Goal: Contribute content: Contribute content

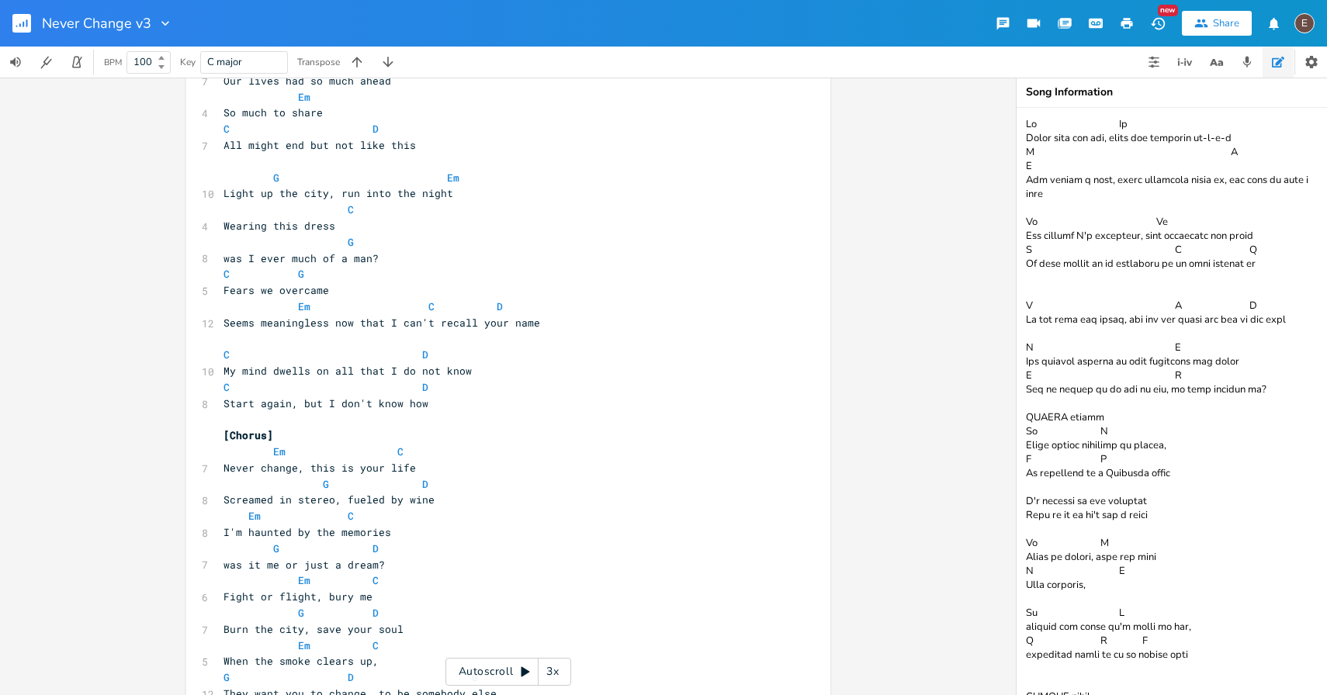
scroll to position [201, 0]
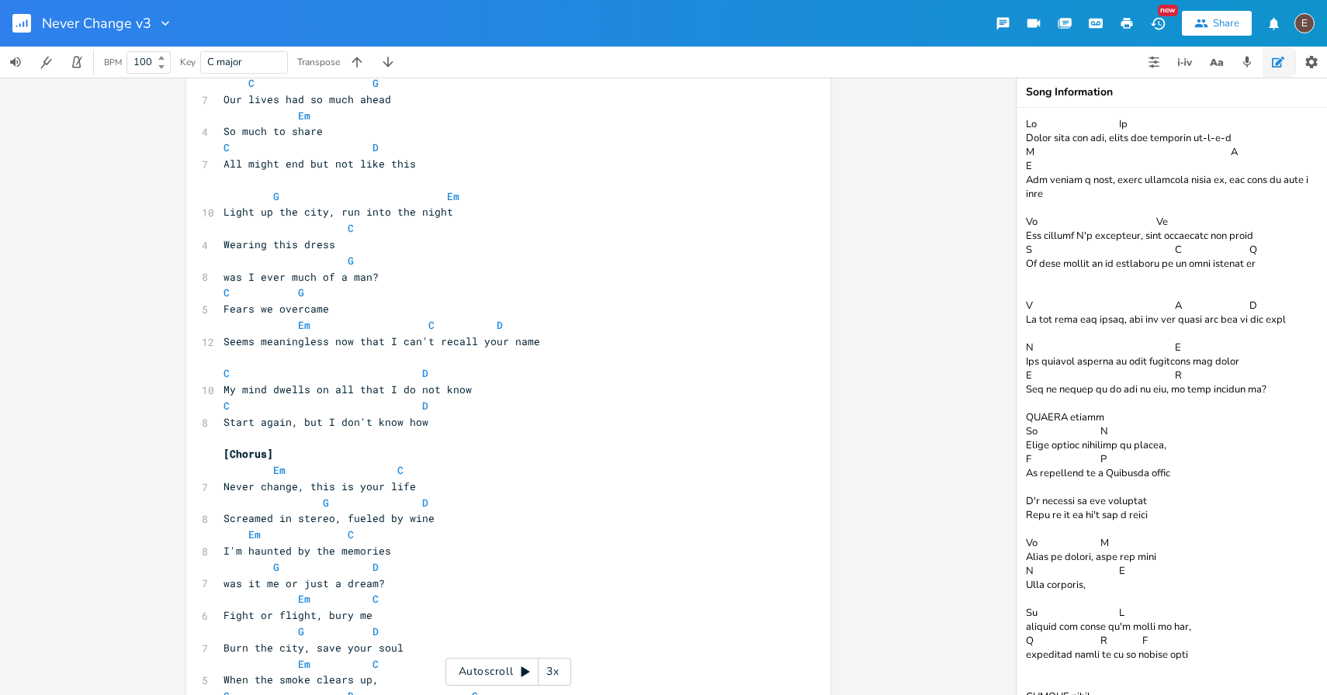
click at [18, 19] on rect "button" at bounding box center [21, 23] width 19 height 19
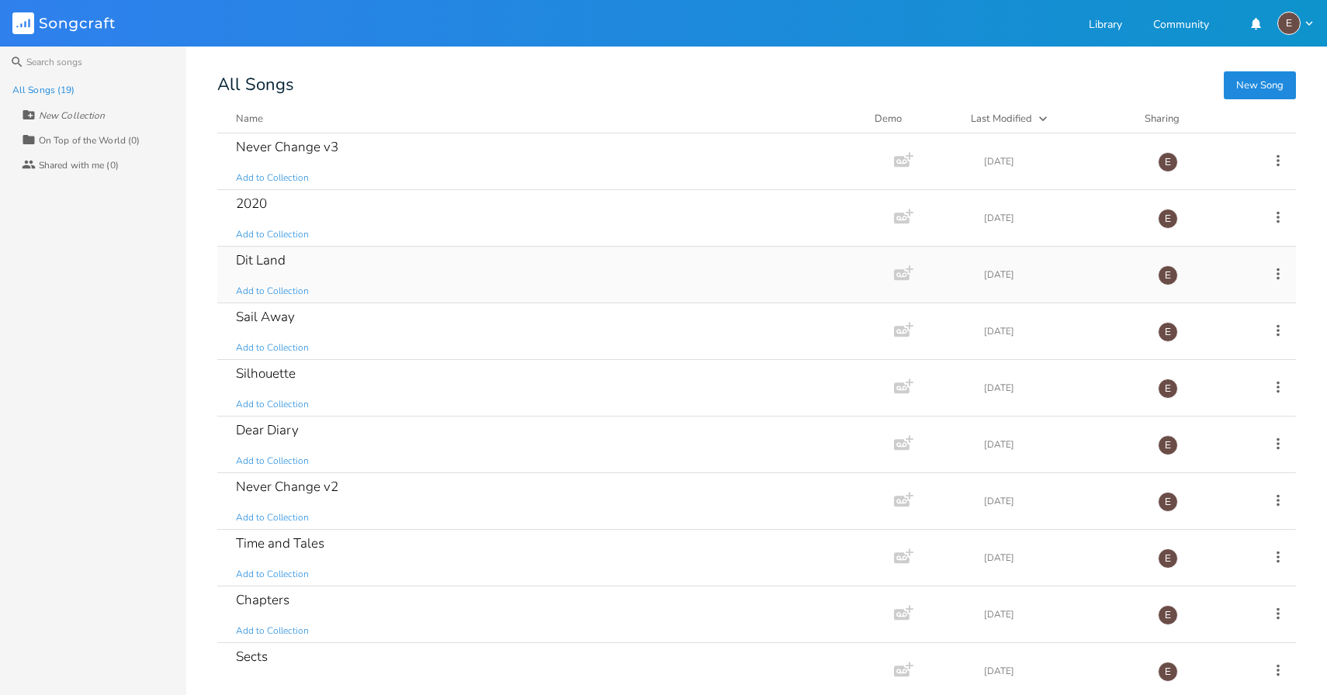
scroll to position [11, 0]
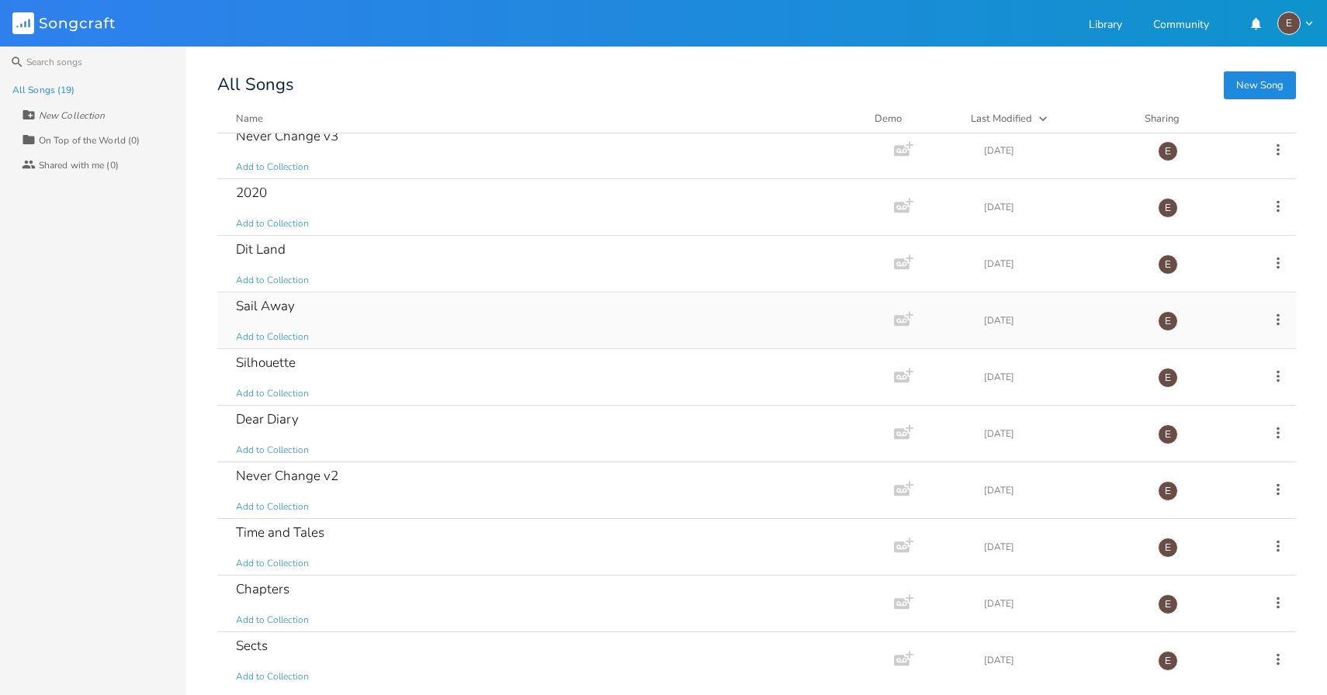
click at [463, 327] on div "Sail Away Add to Collection" at bounding box center [552, 321] width 633 height 56
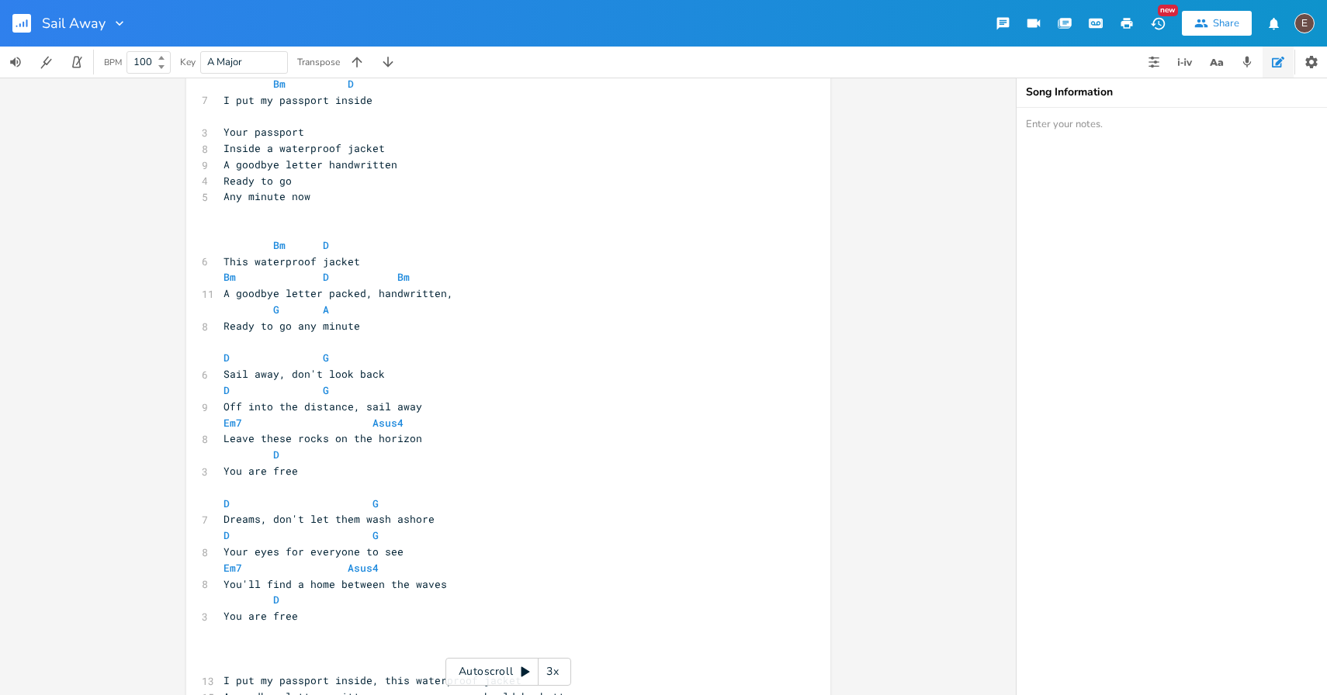
scroll to position [58, 0]
click at [23, 26] on icon "button" at bounding box center [24, 24] width 2 height 5
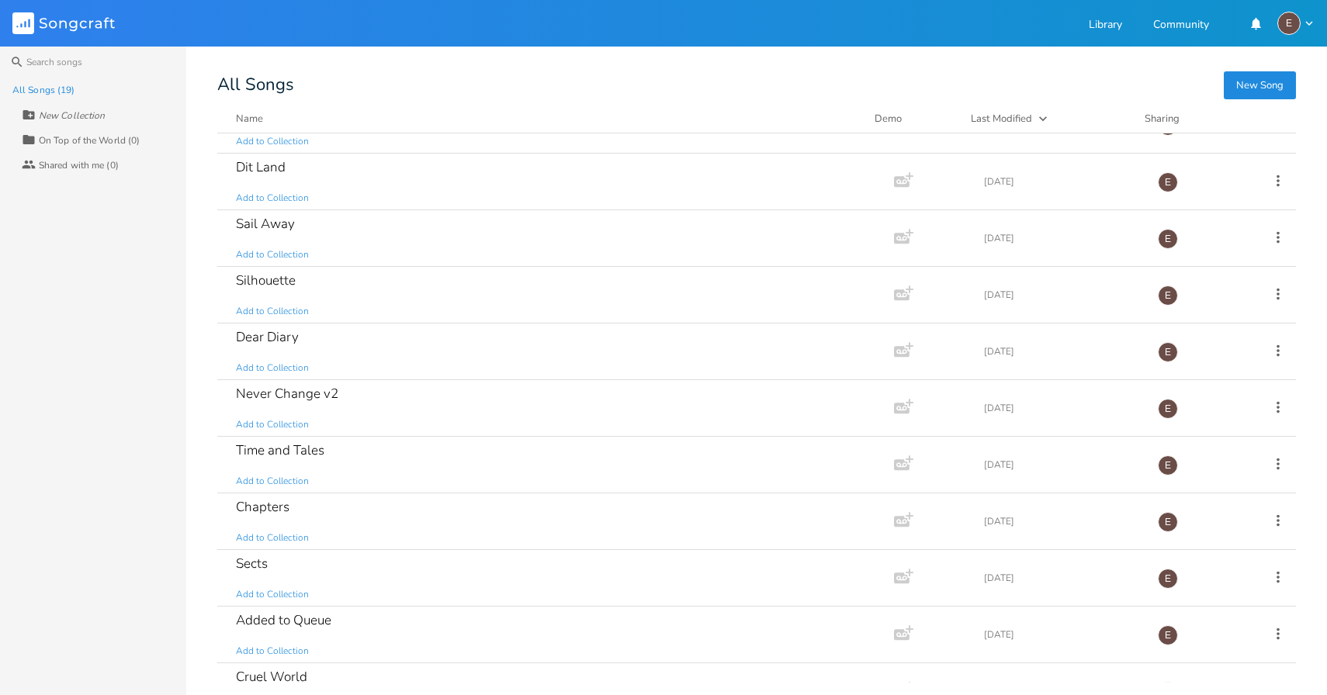
scroll to position [102, 0]
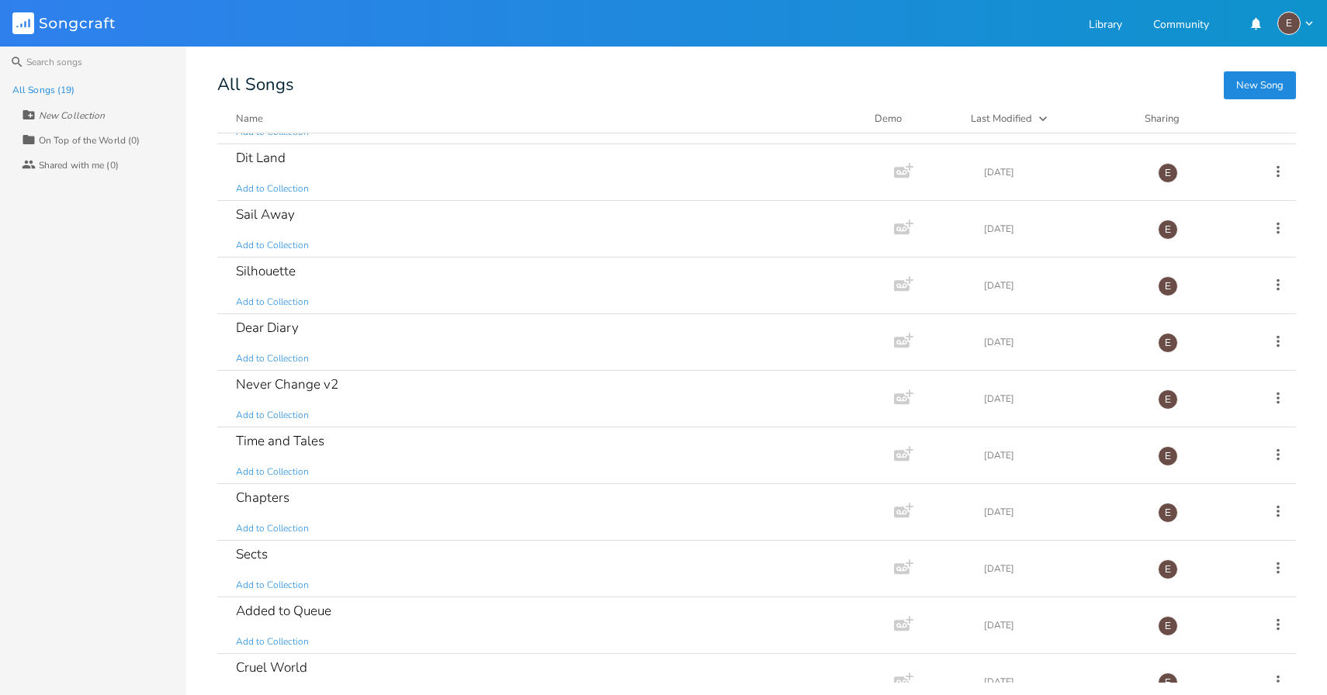
click at [507, 300] on div "Silhouette Add to Collection" at bounding box center [552, 286] width 633 height 56
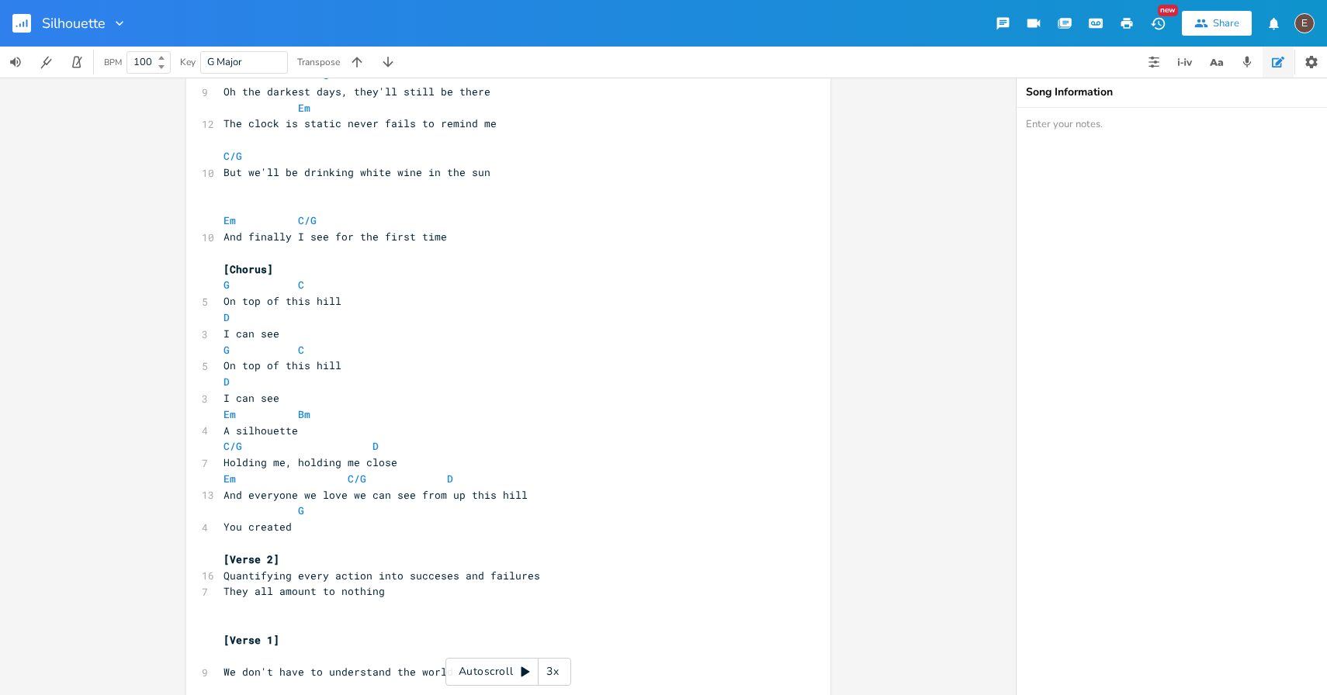
scroll to position [210, 0]
click at [22, 26] on rect "button" at bounding box center [21, 23] width 19 height 19
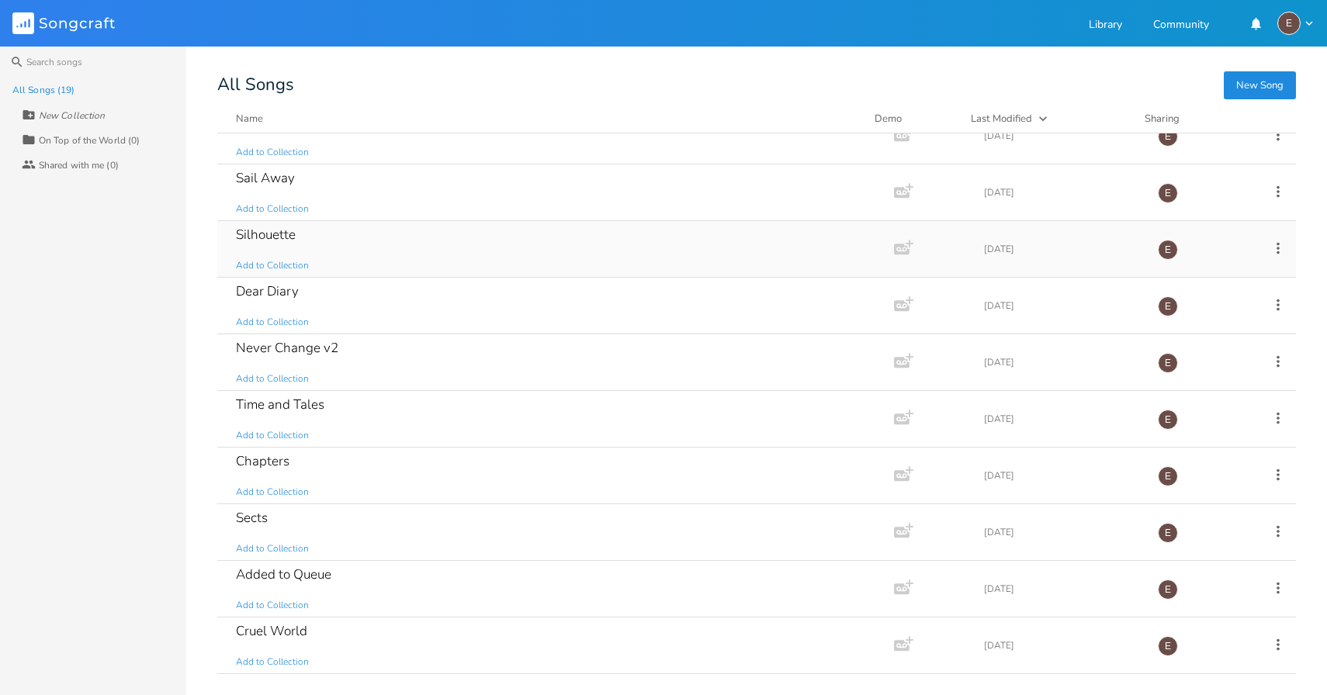
scroll to position [146, 0]
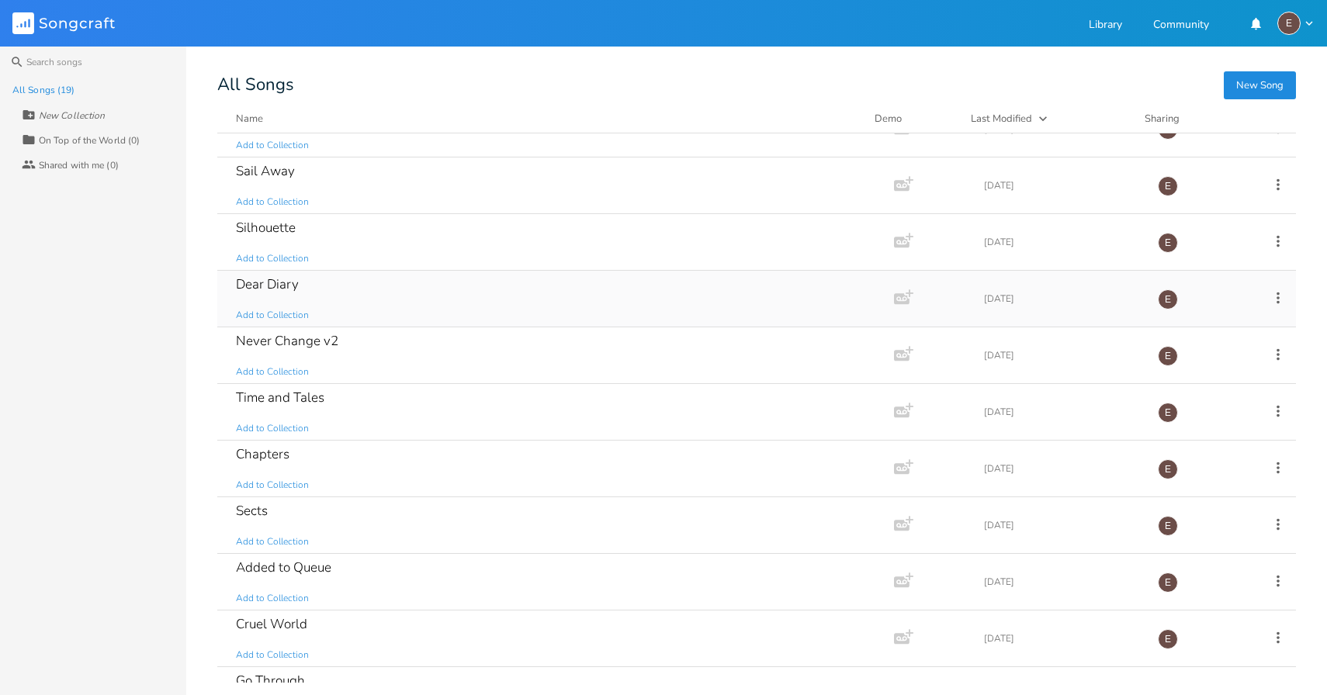
click at [549, 289] on div "Dear Diary Add to Collection" at bounding box center [552, 299] width 633 height 56
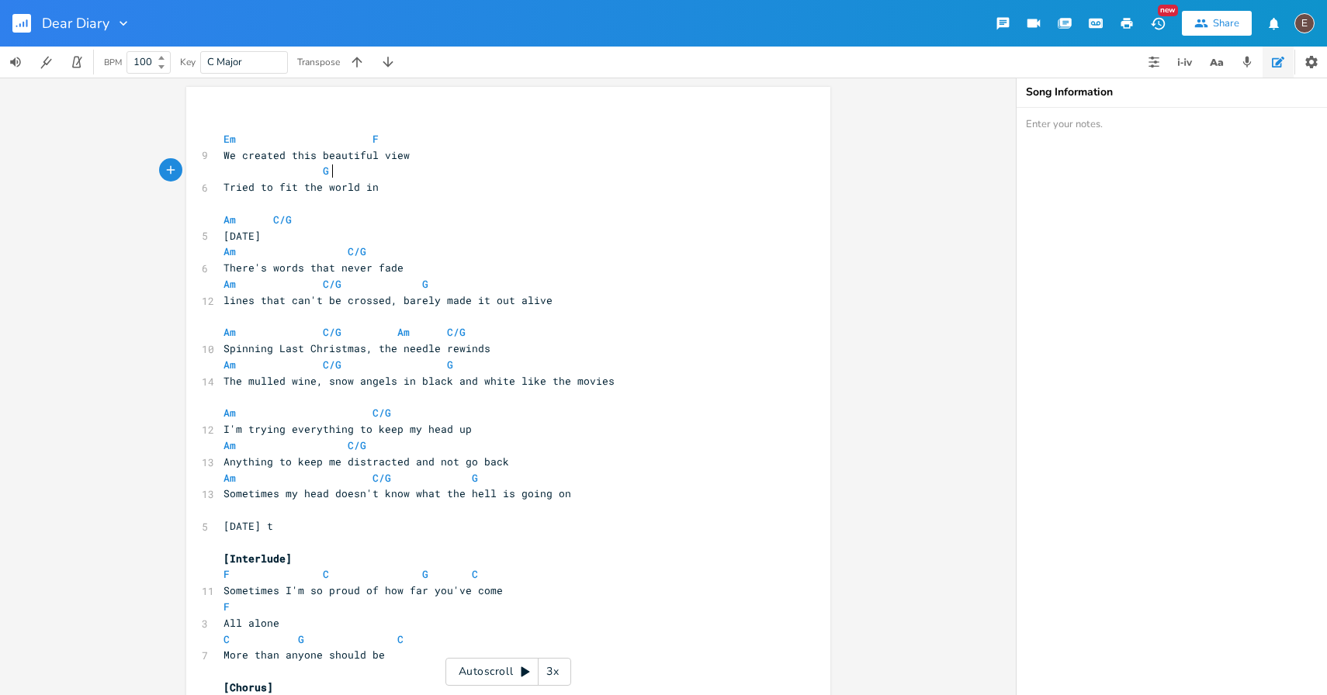
click at [447, 175] on pre "G" at bounding box center [500, 171] width 560 height 16
click at [224, 158] on span "We created this beautiful view" at bounding box center [317, 155] width 186 height 14
type textarea "This beait=="
type textarea "utiful view we created"
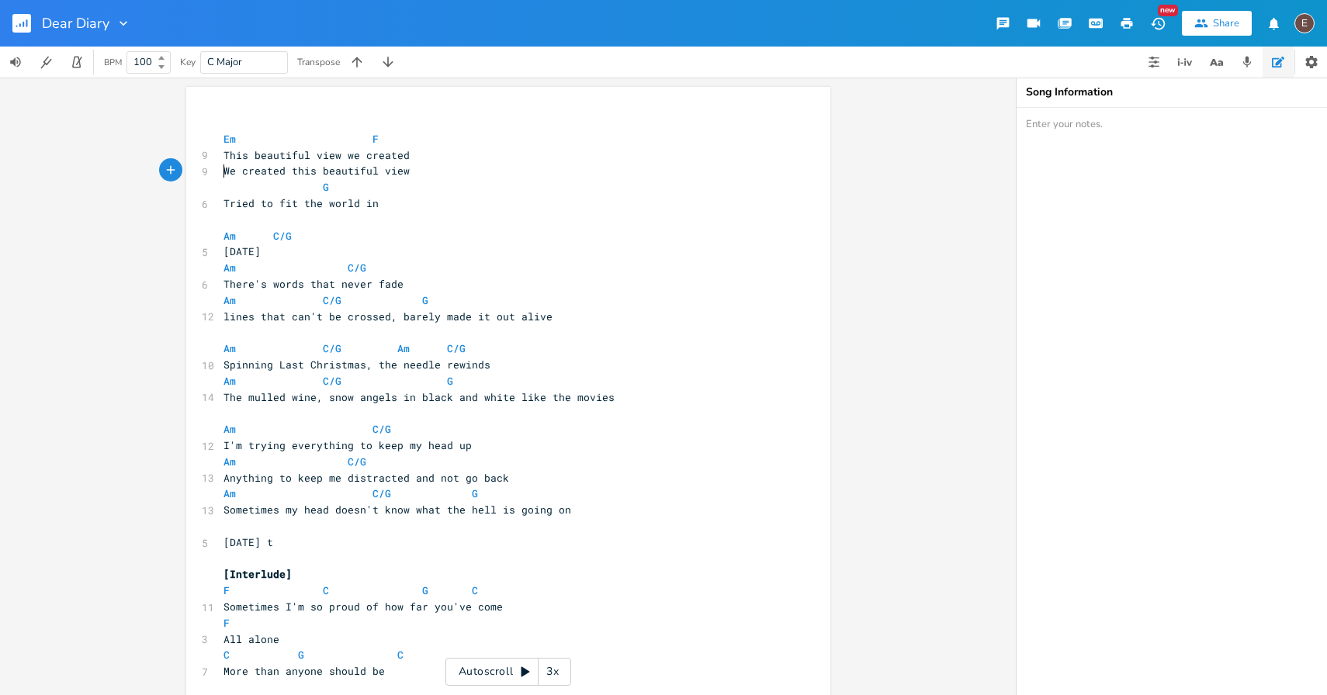
type textarea "W"
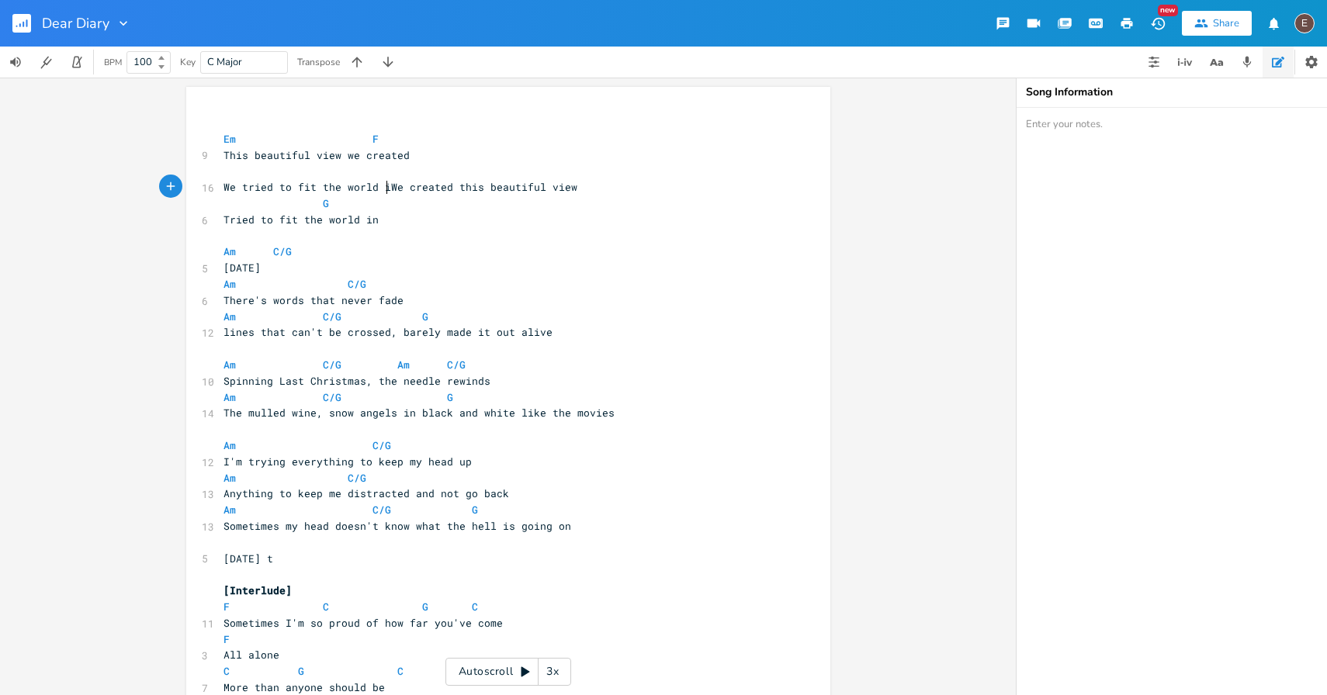
type textarea "We tried to fit the world in"
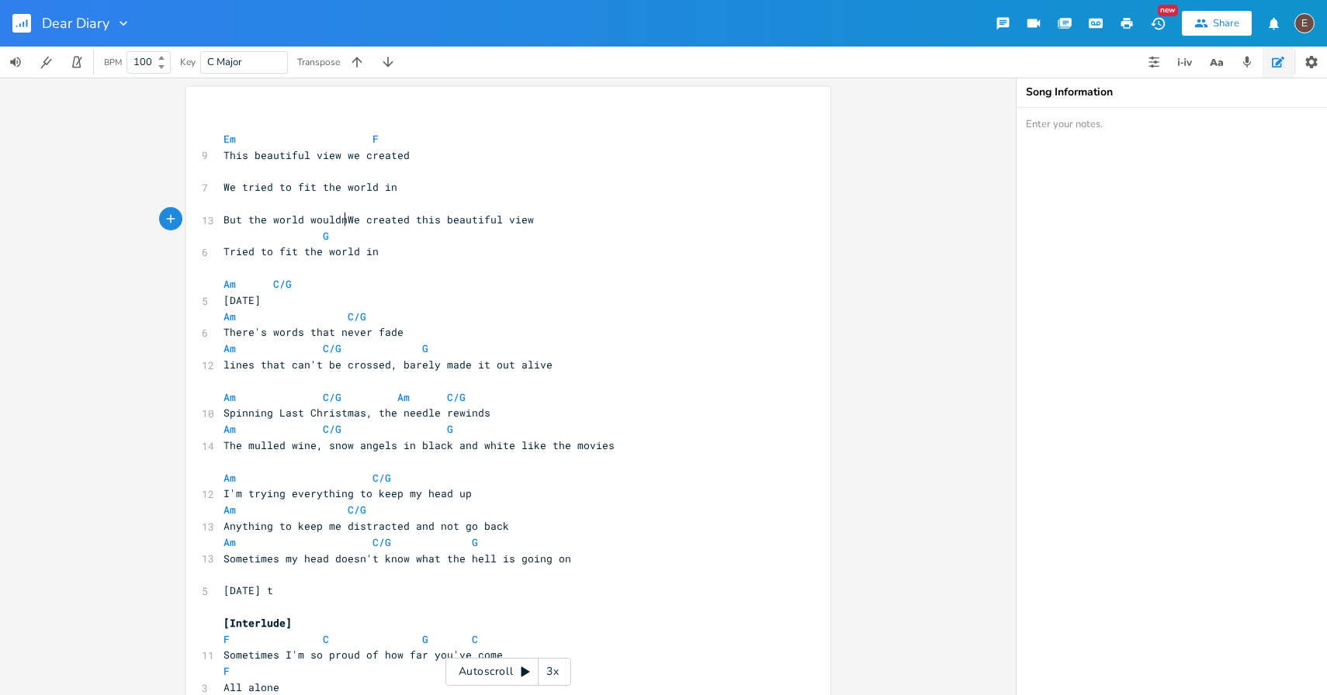
type textarea "But the world wouldn't"
drag, startPoint x: 353, startPoint y: 219, endPoint x: 224, endPoint y: 222, distance: 128.9
click at [224, 221] on span "But the world wouldn't We created this beautiful view" at bounding box center [388, 220] width 329 height 14
type textarea "ut te"
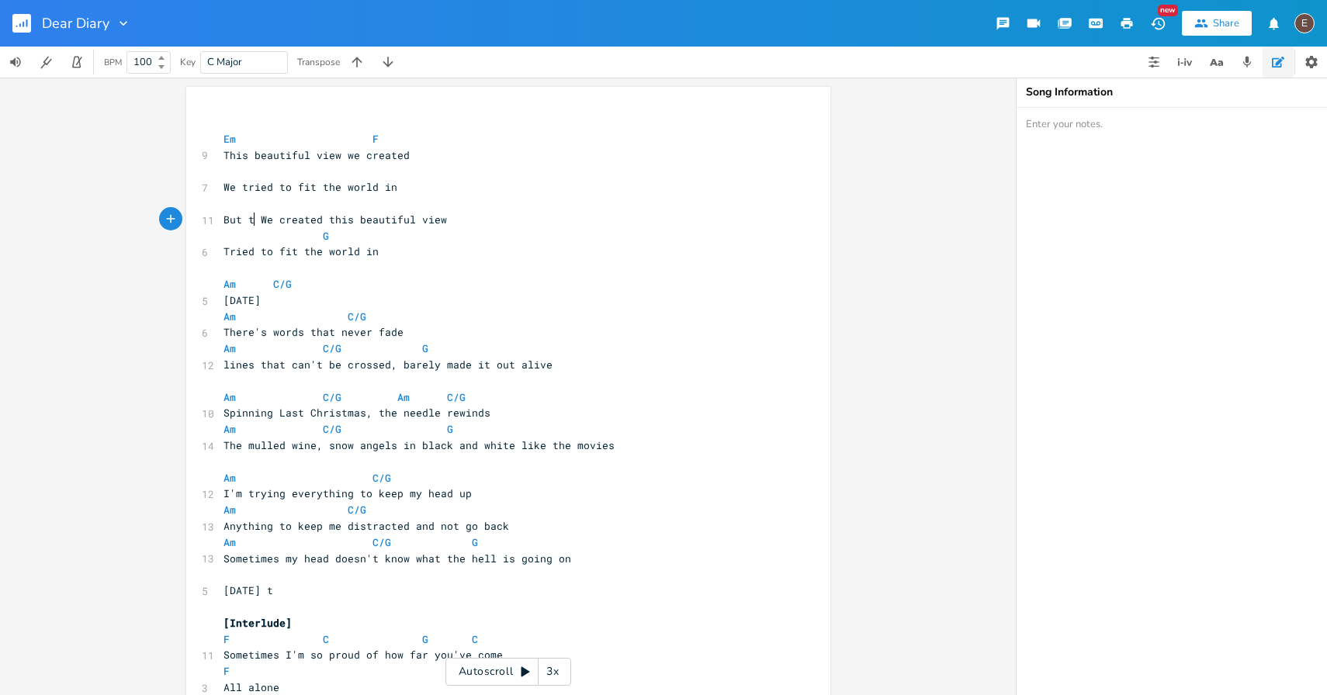
scroll to position [0, 20]
type textarea "he love has dissapeared"
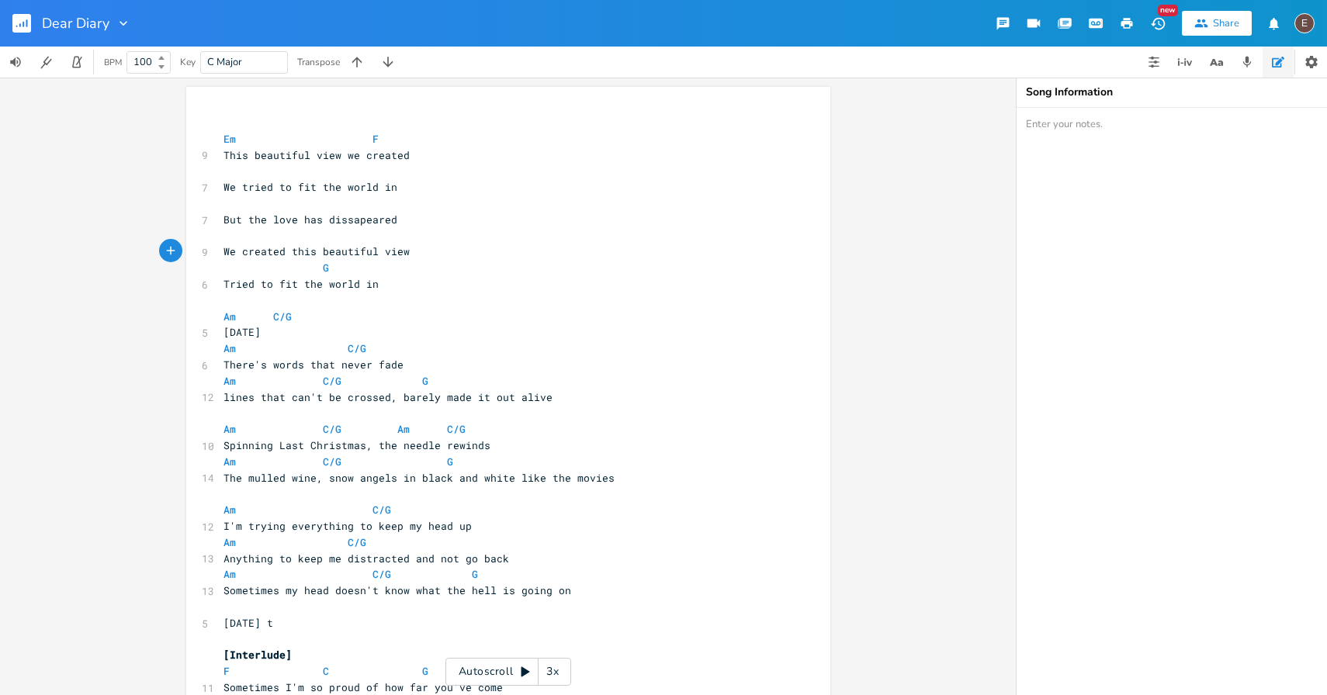
click at [341, 171] on pre "​" at bounding box center [500, 171] width 560 height 16
type textarea "C"
click at [455, 189] on pre "We tried to fit the world in" at bounding box center [500, 187] width 560 height 16
click at [447, 203] on pre "​" at bounding box center [500, 204] width 560 height 16
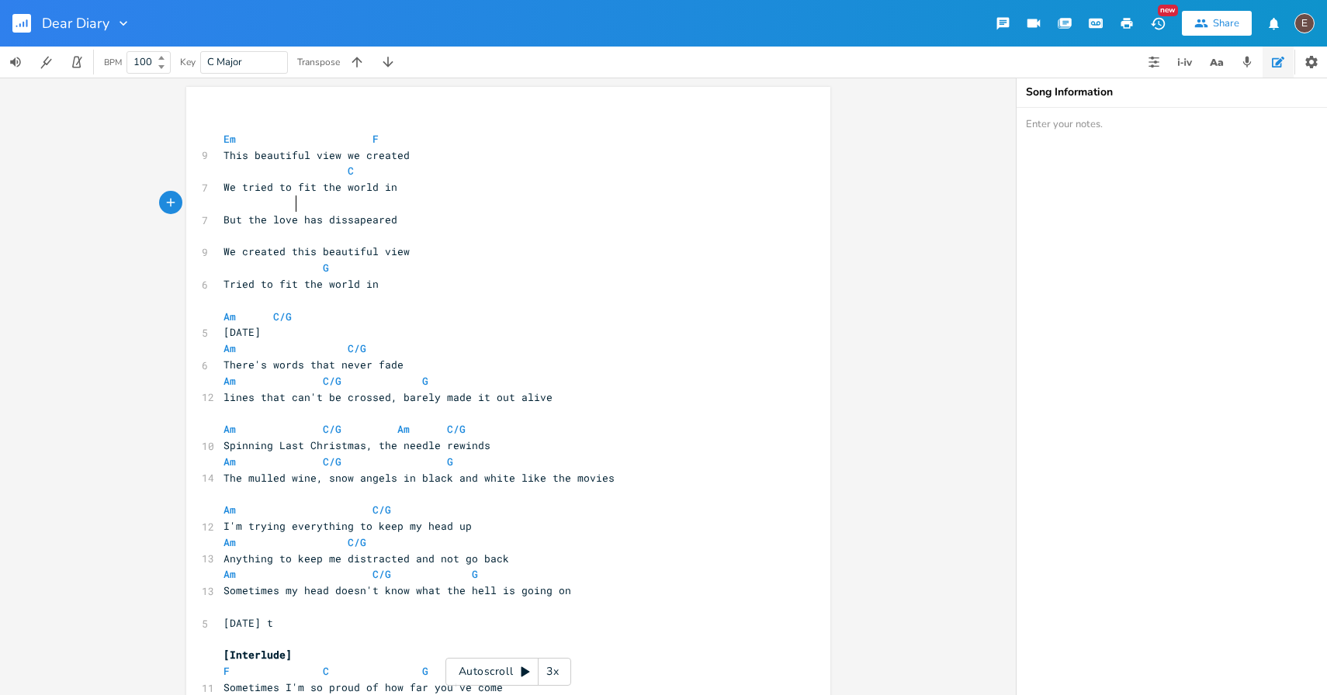
type textarea "G"
click at [477, 247] on pre "We created this beautiful view" at bounding box center [500, 252] width 560 height 16
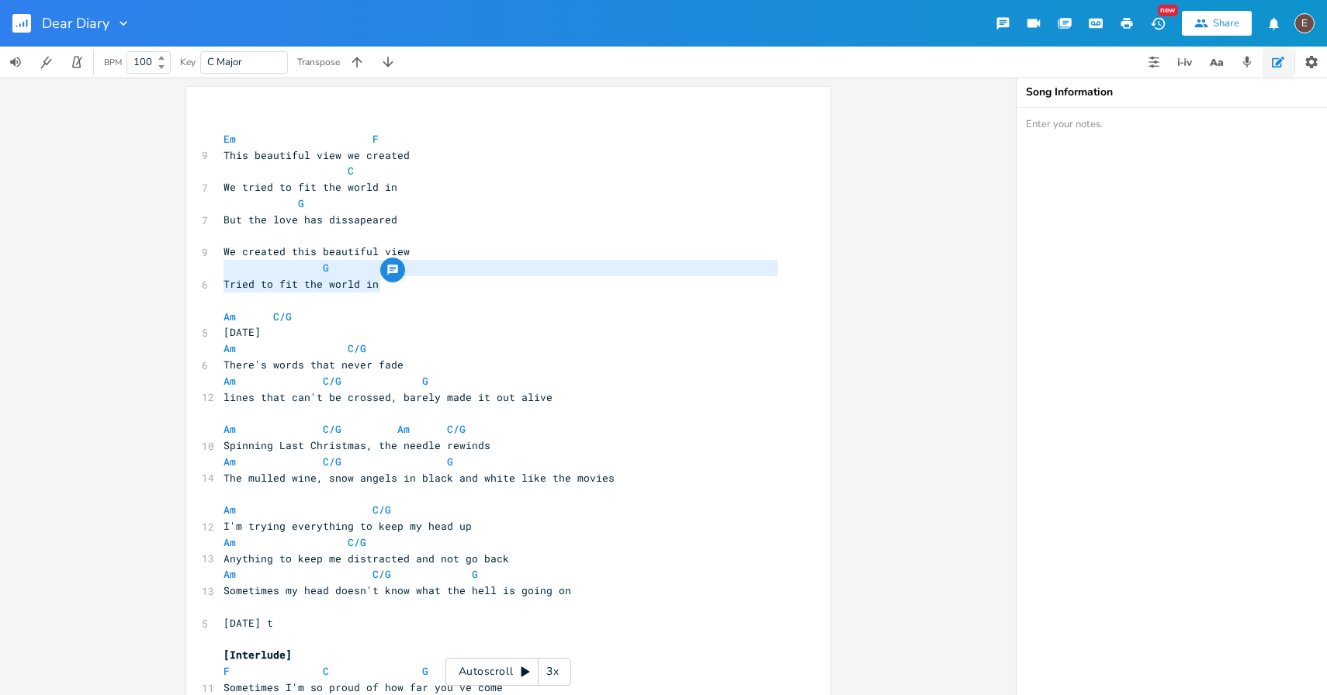
type textarea "We created this beautiful view G Tried to fit the world in"
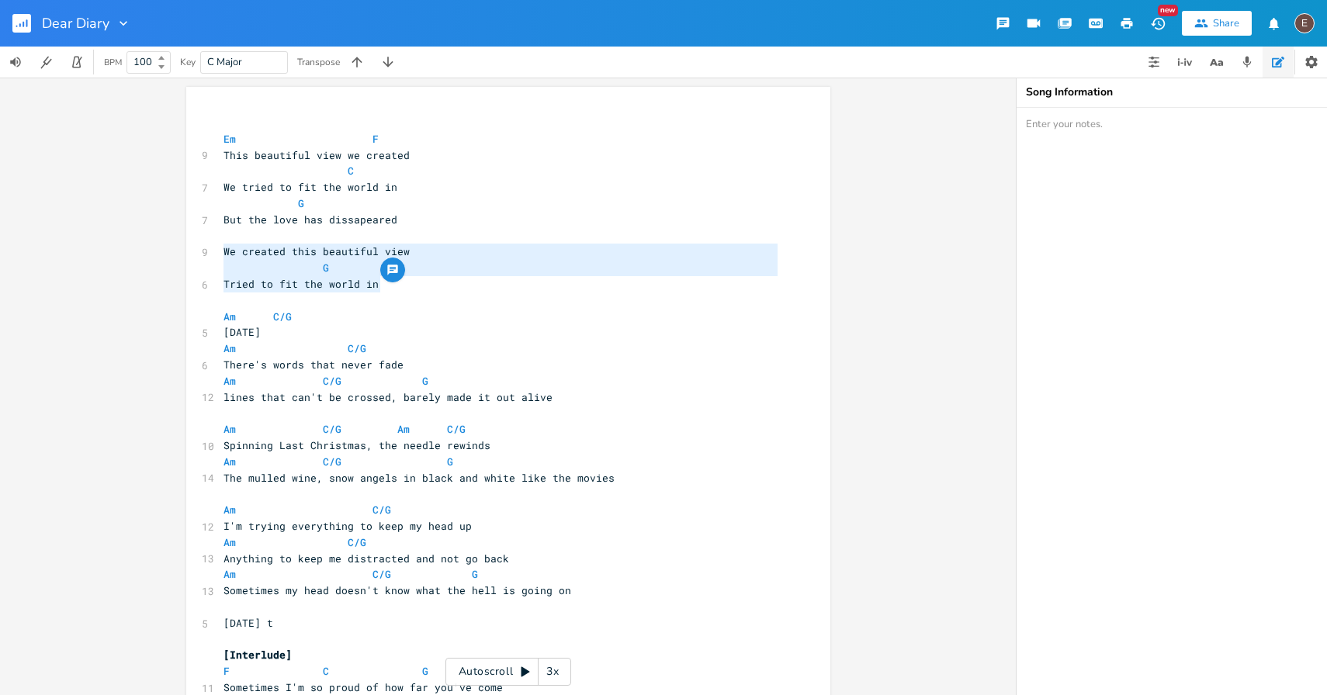
drag, startPoint x: 403, startPoint y: 282, endPoint x: 209, endPoint y: 257, distance: 195.6
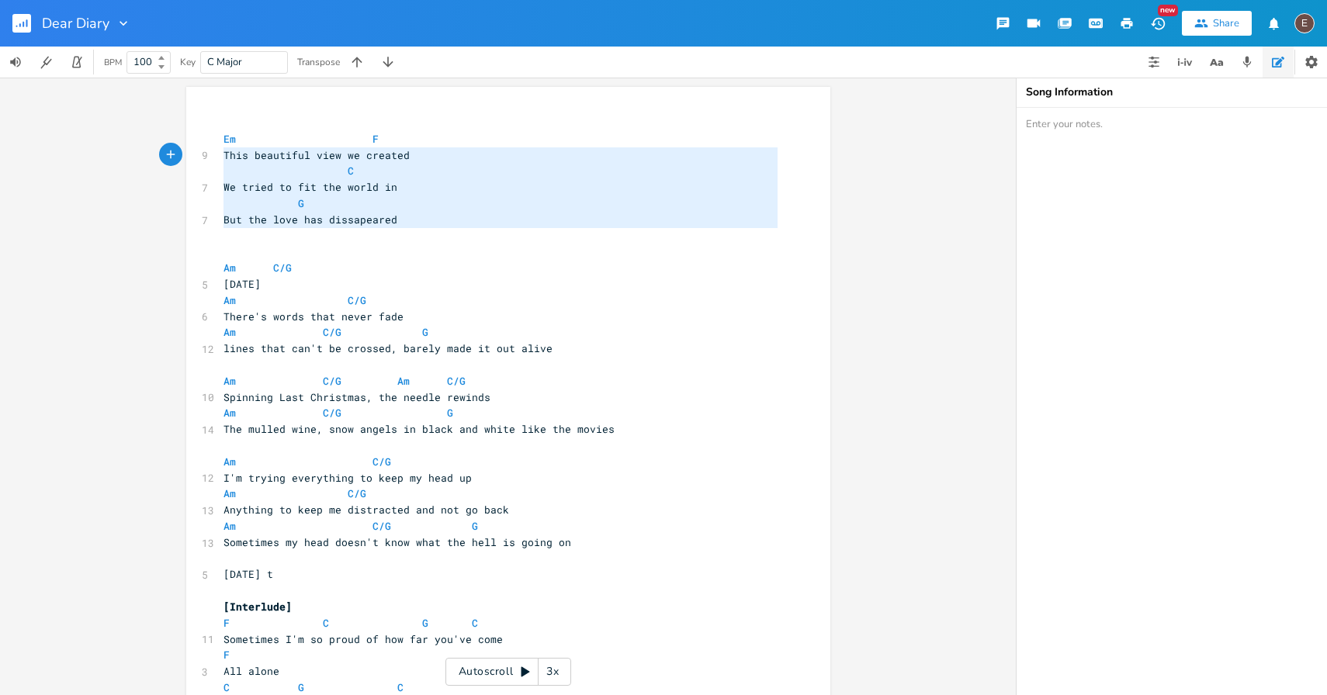
type textarea "Em F This beautiful view we created C We tried to fit the world in G But the lo…"
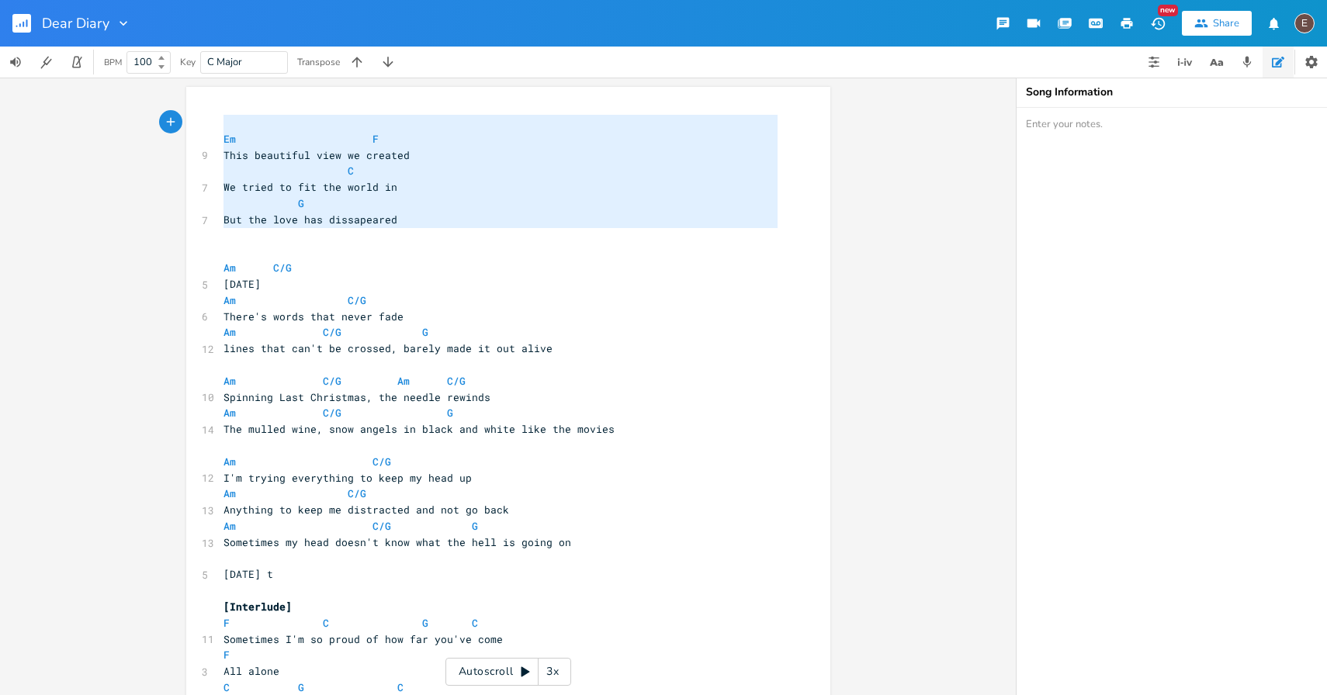
drag, startPoint x: 288, startPoint y: 231, endPoint x: 179, endPoint y: 115, distance: 159.2
click at [179, 115] on div "Em F This beautiful view we created C We tried to fit the world in G But the lo…" at bounding box center [508, 387] width 1016 height 618
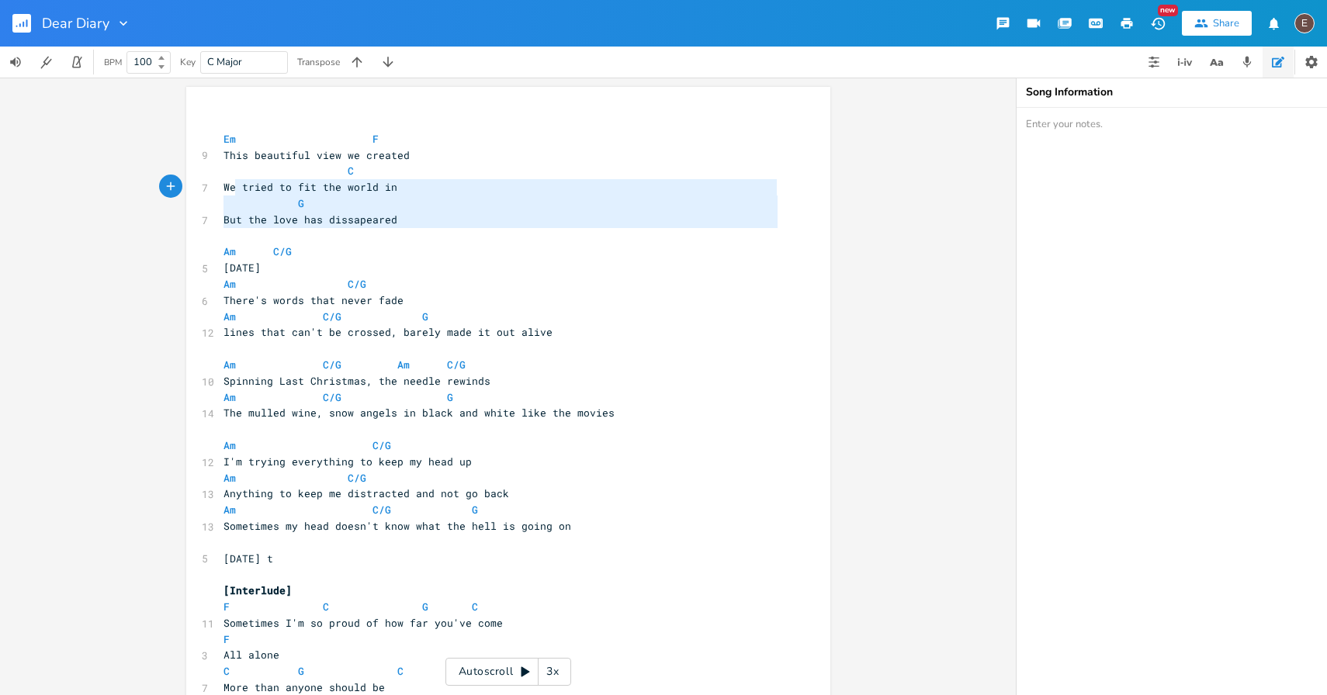
type textarea "Em F This beautiful view we created C We tried to fit the world in G But the lo…"
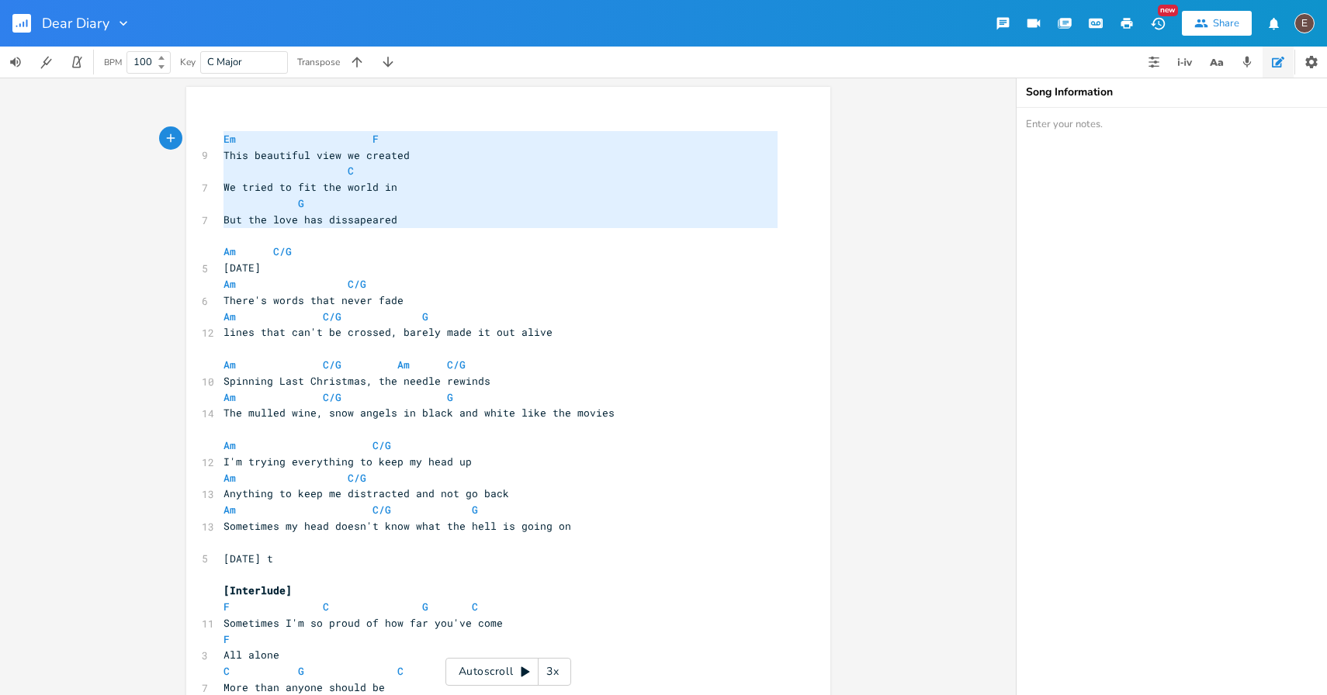
drag, startPoint x: 240, startPoint y: 234, endPoint x: 213, endPoint y: 142, distance: 95.3
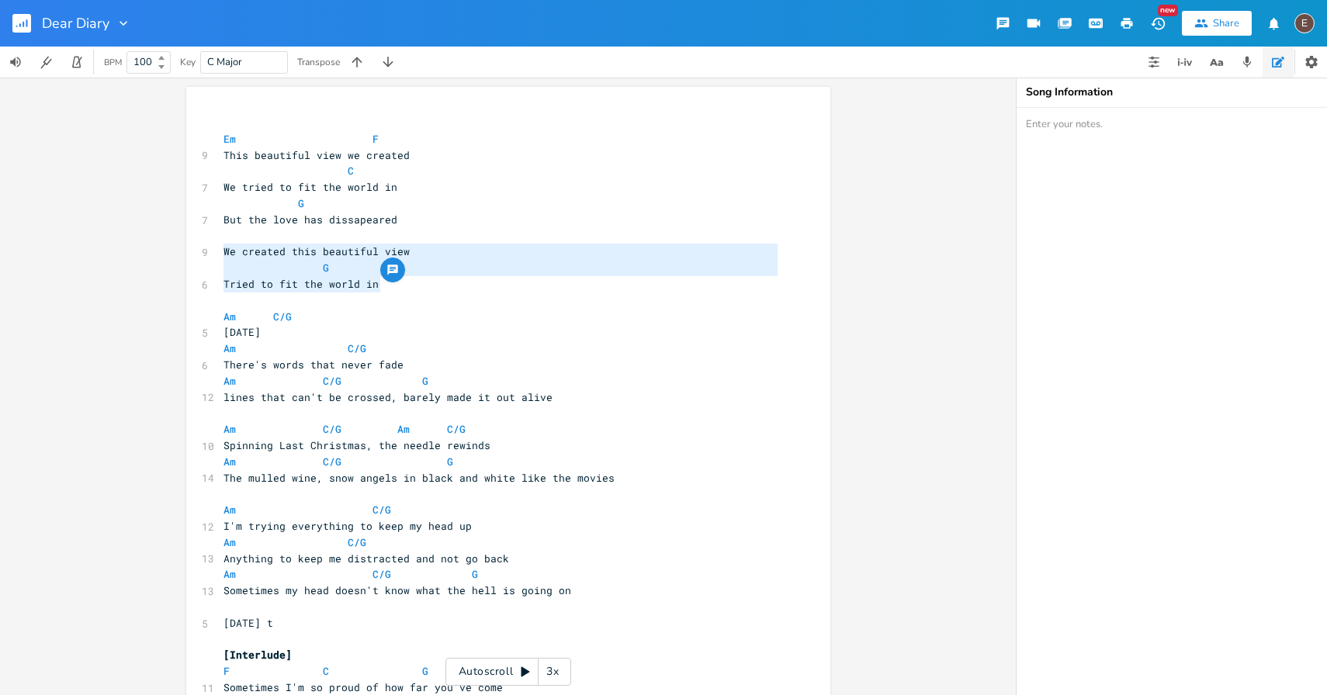
type textarea "We created this beautiful view G Tried to fit the world in"
click at [362, 273] on pre "G" at bounding box center [500, 268] width 560 height 16
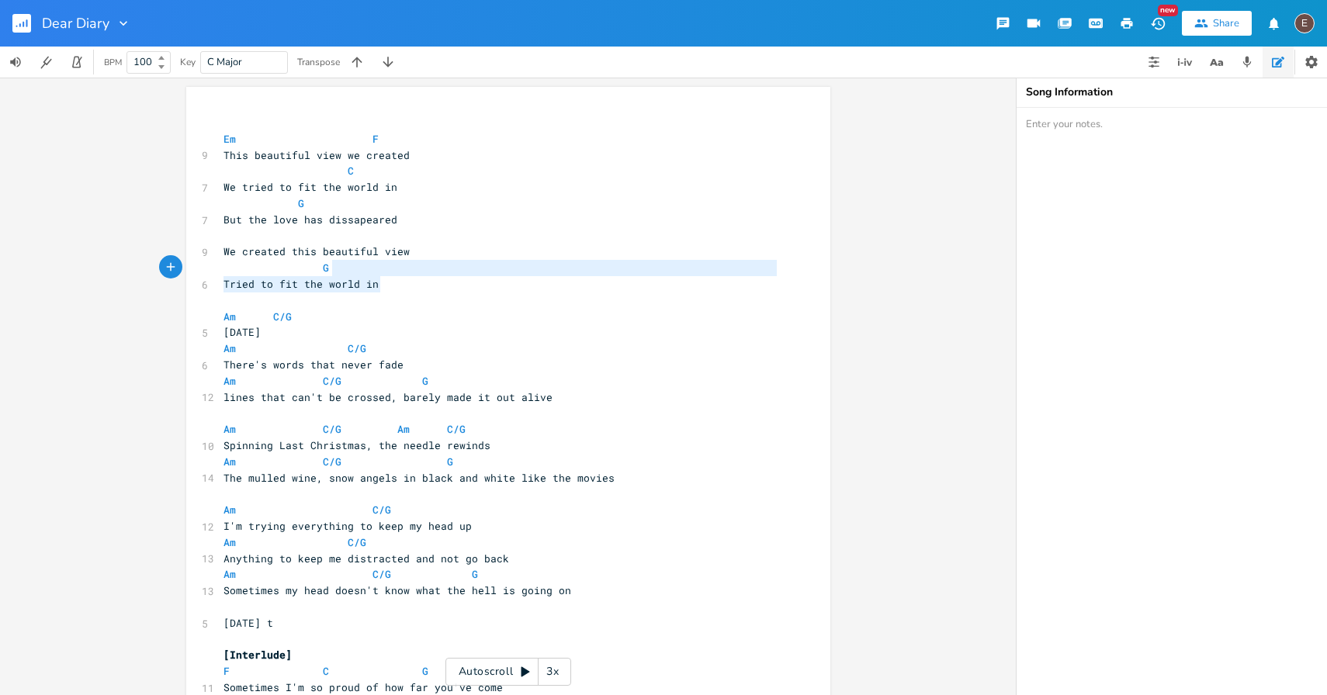
type textarea "We created this beautiful view G Tried to fit the world in"
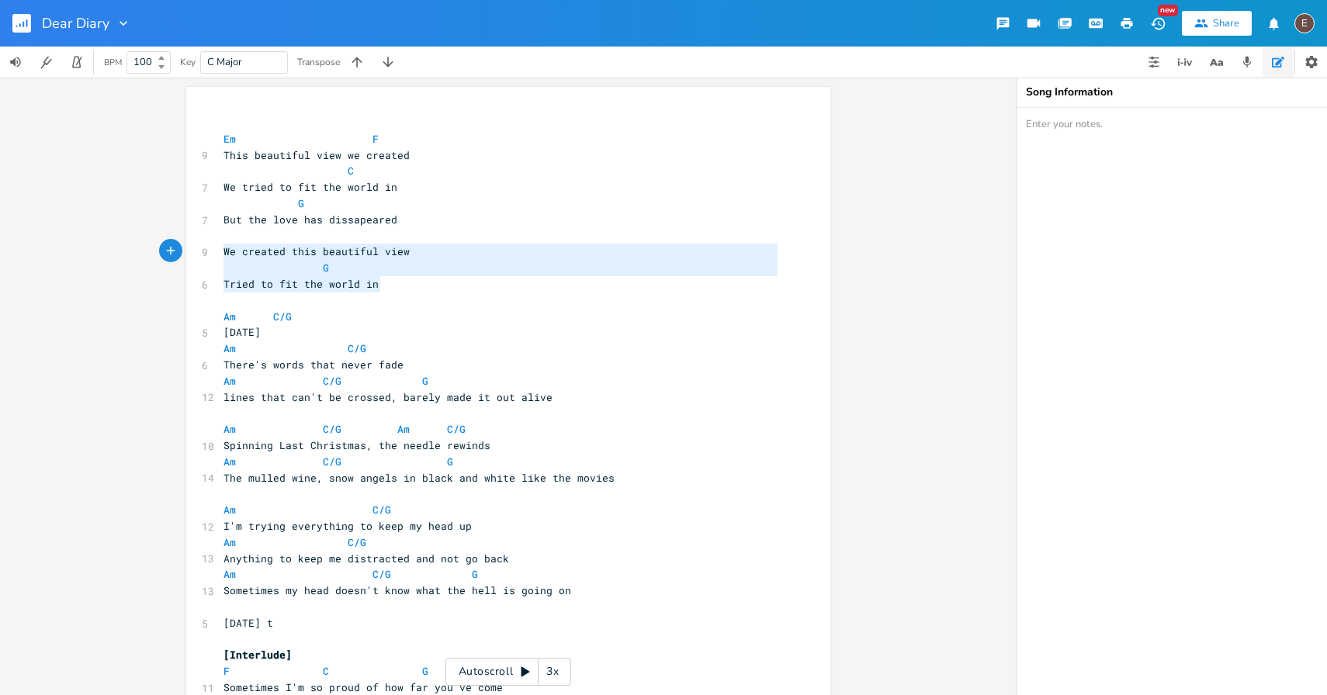
drag, startPoint x: 378, startPoint y: 277, endPoint x: 213, endPoint y: 255, distance: 166.7
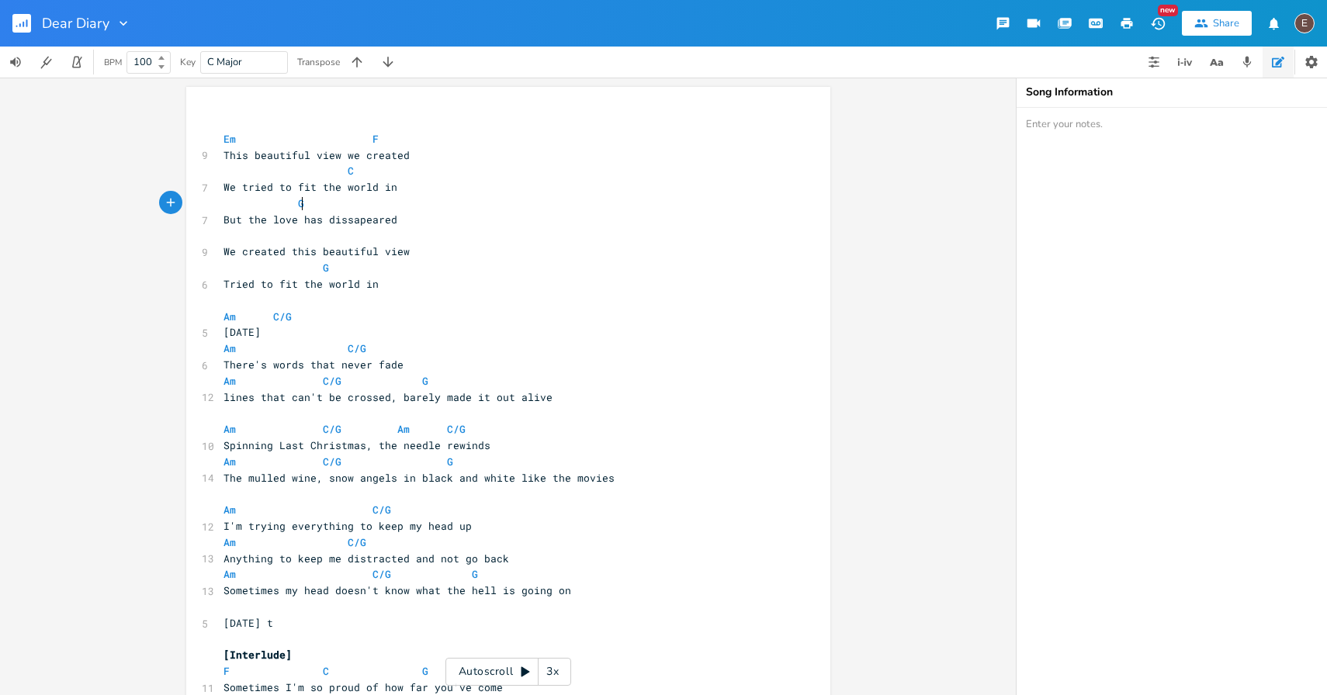
click at [319, 212] on pre "But the love has dissapeared" at bounding box center [500, 220] width 560 height 16
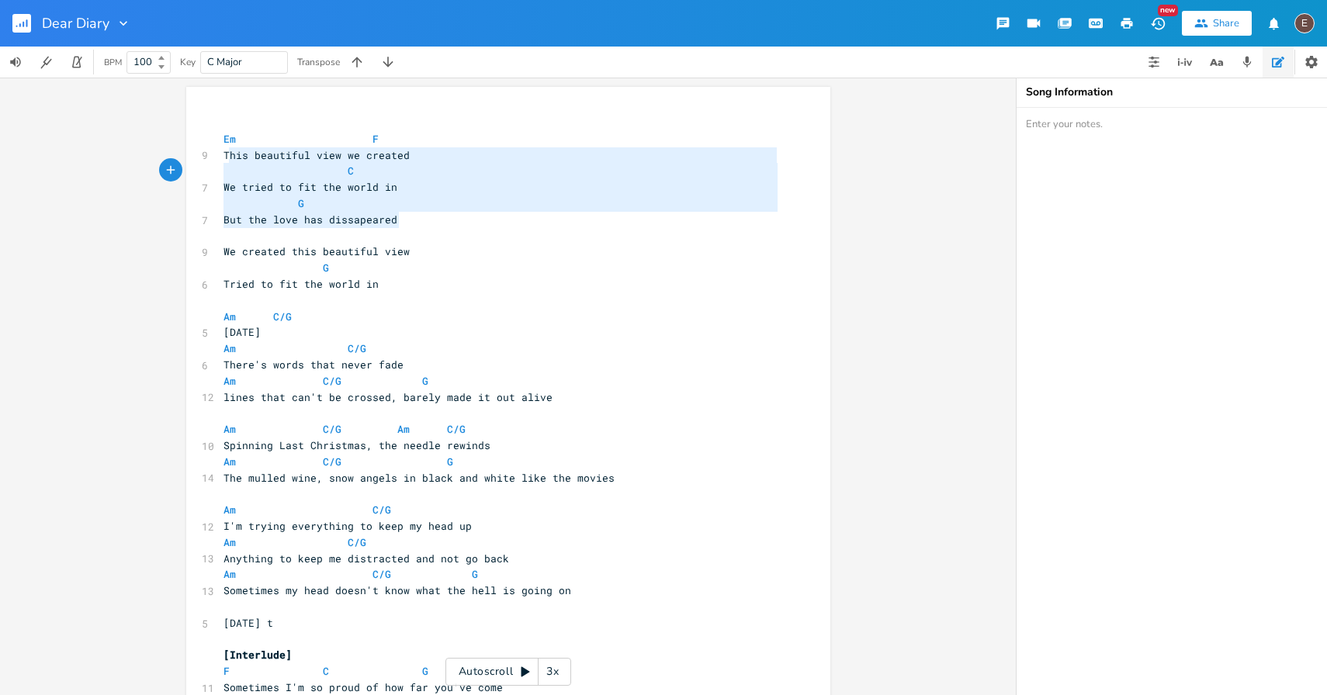
type textarea "Em F This beautiful view we created C We tried to fit the world in G But the lo…"
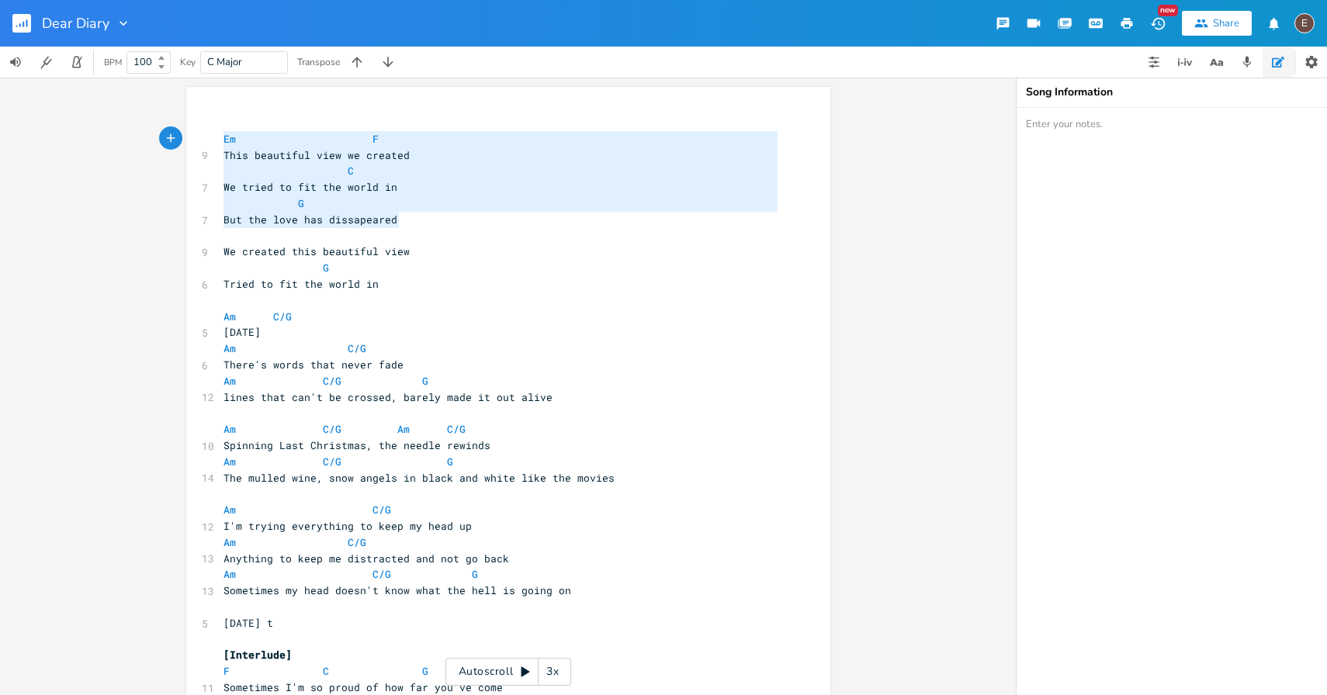
drag, startPoint x: 391, startPoint y: 217, endPoint x: 178, endPoint y: 134, distance: 228.7
click at [178, 133] on div "Em F This beautiful view we created C We tried to fit the world in G But the lo…" at bounding box center [508, 387] width 1016 height 618
click at [342, 206] on pre "G" at bounding box center [500, 204] width 560 height 16
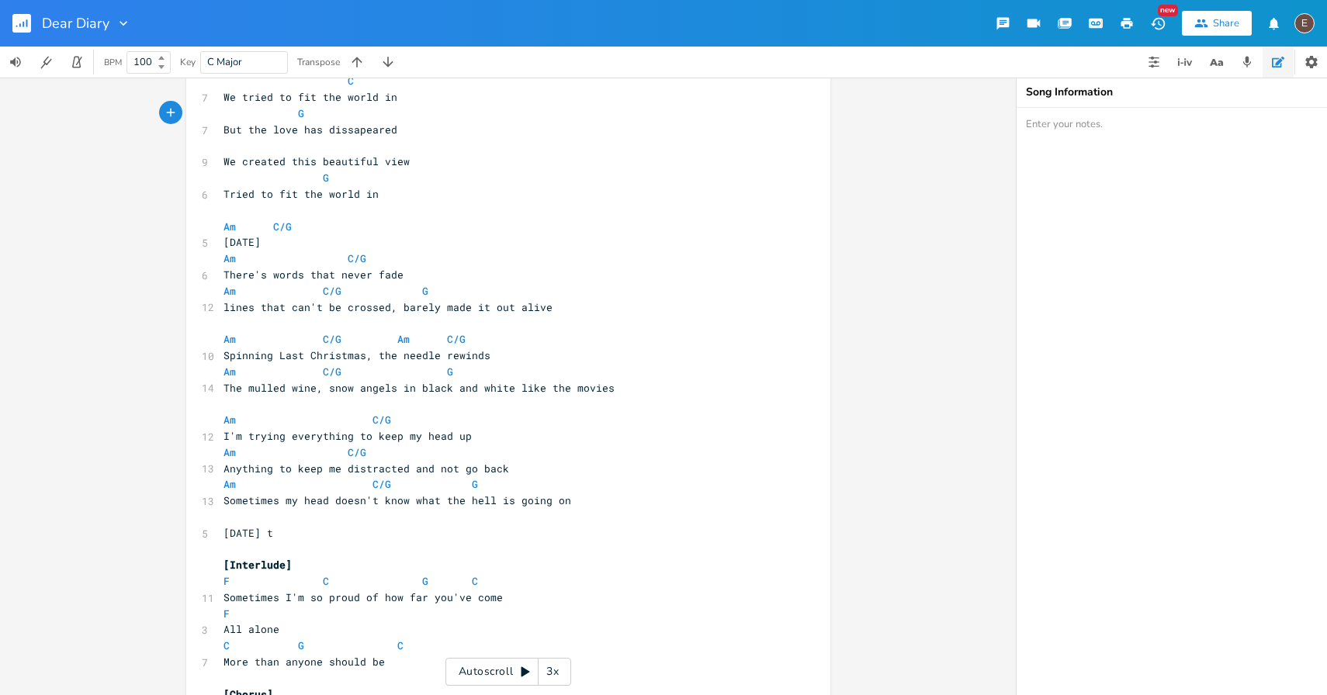
scroll to position [123, 0]
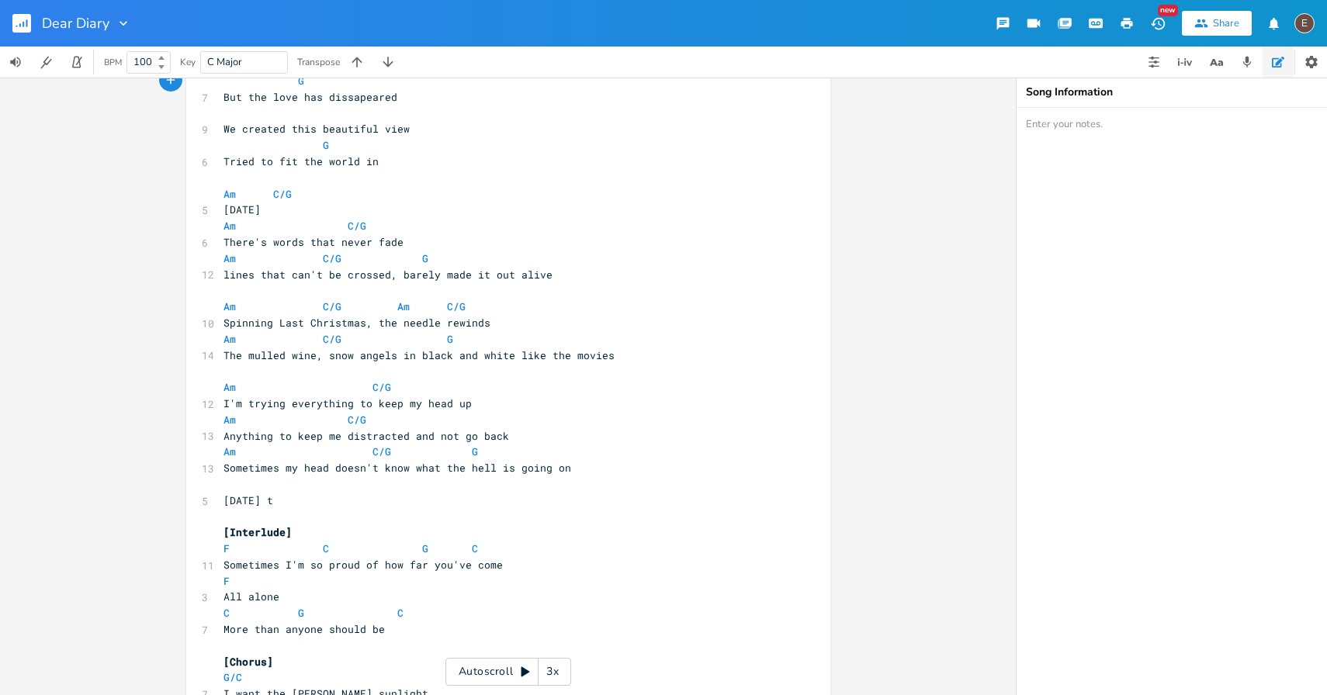
click at [563, 468] on span "Sometimes my head doesn't know what the hell is going on" at bounding box center [398, 468] width 348 height 14
click at [558, 498] on pre "[DATE] t" at bounding box center [500, 501] width 560 height 16
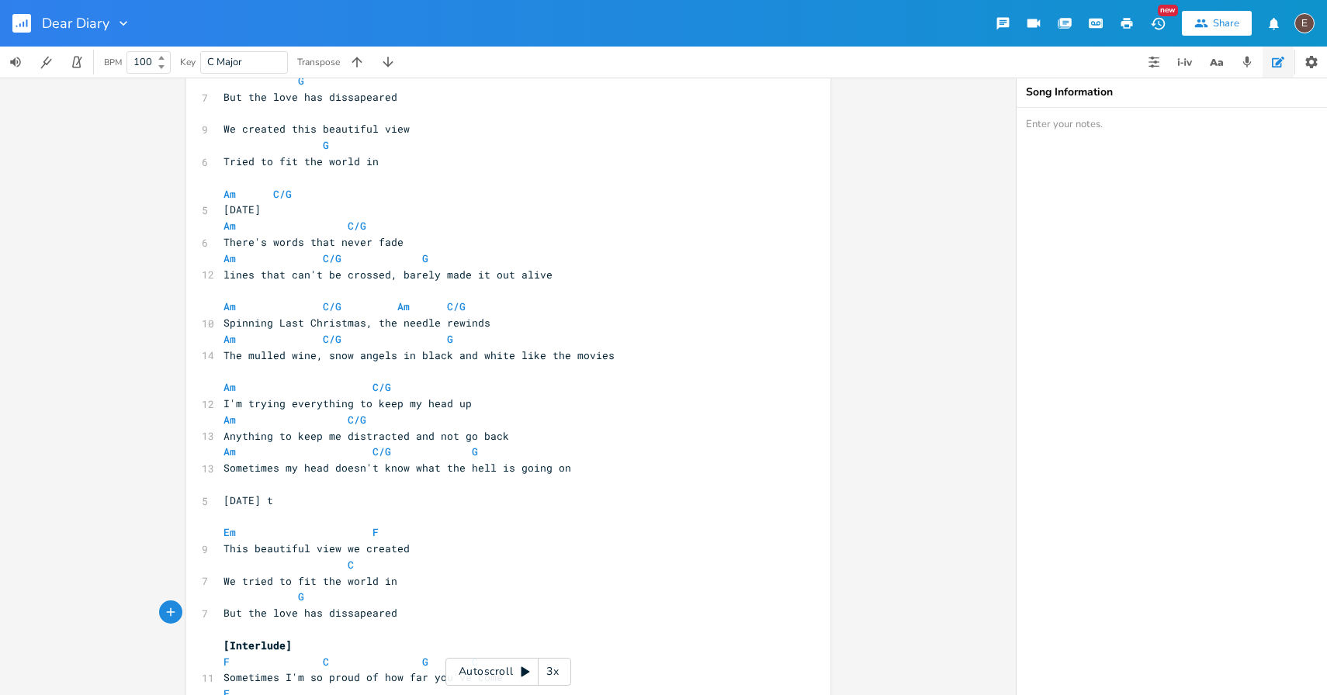
click at [582, 475] on pre "Sometimes my head doesn't know what the hell is going on" at bounding box center [500, 468] width 560 height 16
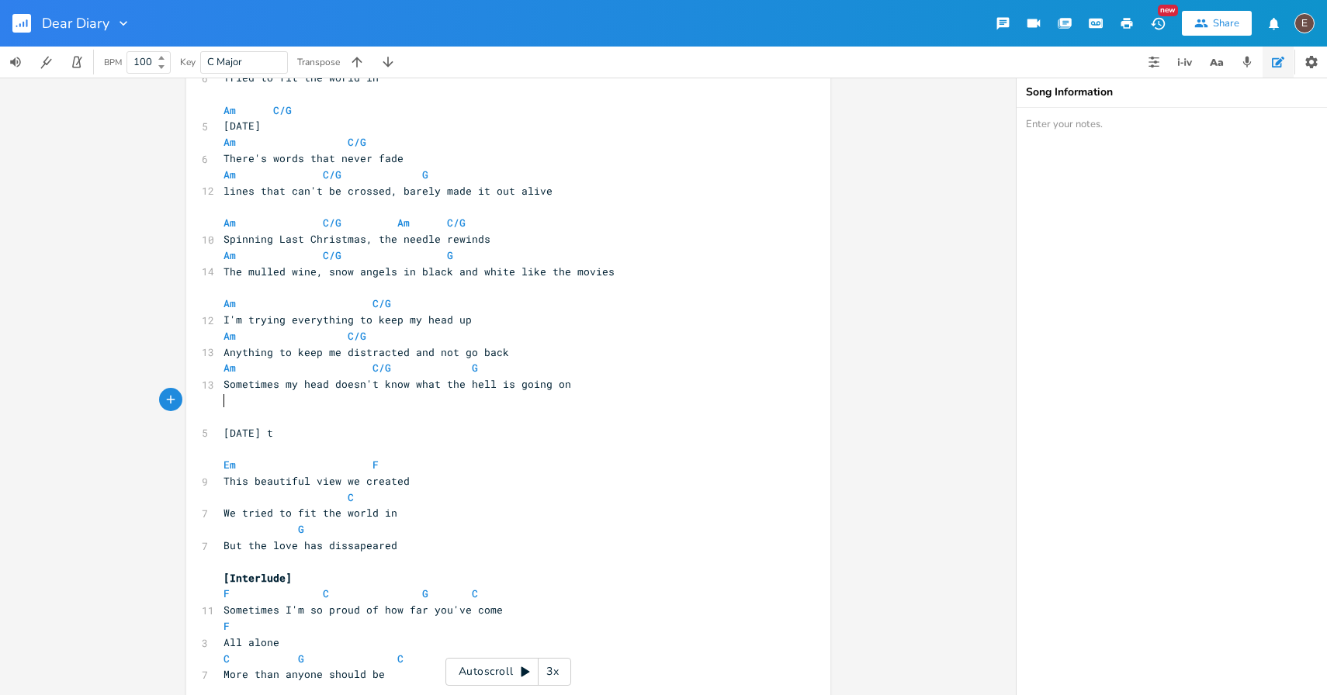
scroll to position [217, 0]
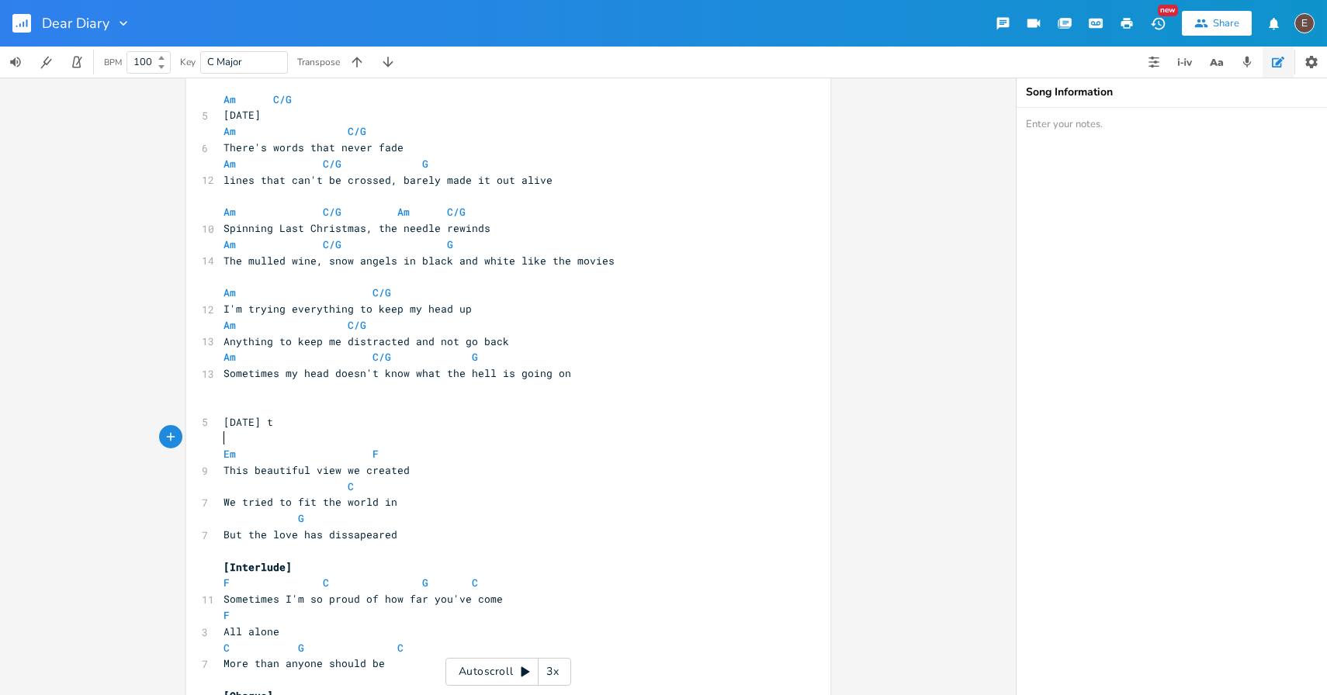
click at [512, 438] on pre "​" at bounding box center [500, 438] width 560 height 16
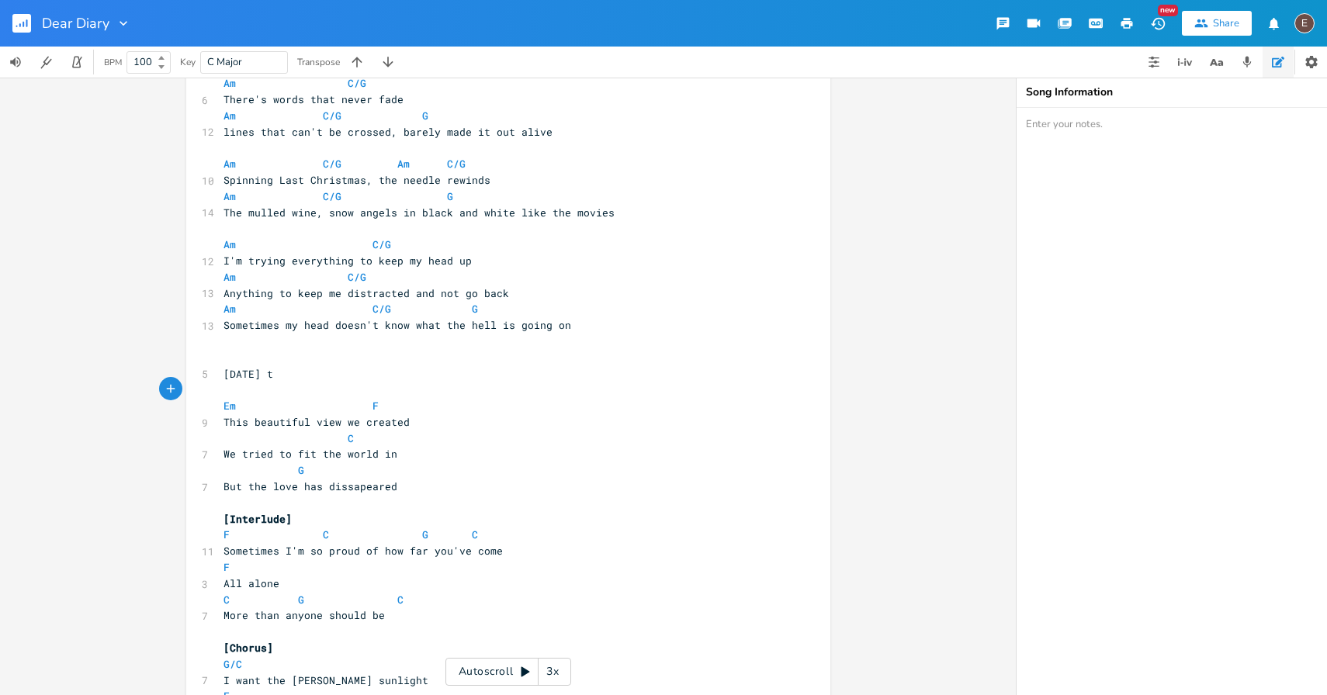
scroll to position [272, 0]
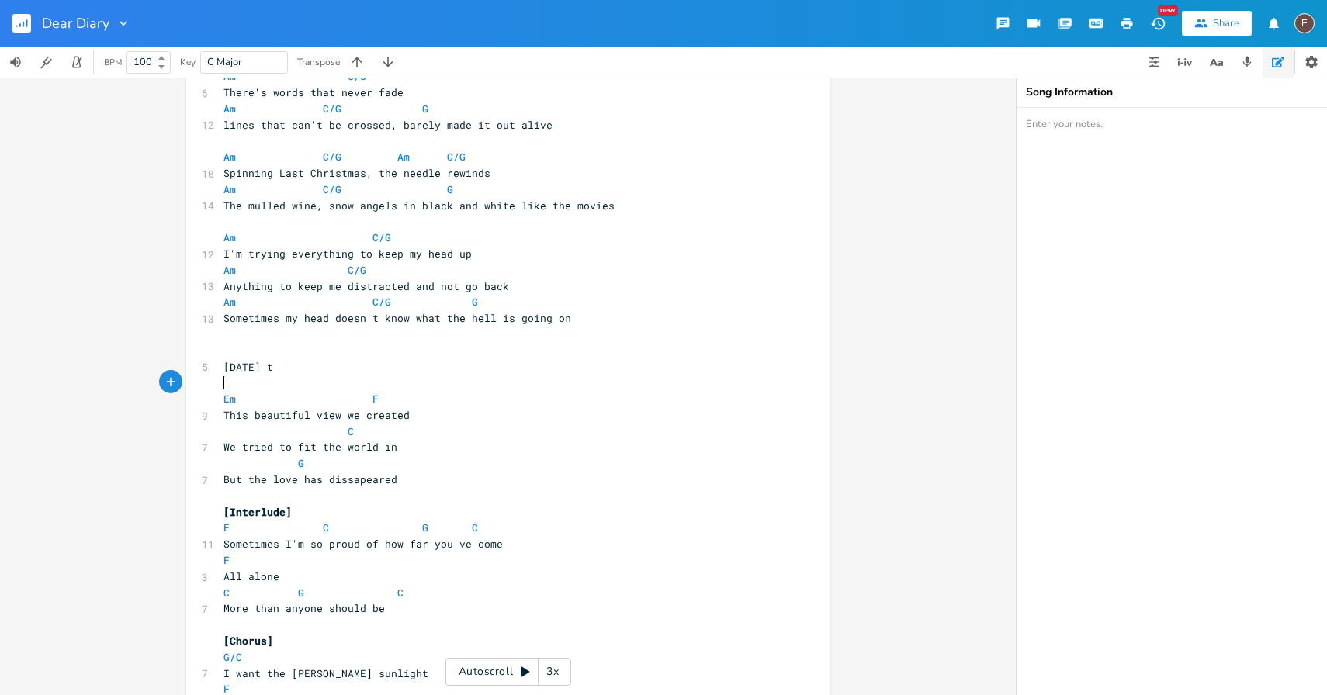
click at [494, 477] on pre "But the love has dissapeared" at bounding box center [500, 480] width 560 height 16
click at [303, 479] on span "But the love has dissapeared" at bounding box center [311, 480] width 174 height 14
type textarea "sometimes"
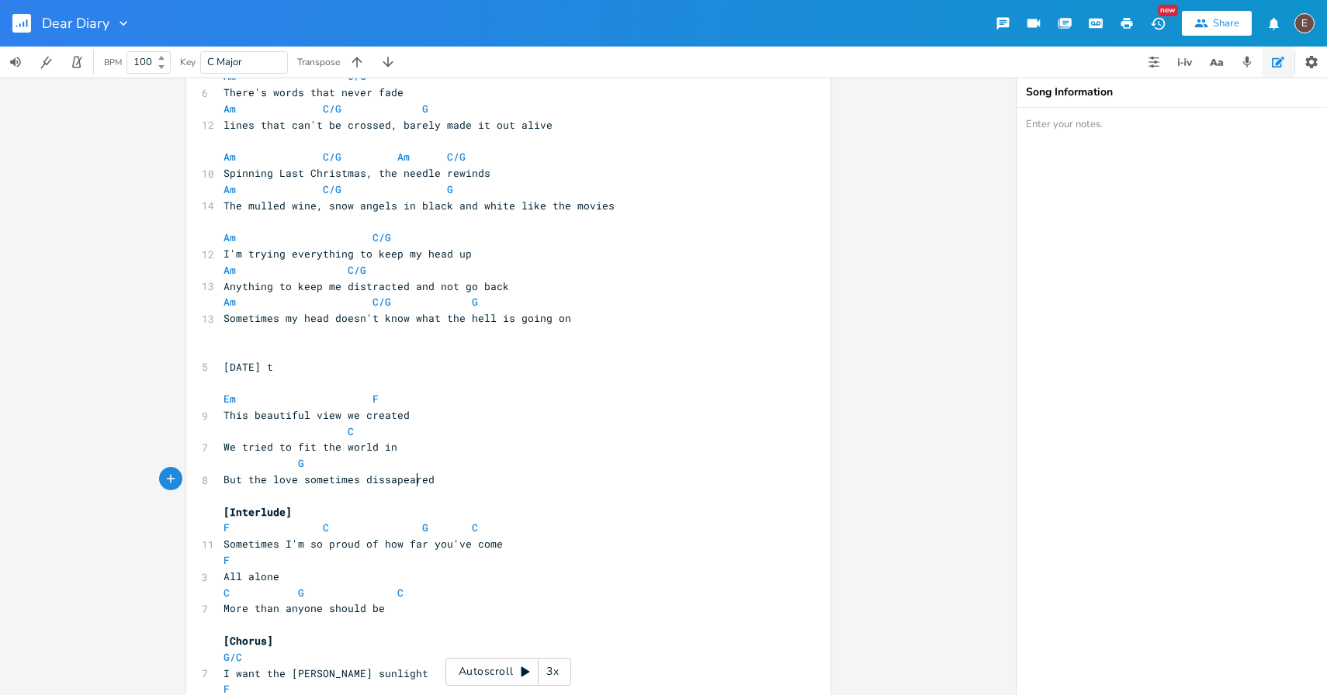
click at [413, 481] on span "But the love sometimes dissapeared" at bounding box center [329, 480] width 211 height 14
type textarea "diks"
type textarea "ssapears"
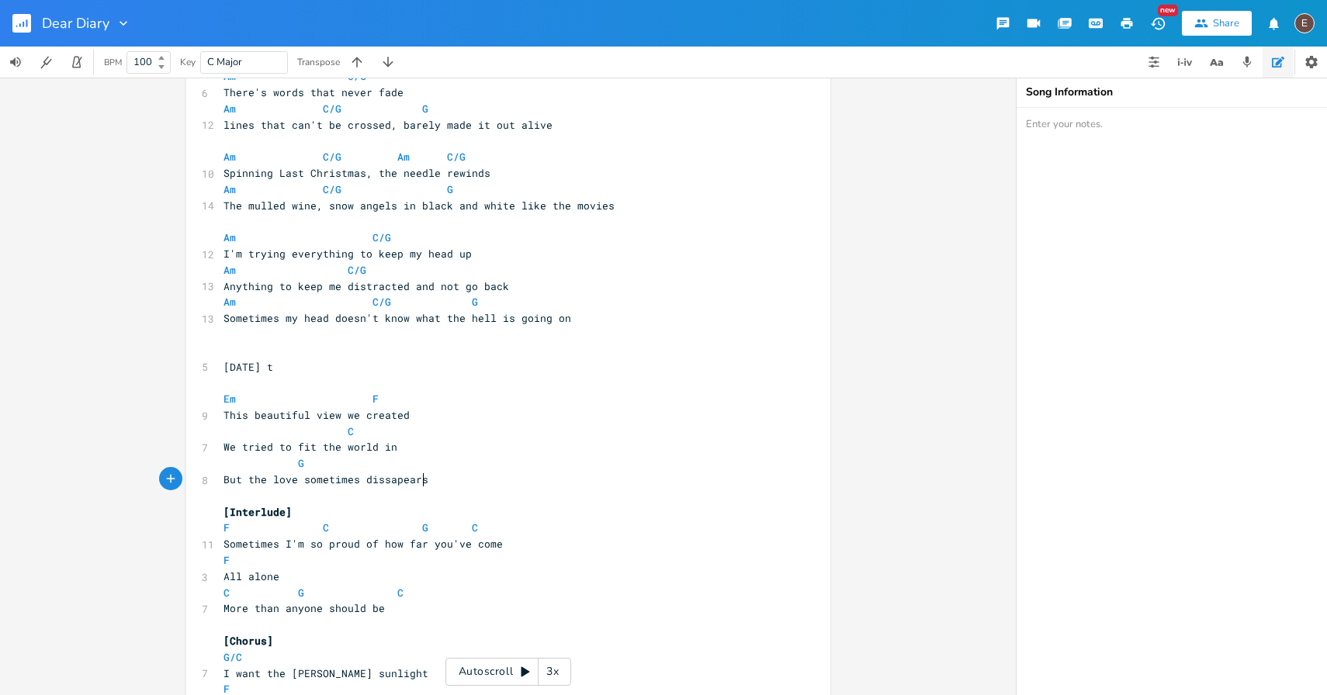
click at [444, 480] on pre "But the love sometimes dissapears" at bounding box center [500, 480] width 560 height 16
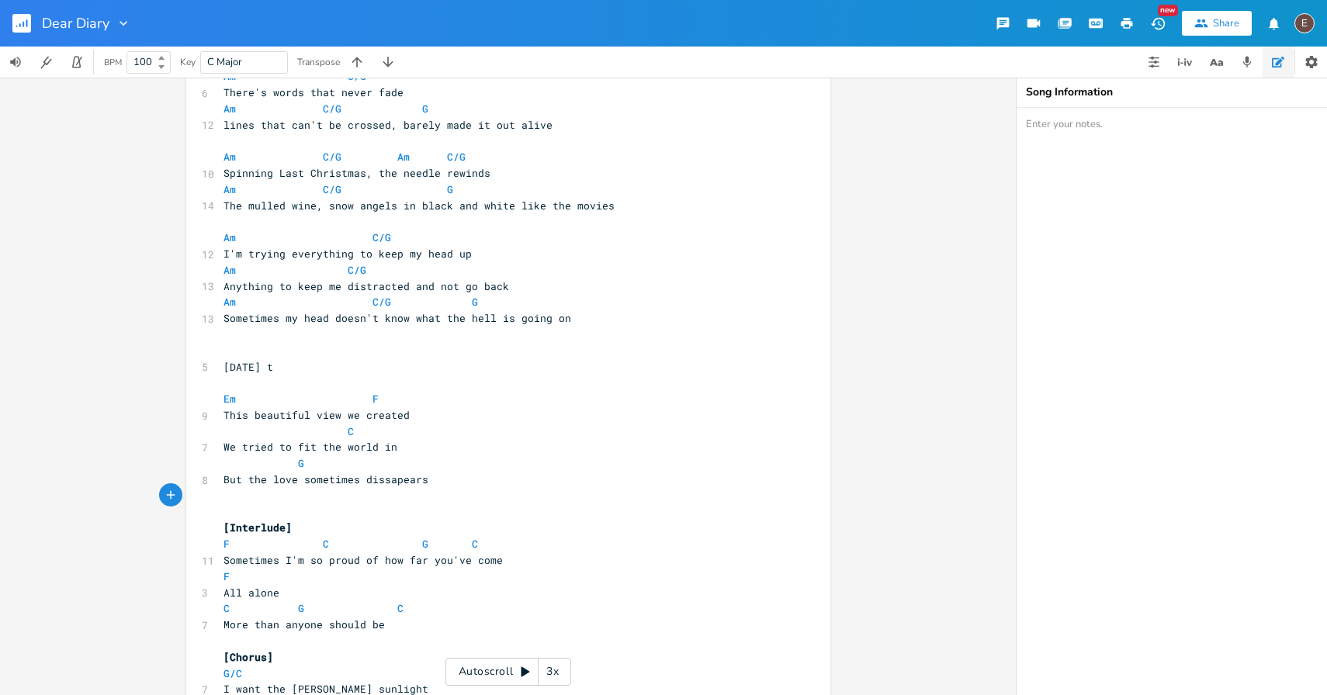
click at [344, 487] on pre "But the love sometimes dissapears" at bounding box center [500, 480] width 560 height 16
type textarea "has"
click at [360, 483] on span "But the love has dissapears" at bounding box center [308, 480] width 168 height 14
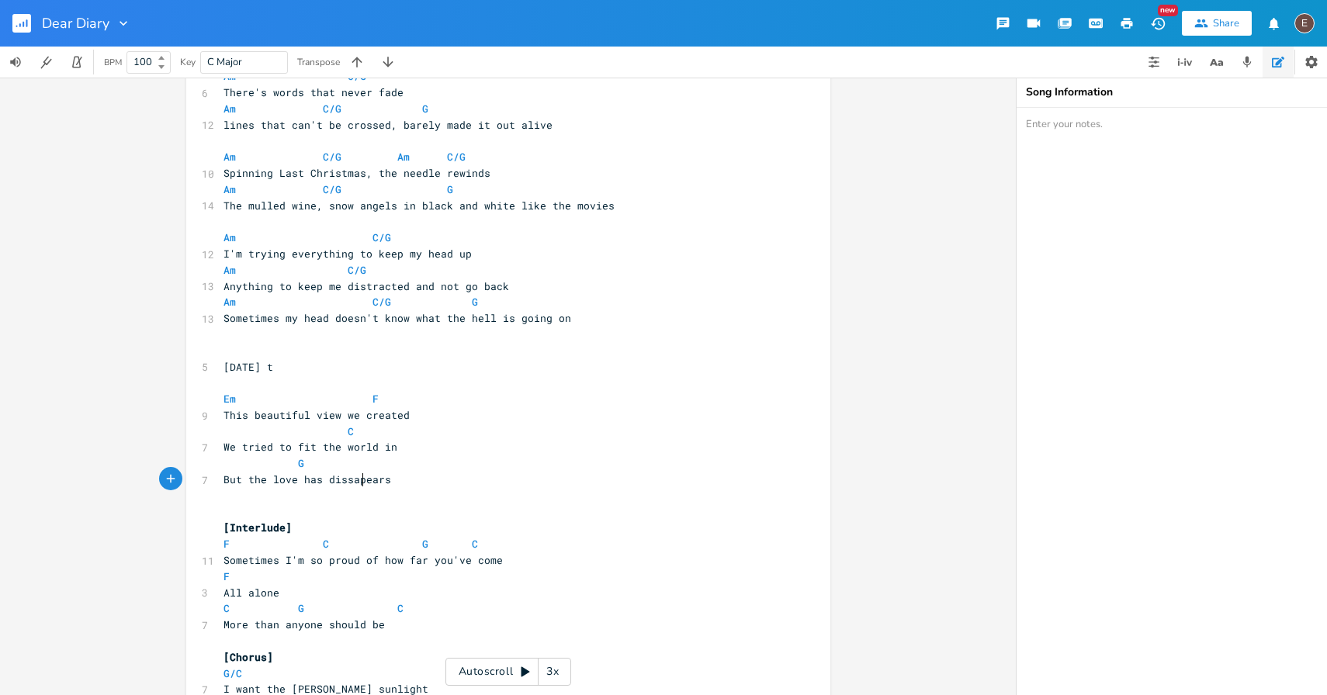
click at [360, 483] on span "But the love has dissapears" at bounding box center [308, 480] width 168 height 14
type textarea "dissapeared"
click at [405, 501] on pre "​" at bounding box center [500, 496] width 560 height 16
click at [439, 477] on pre "But the love has dissapeared" at bounding box center [500, 480] width 560 height 16
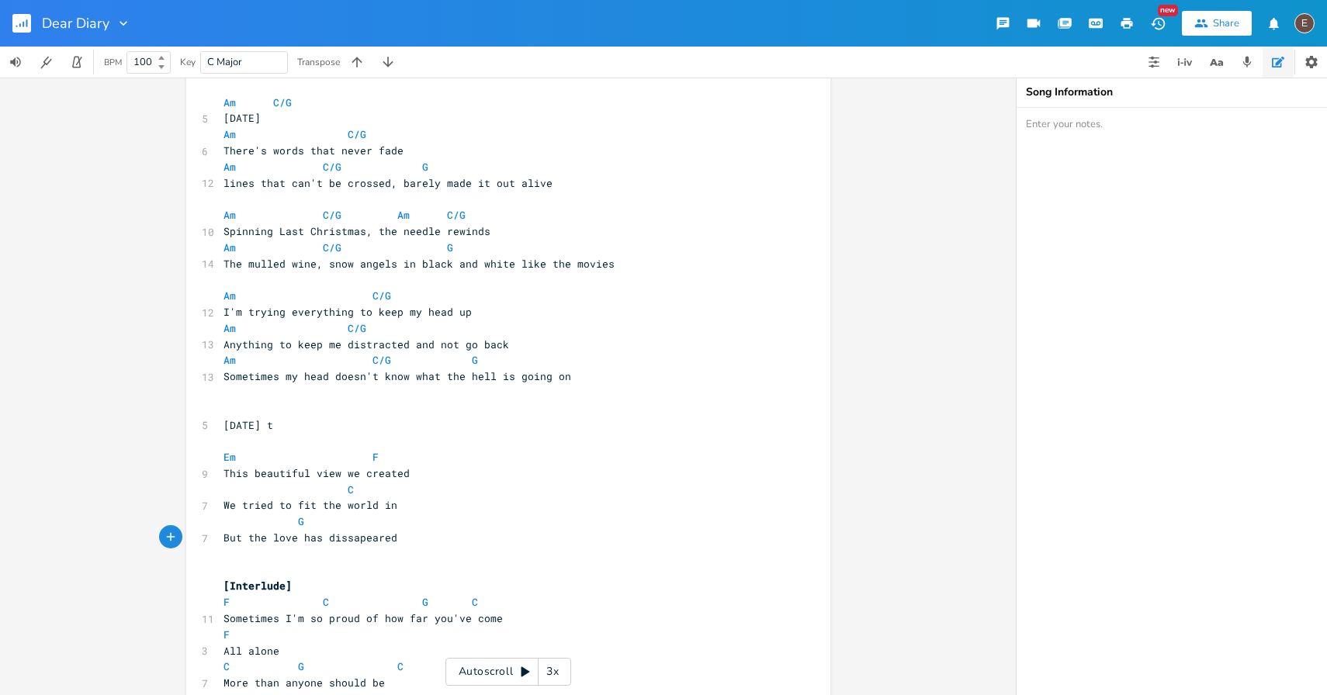
scroll to position [213, 0]
type textarea "`"
click at [366, 532] on span "But the love has dissapeared `" at bounding box center [317, 539] width 186 height 14
click at [388, 544] on span "But the love has dissapeared `" at bounding box center [317, 539] width 186 height 14
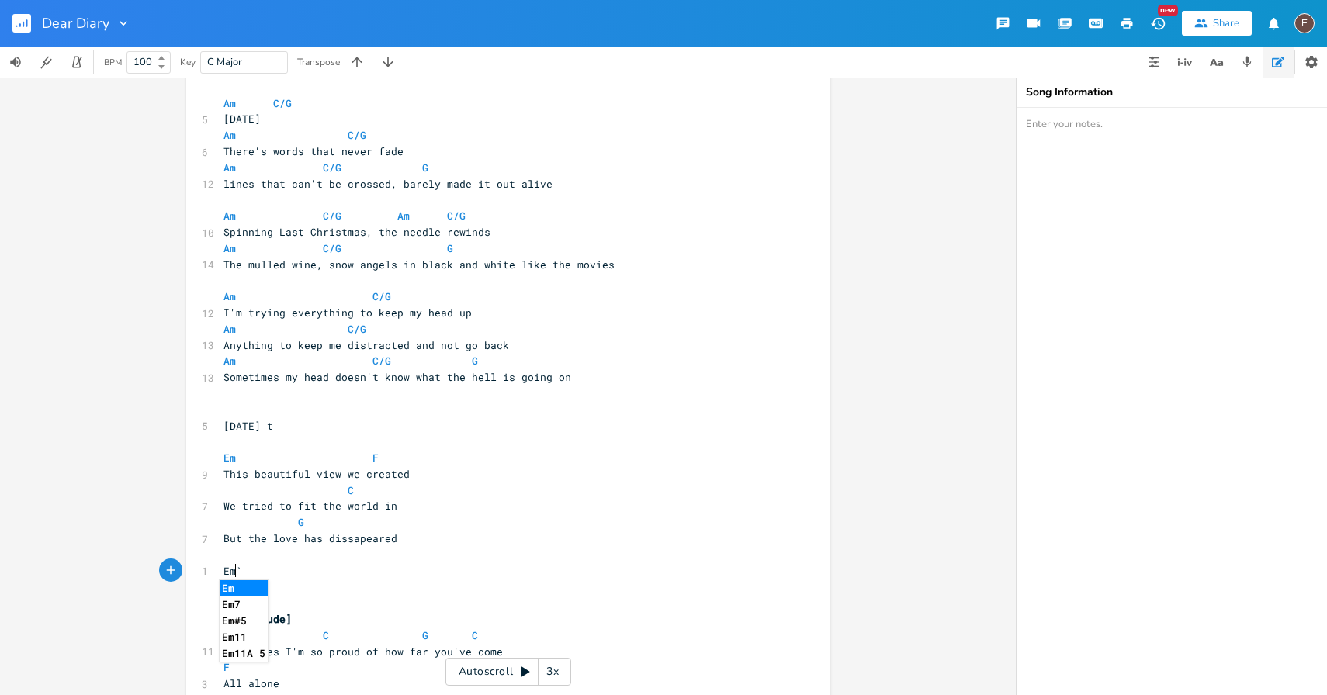
type textarea "Emv"
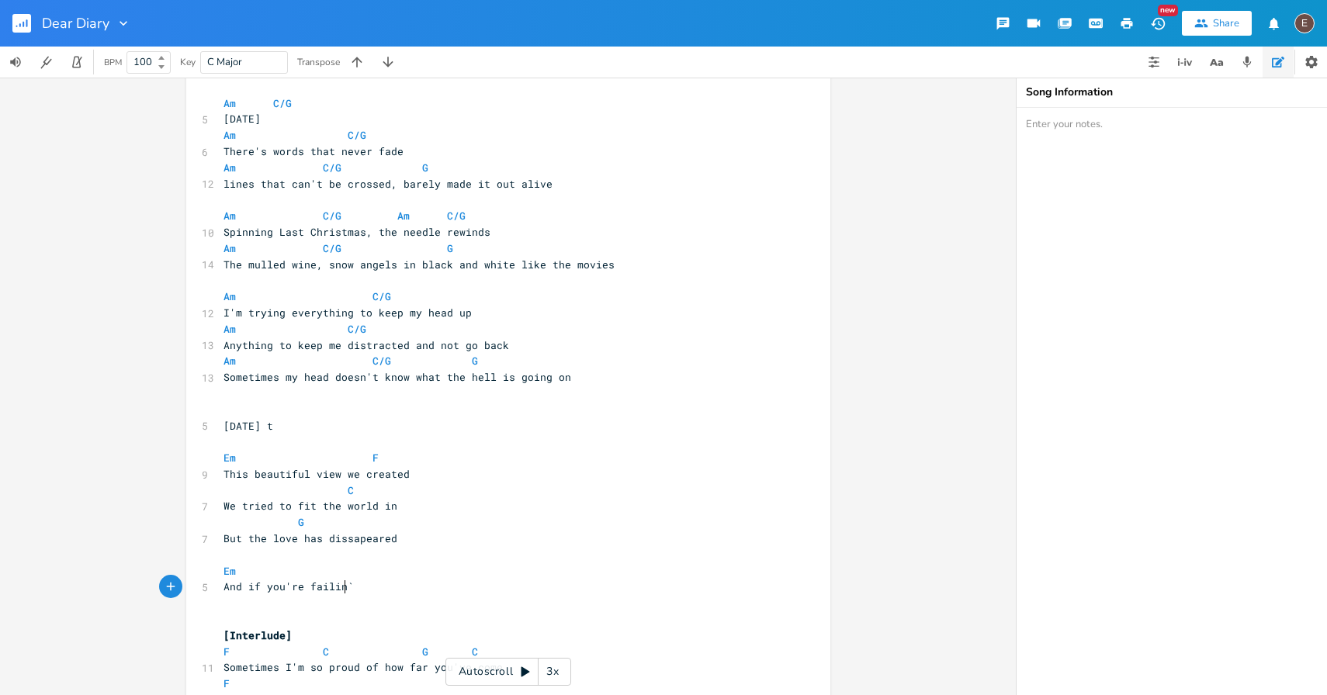
scroll to position [0, 92]
type textarea "And if you're failing aimless"
click at [440, 583] on pre "And if you're failing aimless `" at bounding box center [500, 587] width 560 height 16
click at [431, 572] on pre "Em" at bounding box center [500, 571] width 560 height 16
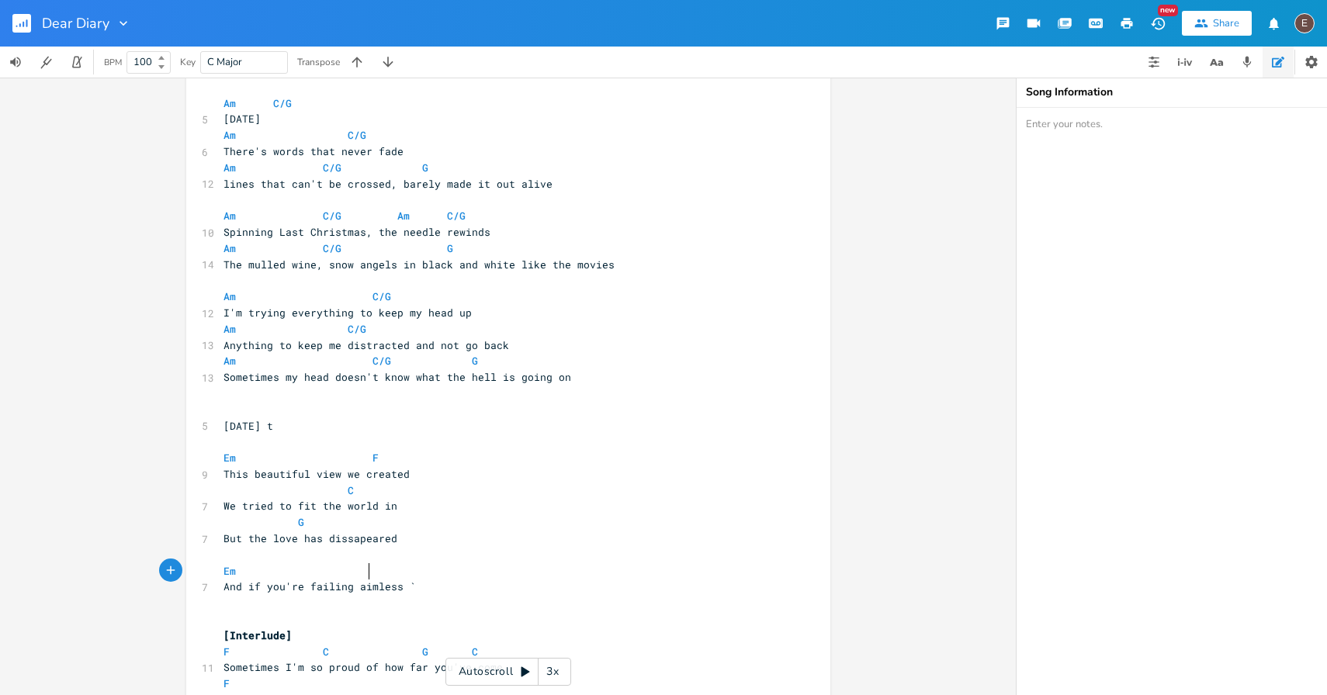
type textarea "F"
click at [436, 578] on pre "Em F" at bounding box center [500, 571] width 560 height 16
type textarea "F"
click at [441, 578] on pre "Em F" at bounding box center [500, 571] width 560 height 16
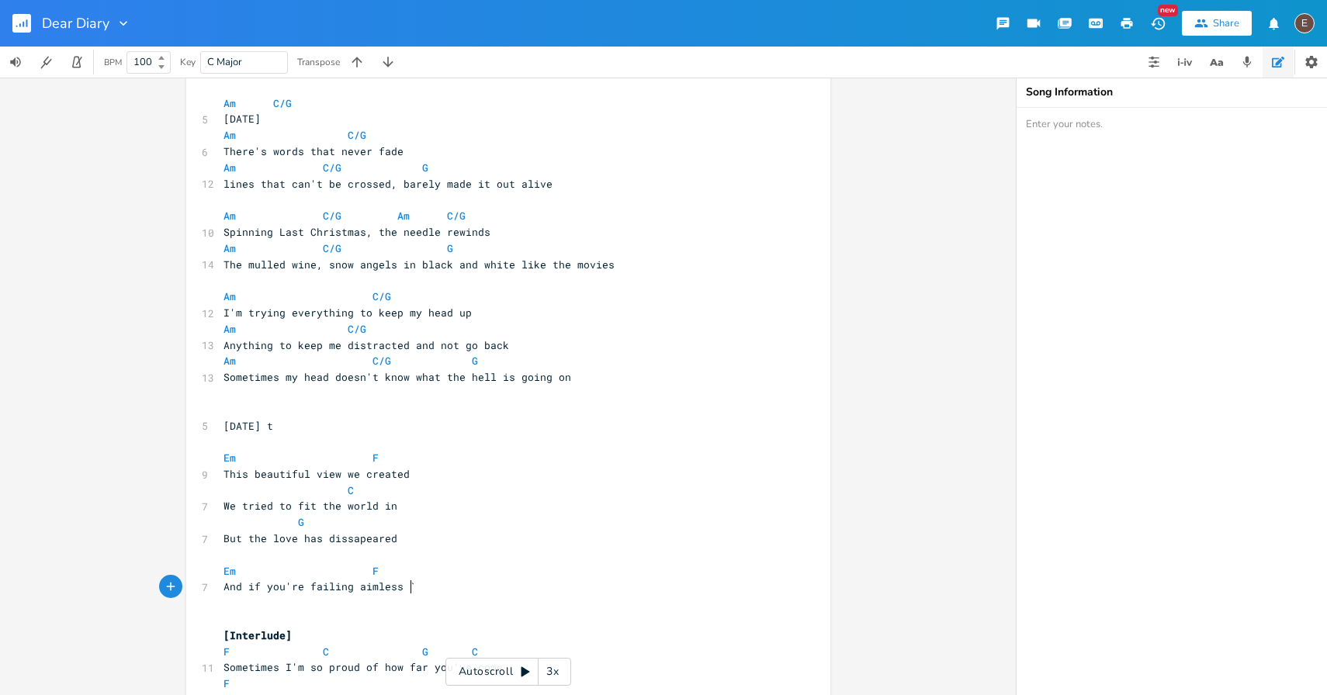
click at [444, 581] on pre "And if you're failing aimless `" at bounding box center [500, 587] width 560 height 16
type textarea "C"
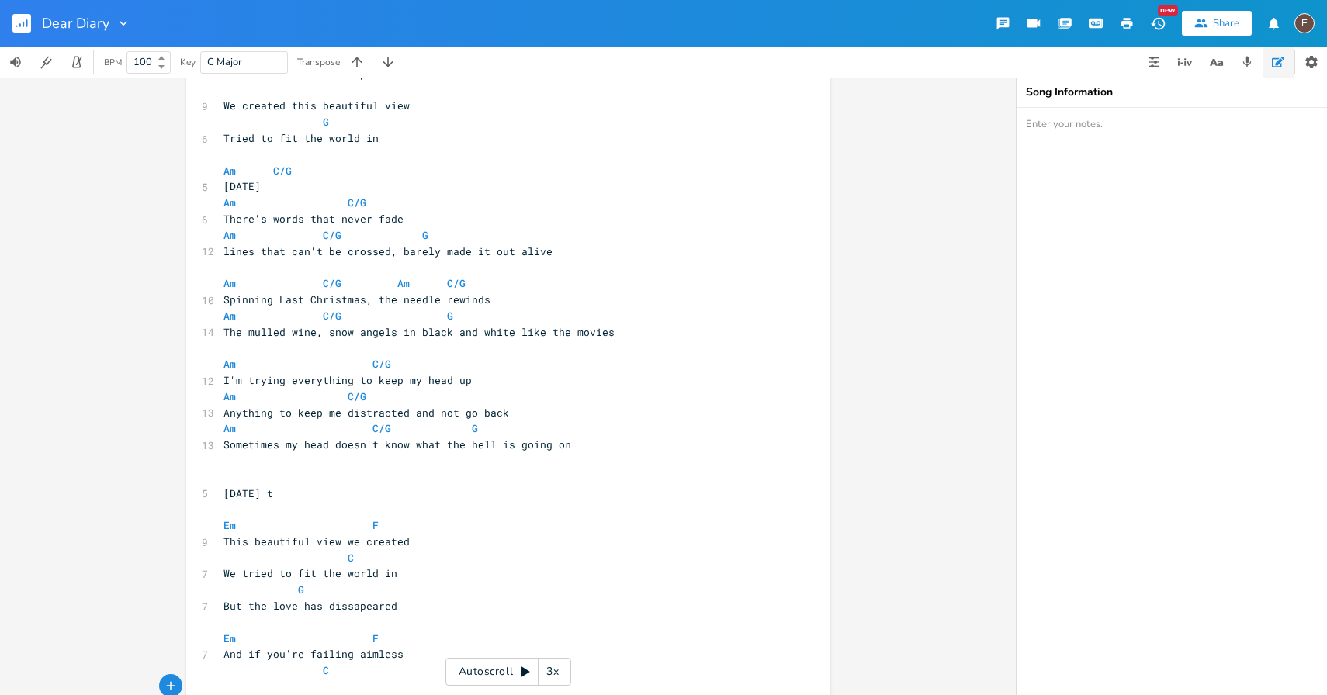
scroll to position [145, 0]
drag, startPoint x: 509, startPoint y: 333, endPoint x: 397, endPoint y: 338, distance: 112.6
click at [396, 338] on span "The mulled wine, snow angels in black and white like the movies" at bounding box center [419, 333] width 391 height 14
type textarea "nothing"
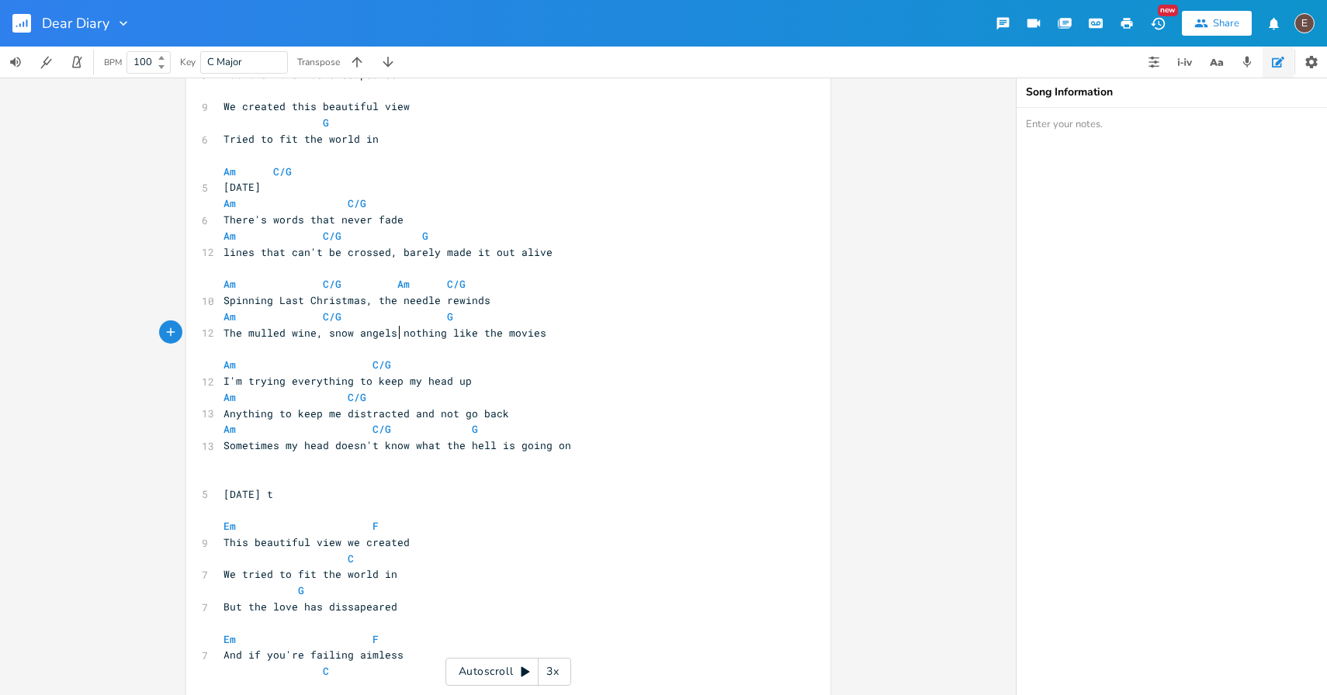
click at [392, 332] on span "The mulled wine, snow angels nothing like the movies" at bounding box center [385, 333] width 323 height 14
type textarea ", it'w"
type textarea "wb"
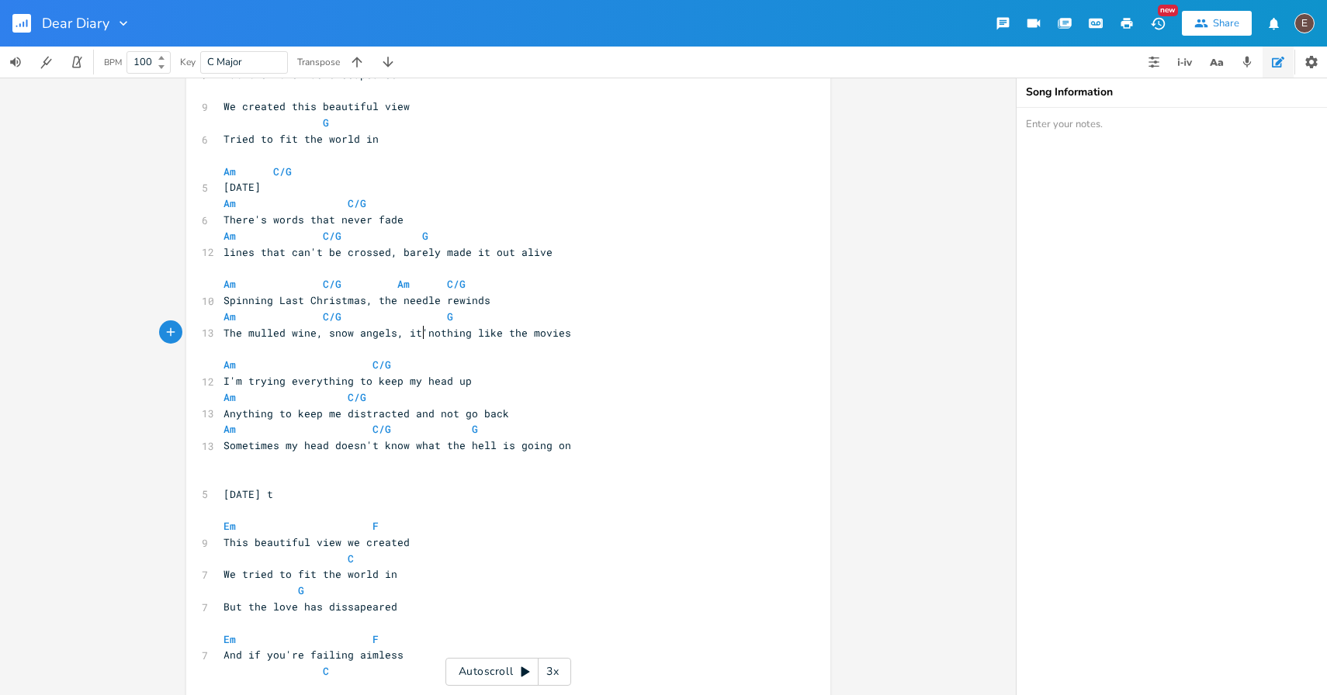
type textarea "s"
click at [675, 321] on pre "Am C/G G" at bounding box center [500, 317] width 560 height 16
click at [675, 341] on pre "​" at bounding box center [500, 349] width 560 height 16
type textarea "it's"
drag, startPoint x: 423, startPoint y: 334, endPoint x: 403, endPoint y: 334, distance: 20.2
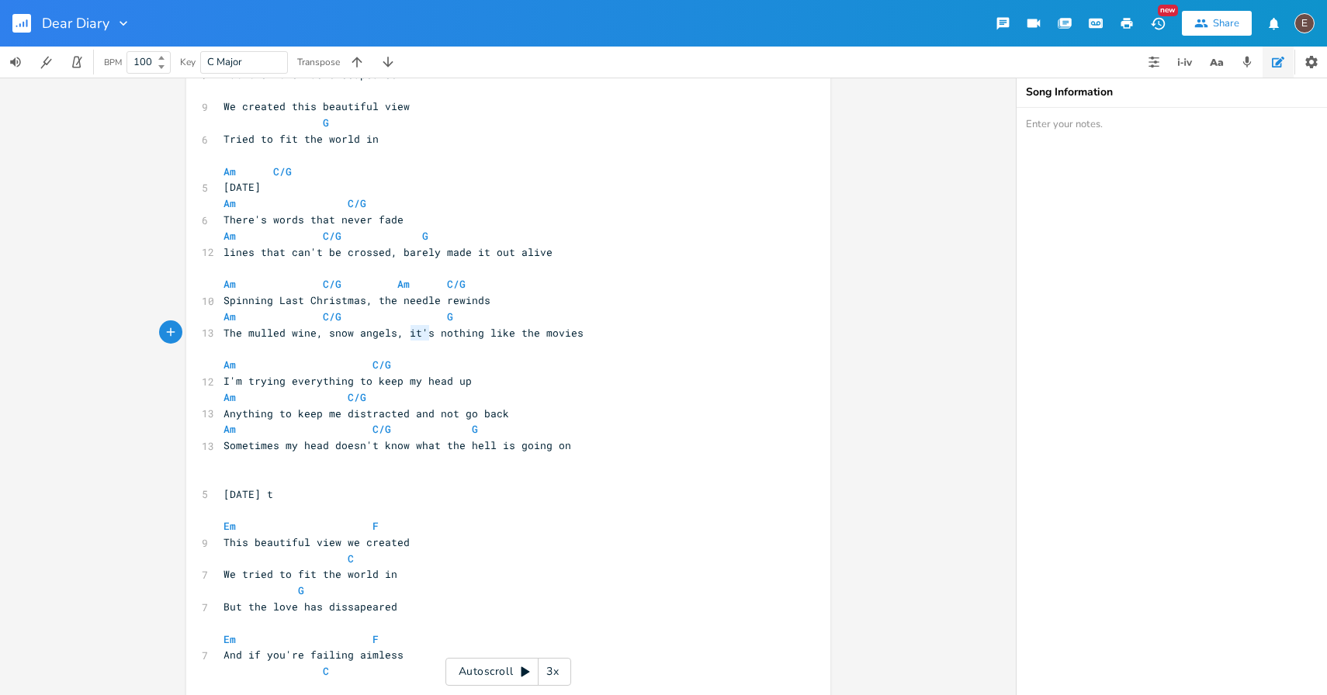
click at [403, 334] on span "The mulled wine, snow angels, it's nothing like the movies" at bounding box center [404, 333] width 360 height 14
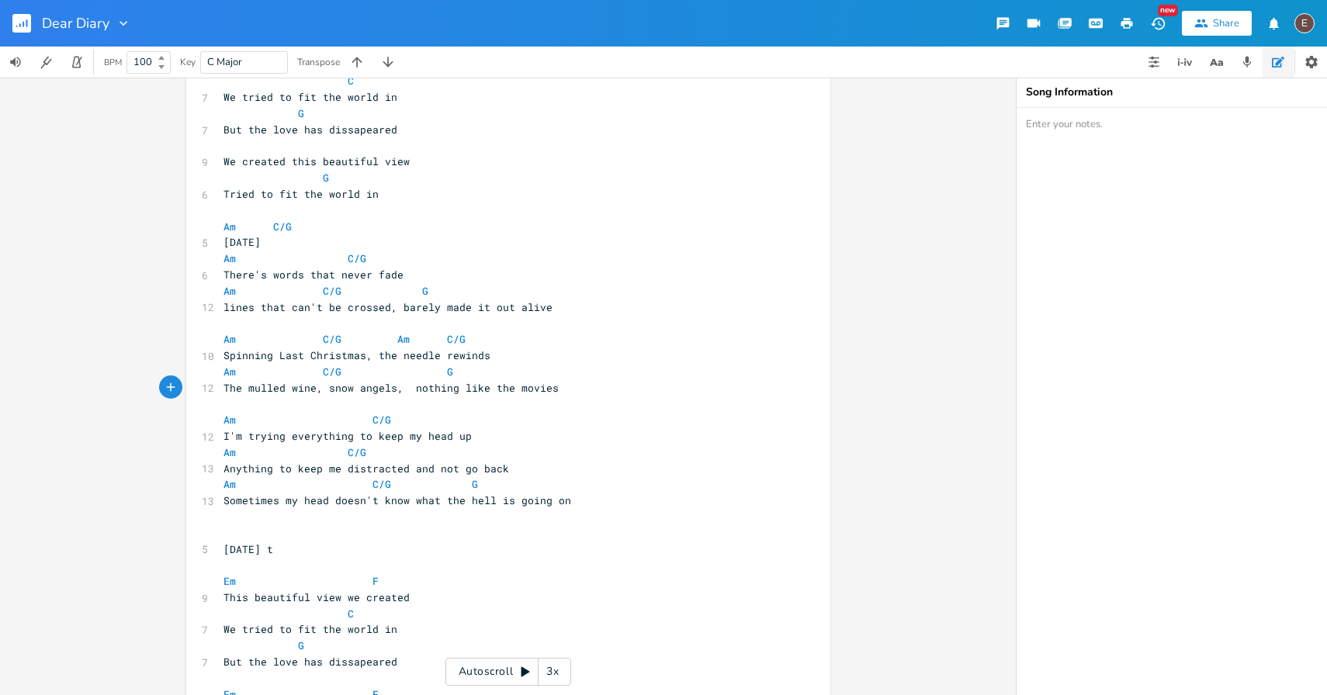
scroll to position [326, 0]
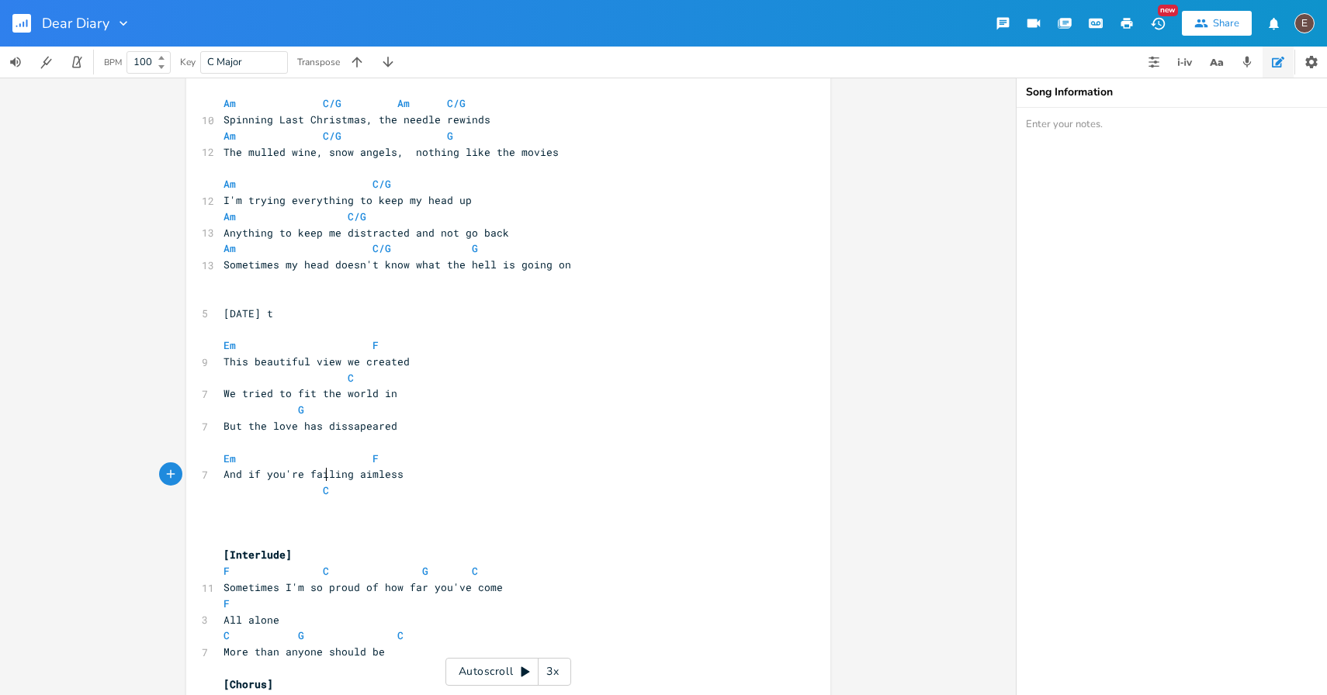
click at [321, 477] on span "And if you're failing aimless" at bounding box center [314, 474] width 180 height 14
type textarea "swaying"
click at [382, 475] on span "And if you're swaying aimless" at bounding box center [317, 474] width 186 height 14
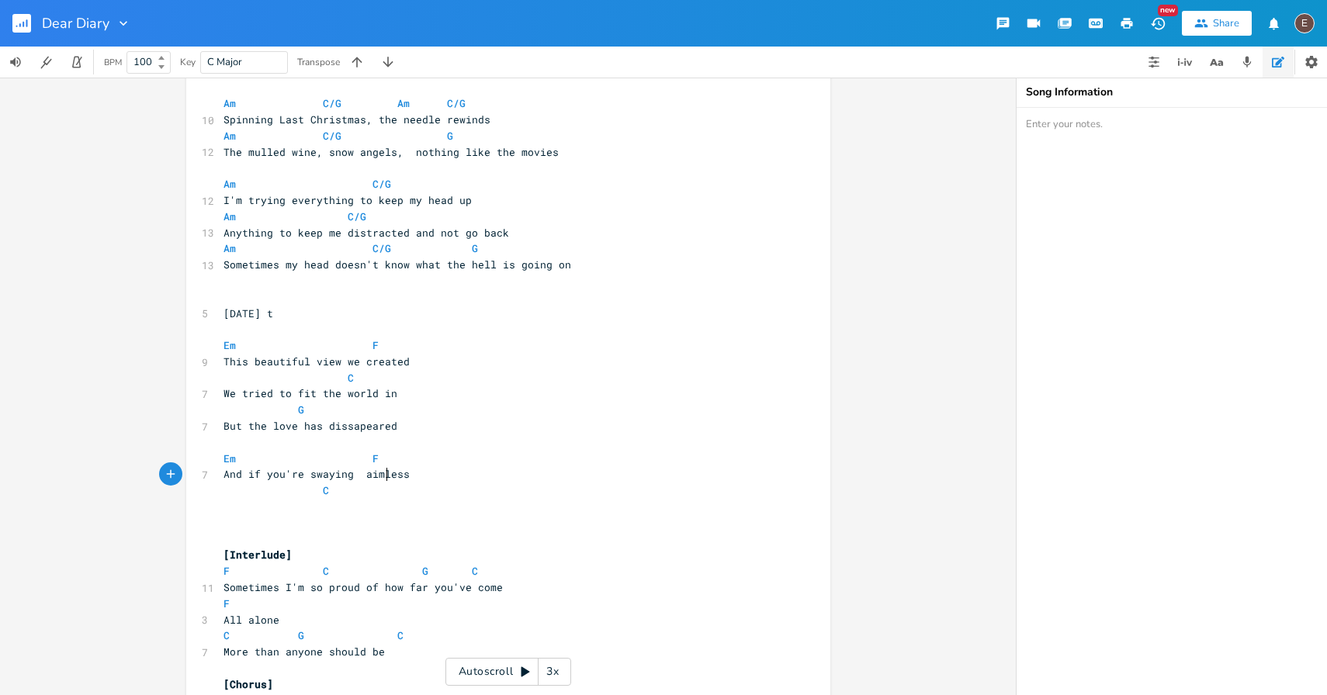
type textarea "aimless"
click at [382, 475] on span "And if you're swaying aimless" at bounding box center [317, 474] width 186 height 14
type textarea "aimlessly in life"
click at [397, 491] on pre "C" at bounding box center [500, 491] width 560 height 16
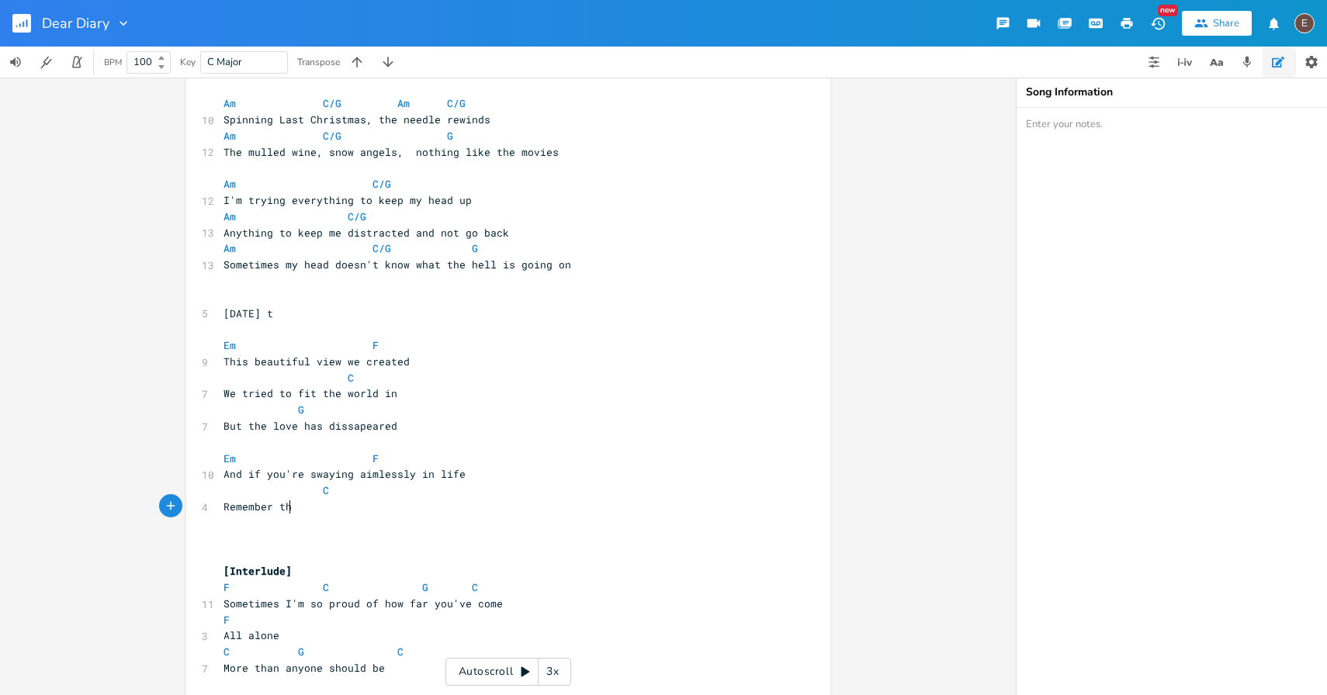
type textarea "Remember the"
type textarea "who you are"
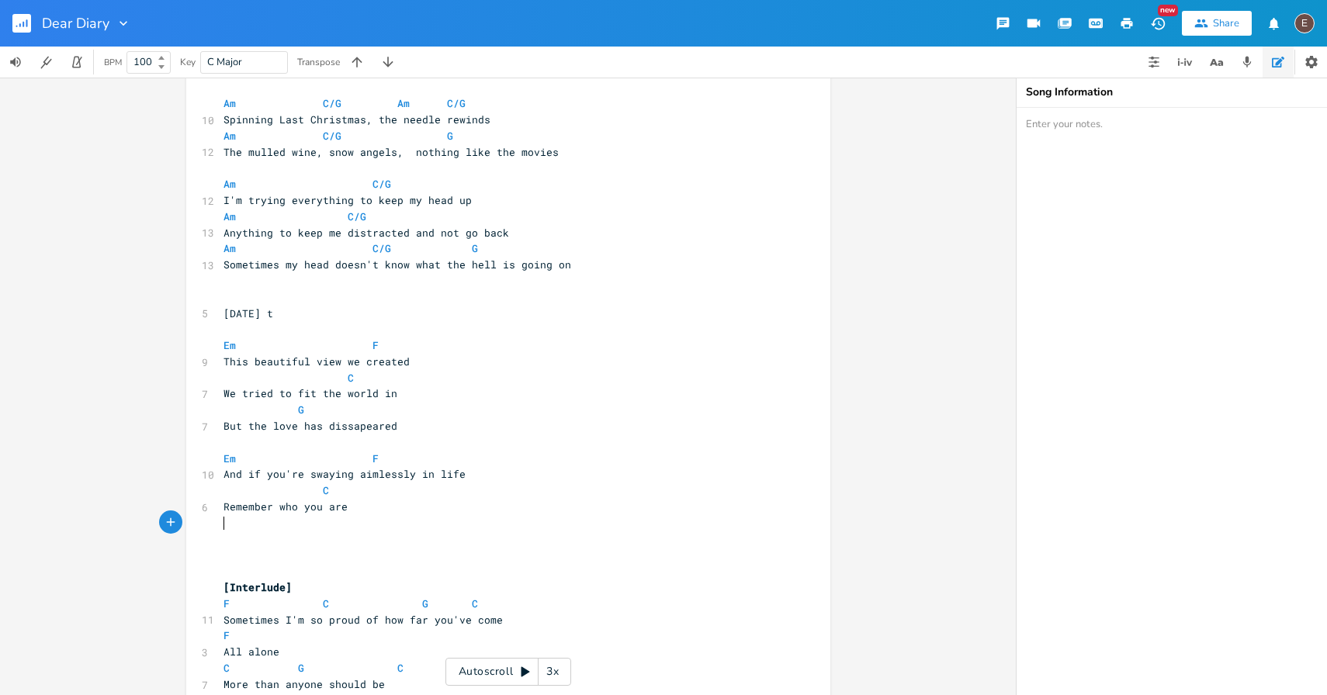
scroll to position [0, 2]
type textarea "G"
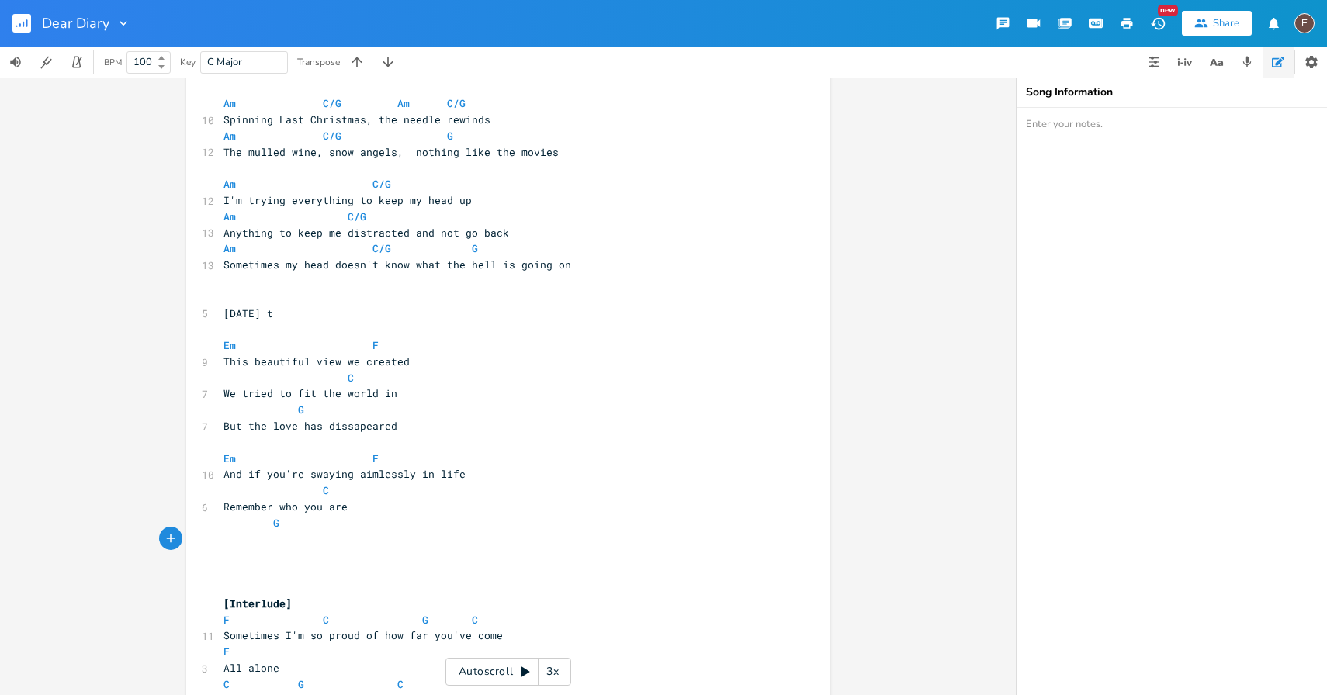
click at [317, 511] on span "Remember who you are" at bounding box center [286, 507] width 124 height 14
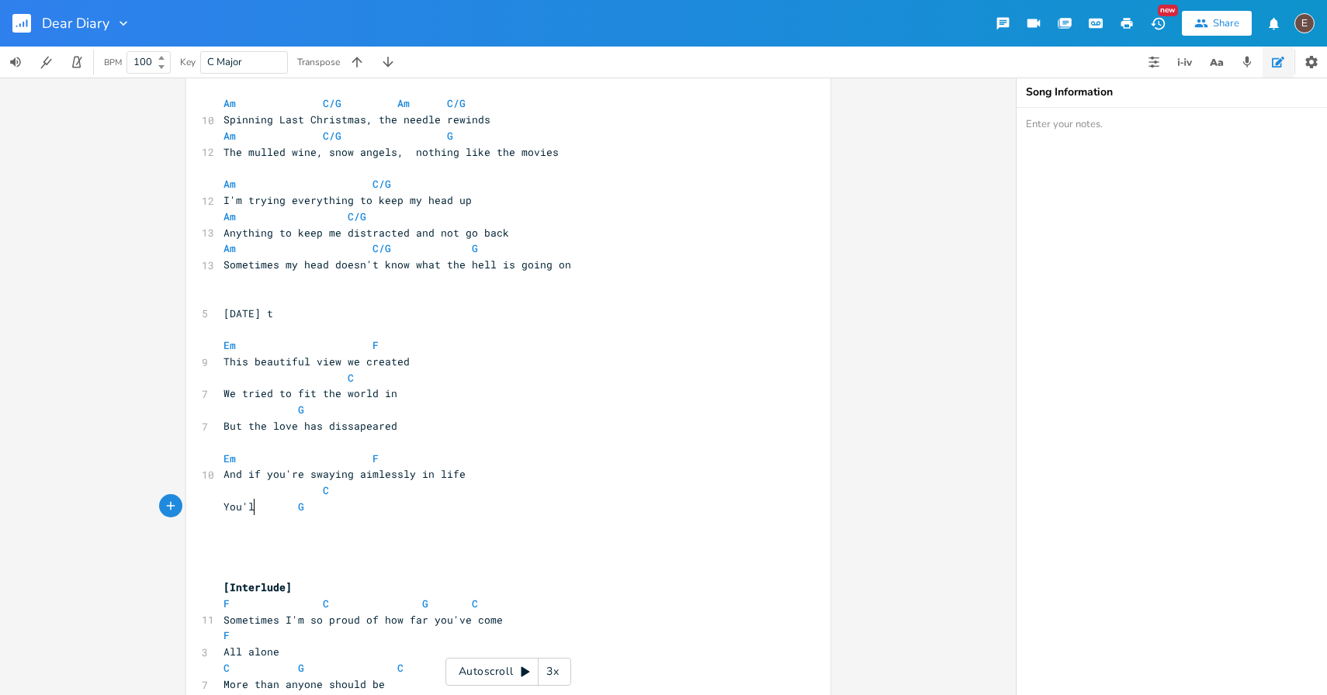
type textarea "You'l"
click at [221, 514] on pre "You'll find something G" at bounding box center [500, 507] width 560 height 16
type textarea "Hold on and y"
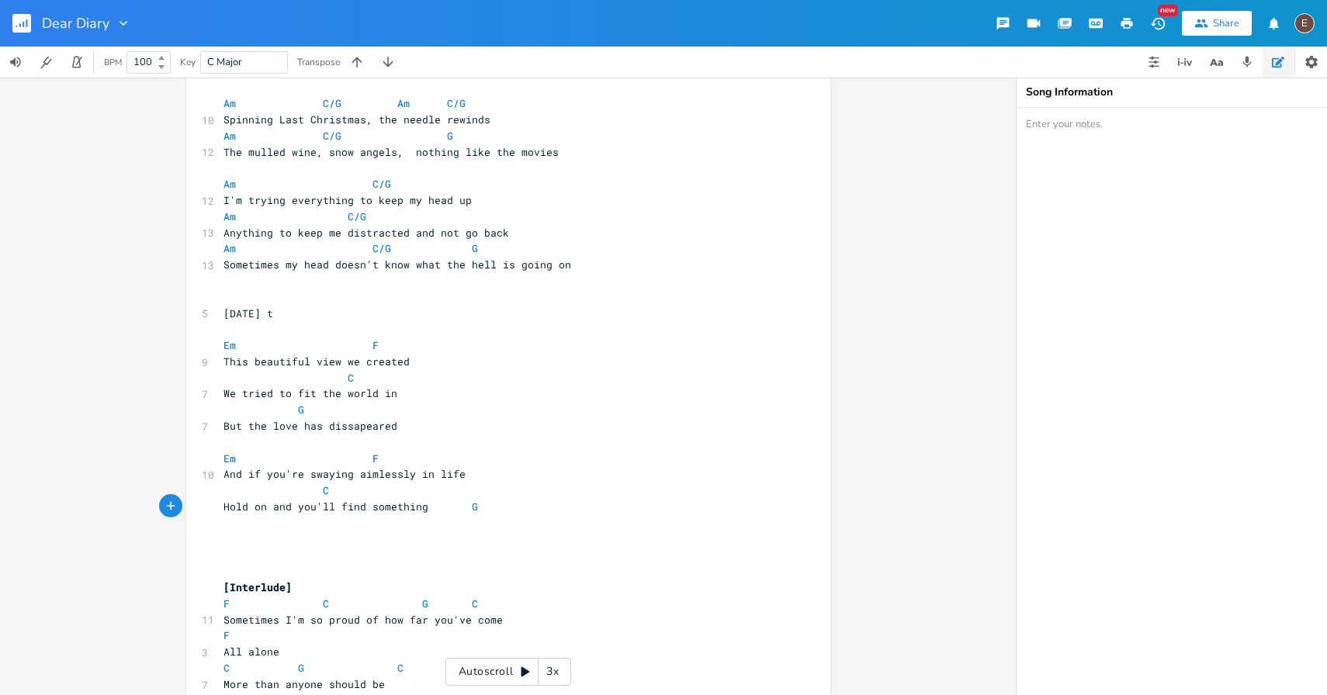
click at [411, 504] on span "Hold on and you'll find something G" at bounding box center [354, 507] width 261 height 14
click at [428, 506] on span at bounding box center [437, 507] width 19 height 16
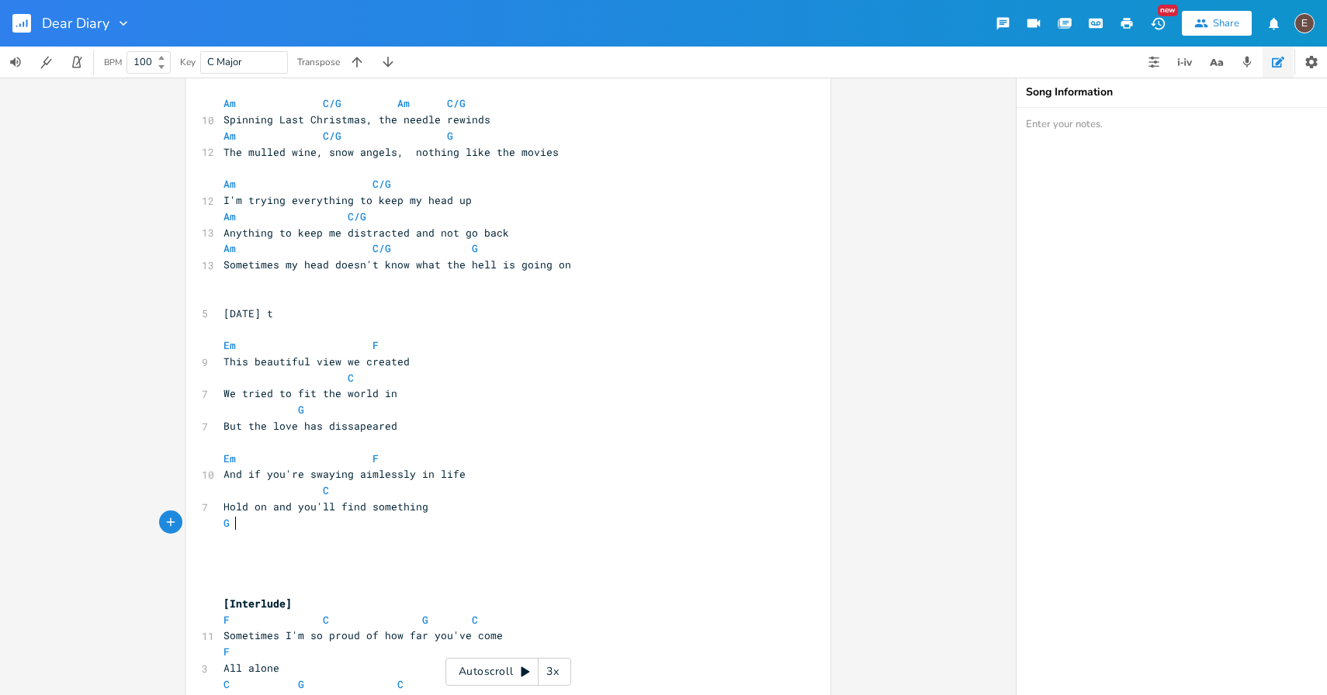
click at [421, 518] on pre "G" at bounding box center [500, 523] width 560 height 16
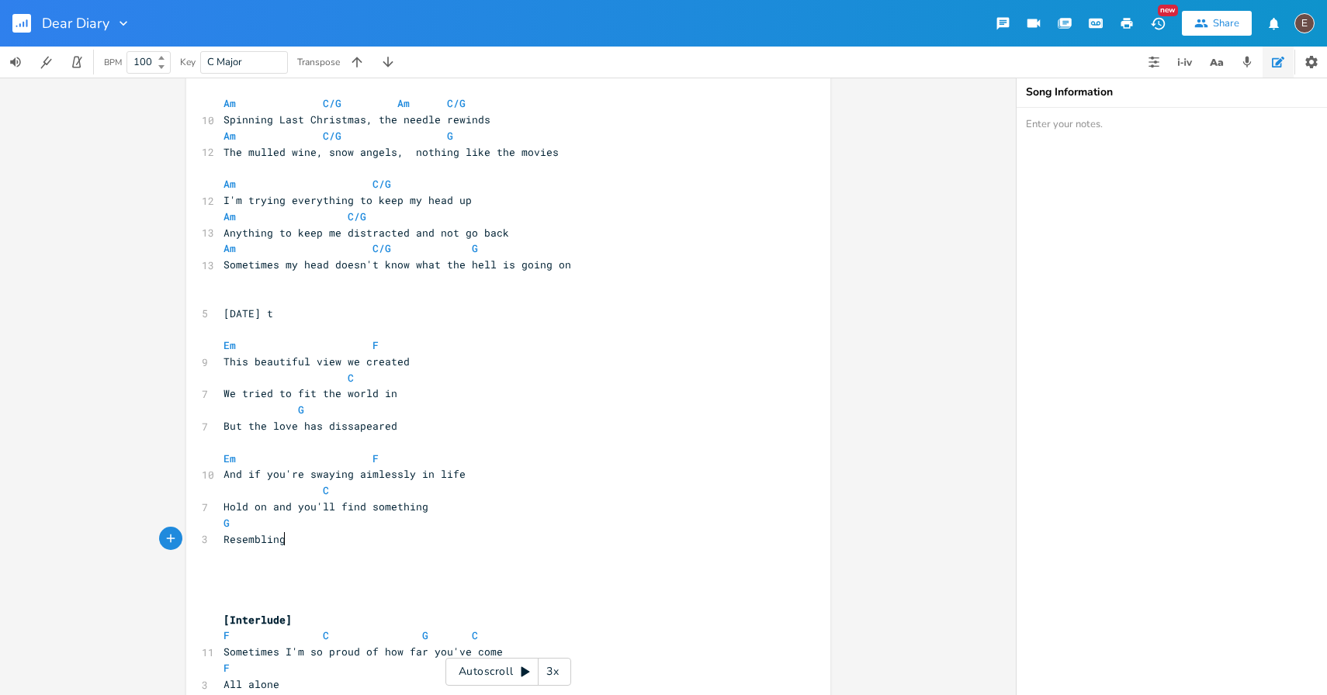
scroll to position [0, 57]
type textarea "Resembling r"
type textarea "home"
click at [220, 522] on pre "G" at bounding box center [500, 523] width 560 height 16
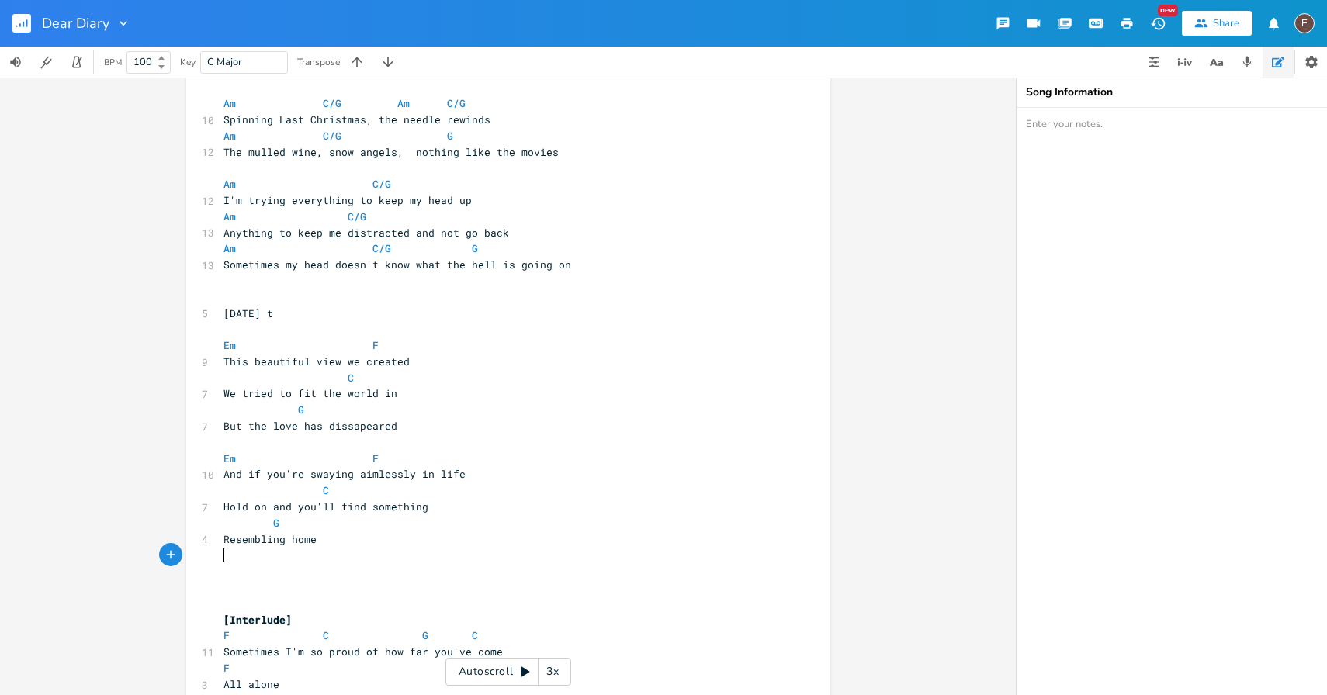
click at [421, 549] on pre "​" at bounding box center [500, 555] width 560 height 16
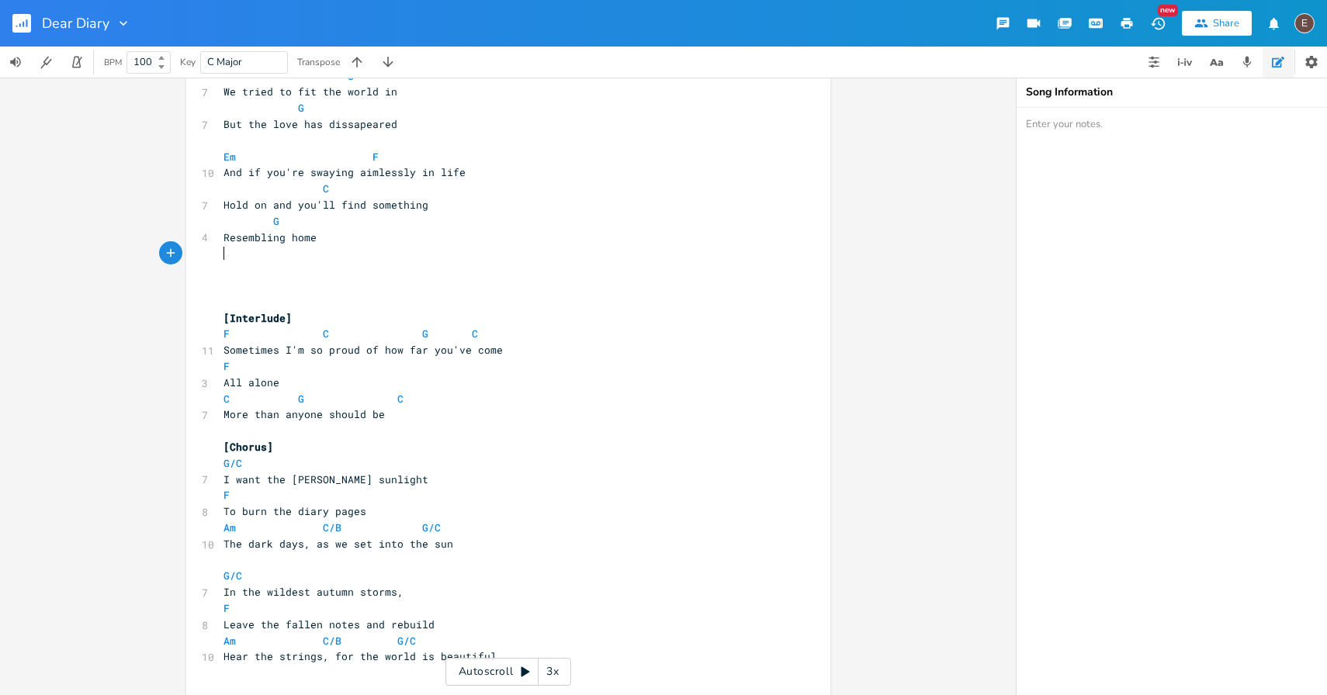
scroll to position [649, 0]
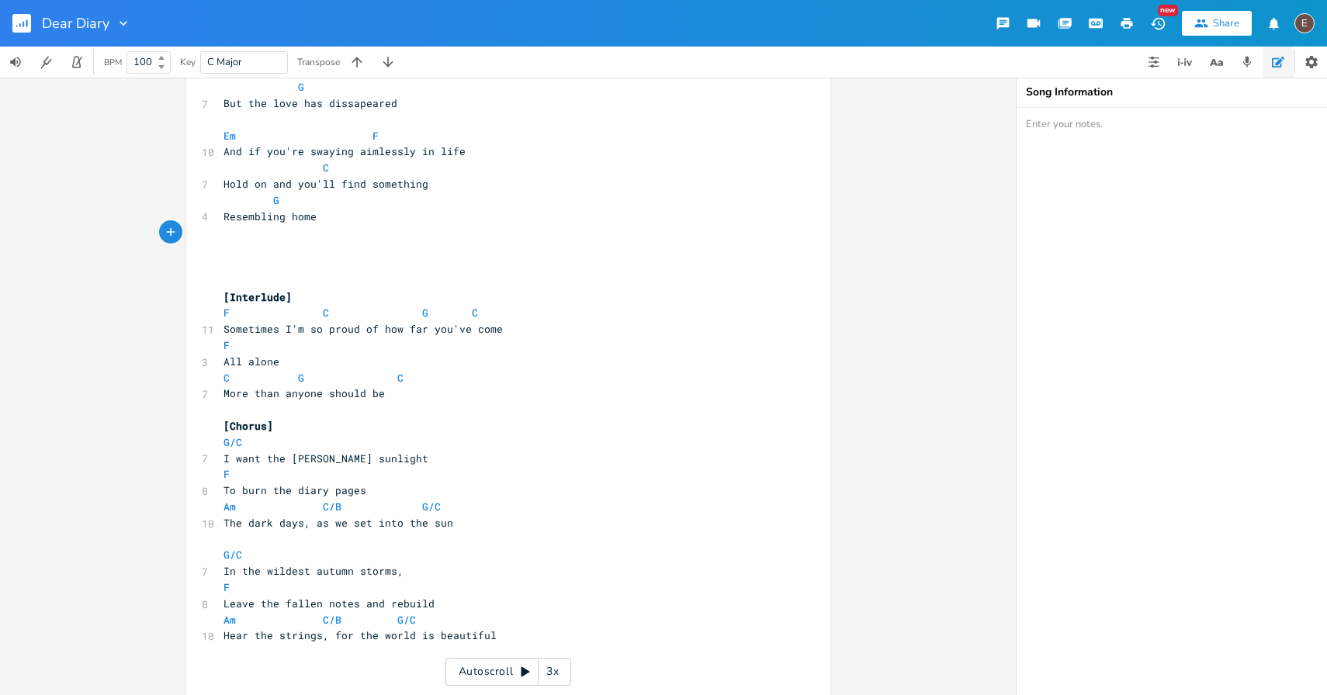
drag, startPoint x: 421, startPoint y: 549, endPoint x: 367, endPoint y: 582, distance: 63.4
click at [417, 550] on pre "G/C" at bounding box center [500, 555] width 560 height 16
click at [310, 604] on span "Leave the fallen notes and rebuild" at bounding box center [329, 604] width 211 height 14
type textarea "fallen"
click at [310, 604] on span "Leave the fallen notes and rebuild" at bounding box center [329, 604] width 211 height 14
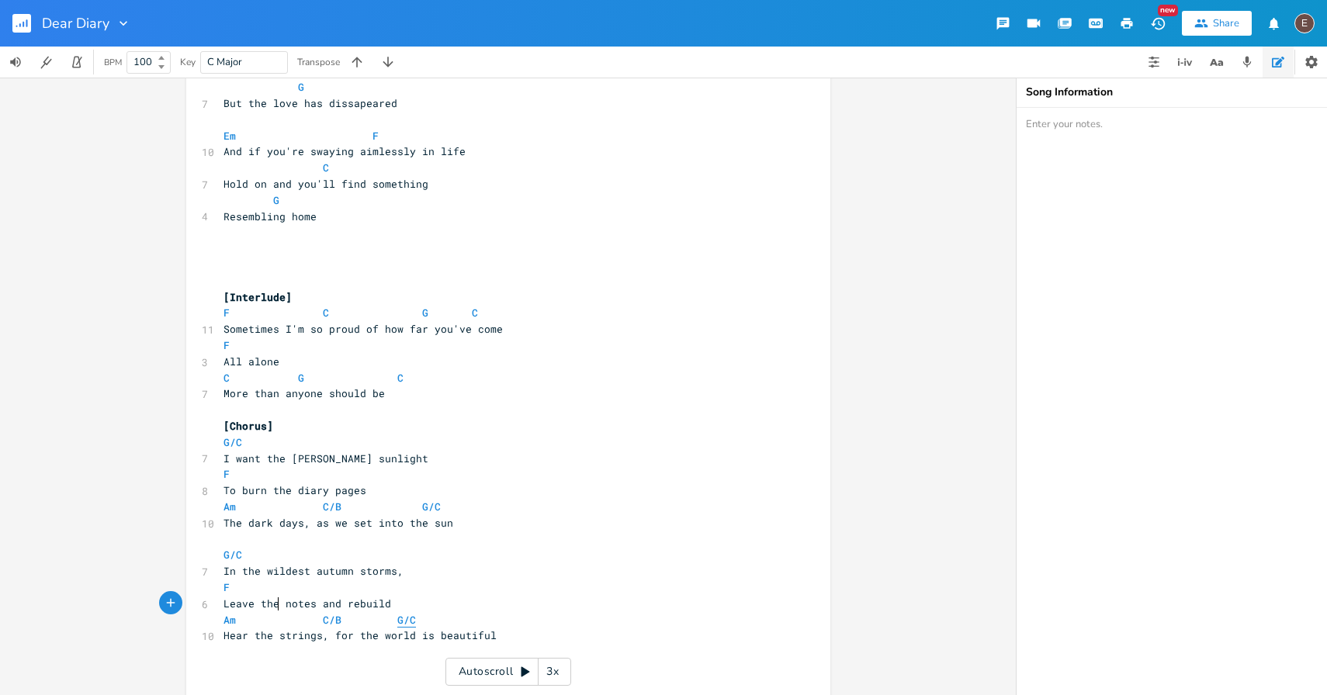
click at [405, 620] on span "G/C" at bounding box center [406, 620] width 19 height 15
click at [463, 582] on pre "F" at bounding box center [500, 588] width 560 height 16
drag, startPoint x: 429, startPoint y: 180, endPoint x: 268, endPoint y: 192, distance: 161.9
click at [268, 192] on div "​ Em F 9 This beautiful view we created C 7 We tried to fit the world in G 7 Bu…" at bounding box center [500, 482] width 560 height 2033
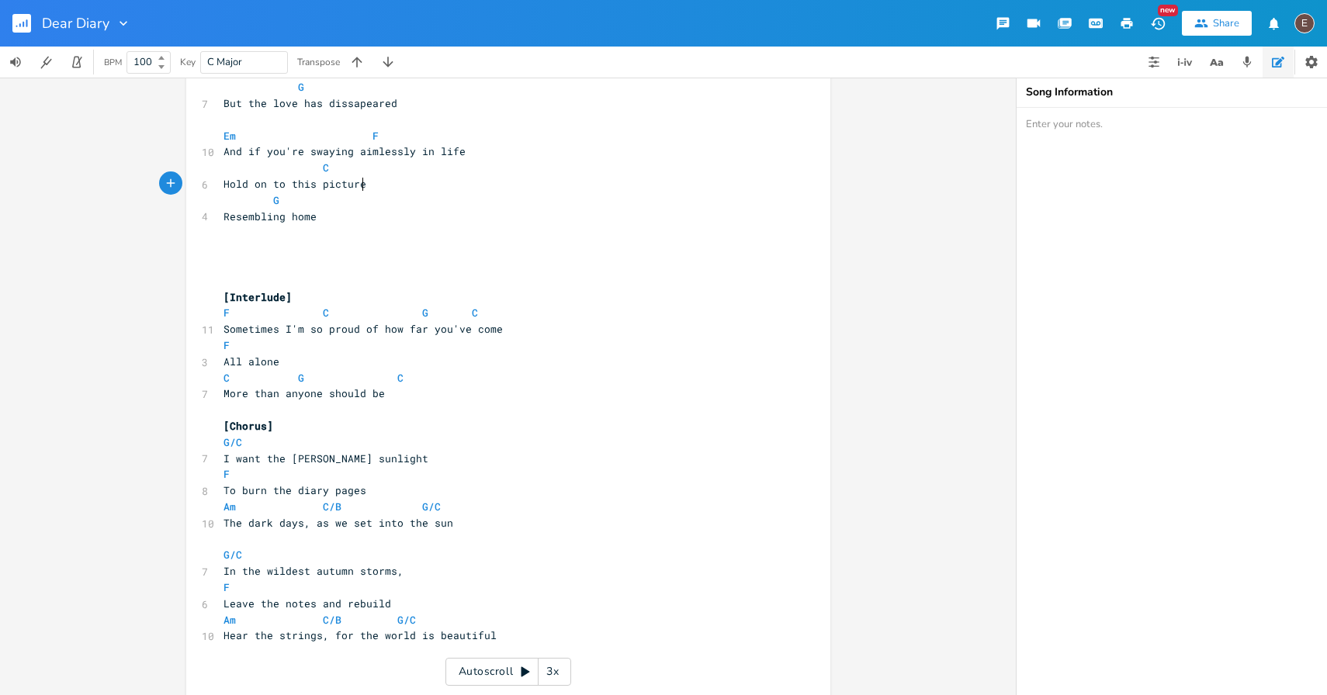
type textarea "to this picture"
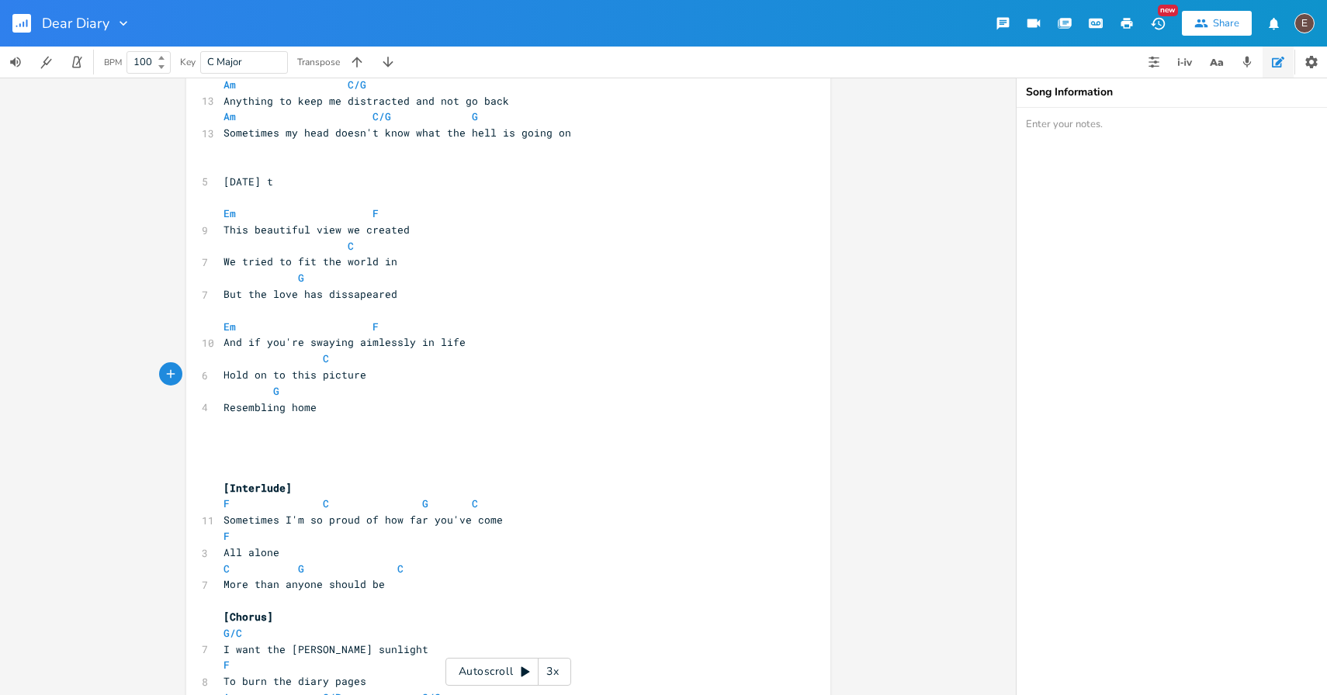
scroll to position [437, 0]
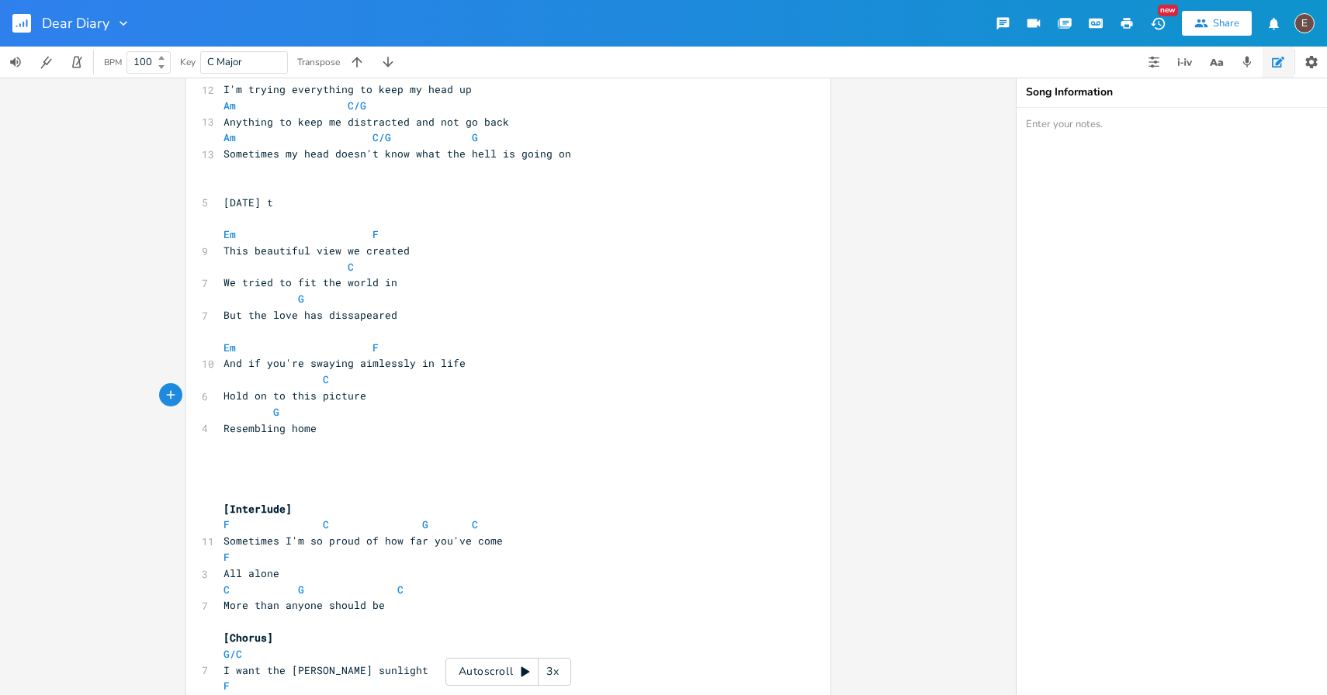
click at [293, 428] on span "Resembling home" at bounding box center [270, 428] width 93 height 14
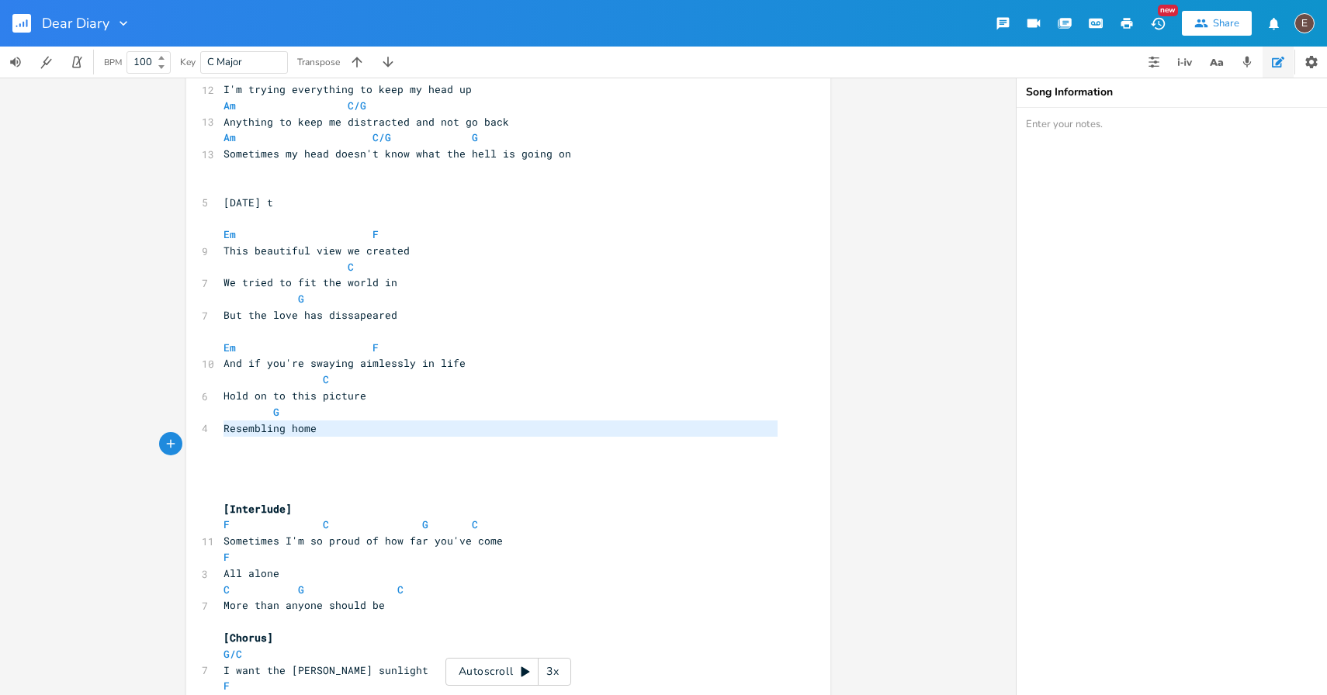
click at [293, 428] on span "Resembling home" at bounding box center [270, 428] width 93 height 14
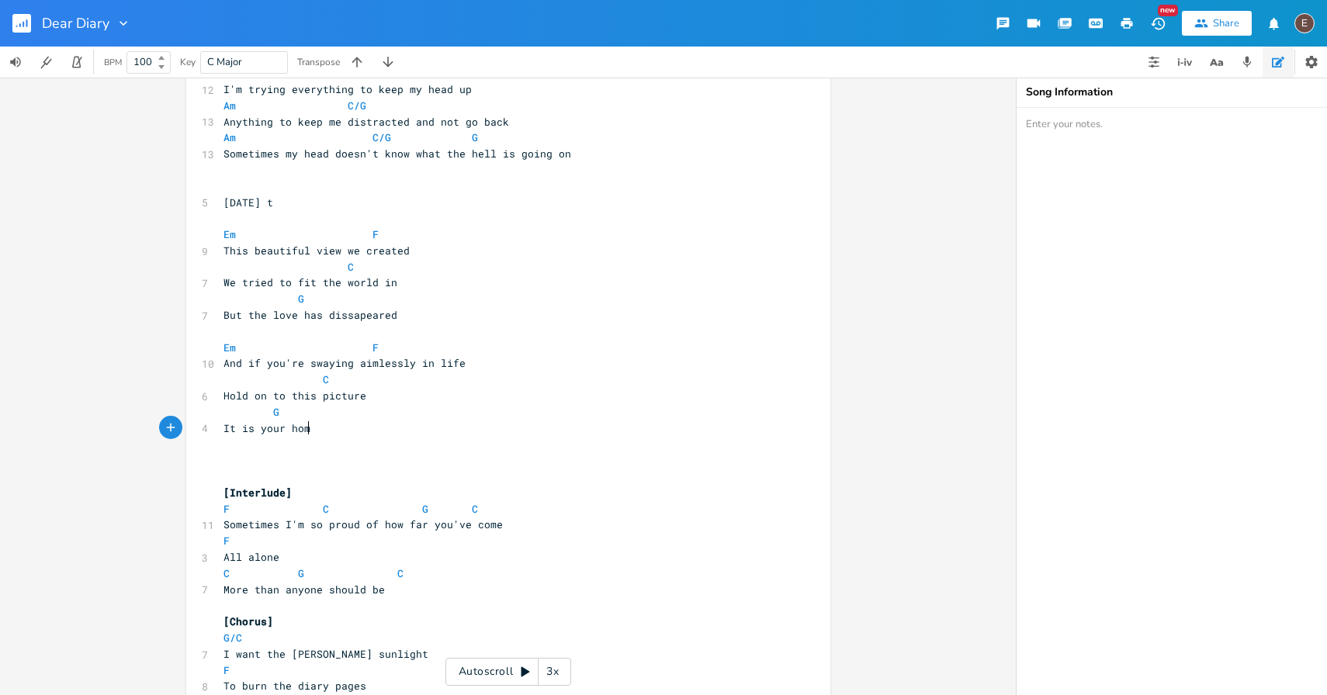
type textarea "It is your home"
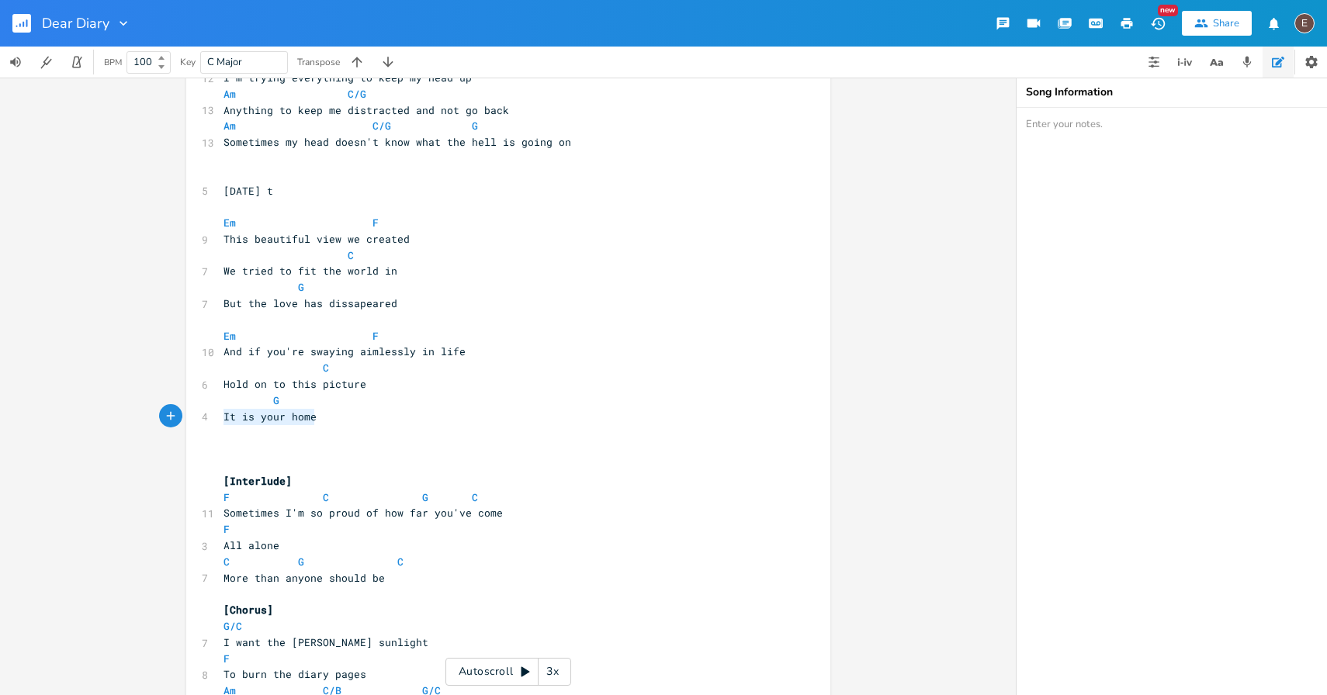
drag, startPoint x: 311, startPoint y: 418, endPoint x: 213, endPoint y: 421, distance: 98.6
click at [213, 421] on div "It is your home x ​ Em F 9 This beautiful view we created C 7 We tried to fit t…" at bounding box center [508, 671] width 644 height 2067
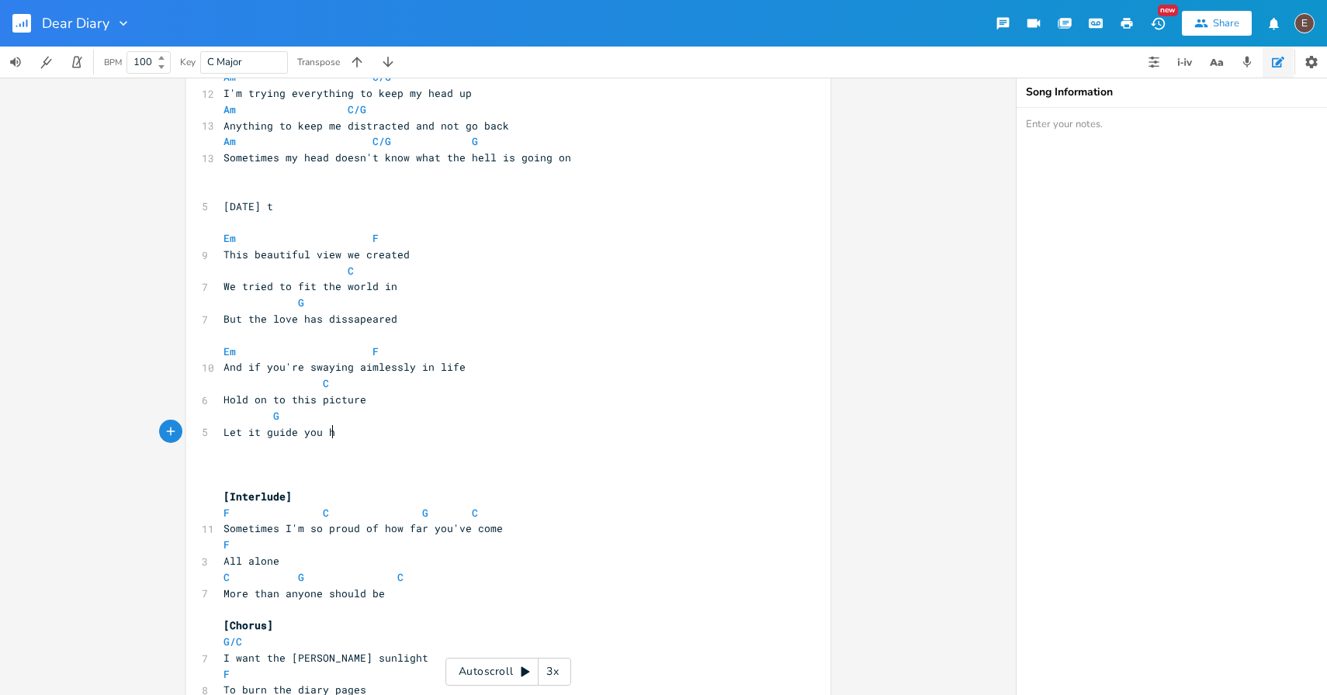
scroll to position [0, 99]
type textarea "Let it guide you home"
click at [373, 570] on span at bounding box center [385, 578] width 25 height 16
type textarea "C G C"
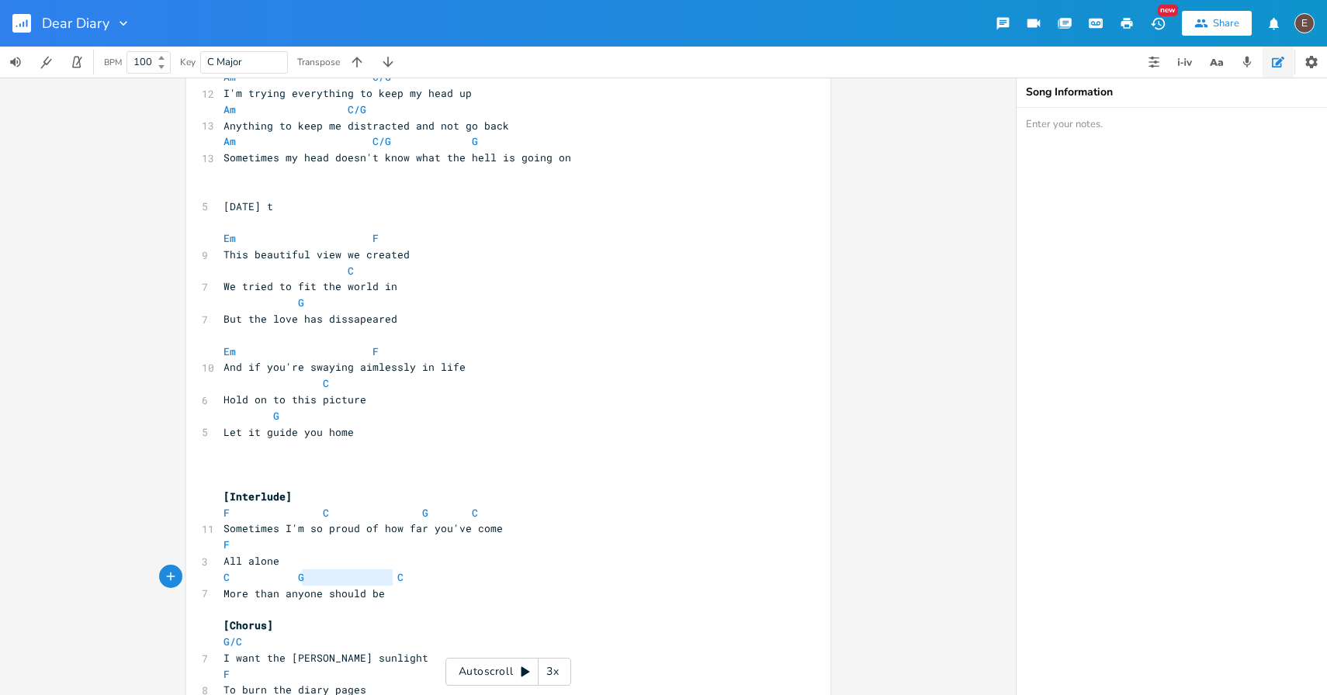
click at [373, 570] on span at bounding box center [385, 578] width 25 height 16
click at [341, 563] on pre "All alone" at bounding box center [500, 561] width 560 height 16
type textarea "C G C"
drag, startPoint x: 490, startPoint y: 514, endPoint x: 306, endPoint y: 512, distance: 183.9
click at [306, 512] on pre "F C G C" at bounding box center [500, 513] width 560 height 16
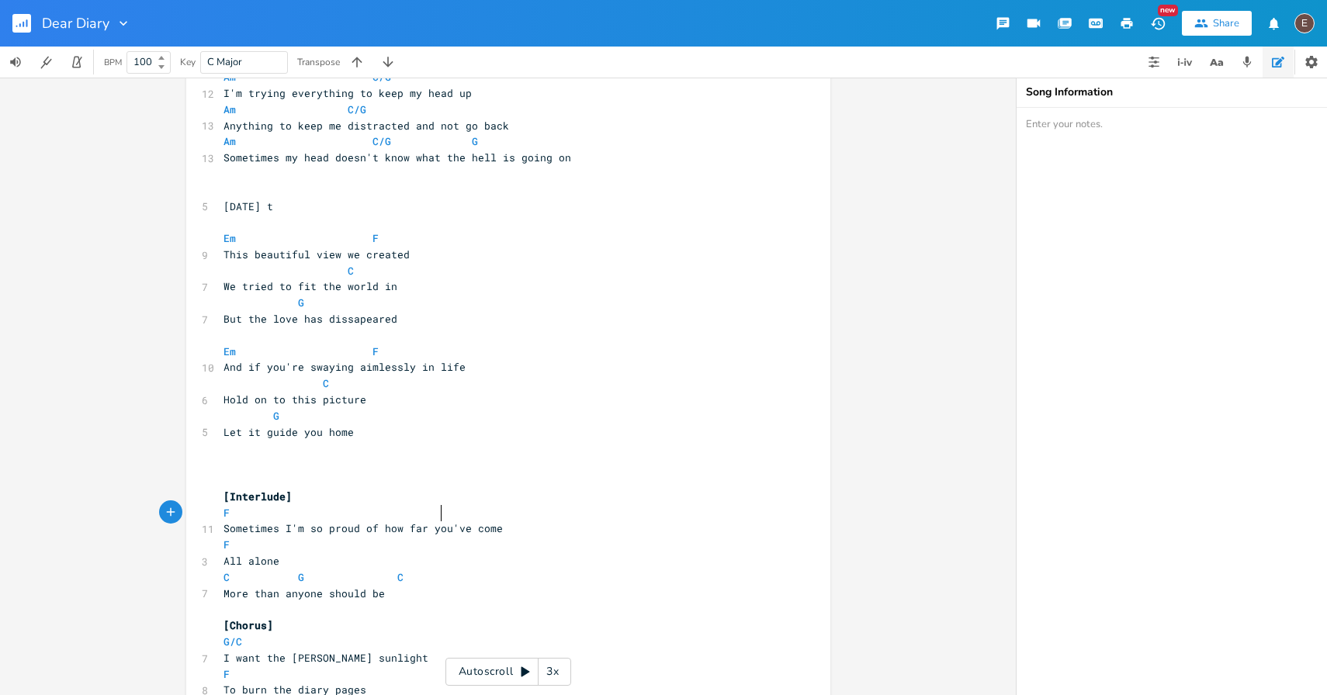
type textarea "G"
click at [298, 554] on pre "All alone" at bounding box center [500, 561] width 560 height 16
click at [260, 571] on span at bounding box center [260, 578] width 25 height 16
type textarea "C G C"
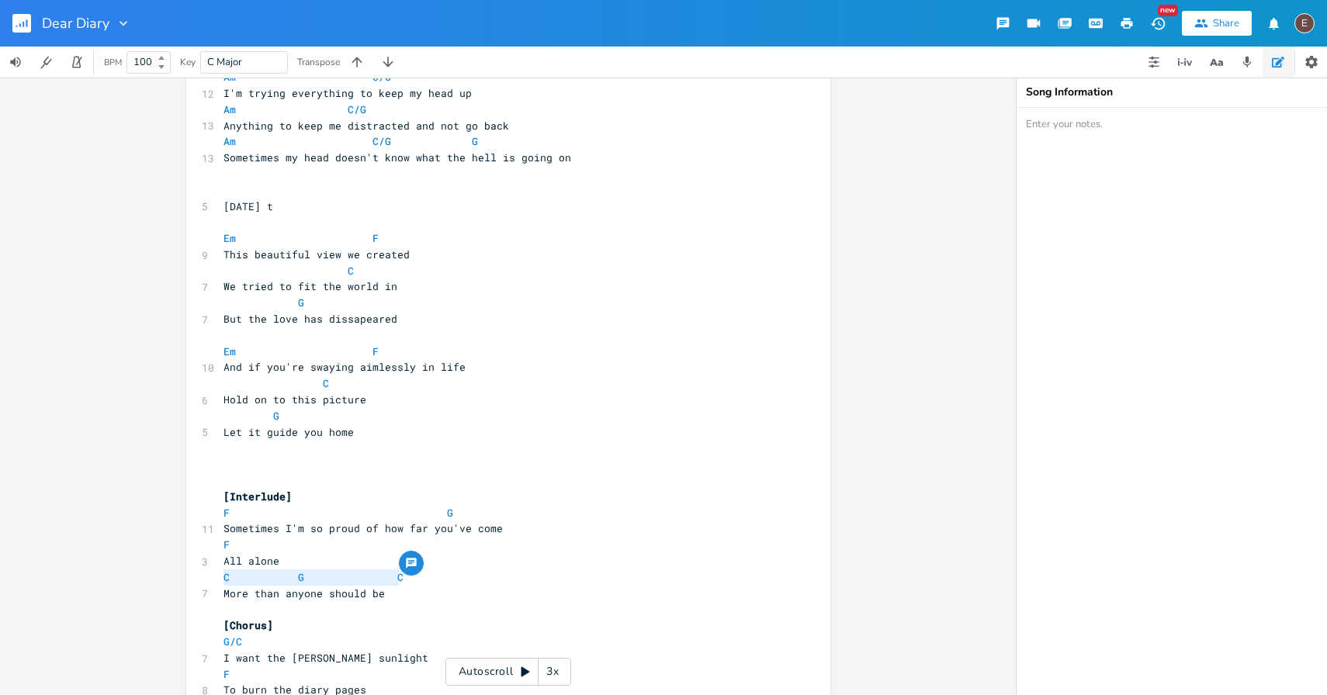
drag, startPoint x: 403, startPoint y: 573, endPoint x: 218, endPoint y: 584, distance: 185.0
click at [220, 584] on pre "C G C" at bounding box center [500, 578] width 560 height 16
type textarea "G"
click at [443, 570] on pre "G" at bounding box center [500, 578] width 560 height 16
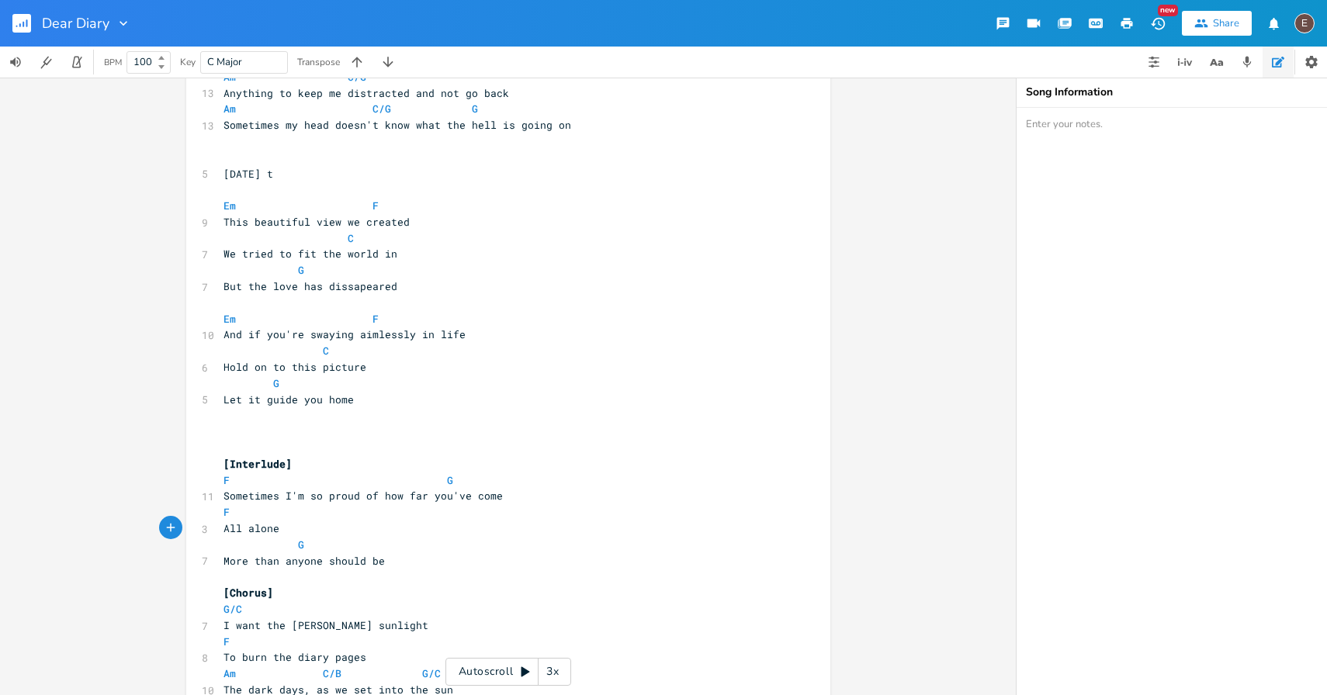
scroll to position [467, 0]
click at [348, 439] on pre "​" at bounding box center [500, 446] width 560 height 16
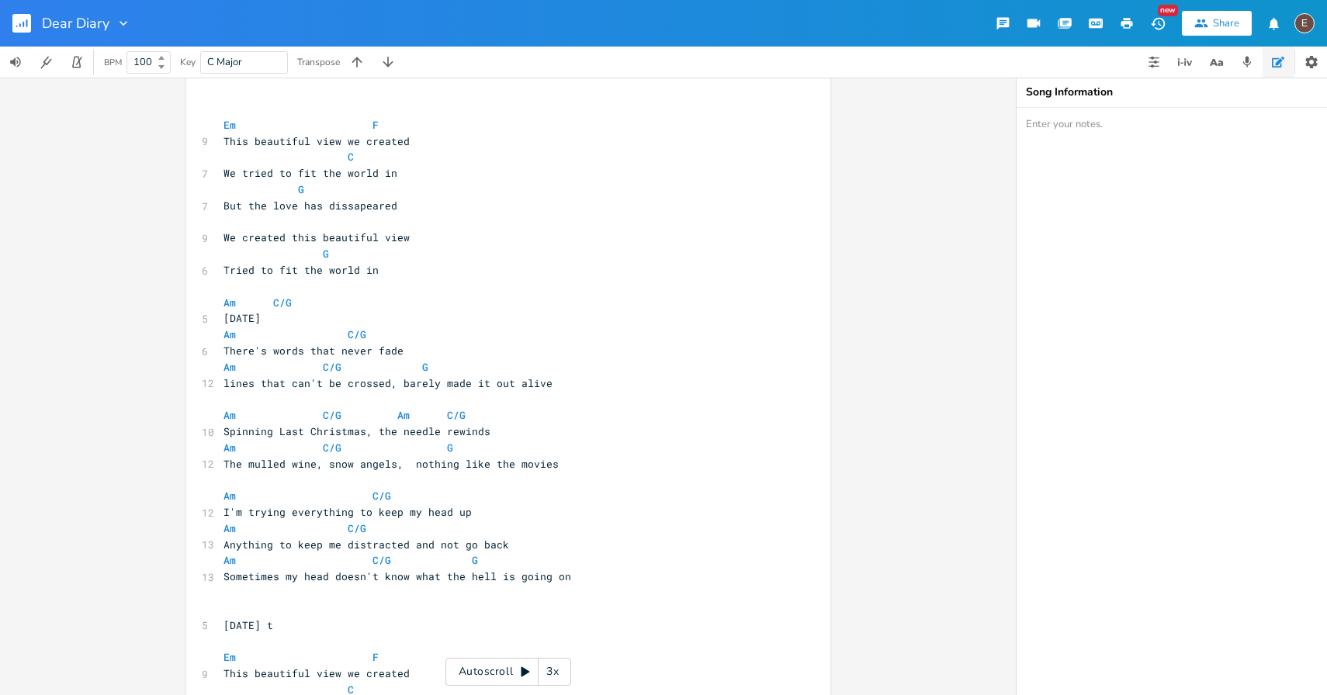
scroll to position [0, 0]
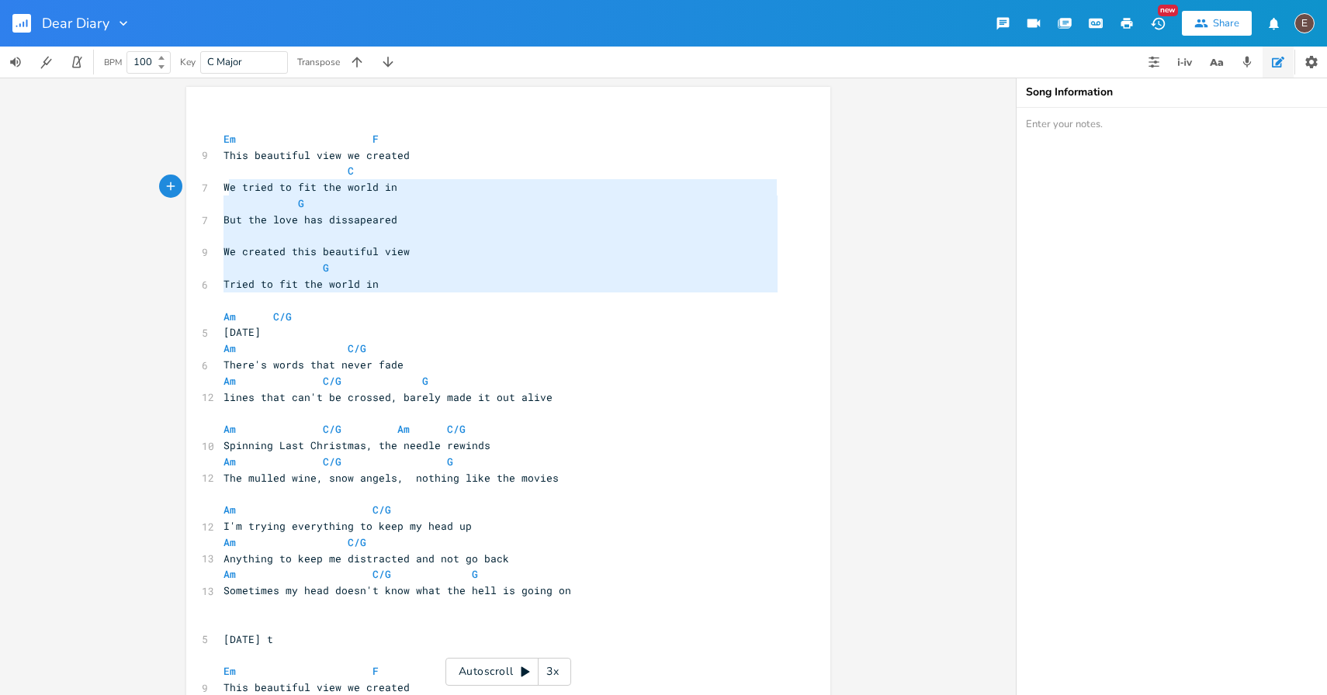
type textarea "Em F This beautiful view we created C We tried to fit the world in G But the lo…"
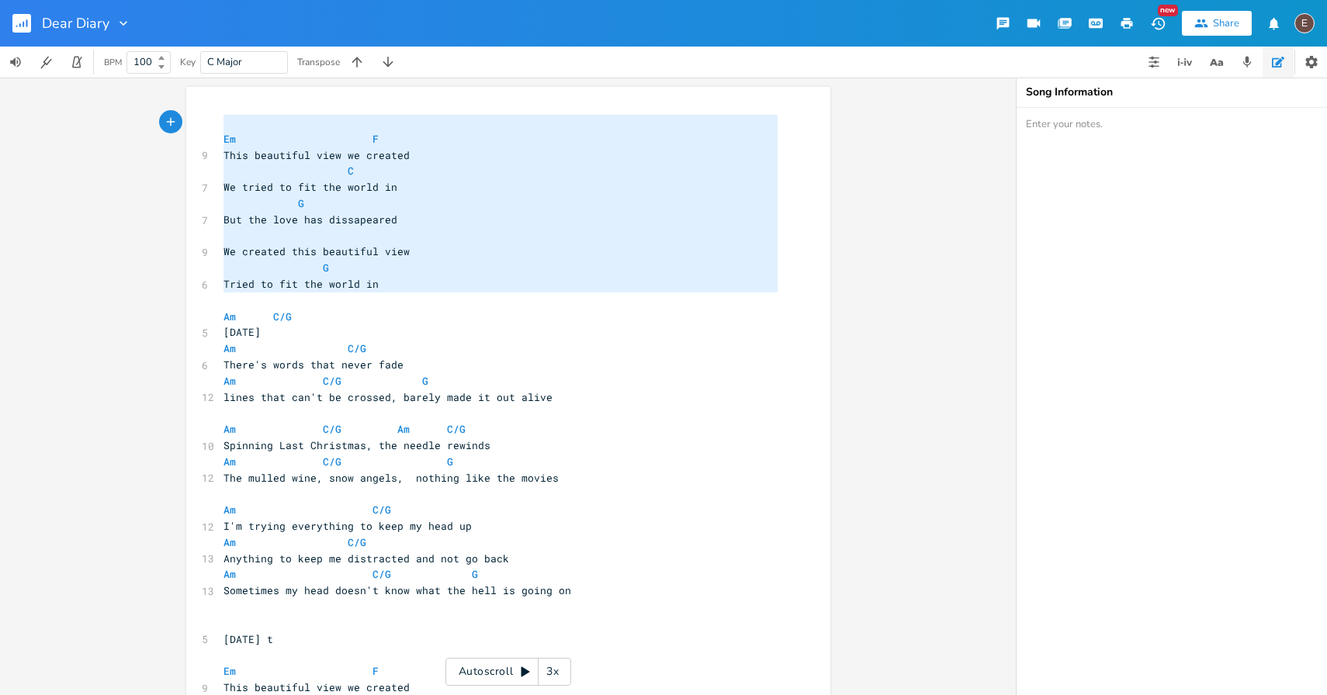
drag, startPoint x: 271, startPoint y: 302, endPoint x: 206, endPoint y: 109, distance: 203.2
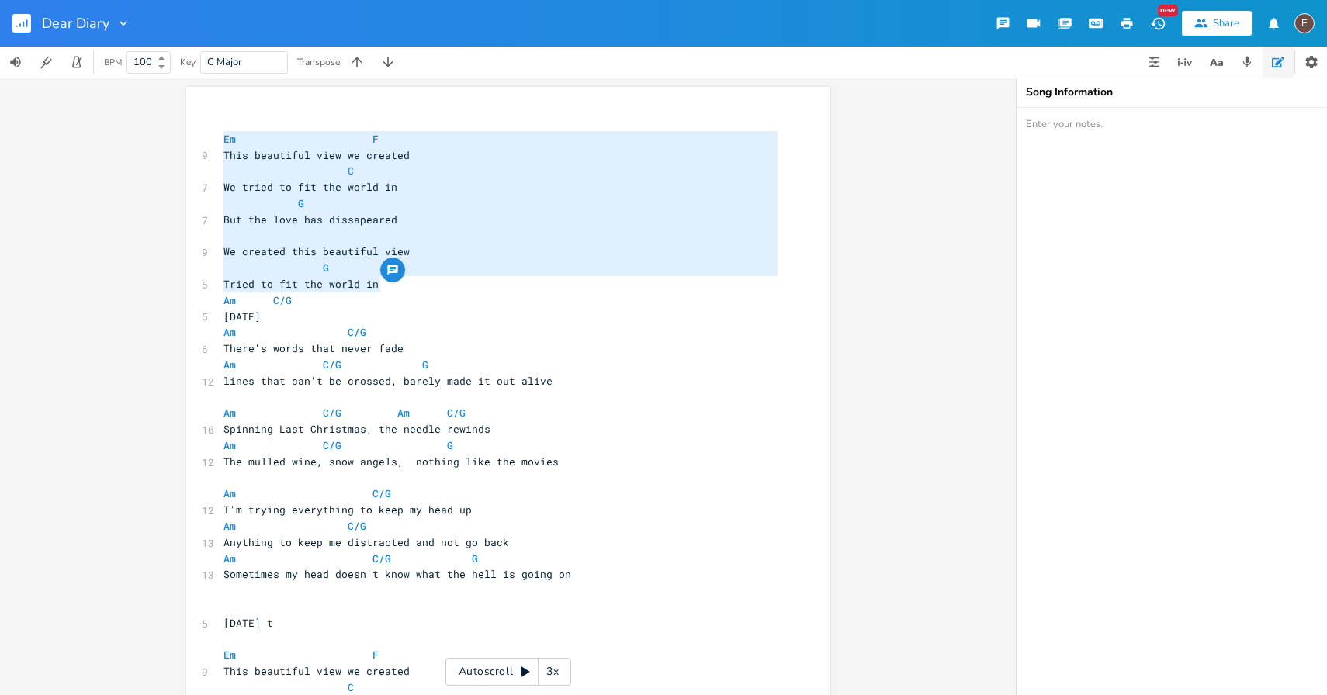
type textarea "This beautiful view we created C We tried to fit the world in G But the love ha…"
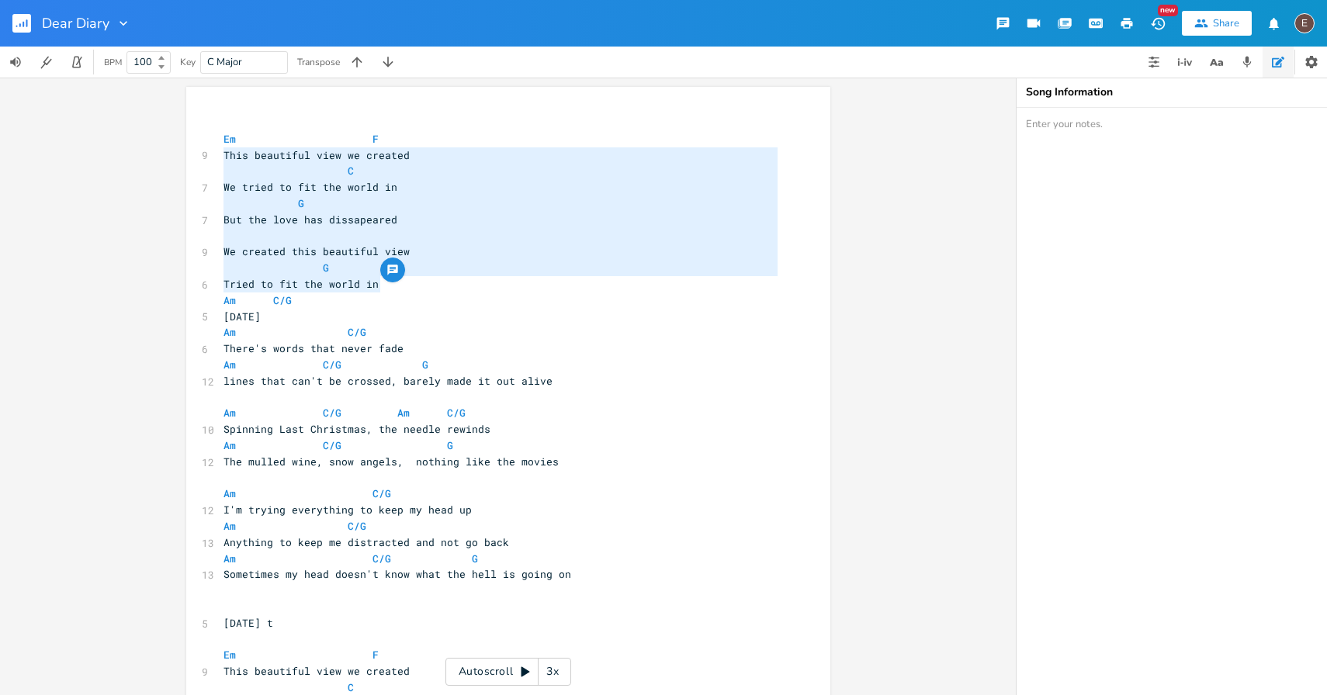
drag, startPoint x: 388, startPoint y: 288, endPoint x: 217, endPoint y: 151, distance: 218.6
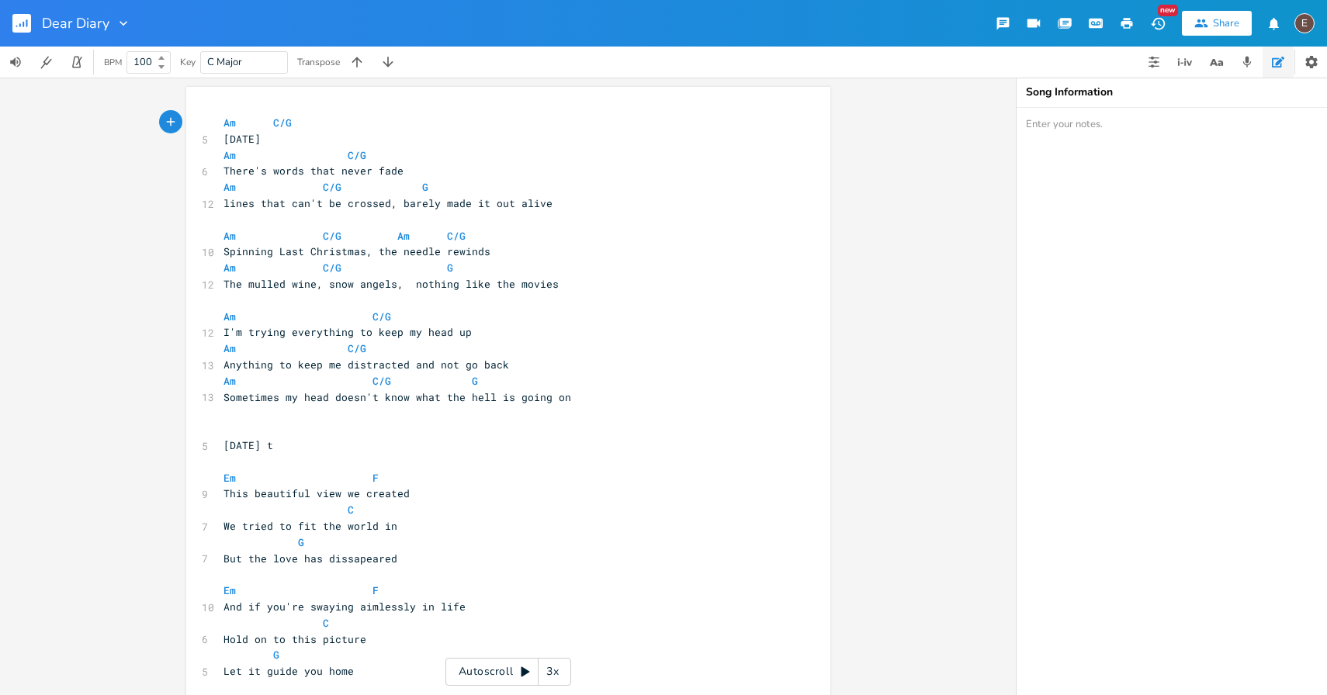
click at [349, 445] on pre "[DATE] t" at bounding box center [500, 446] width 560 height 16
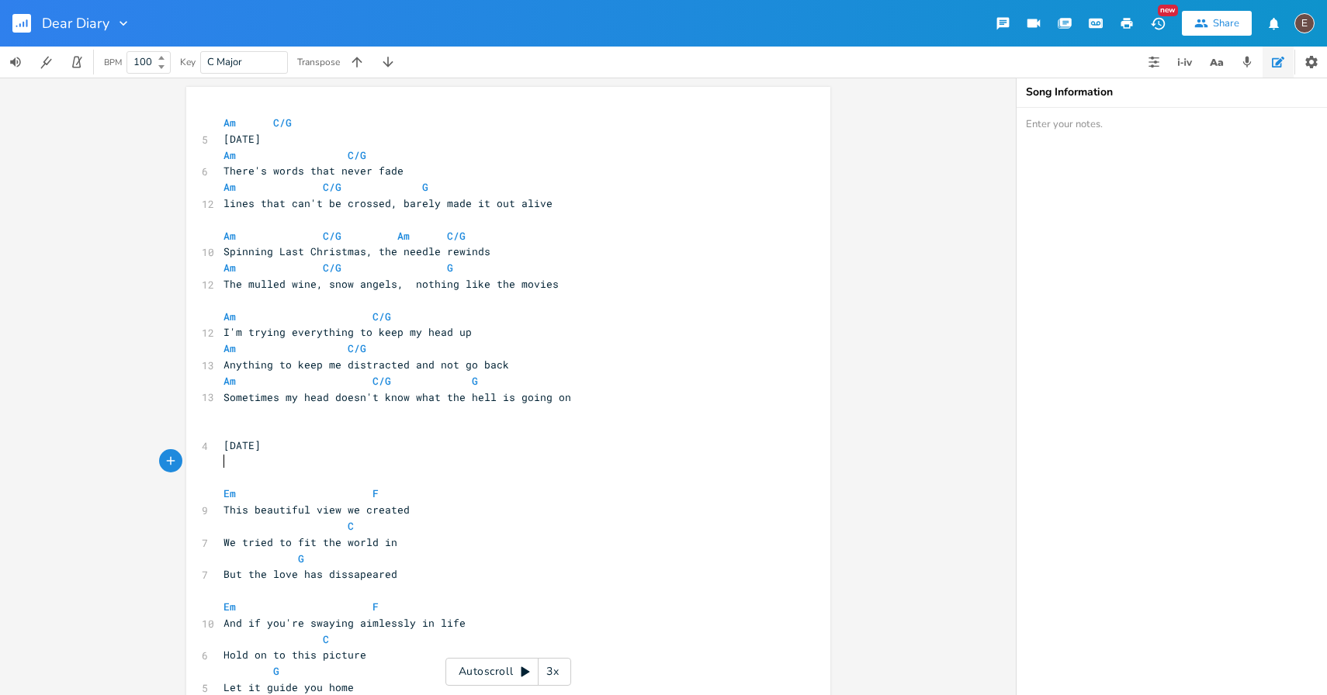
type textarea "d"
type textarea "Lost a"
type textarea "and waiting to be found"
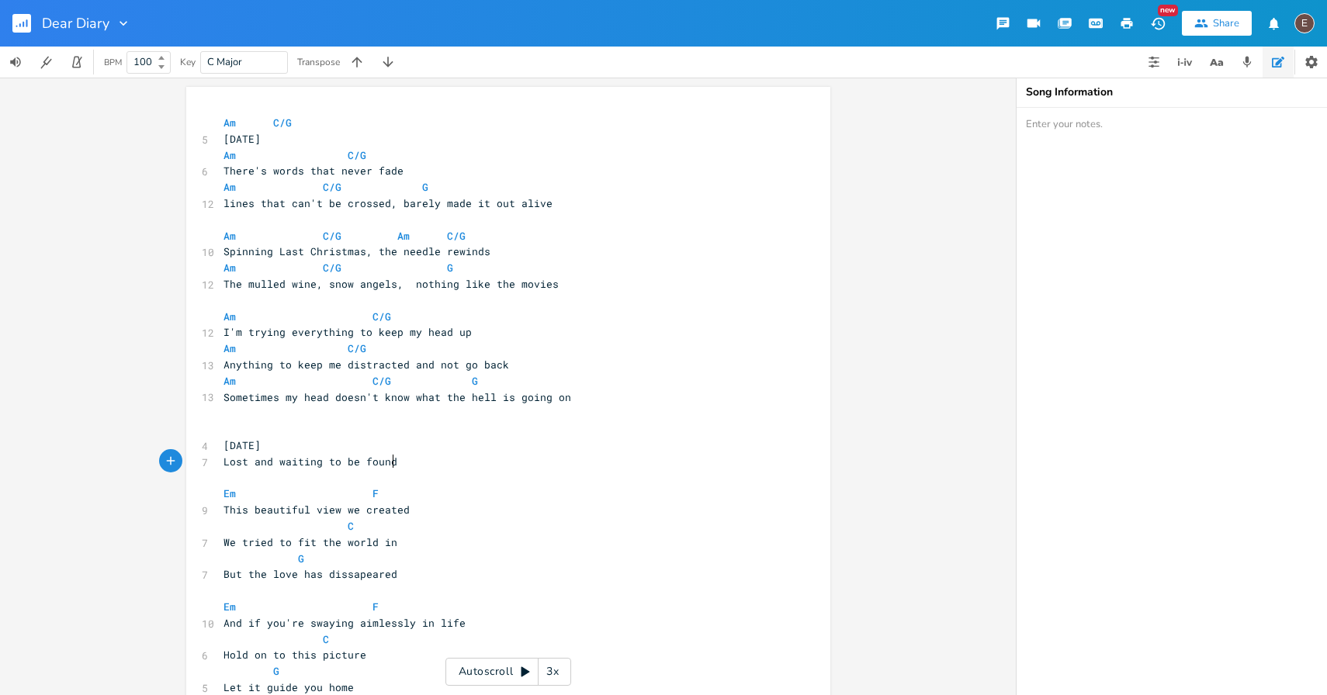
scroll to position [0, 112]
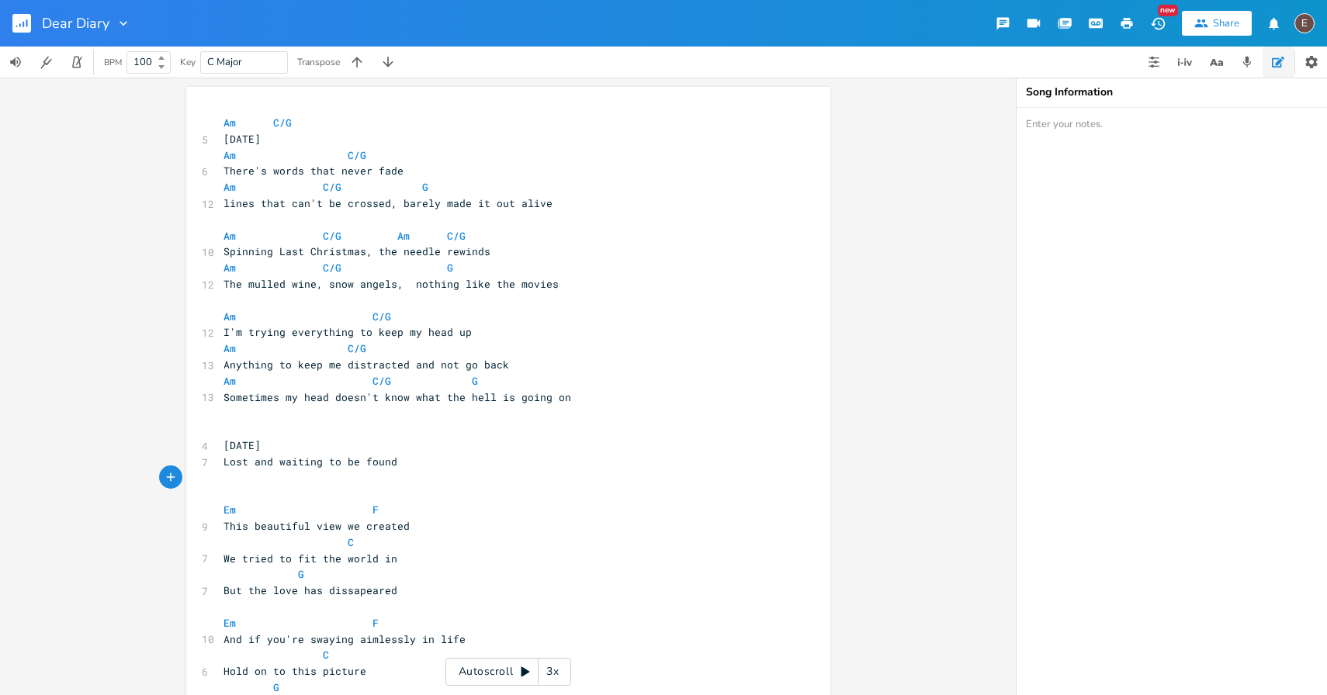
click at [381, 447] on pre "[DATE]" at bounding box center [500, 446] width 560 height 16
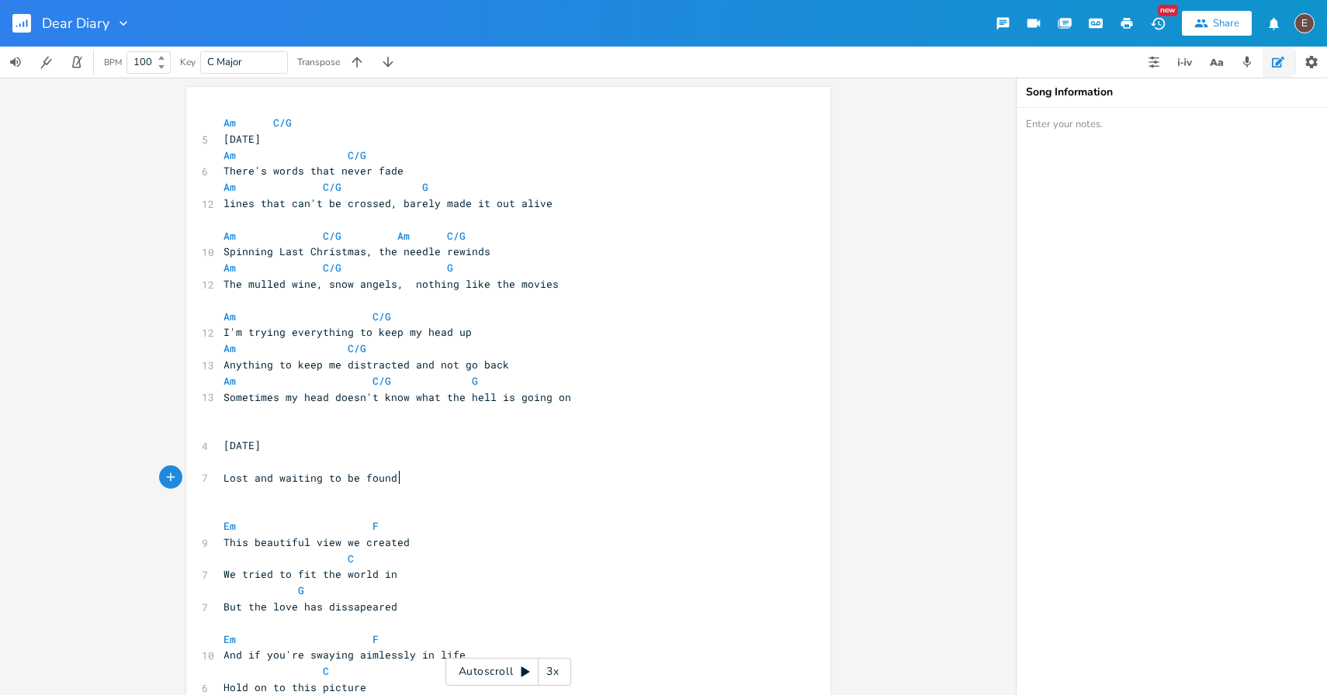
click at [446, 485] on pre "Lost and waiting to be found" at bounding box center [500, 478] width 560 height 16
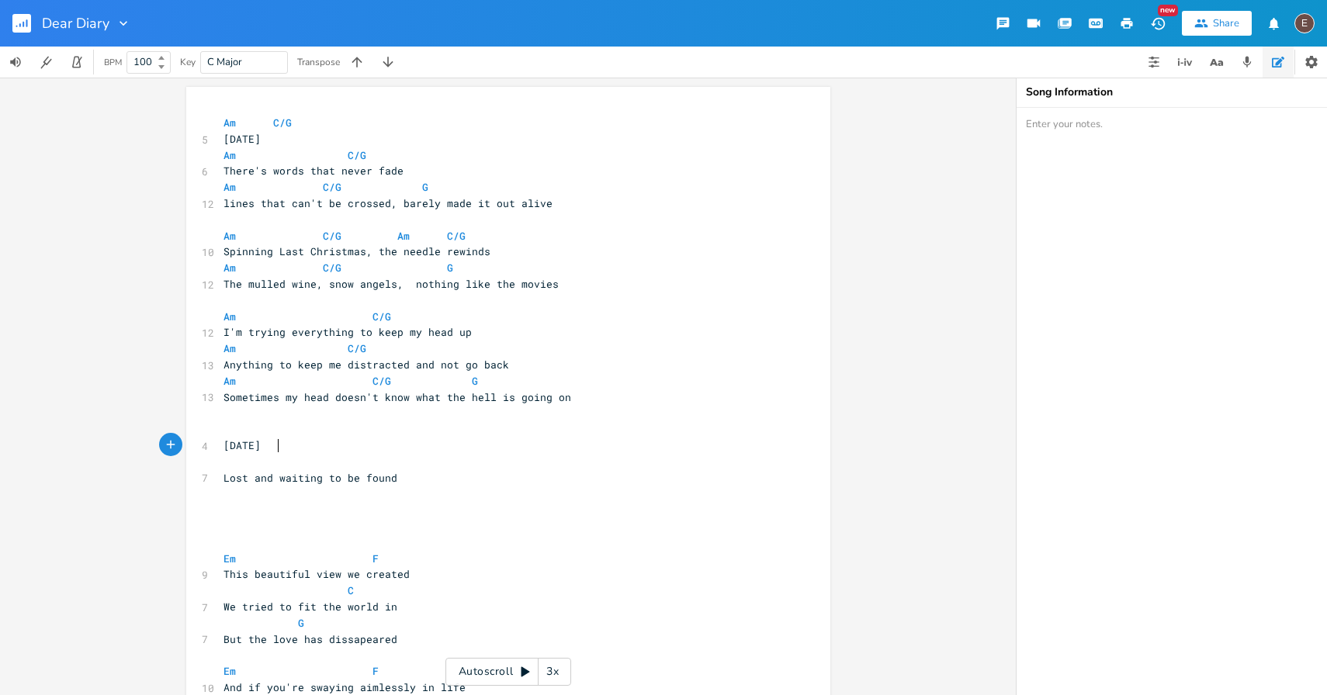
click at [261, 440] on span "[DATE]" at bounding box center [242, 445] width 37 height 14
click at [263, 428] on pre "​" at bounding box center [500, 429] width 560 height 16
type textarea "Ak"
type textarea "m"
type textarea "C/G"
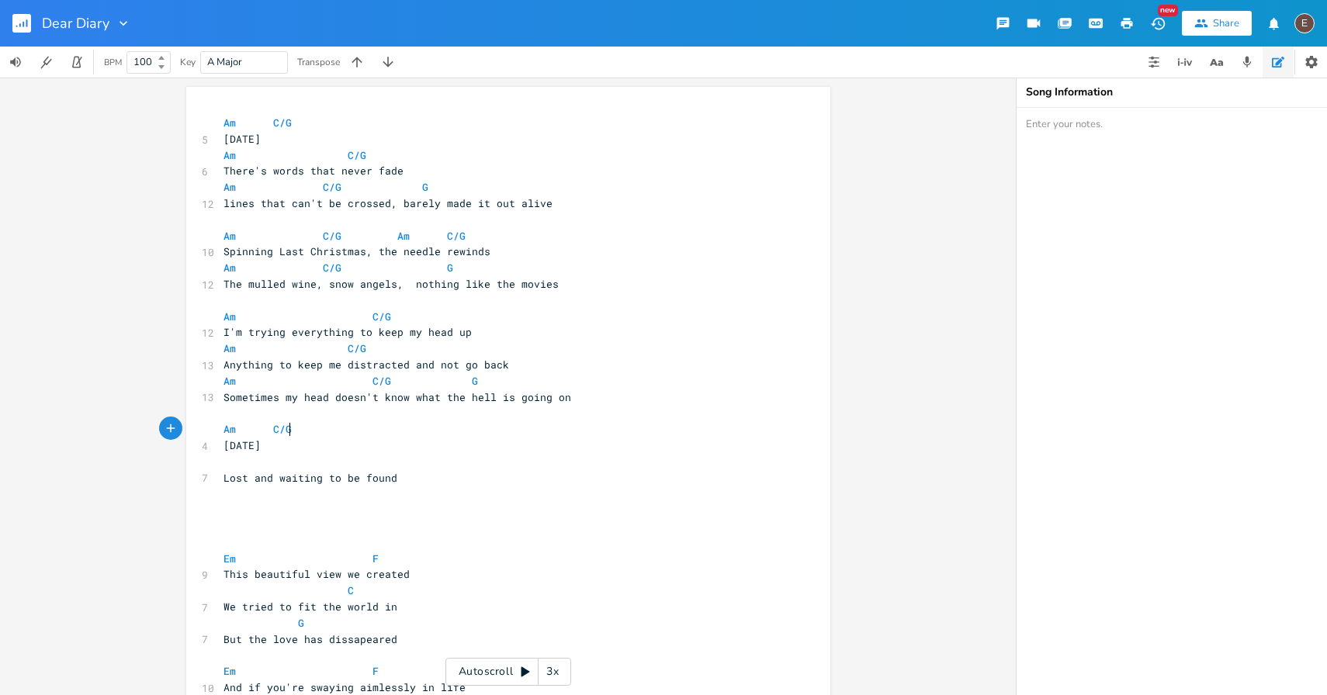
scroll to position [0, 16]
click at [283, 458] on pre "​" at bounding box center [500, 462] width 560 height 16
type textarea "Am"
type textarea "C/G"
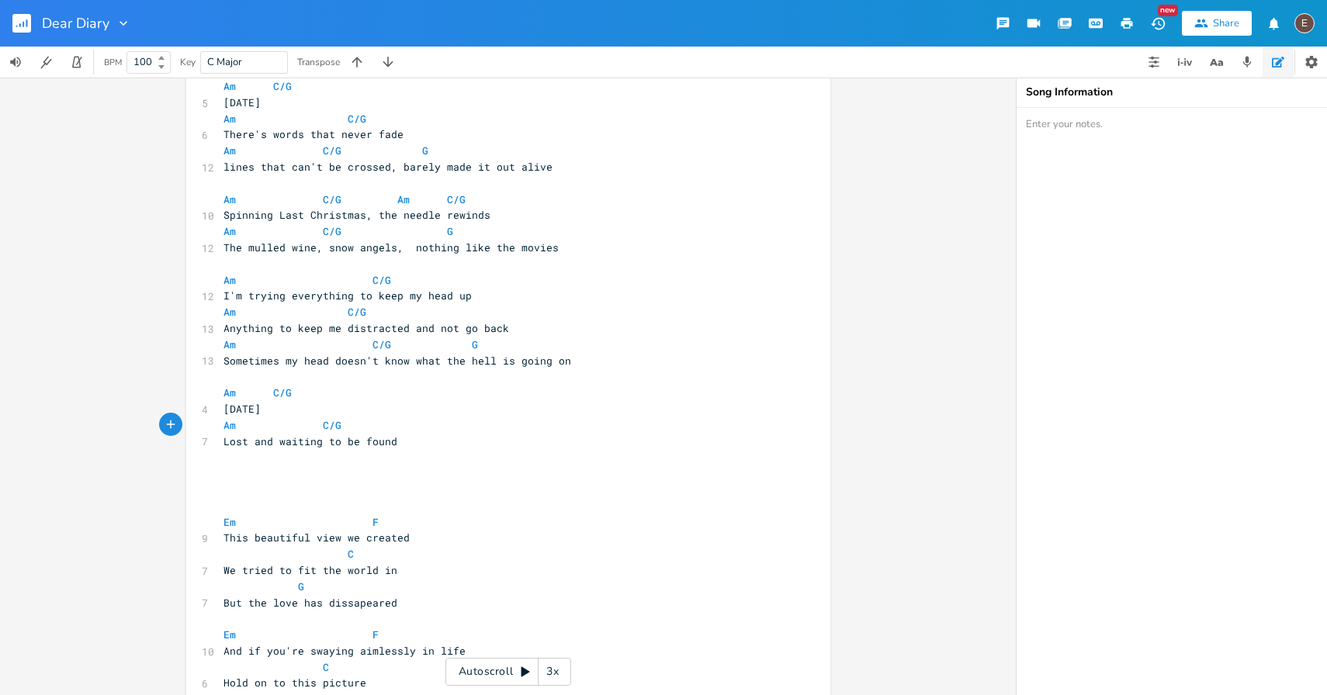
scroll to position [46, 0]
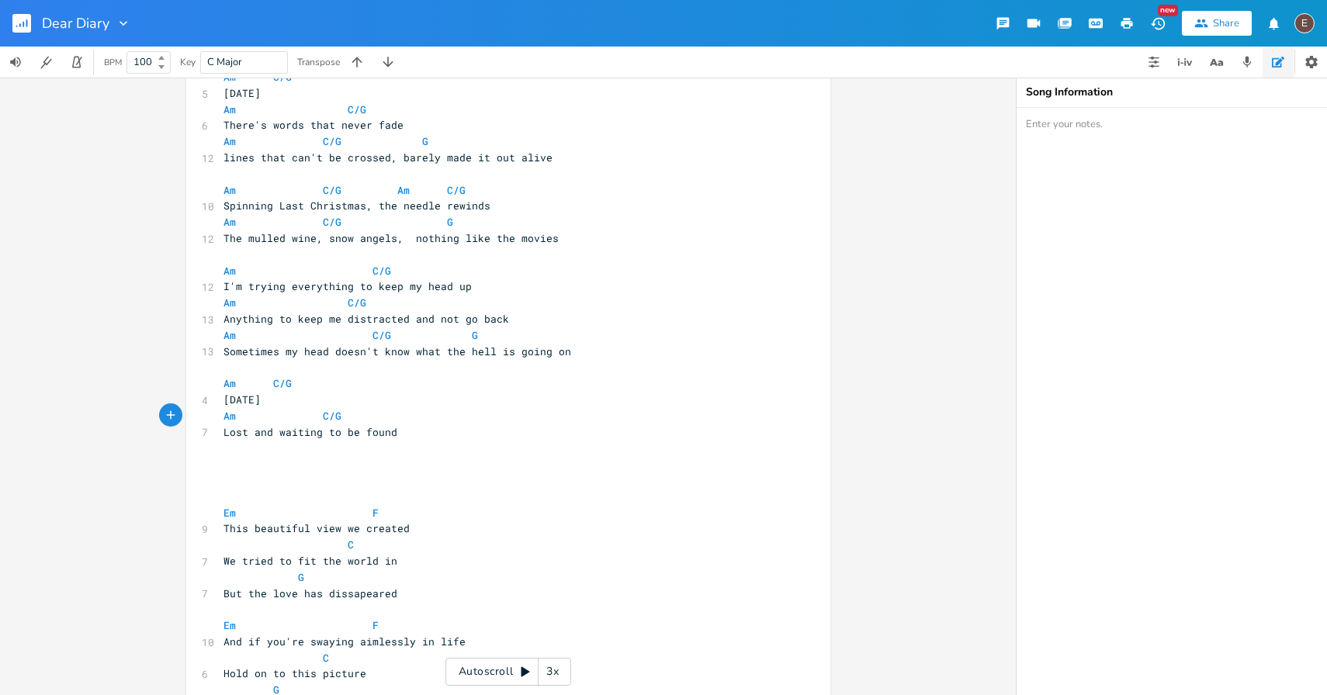
click at [556, 429] on pre "Lost and waiting to be found" at bounding box center [500, 433] width 560 height 16
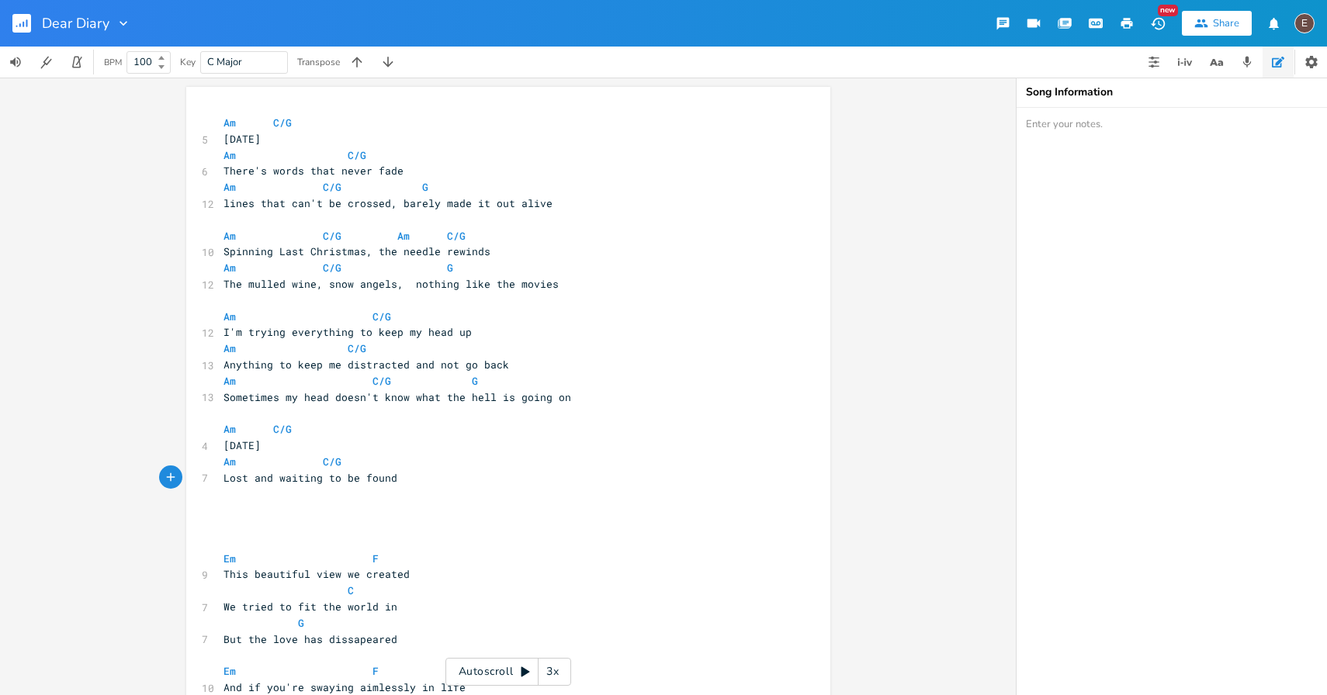
click at [328, 328] on span "I'm trying everything to keep my head up" at bounding box center [348, 332] width 248 height 14
type textarea "everything"
click at [328, 328] on span "I'm trying everything to keep my head up" at bounding box center [348, 332] width 248 height 14
click at [407, 351] on pre "Am C/G" at bounding box center [500, 349] width 560 height 16
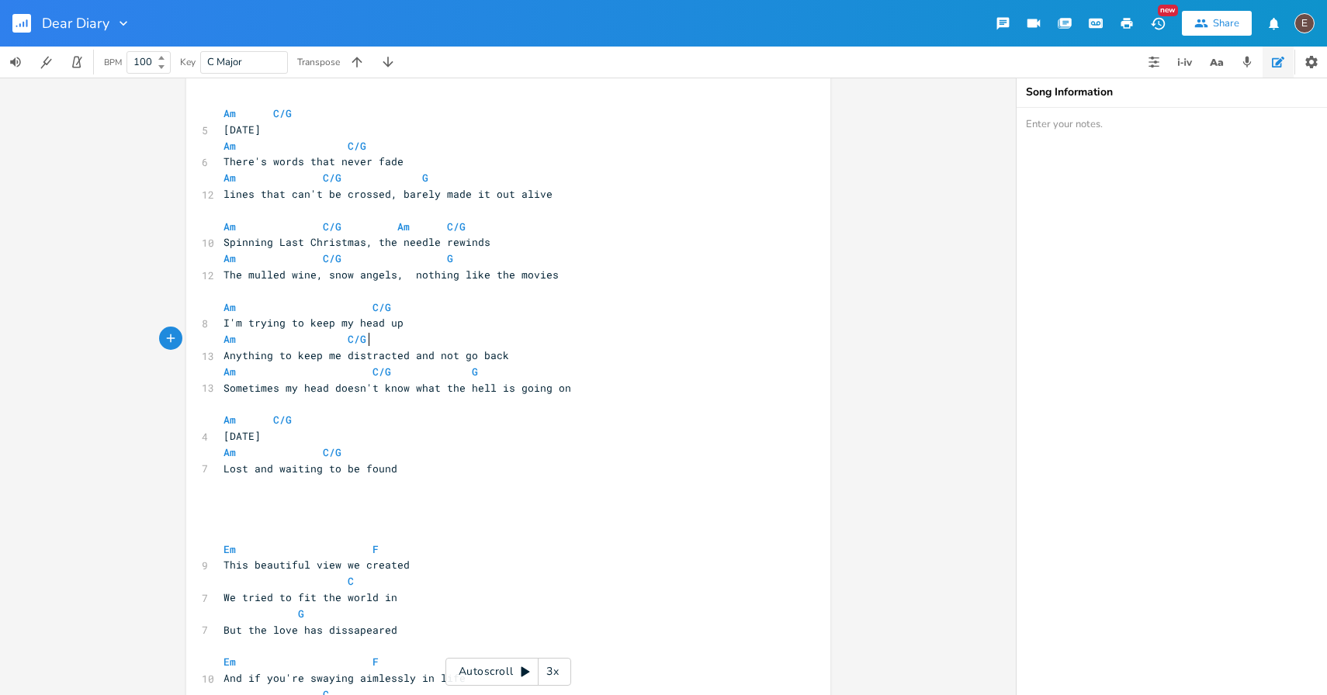
scroll to position [10, 0]
type textarea "and not go back"
drag, startPoint x: 504, startPoint y: 355, endPoint x: 405, endPoint y: 358, distance: 98.6
click at [405, 358] on pre "Anything to keep me distracted and not go back" at bounding box center [500, 355] width 560 height 16
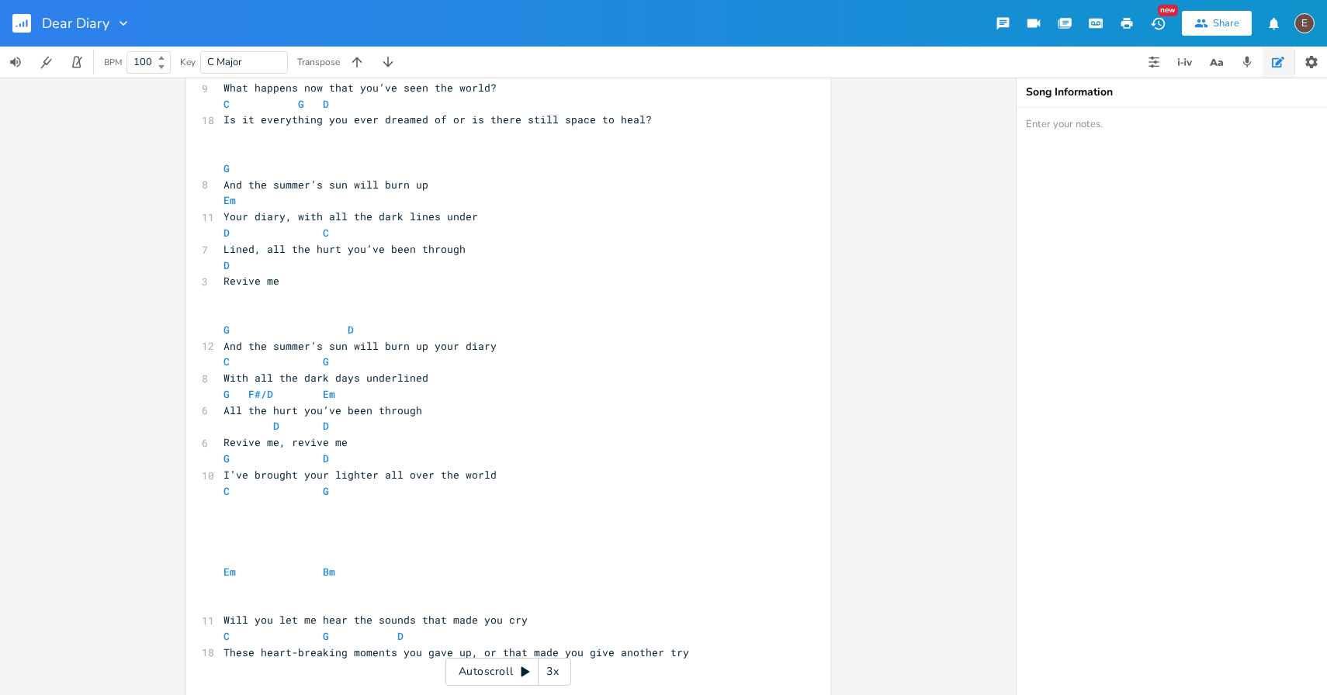
scroll to position [1329, 0]
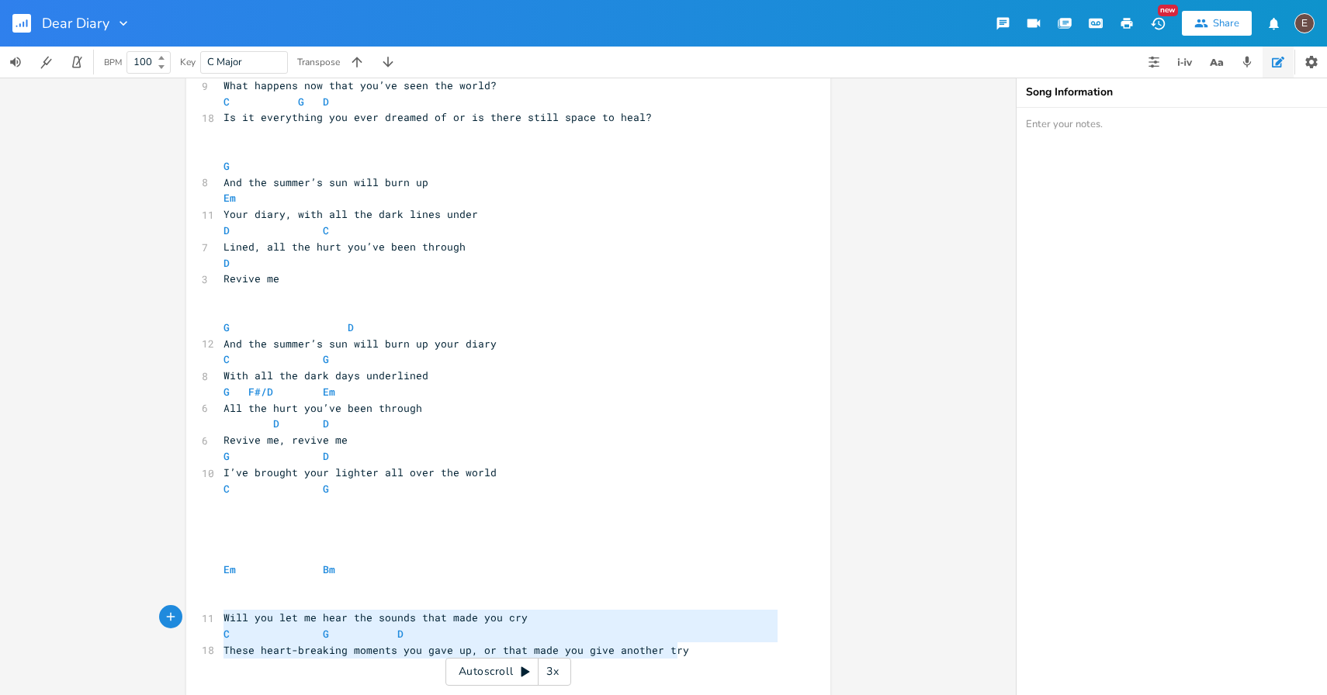
type textarea "Will you let me hear the sounds that made you cry C G D These heart-breaking mo…"
drag, startPoint x: 693, startPoint y: 647, endPoint x: 119, endPoint y: 603, distance: 576.0
click at [119, 603] on div "Will you let me hear the sounds that made you cry C G D These heart-breaking mo…" at bounding box center [508, 387] width 1016 height 618
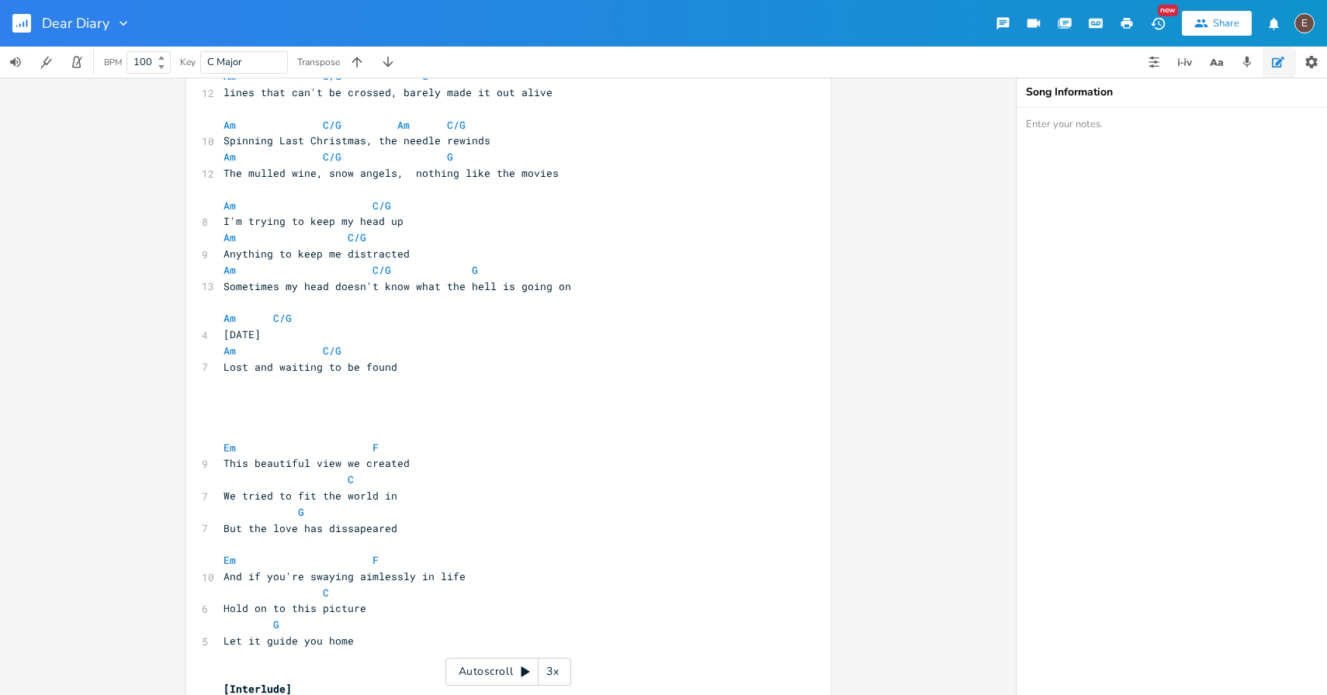
scroll to position [34, 0]
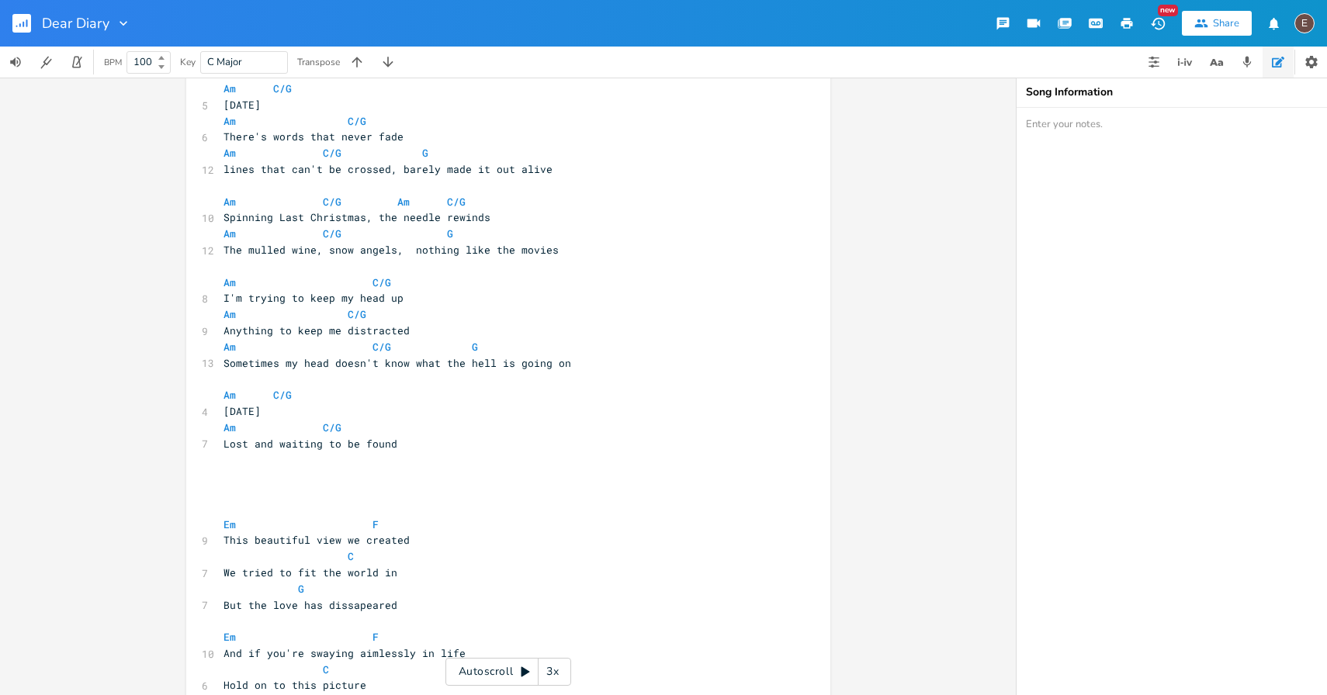
click at [414, 466] on pre "​" at bounding box center [500, 460] width 560 height 16
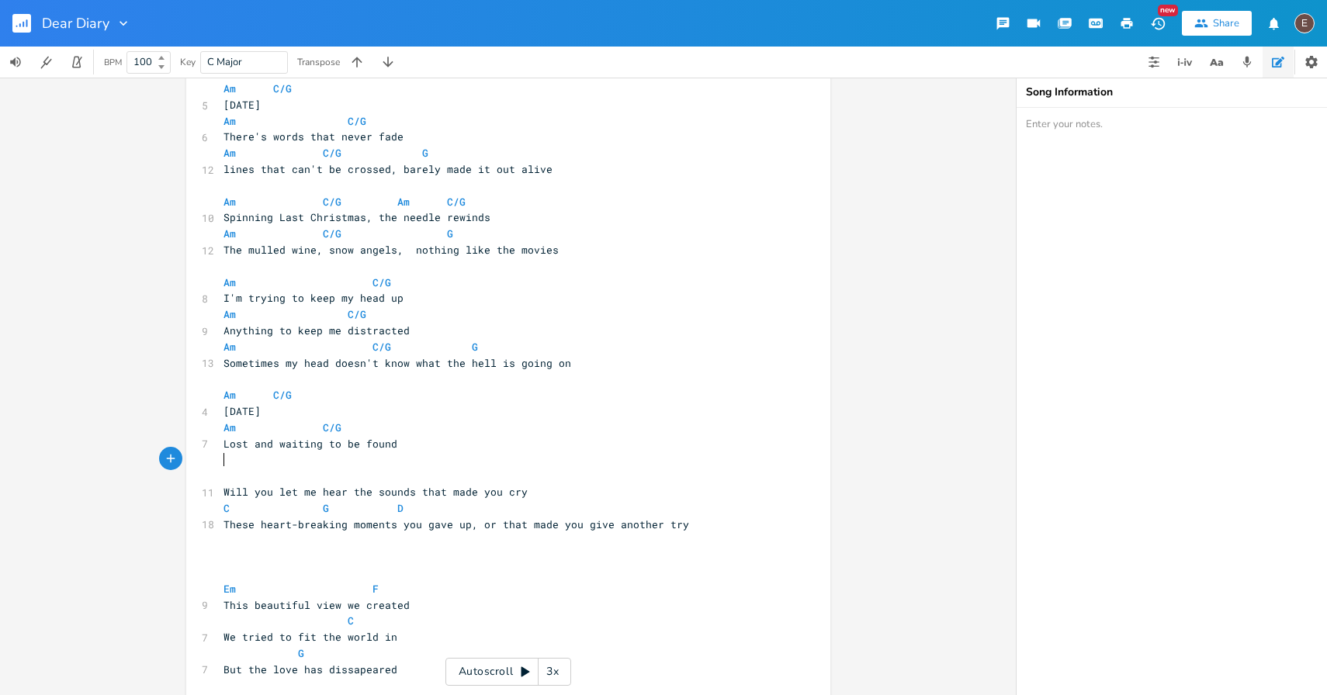
click at [321, 465] on pre "​" at bounding box center [500, 460] width 560 height 16
click at [605, 470] on pre "​" at bounding box center [500, 476] width 560 height 16
click at [597, 484] on pre "Will you let me hear the sounds that made you cry" at bounding box center [500, 492] width 560 height 16
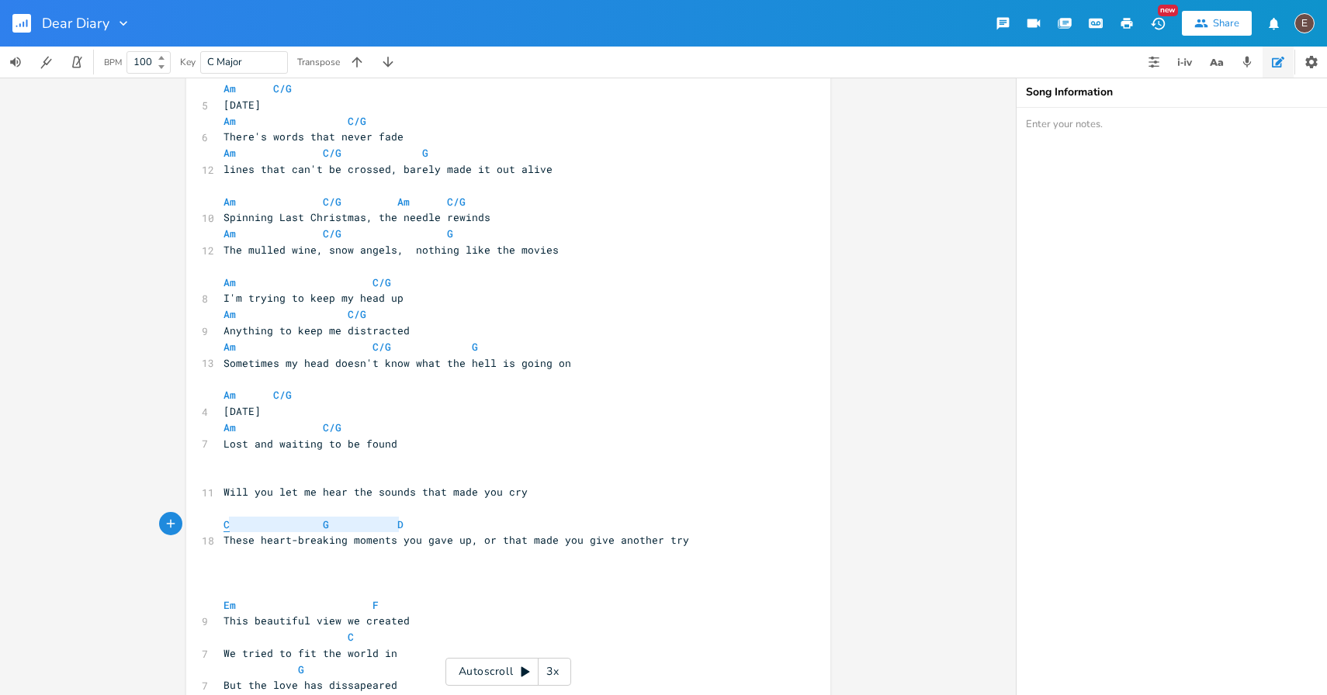
drag, startPoint x: 402, startPoint y: 528, endPoint x: 218, endPoint y: 525, distance: 184.0
click at [220, 525] on pre "C G D" at bounding box center [500, 525] width 560 height 16
type textarea "Am"
type textarea "C/G"
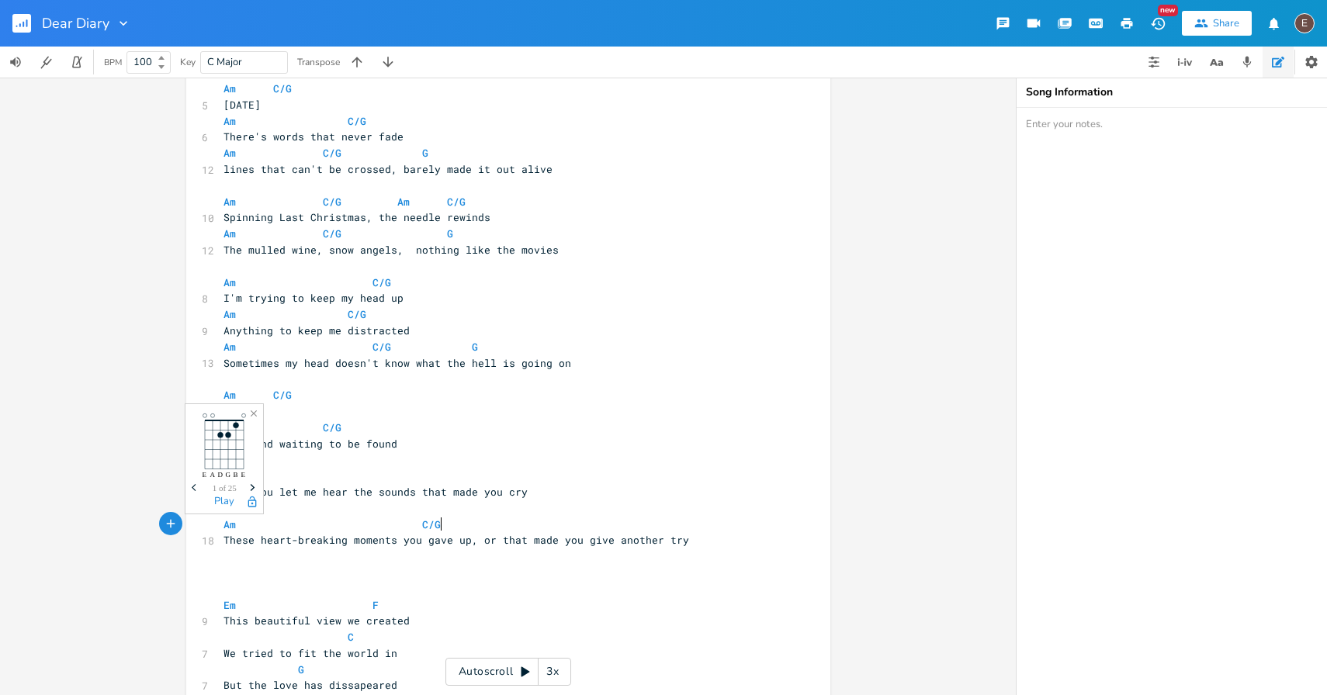
scroll to position [0, 19]
click at [471, 542] on span "These heart-breaking moments you gave up, or that made you give another try" at bounding box center [457, 540] width 466 height 14
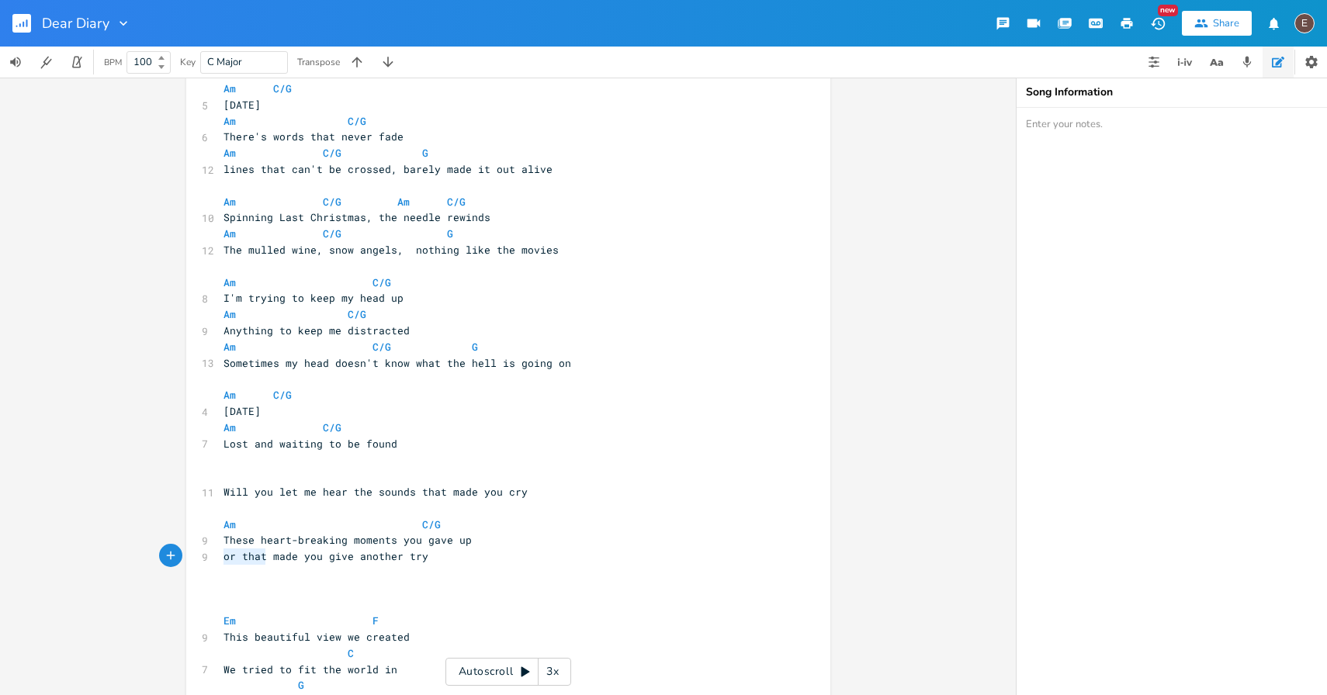
drag, startPoint x: 260, startPoint y: 556, endPoint x: 210, endPoint y: 556, distance: 50.4
type textarea "The ones that"
click at [523, 535] on pre "These heart-breaking moments you gave up" at bounding box center [500, 540] width 560 height 16
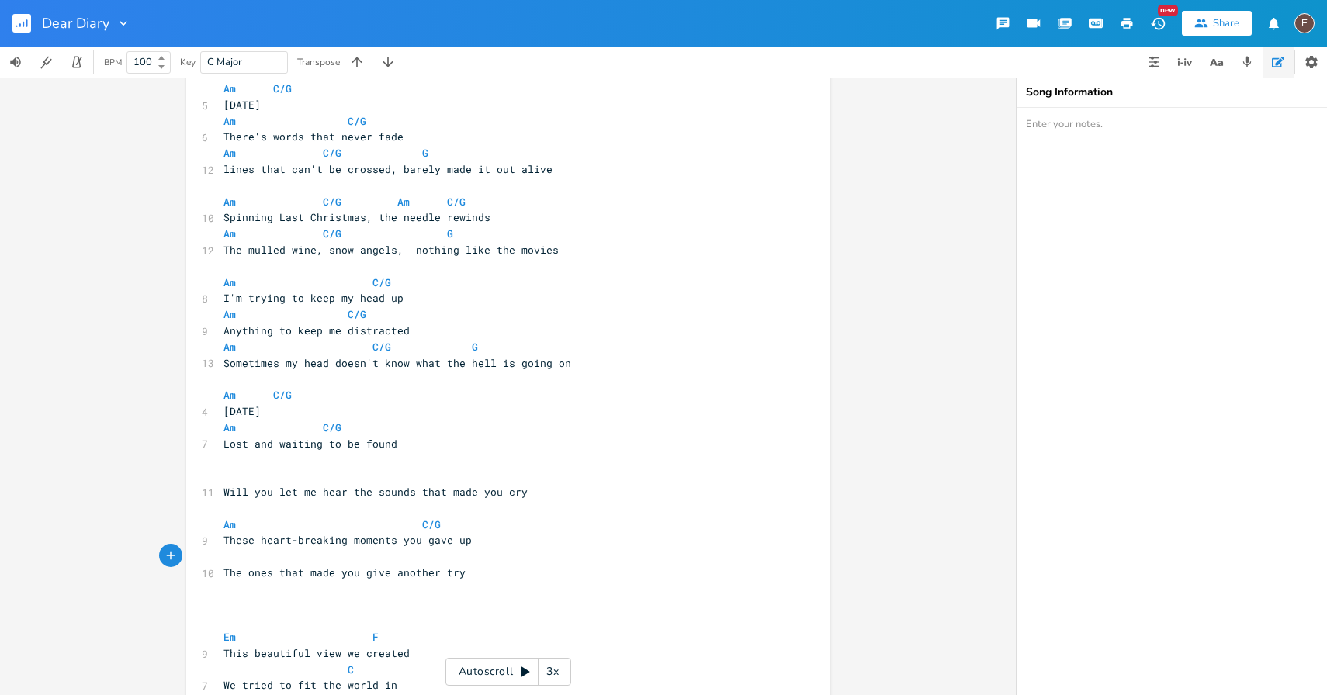
type textarea "A"
click at [400, 530] on span at bounding box center [409, 525] width 25 height 16
click at [418, 529] on pre "Am C/G" at bounding box center [500, 525] width 560 height 16
type textarea "Am"
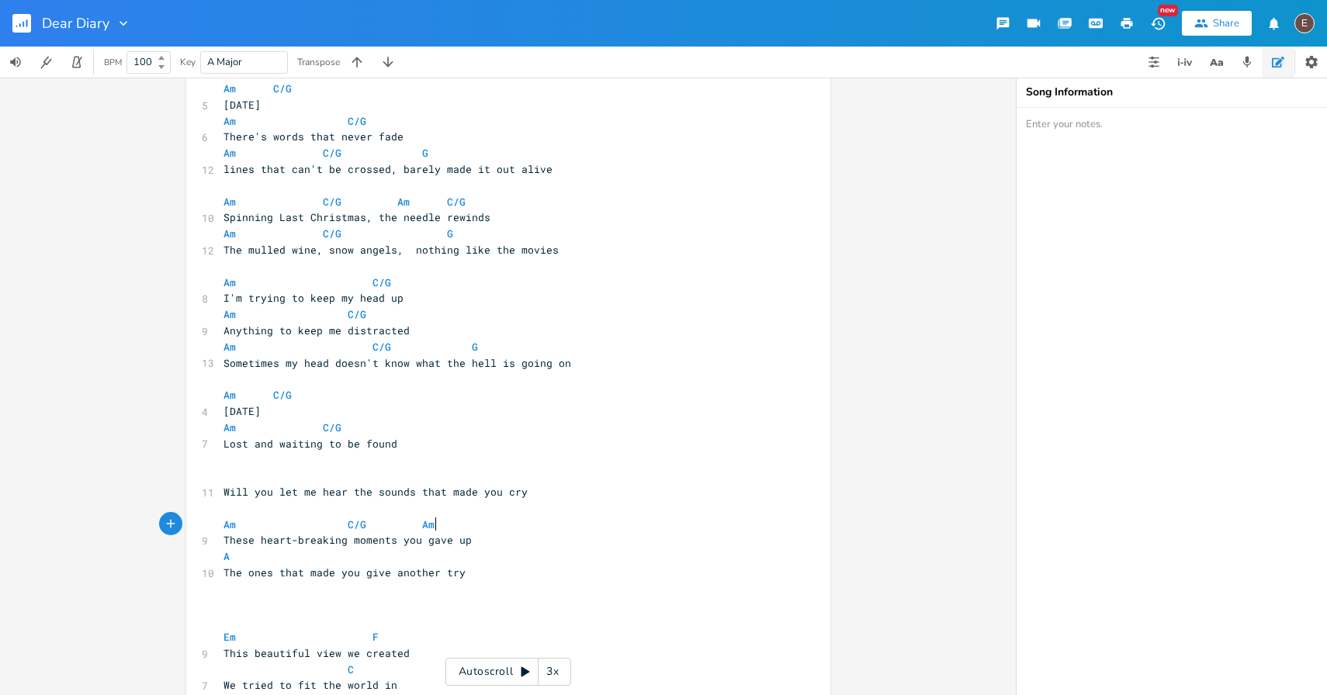
scroll to position [0, 18]
click at [458, 562] on pre "A" at bounding box center [500, 557] width 560 height 16
type textarea "Am"
type textarea "C/G"
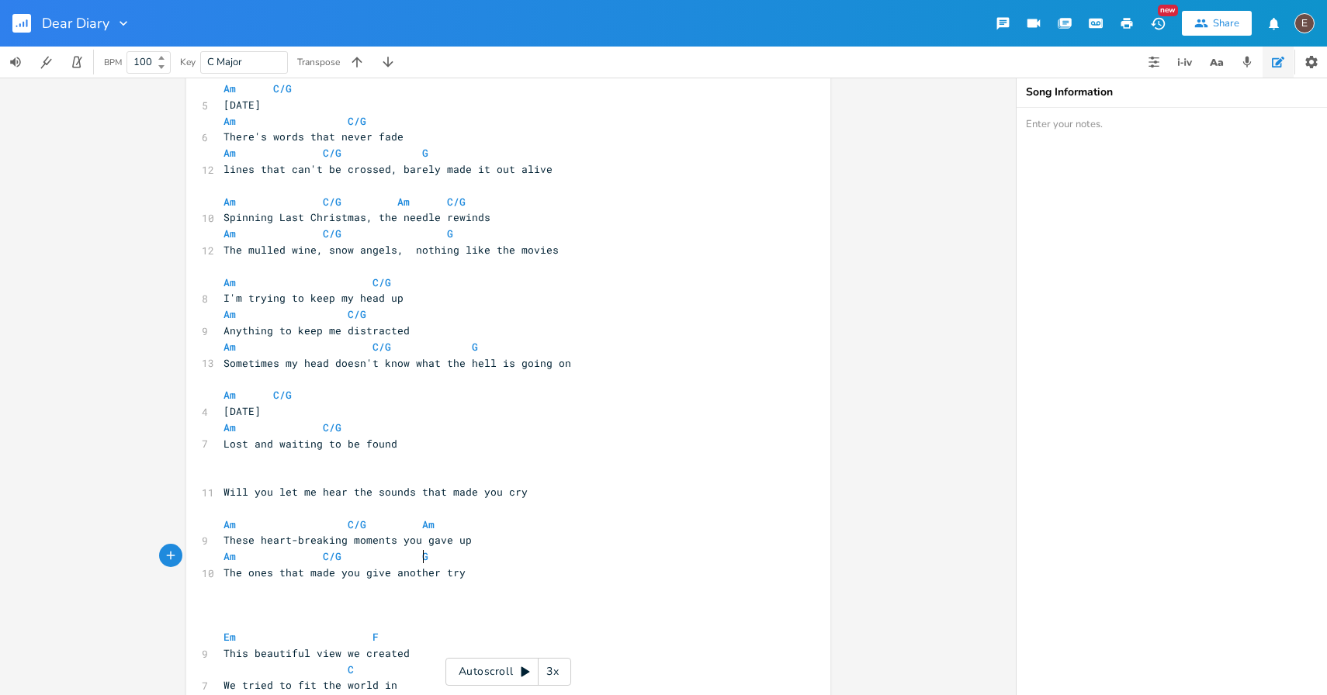
type textarea "G"
type textarea "Am"
drag, startPoint x: 434, startPoint y: 529, endPoint x: 405, endPoint y: 529, distance: 28.7
click at [405, 529] on pre "Am C/G Am" at bounding box center [500, 525] width 560 height 16
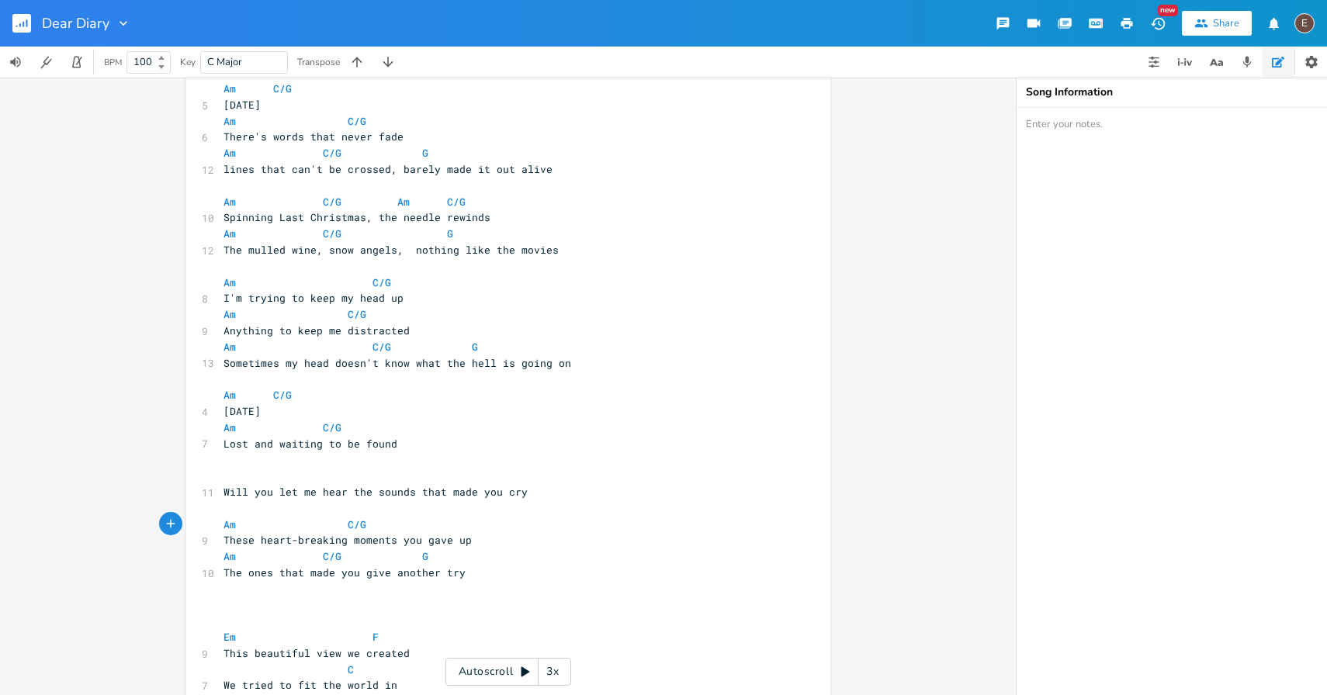
click at [334, 525] on span at bounding box center [335, 525] width 25 height 16
click at [501, 543] on pre "These heart-breaking moments you gave up" at bounding box center [500, 540] width 560 height 16
click at [376, 574] on span "The ones that made you give another try" at bounding box center [345, 573] width 242 height 14
click at [393, 571] on span "The ones that made you give another try" at bounding box center [345, 573] width 242 height 14
type textarea "this life a"
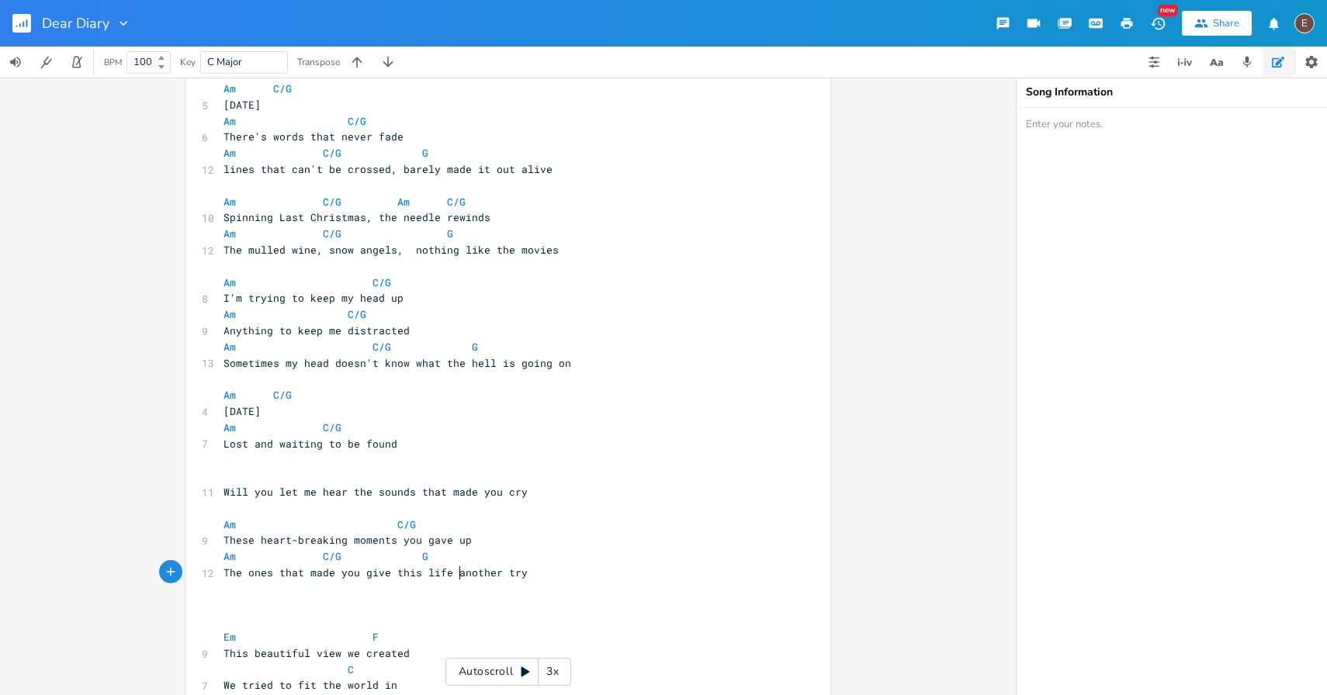
scroll to position [0, 41]
click at [513, 570] on span "The ones that made you give this life another try" at bounding box center [376, 573] width 304 height 14
click at [408, 563] on span at bounding box center [409, 557] width 25 height 16
click at [383, 526] on span at bounding box center [385, 525] width 25 height 16
click at [394, 539] on span "These heart-breaking moments you gave up" at bounding box center [348, 540] width 248 height 14
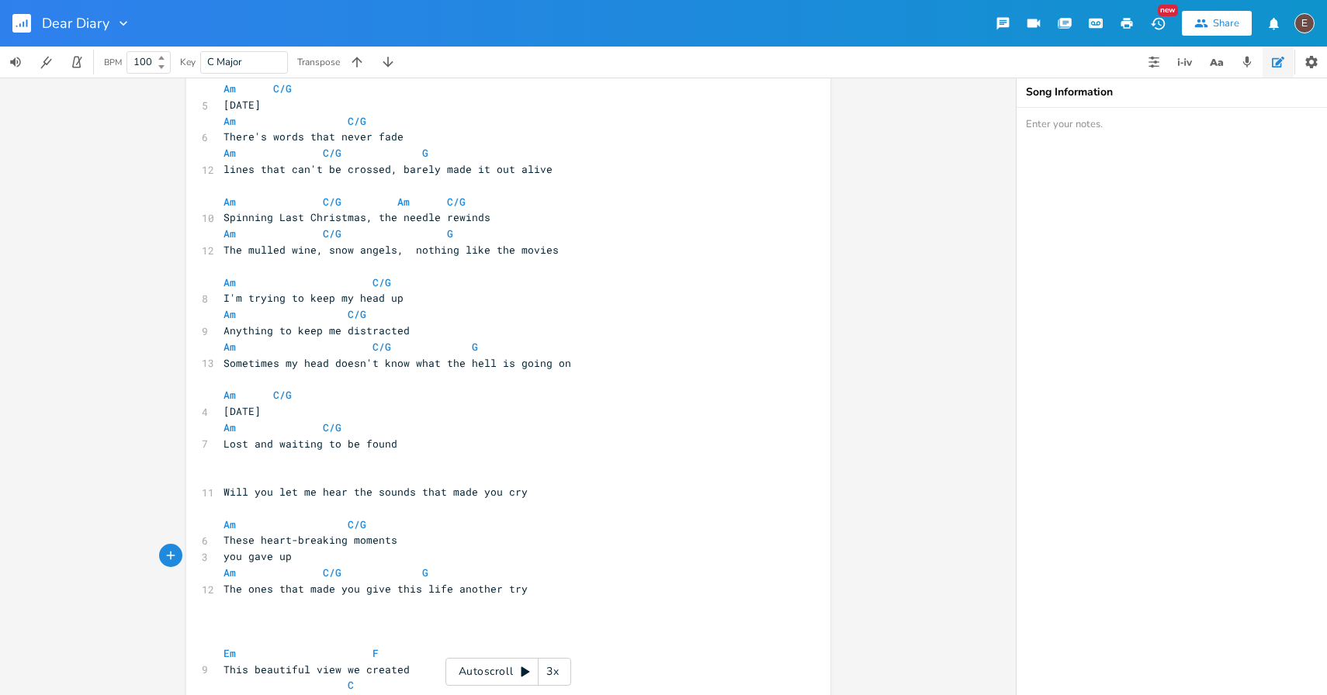
click at [227, 560] on span "you gave up" at bounding box center [258, 556] width 68 height 14
type textarea "Y"
drag, startPoint x: 285, startPoint y: 560, endPoint x: 212, endPoint y: 560, distance: 73.0
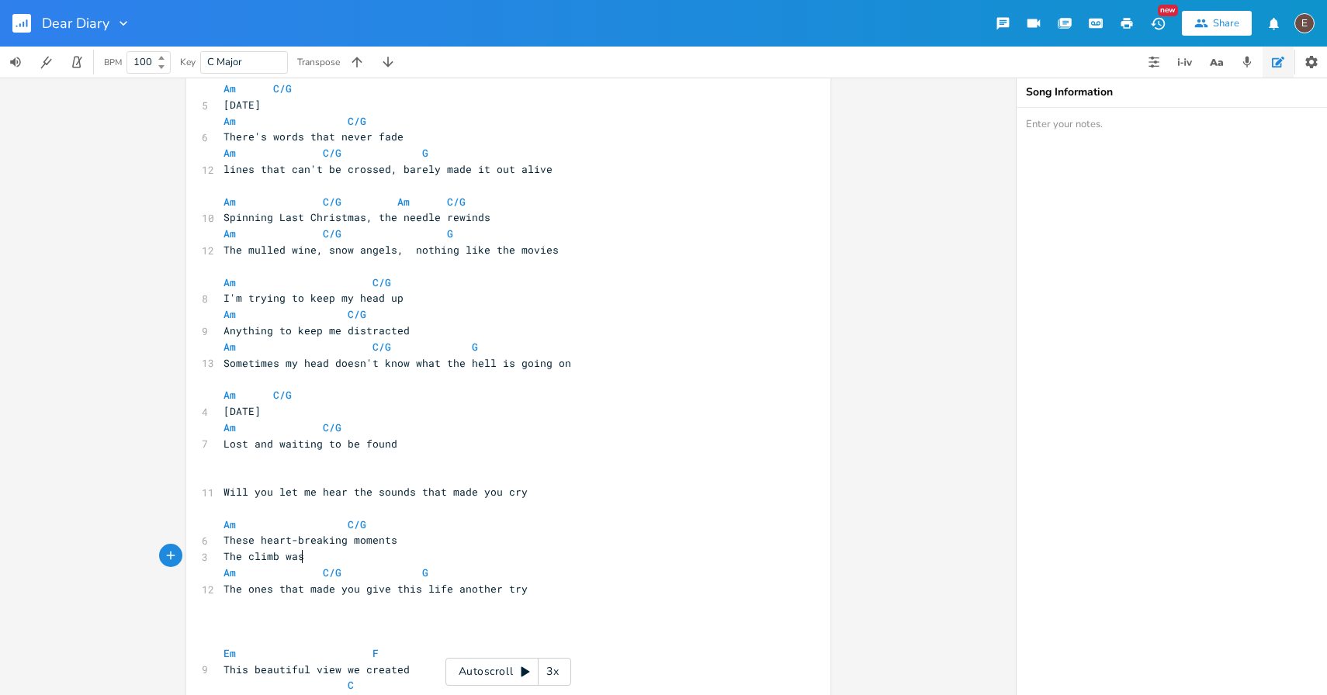
scroll to position [0, 72]
type textarea "The climb wasn't worth the while"
click at [434, 553] on pre "The climb wasn't worth the while" at bounding box center [500, 557] width 560 height 16
click at [442, 544] on pre "These heart-breaking moments" at bounding box center [500, 540] width 560 height 16
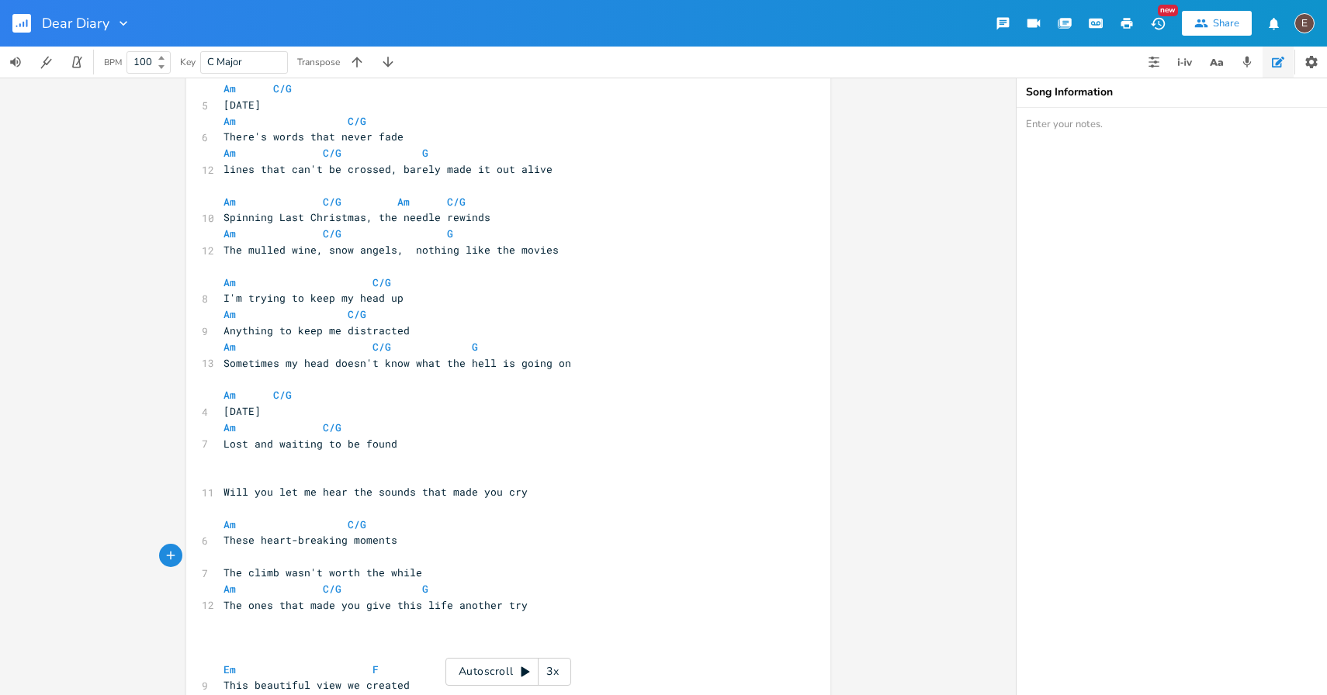
click at [226, 608] on span "The ones that made you give this life another try" at bounding box center [376, 605] width 304 height 14
type textarea "And t"
click at [279, 563] on pre "​" at bounding box center [500, 557] width 560 height 16
type textarea "Am"
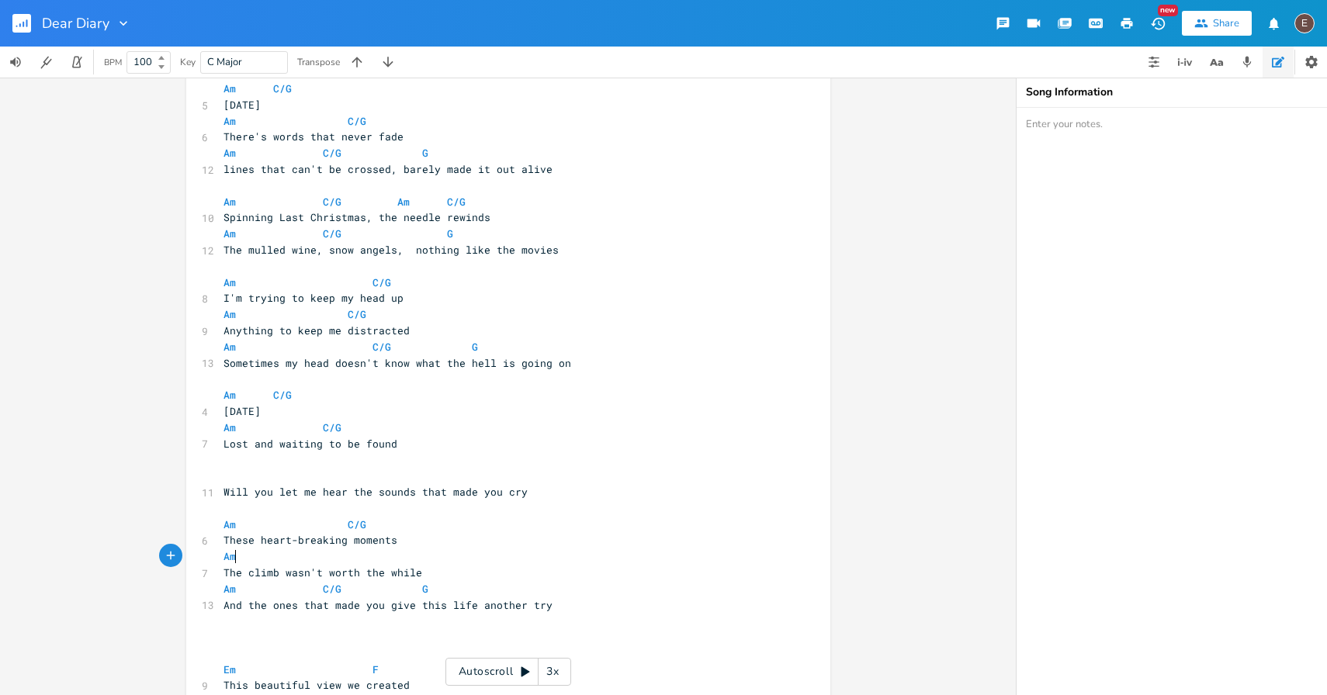
scroll to position [0, 16]
type textarea "C/G"
click at [241, 464] on pre "​" at bounding box center [500, 460] width 560 height 16
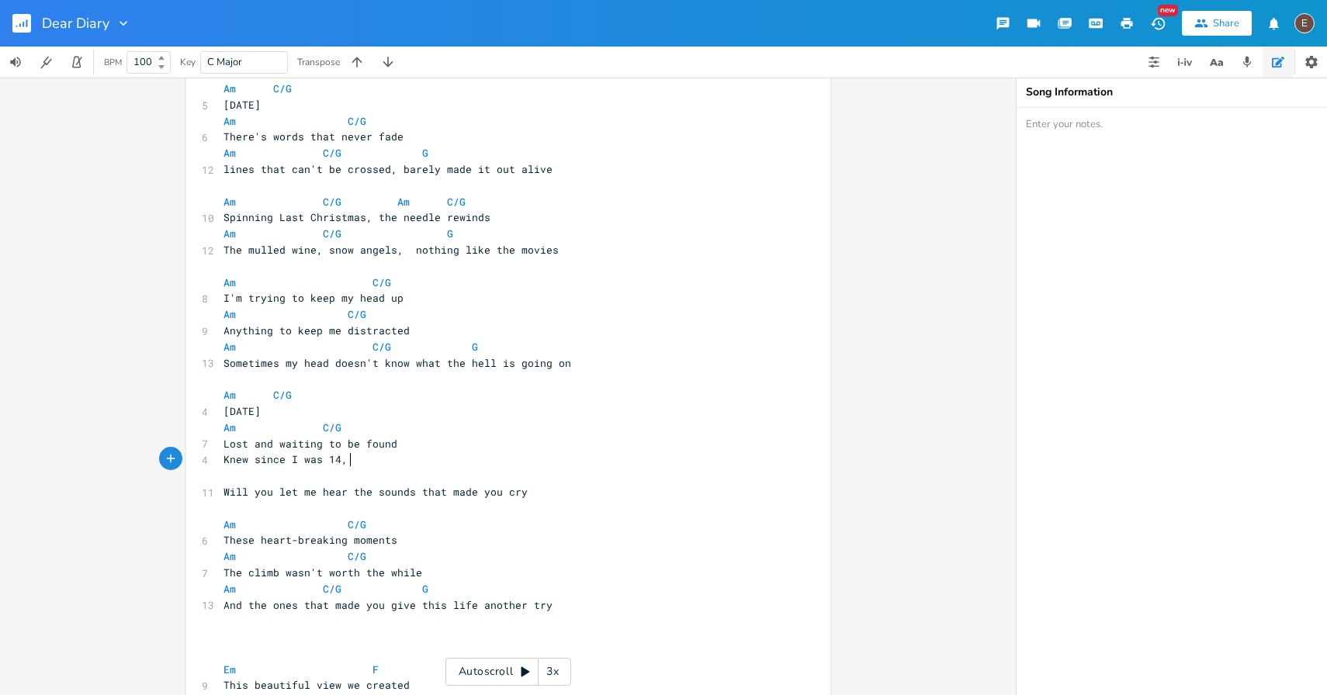
type textarea "Knew since I was 14,"
type textarea "w"
type textarea "didnt"
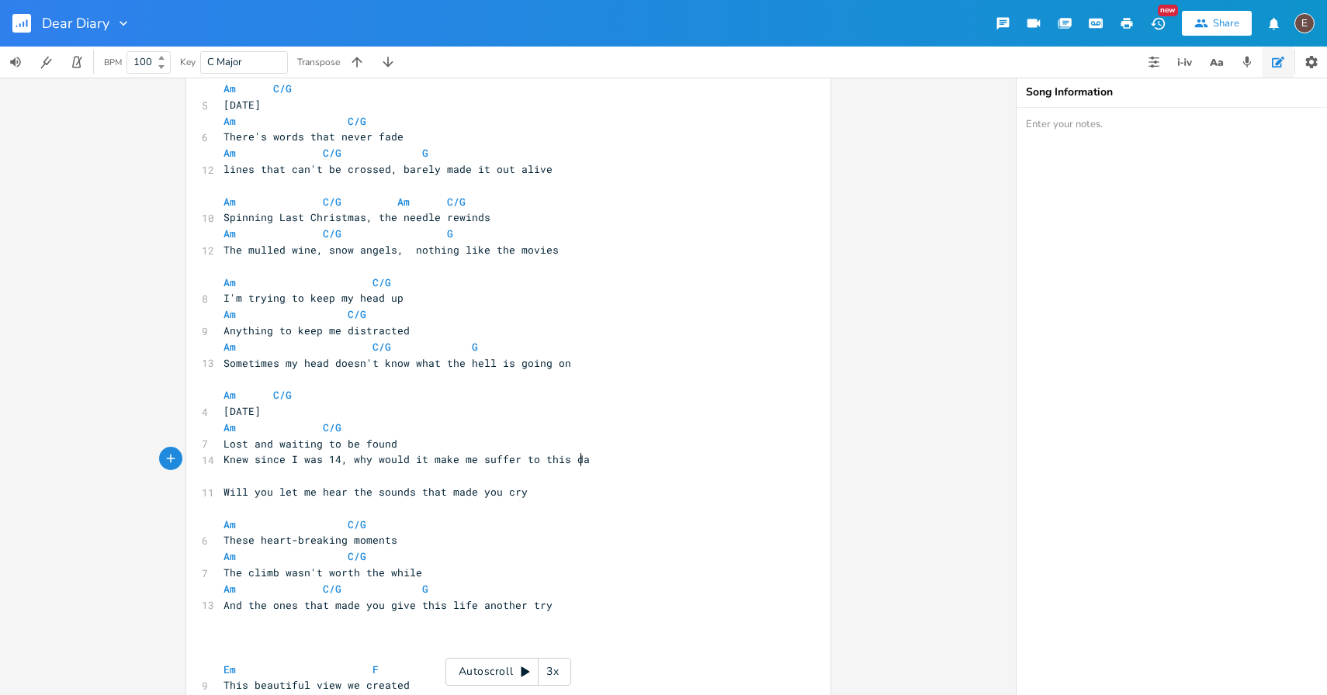
type textarea "why would it make me suffer to this day"
click at [475, 436] on pre "Lost and waiting to be found" at bounding box center [500, 444] width 560 height 16
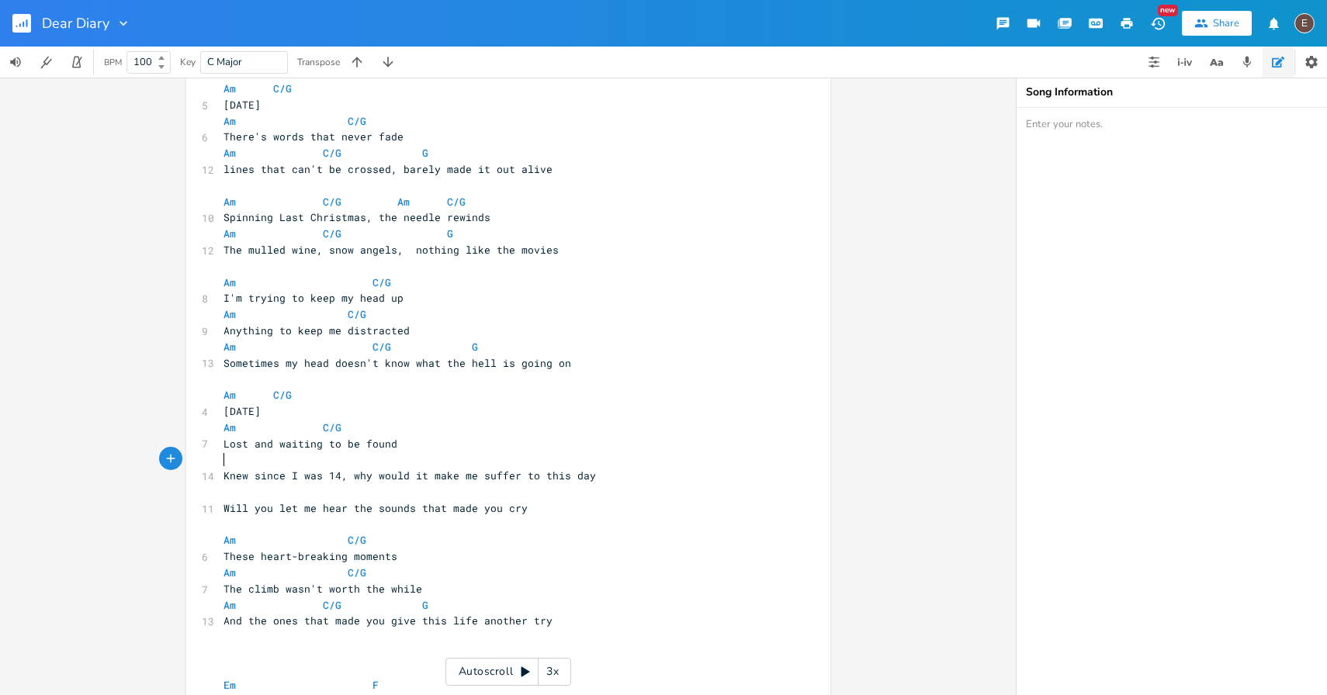
type textarea "Am"
type textarea "C/G"
type textarea "G"
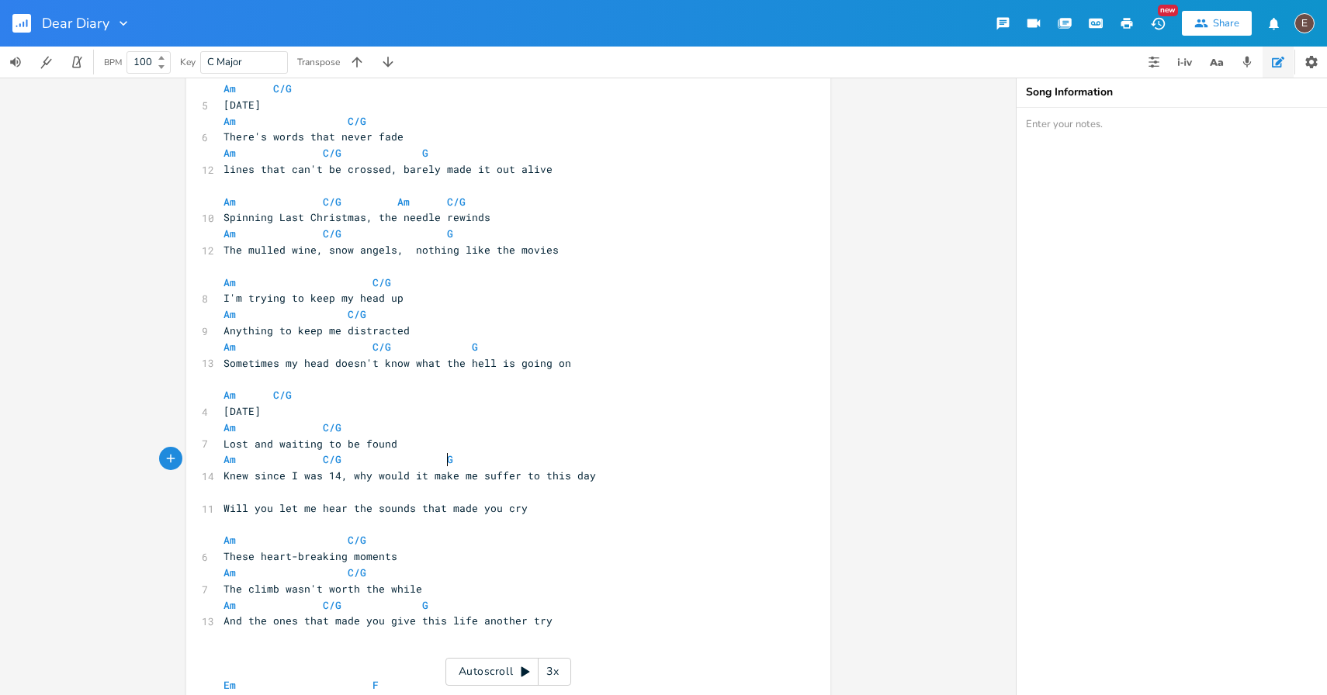
scroll to position [0, 9]
click at [610, 475] on pre "Knew since I was 14, why would it make me suffer to this day" at bounding box center [500, 476] width 560 height 16
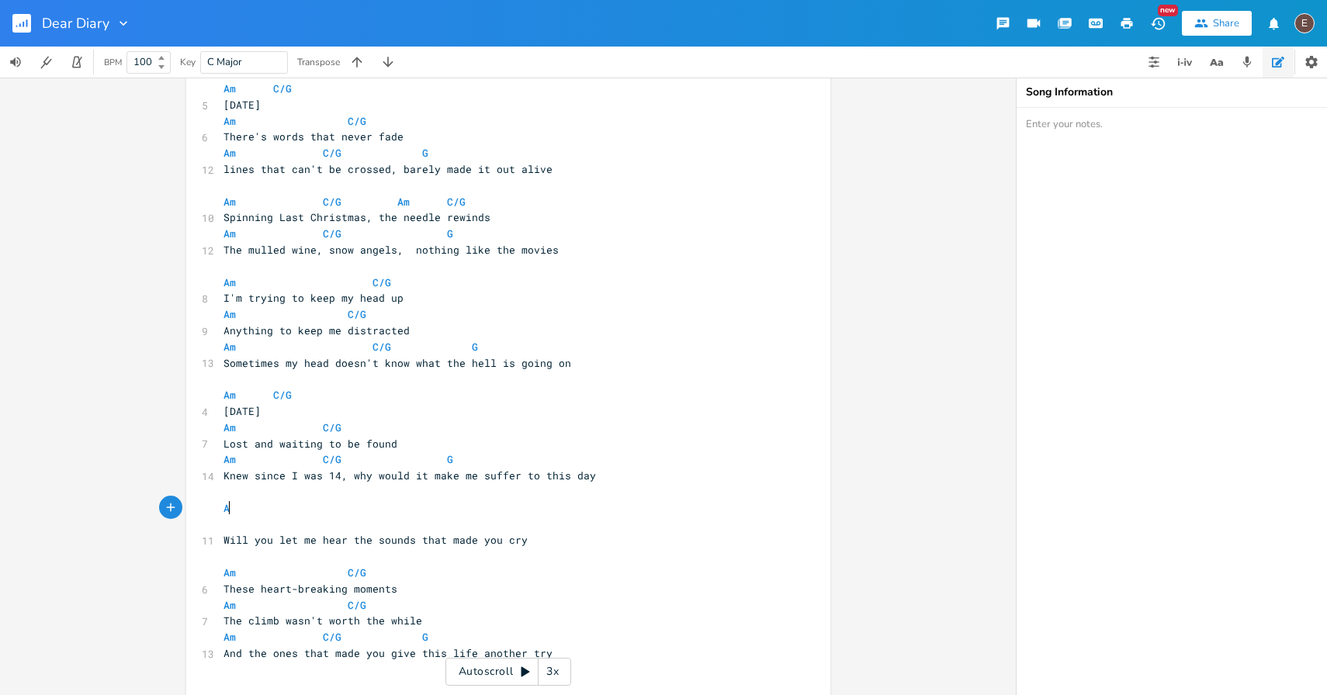
type textarea "Am"
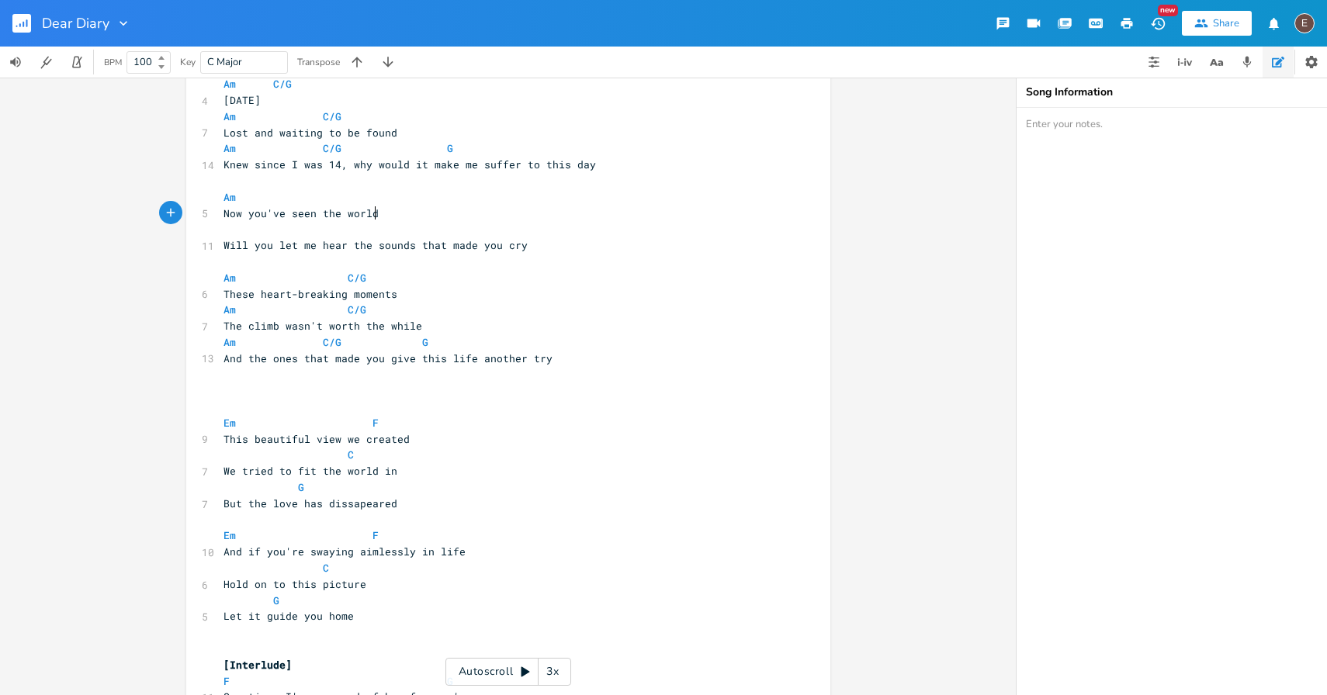
scroll to position [0, 128]
type textarea "Now you've seen the world"
click at [352, 196] on pre "Am" at bounding box center [500, 197] width 560 height 16
type textarea "C/G"
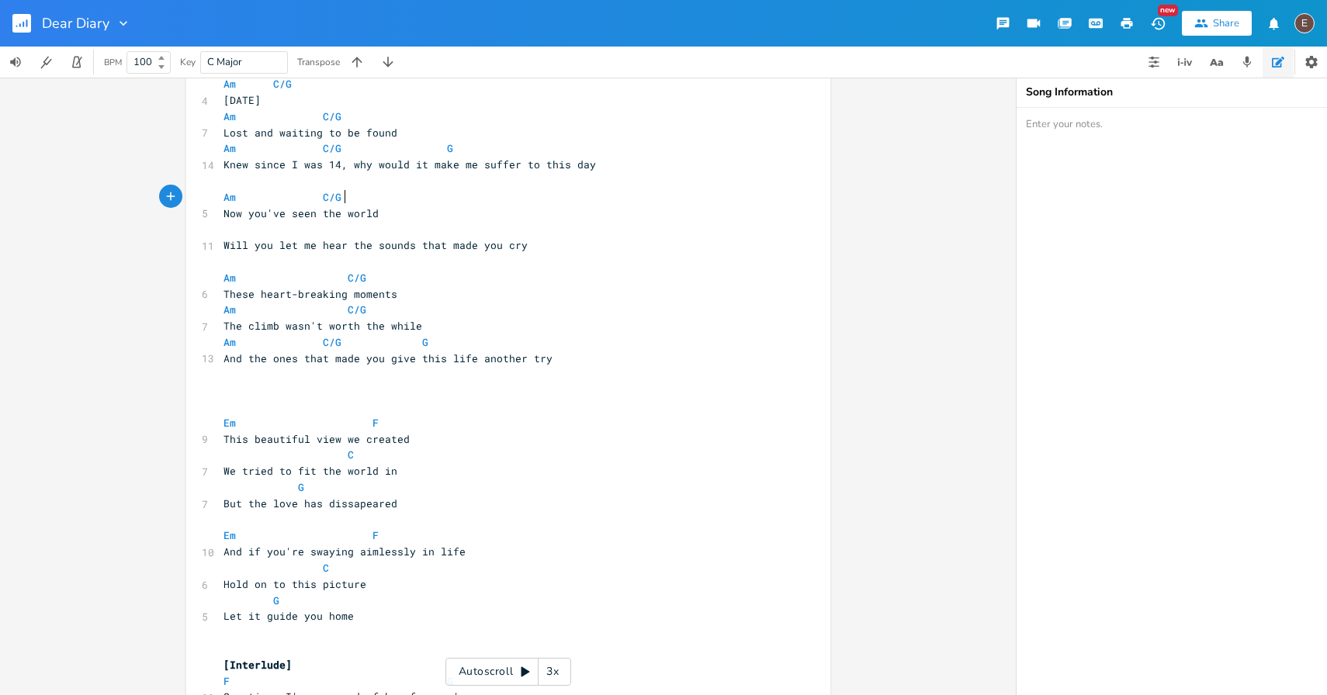
click at [408, 227] on pre "​" at bounding box center [500, 229] width 560 height 16
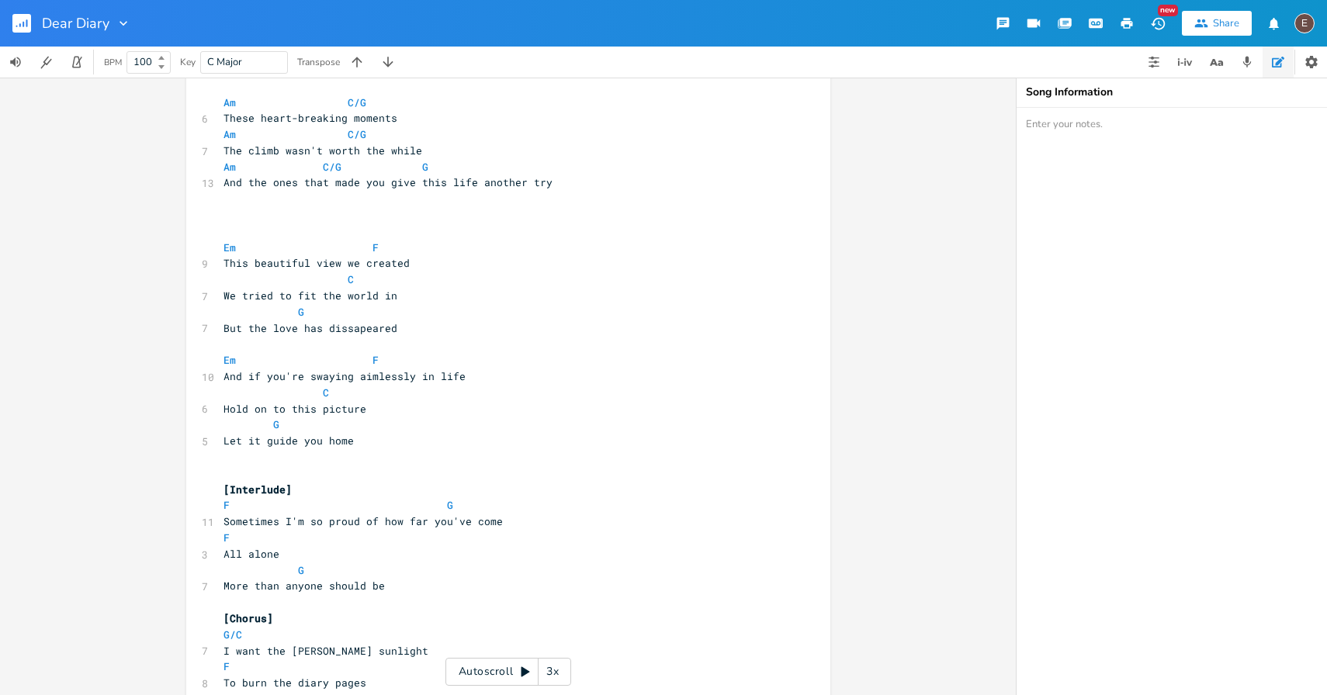
scroll to position [406, 0]
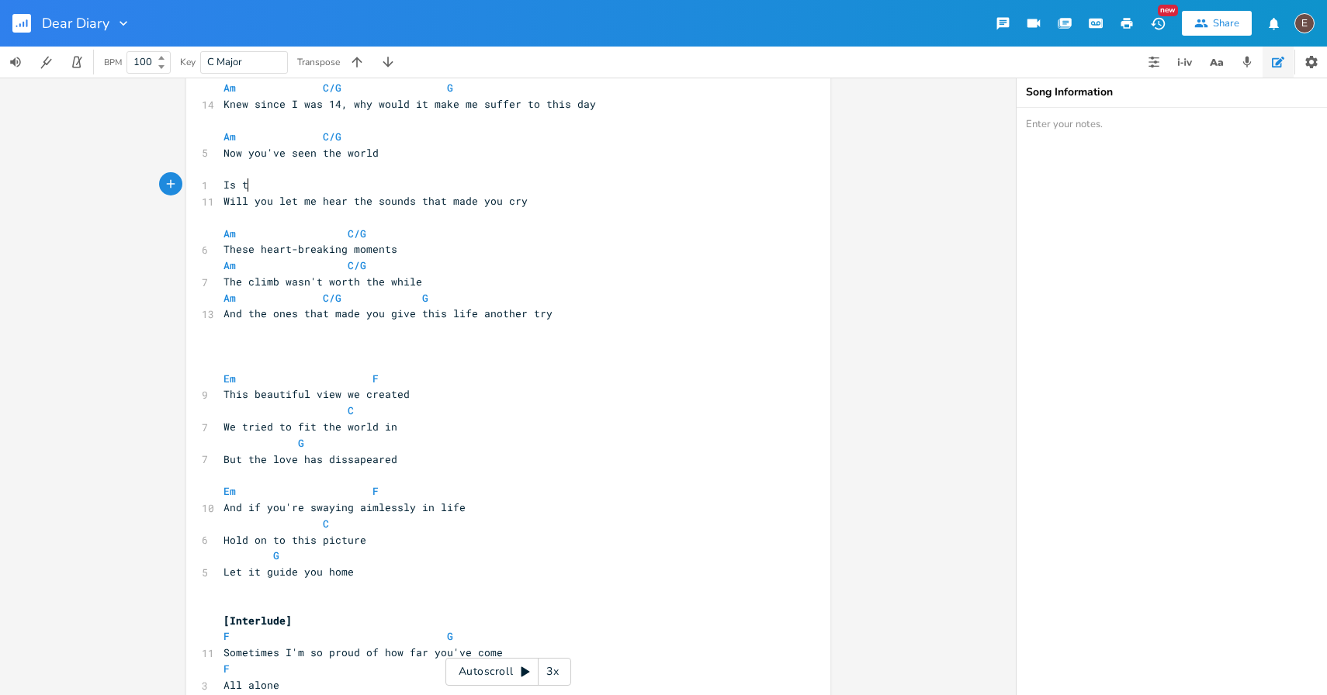
type textarea "Is t"
type textarea "it everything you hoped for"
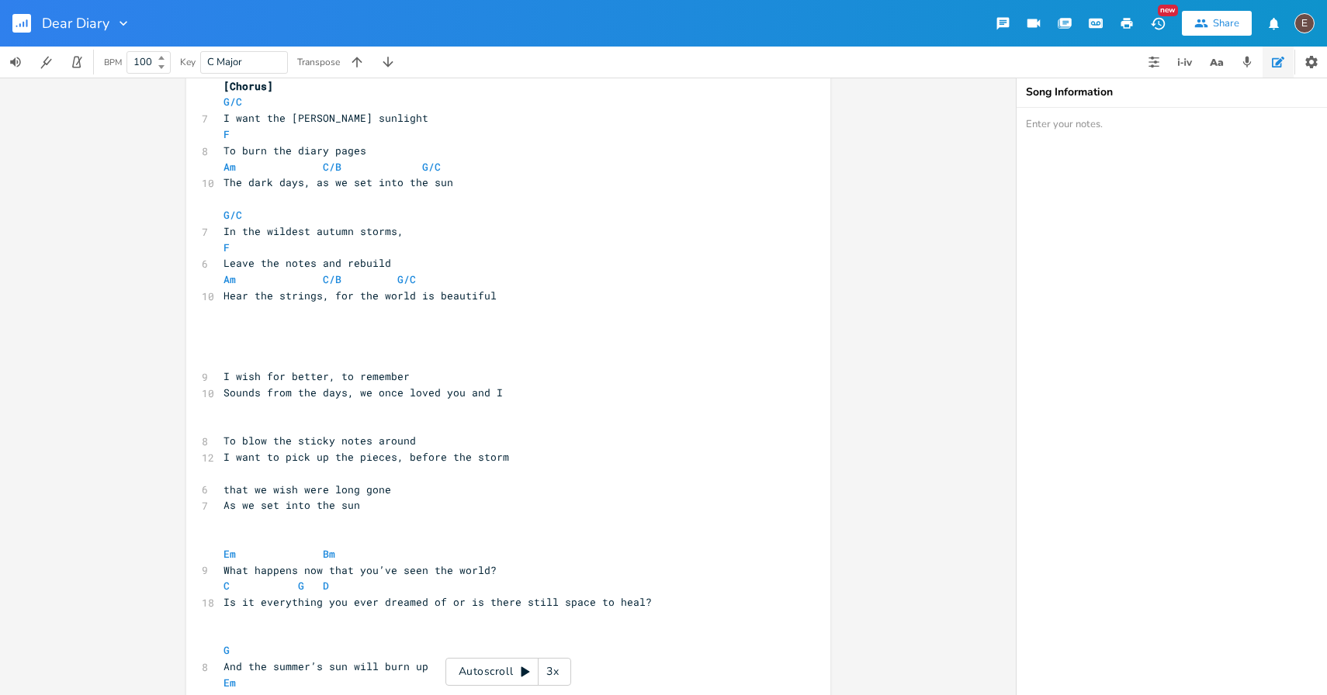
scroll to position [518, 0]
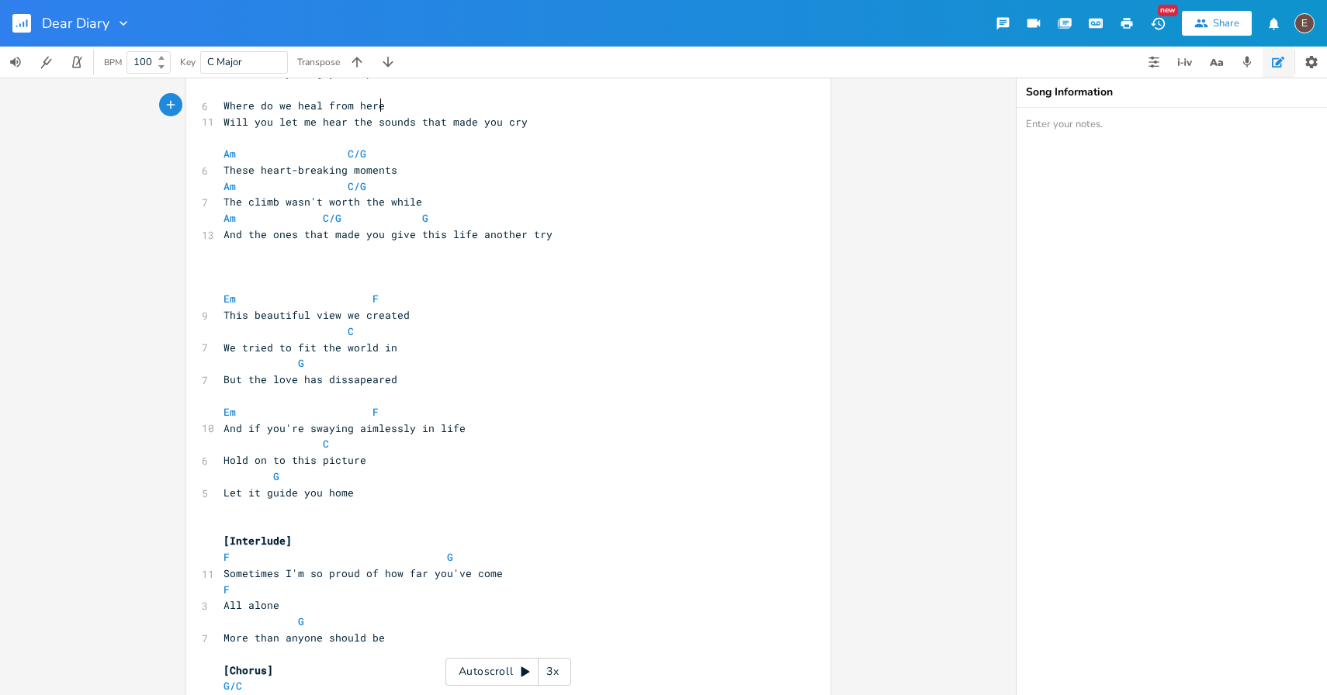
type textarea "Where do we heal from here"
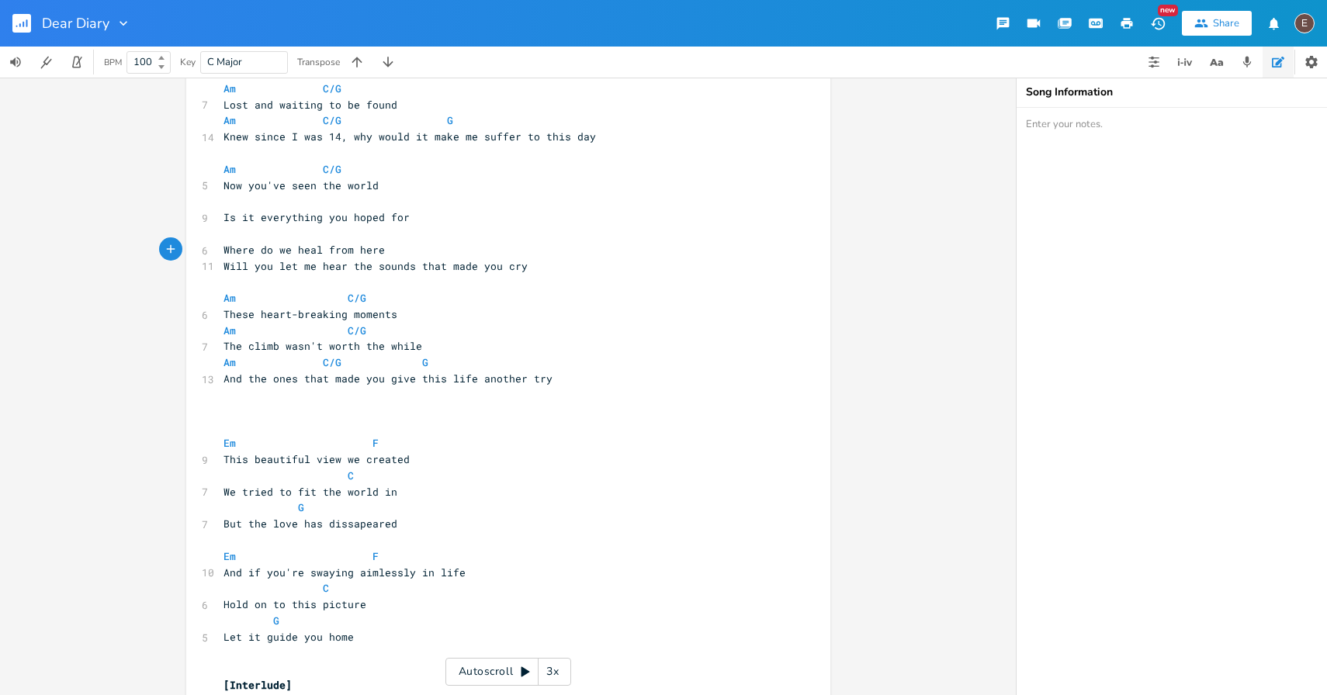
scroll to position [362, 0]
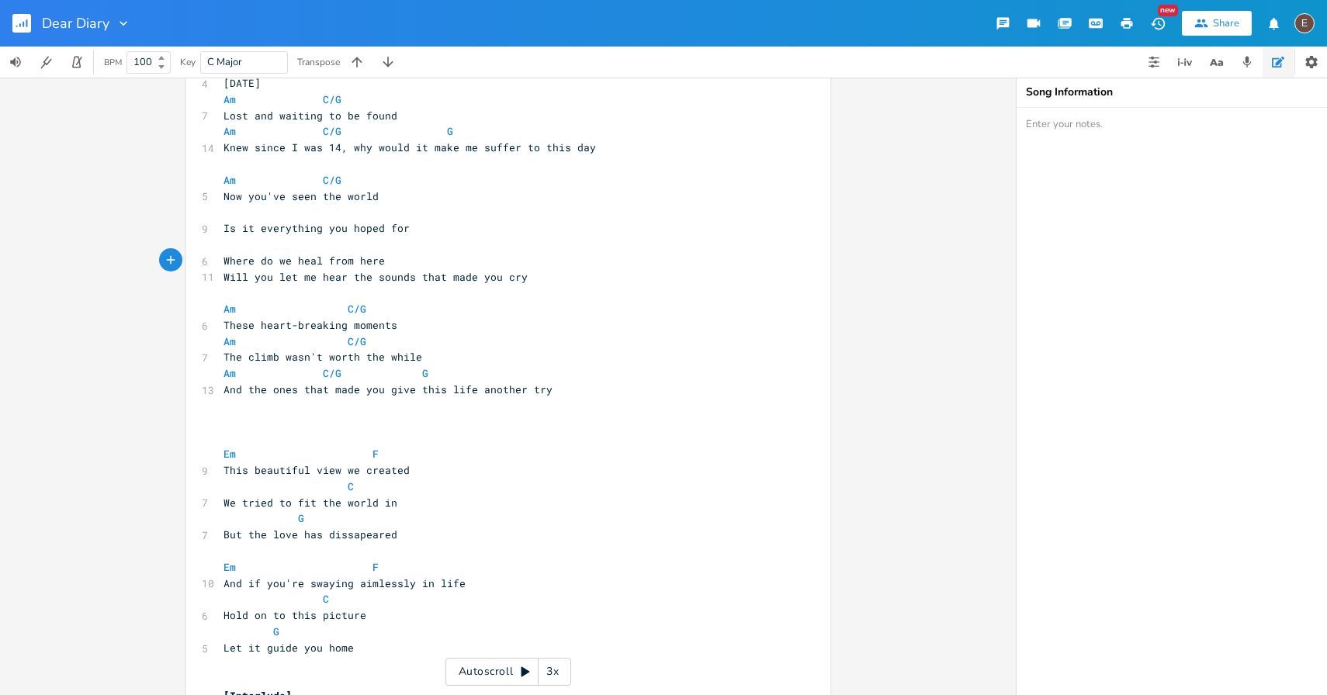
click at [386, 231] on span "Is it everything you hoped for" at bounding box center [317, 228] width 186 height 14
type textarea "Is it everything you hoped for"
click at [386, 231] on span "Is it everything you hoped for" at bounding box center [317, 228] width 186 height 14
click at [371, 257] on span "Where do we heal from here" at bounding box center [304, 261] width 161 height 14
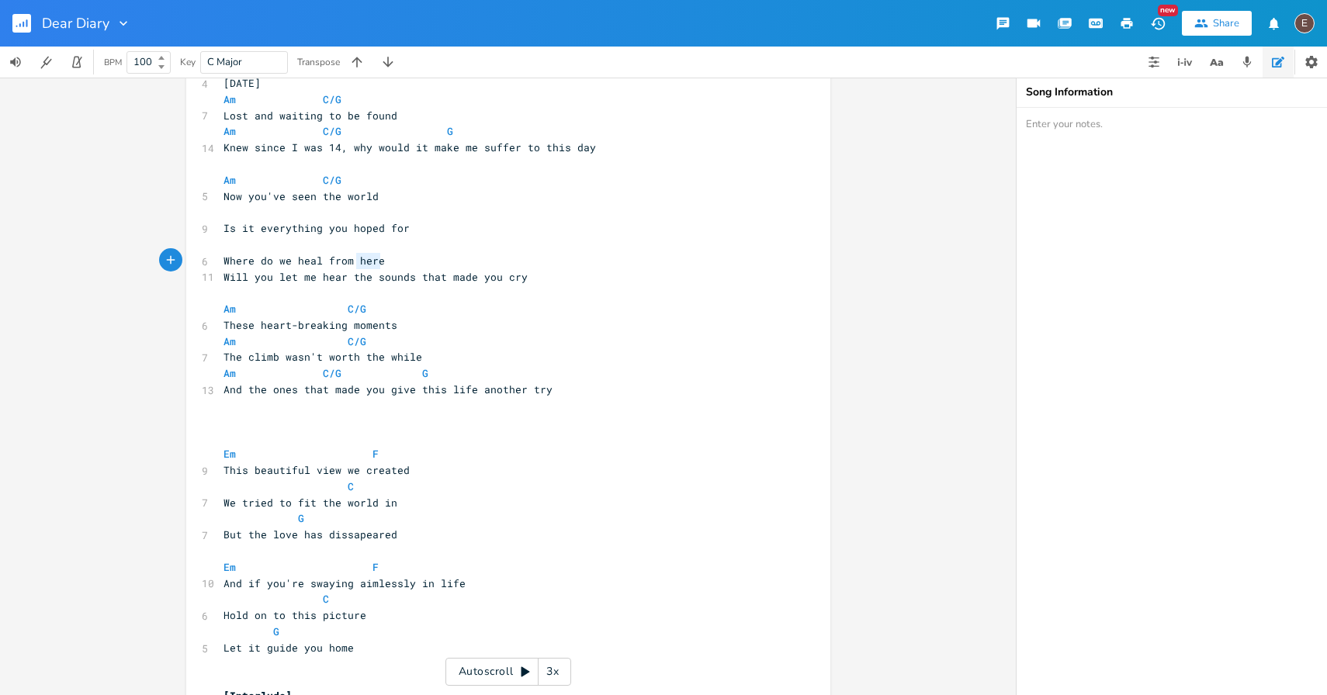
click at [371, 257] on span "Where do we heal from here" at bounding box center [304, 261] width 161 height 14
type textarea "Where do we heal from here"
click at [371, 257] on span "Where do we heal from here" at bounding box center [304, 261] width 161 height 14
click at [345, 235] on pre "Is it everything you hoped for" at bounding box center [500, 228] width 560 height 16
click at [383, 265] on pre "Where do we heal from here" at bounding box center [500, 261] width 560 height 16
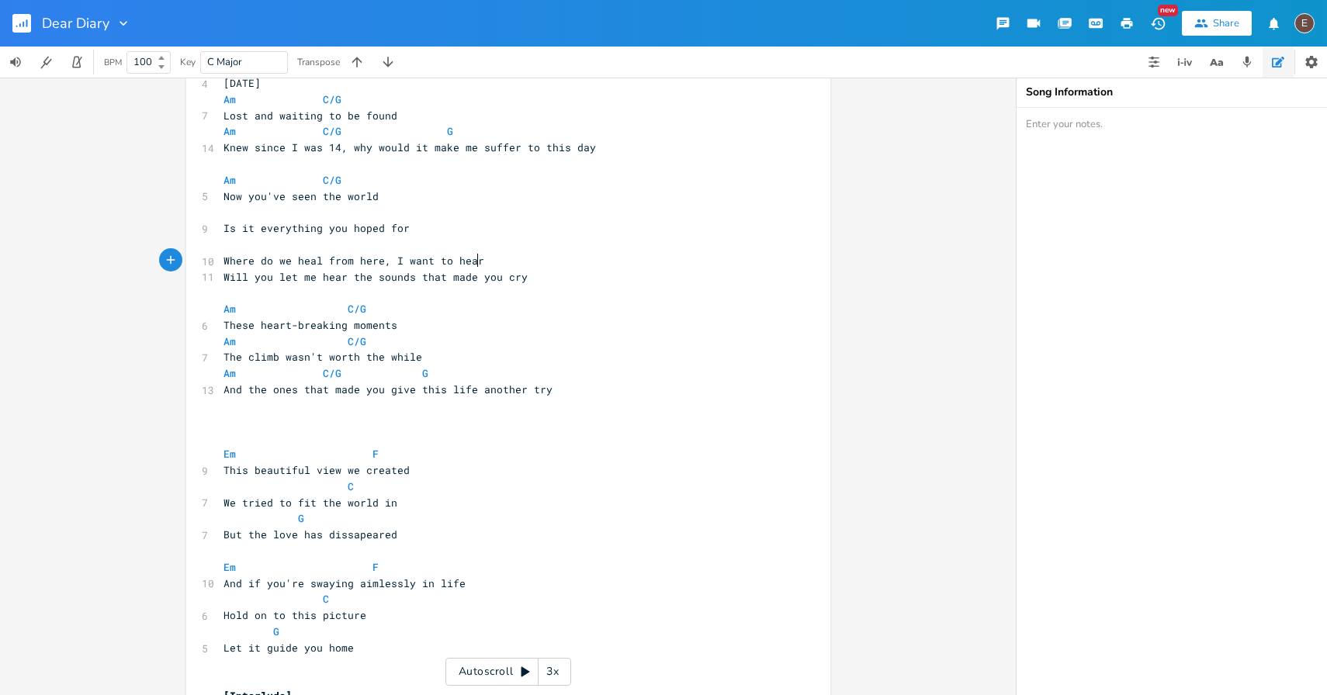
type textarea ", I want to hear"
click at [405, 353] on span "The climb wasn't worth the while" at bounding box center [323, 357] width 199 height 14
click at [477, 262] on span "Where do we heal from here, I want to hear" at bounding box center [354, 261] width 261 height 14
type textarea "the sounds"
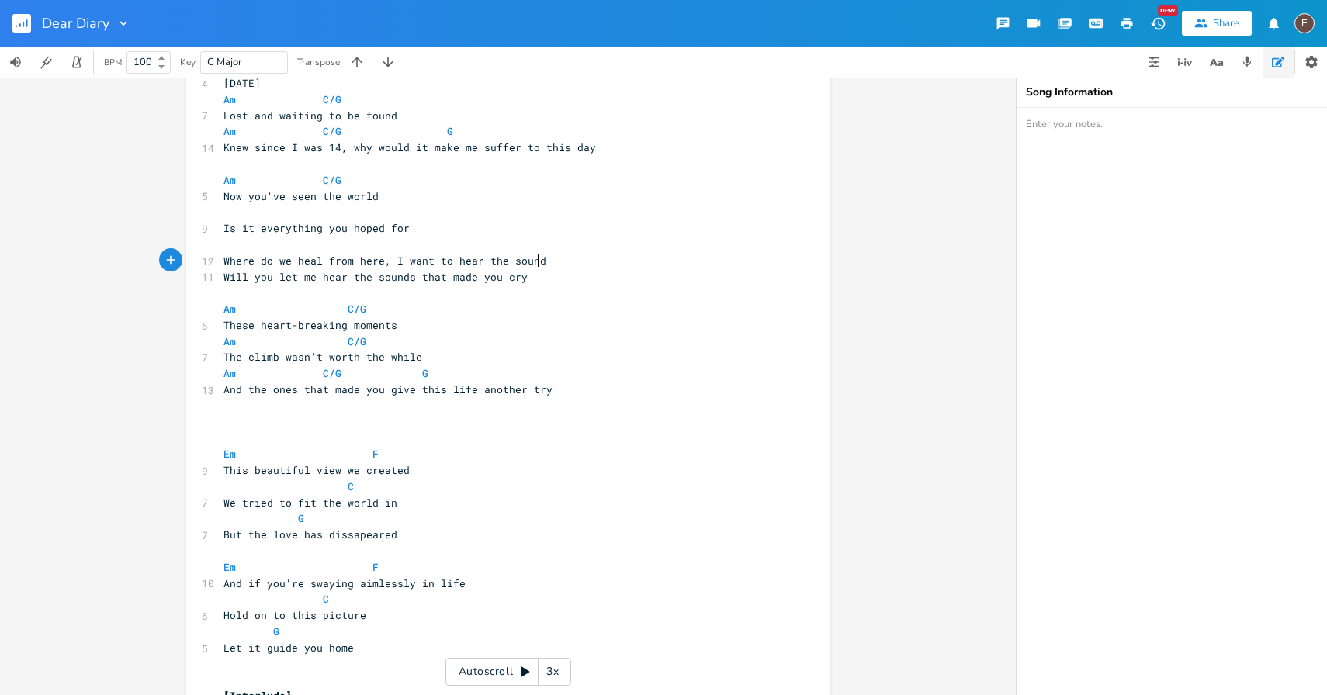
scroll to position [0, 50]
click at [477, 268] on pre "Where do we heal from here, I want to hear the sounds" at bounding box center [500, 261] width 560 height 16
click at [477, 272] on span "Will you let me hear the sounds that made you cry" at bounding box center [376, 277] width 304 height 14
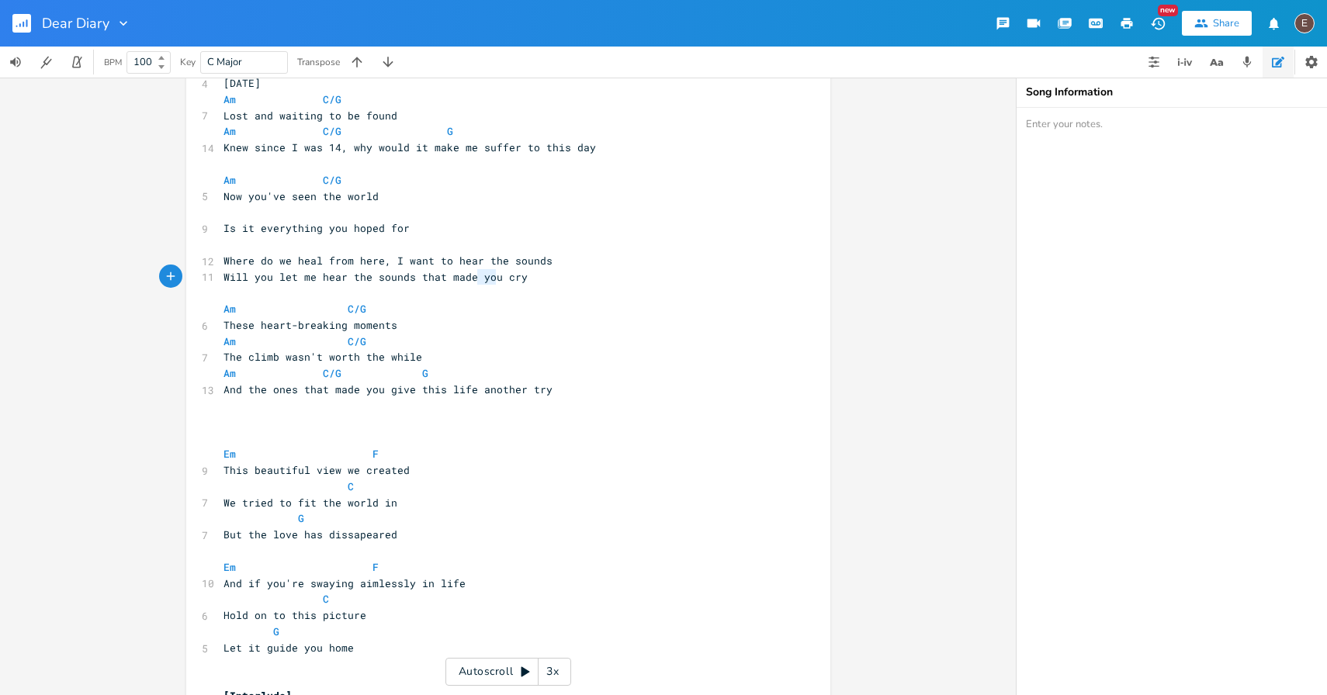
type textarea "Will you let me hear the sounds that made you cry"
click at [477, 272] on span "Will you let me hear the sounds that made you cry" at bounding box center [376, 277] width 304 height 14
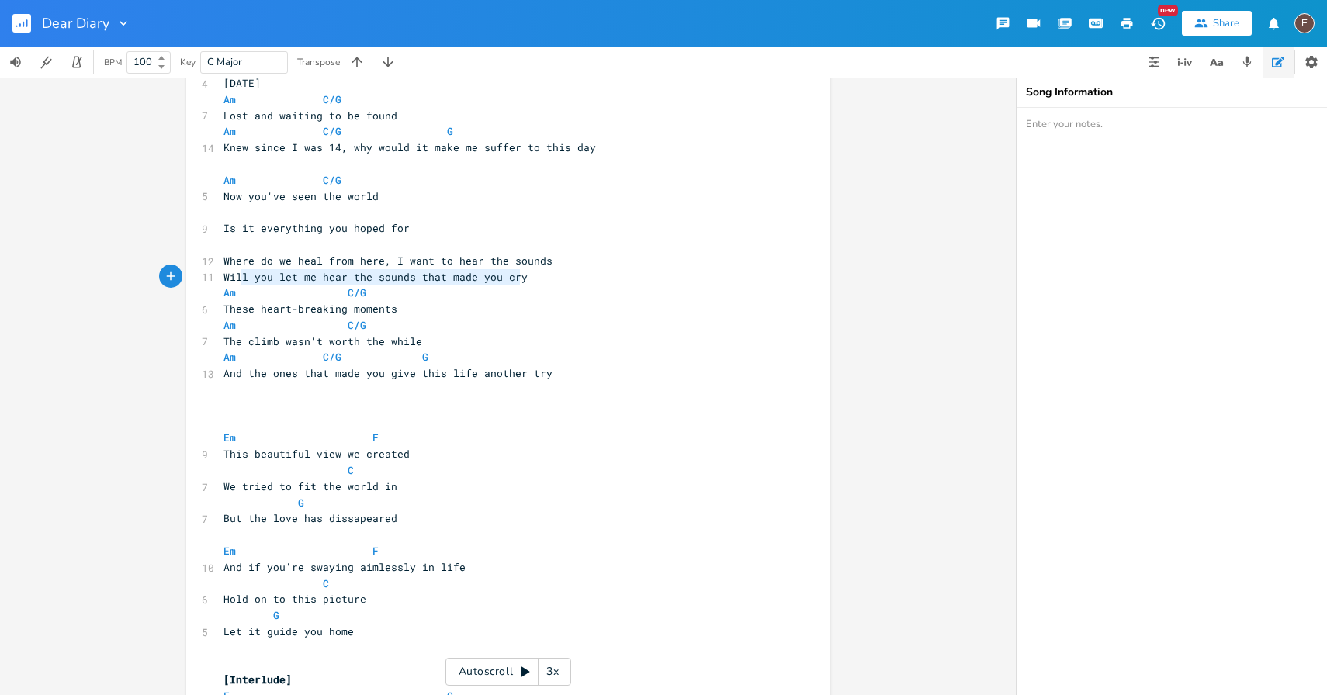
type textarea "Will you let me hear the sounds that made you cry"
drag, startPoint x: 525, startPoint y: 283, endPoint x: 221, endPoint y: 278, distance: 304.3
click at [220, 278] on pre "Will you let me hear the sounds that made you cry" at bounding box center [500, 277] width 560 height 16
click at [301, 242] on pre "​" at bounding box center [500, 245] width 560 height 16
type textarea "AM"
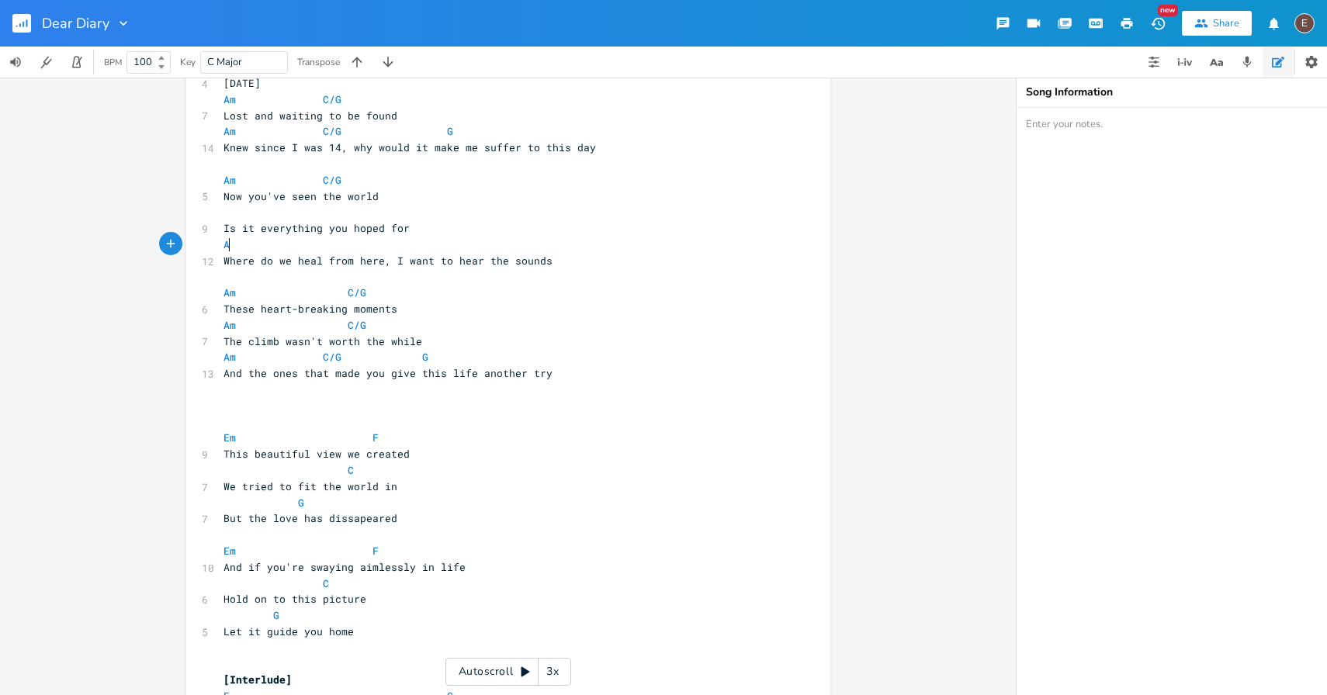
scroll to position [0, 16]
type textarea "m"
type textarea "C/G"
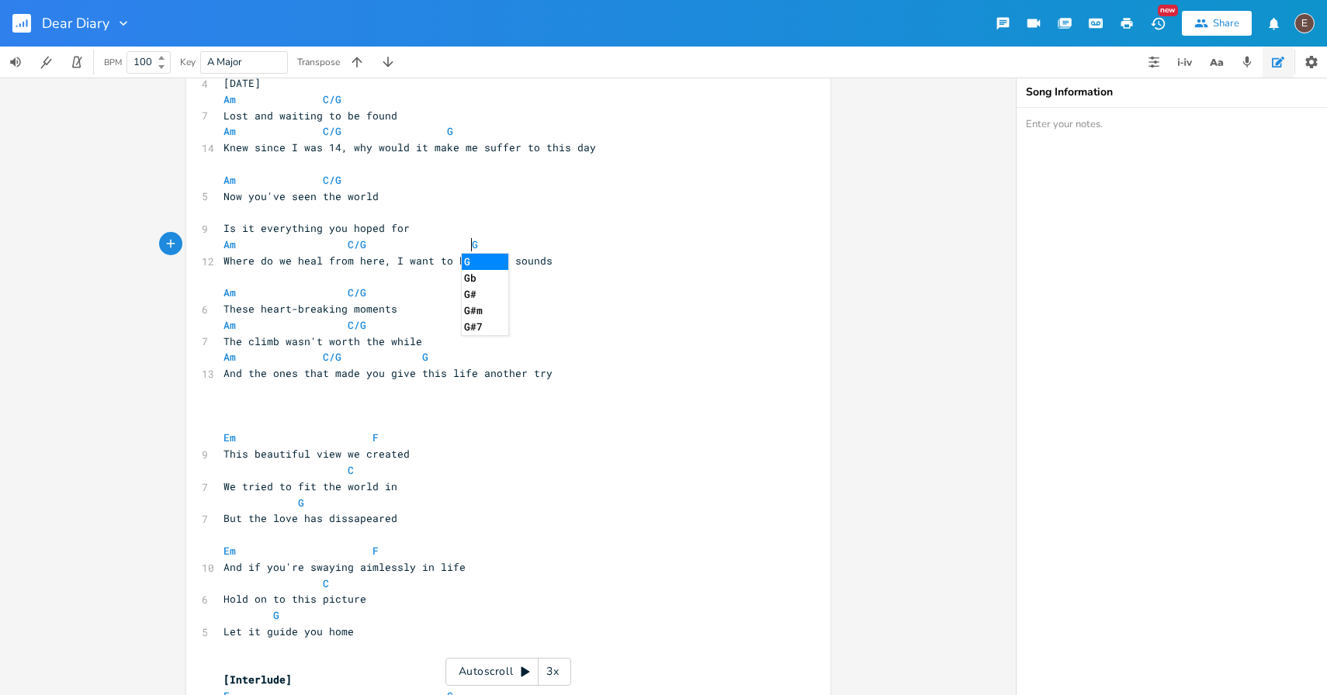
type textarea "G"
click at [570, 266] on pre "Where do we heal from here, I want to hear the sounds" at bounding box center [500, 261] width 560 height 16
click at [340, 206] on pre "​" at bounding box center [500, 212] width 560 height 16
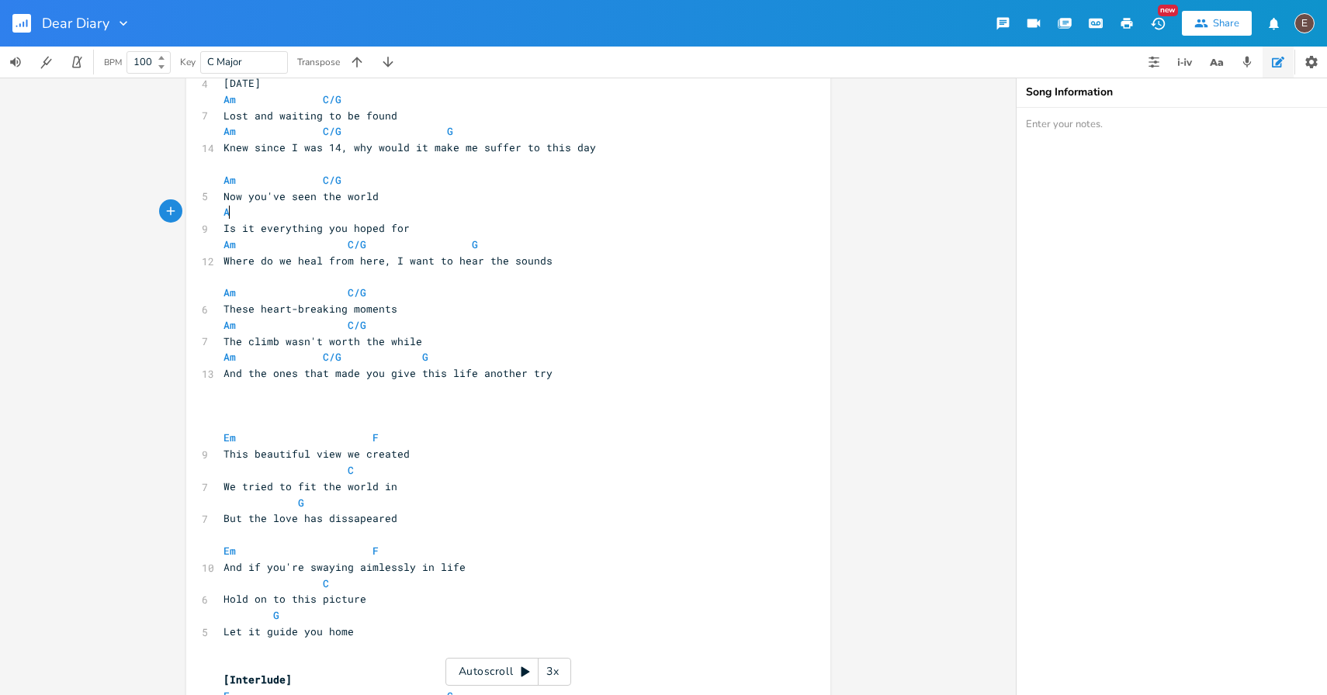
scroll to position [0, 16]
type textarea "Am"
type textarea "C/GG"
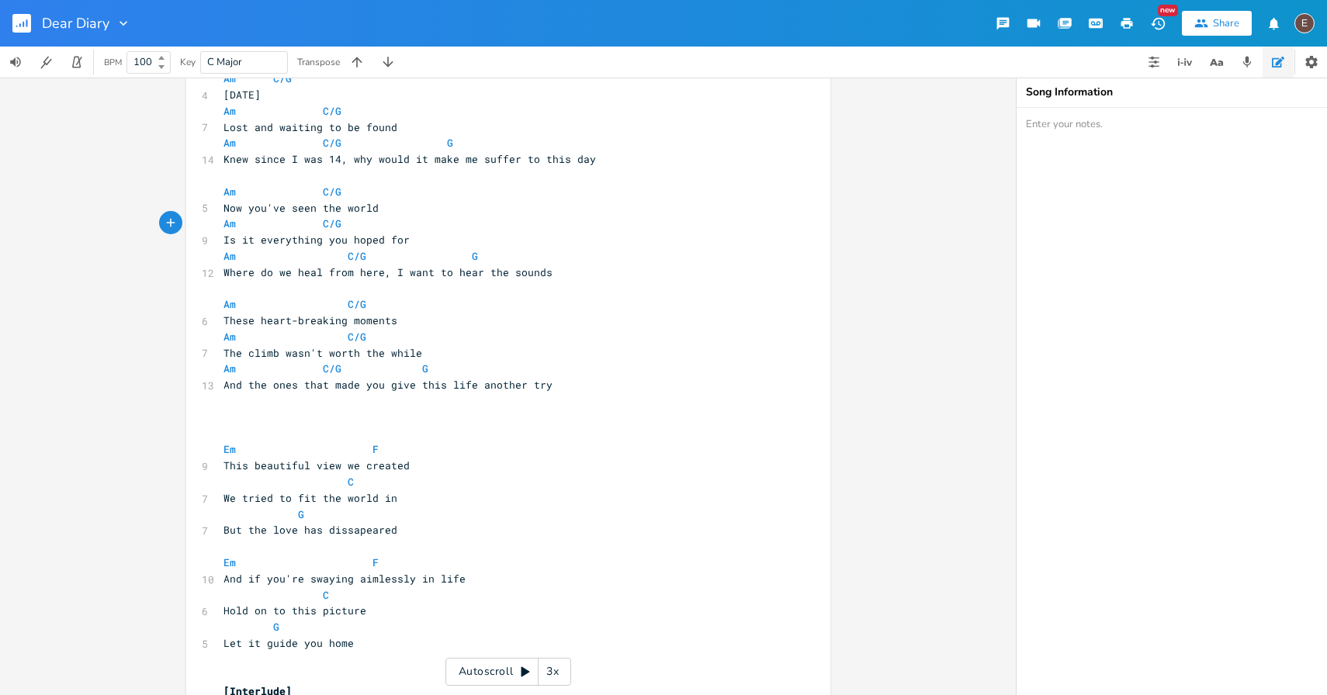
scroll to position [349, 0]
click at [449, 256] on span at bounding box center [459, 258] width 25 height 16
click at [449, 253] on span at bounding box center [459, 258] width 25 height 16
type textarea "I want to"
drag, startPoint x: 390, startPoint y: 279, endPoint x: 445, endPoint y: 276, distance: 54.4
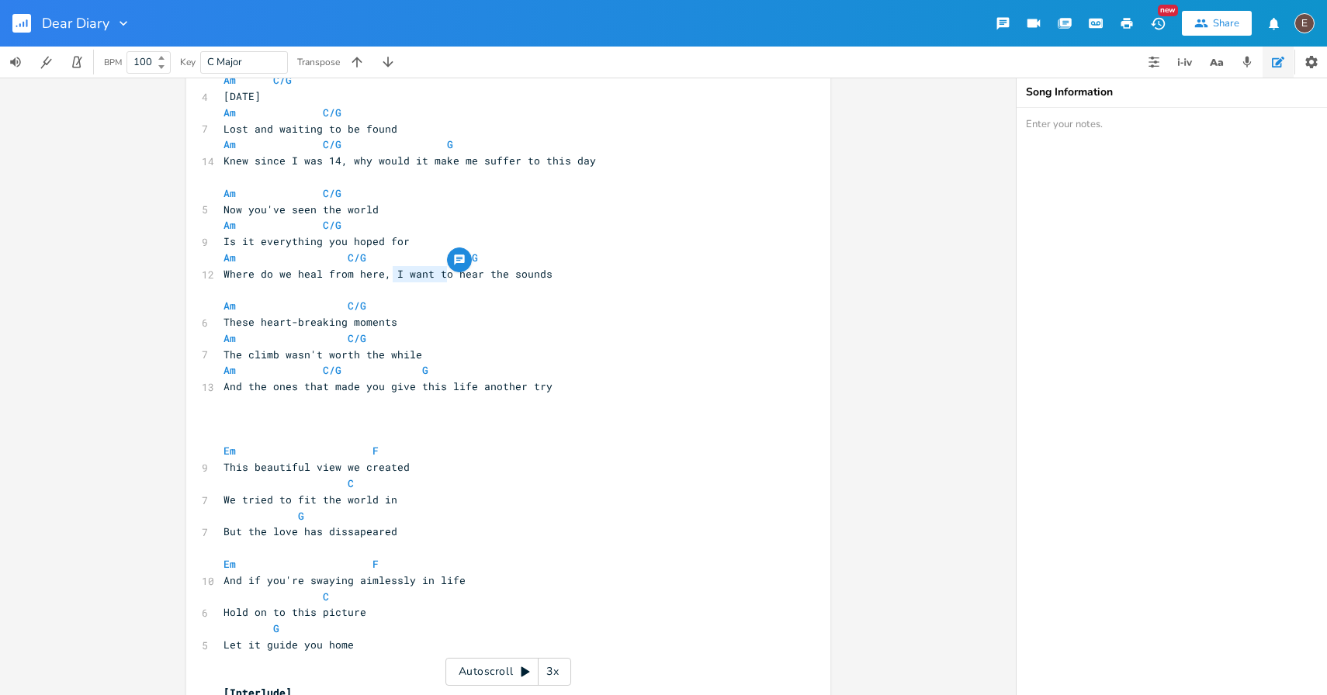
click at [445, 276] on span "Where do we heal from here, I want to hear the sounds" at bounding box center [388, 274] width 329 height 14
click at [547, 275] on pre "Where do we heal from here, I want to hear the sounds" at bounding box center [500, 274] width 560 height 16
type textarea "that made you cry"
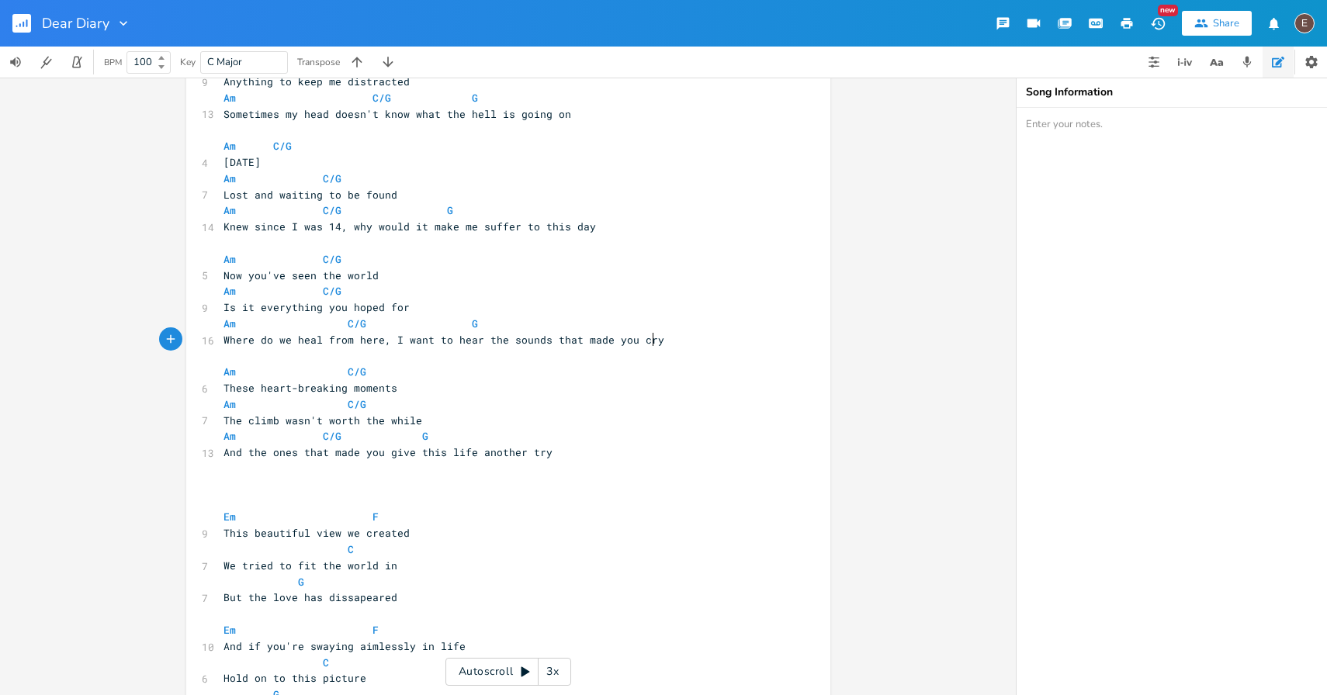
scroll to position [284, 0]
click at [390, 344] on span "Where do we heal from here, I want to hear the sounds that made you cry" at bounding box center [444, 339] width 441 height 14
type textarea "let"
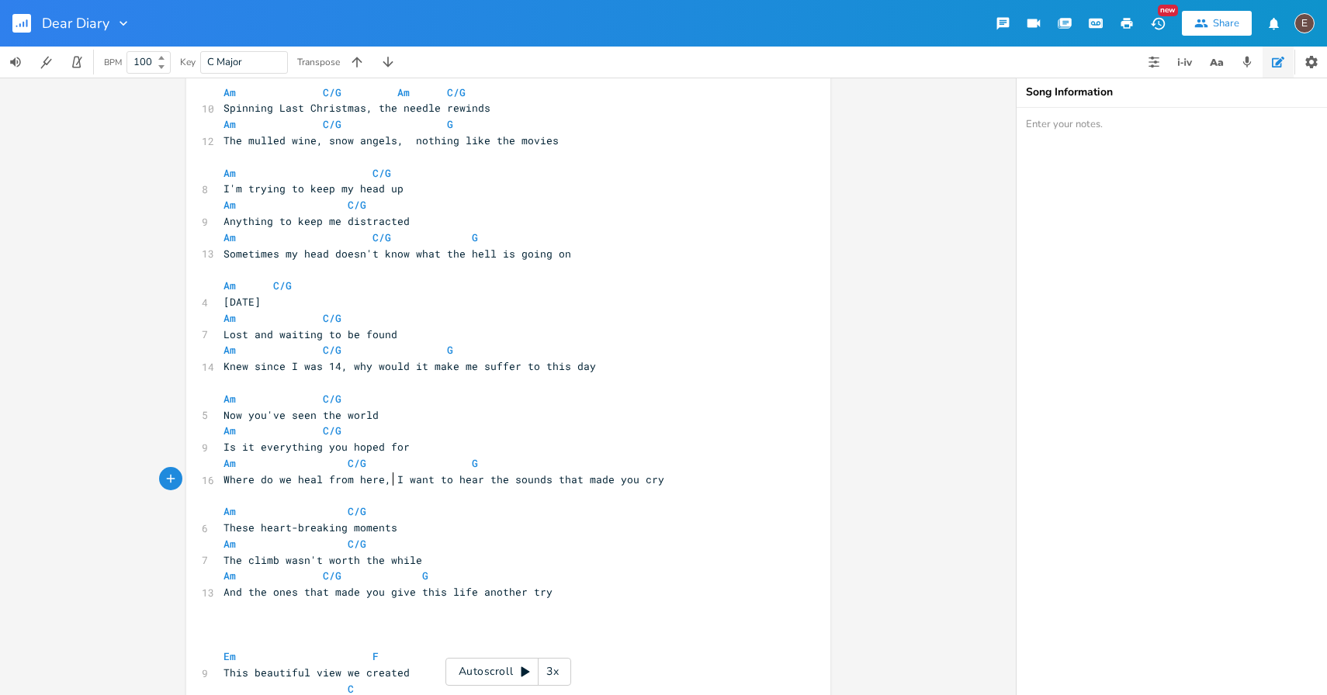
scroll to position [156, 0]
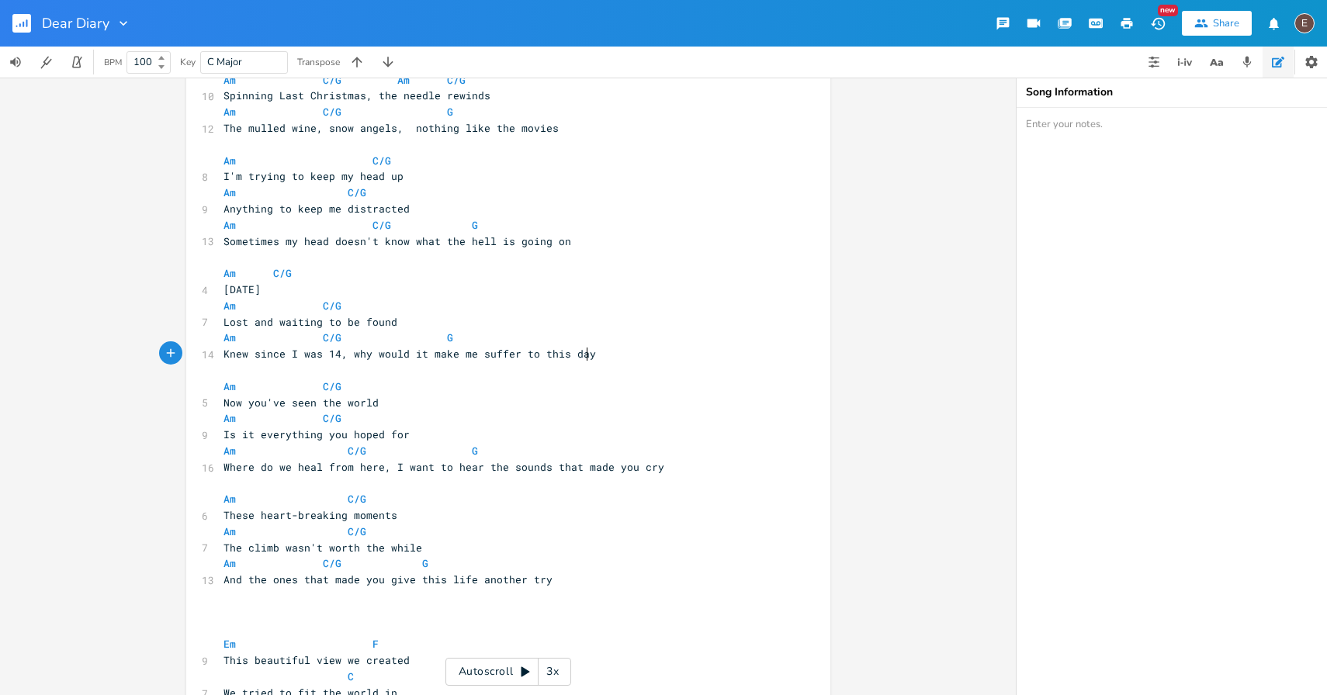
click at [594, 355] on pre "Knew since I was 14, why would it make me suffer to this day" at bounding box center [500, 354] width 560 height 16
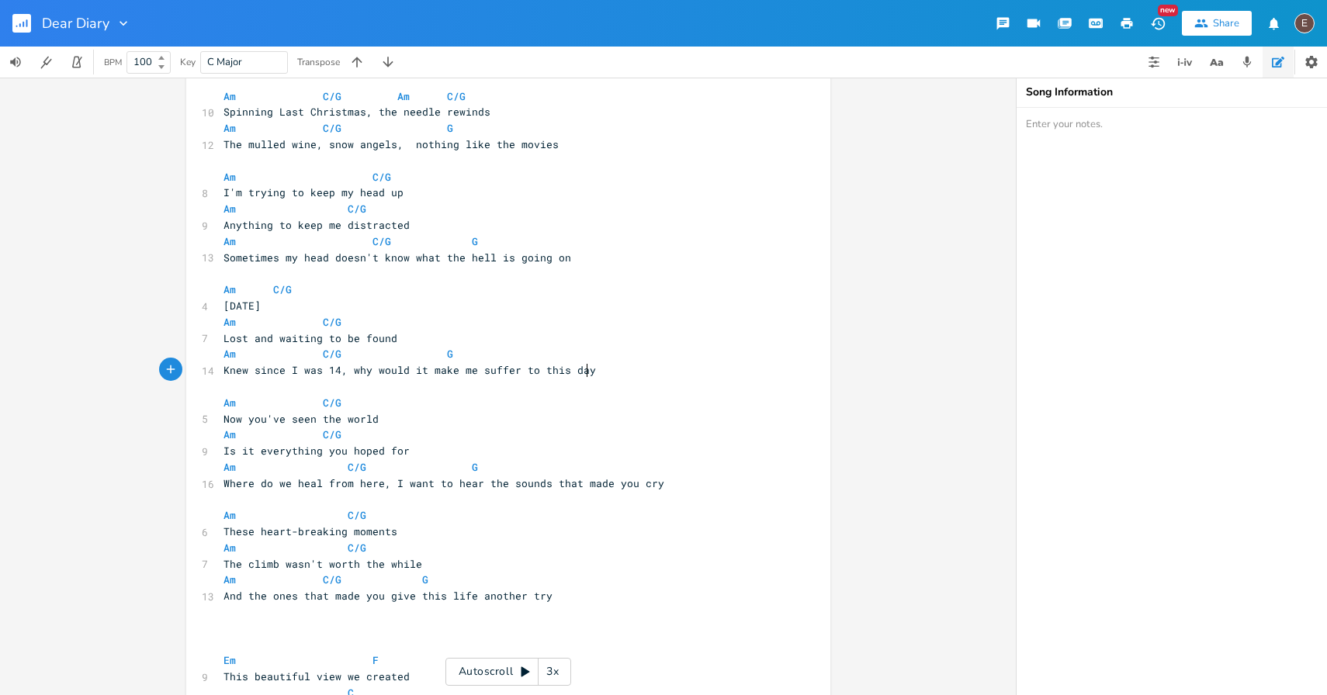
scroll to position [135, 0]
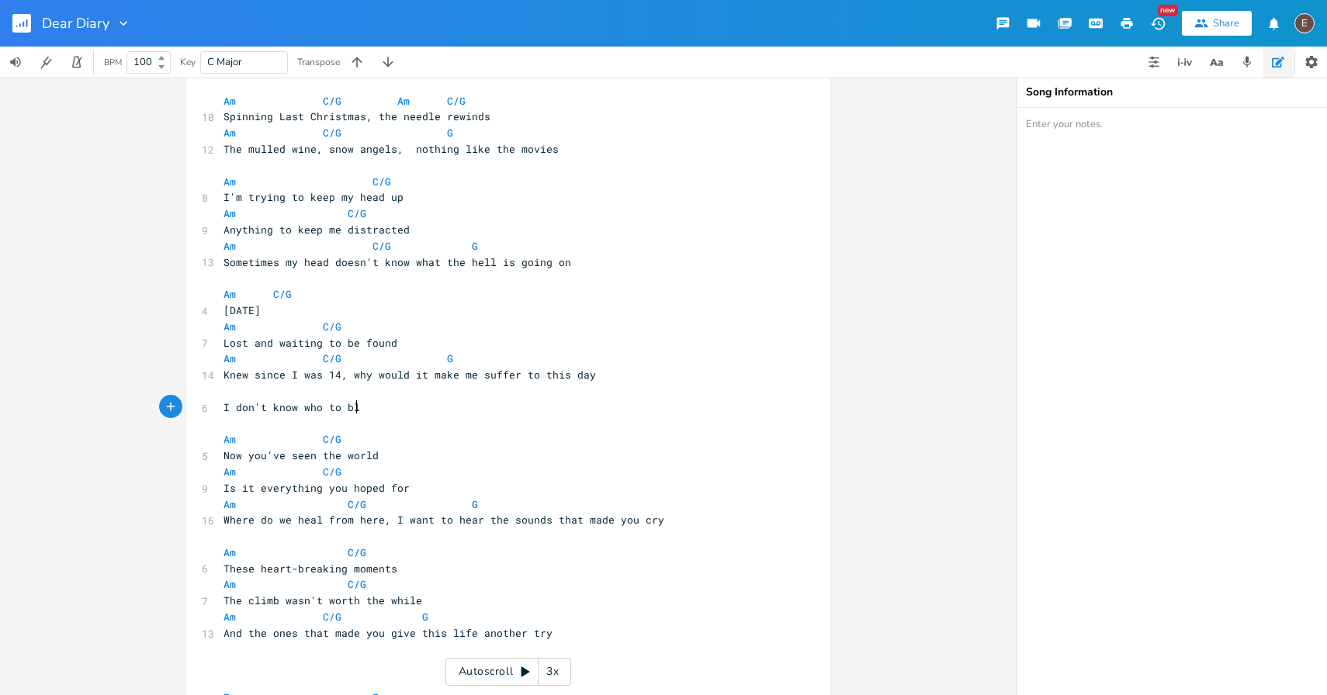
type textarea "I don't know who to blame"
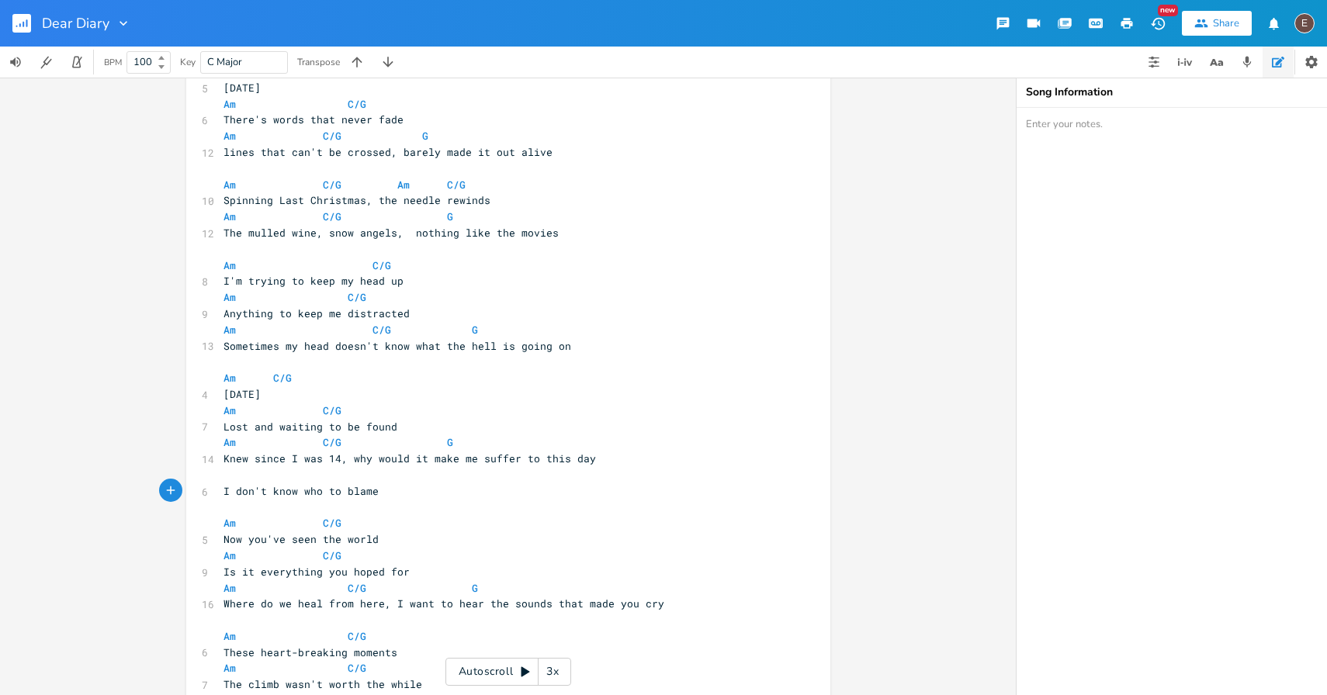
scroll to position [57, 0]
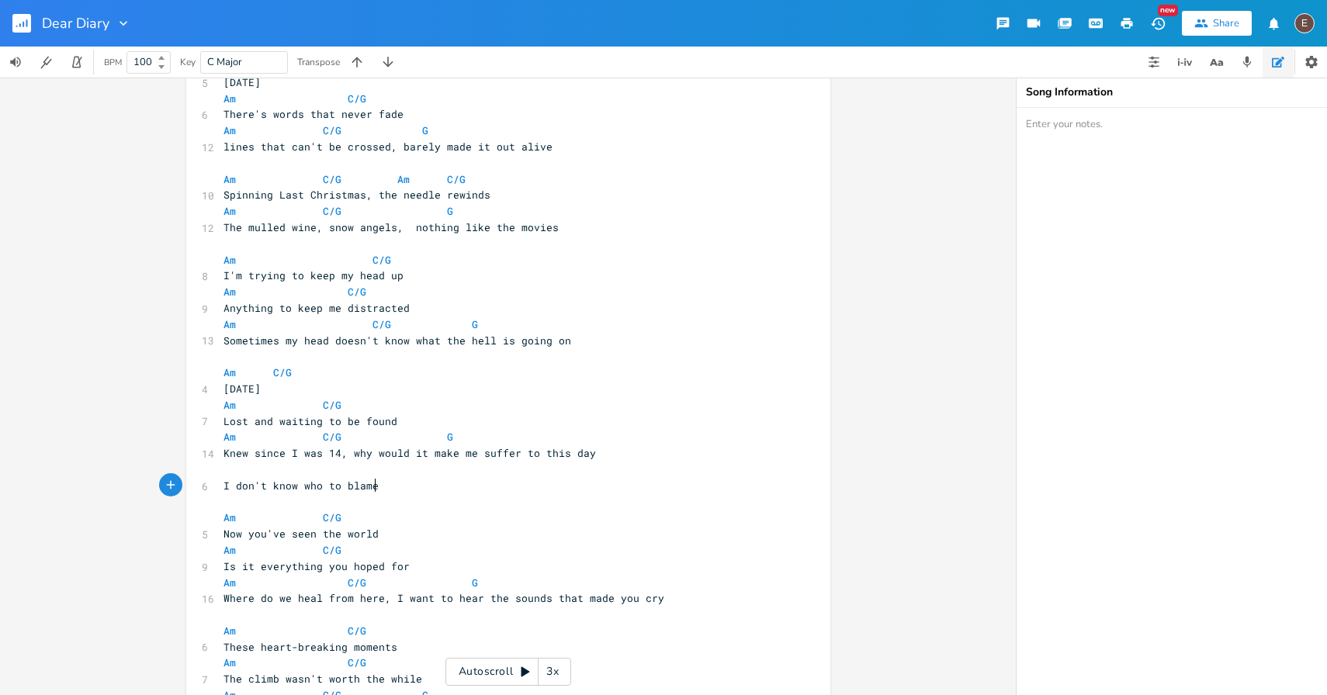
click at [321, 476] on pre "​" at bounding box center [500, 470] width 560 height 16
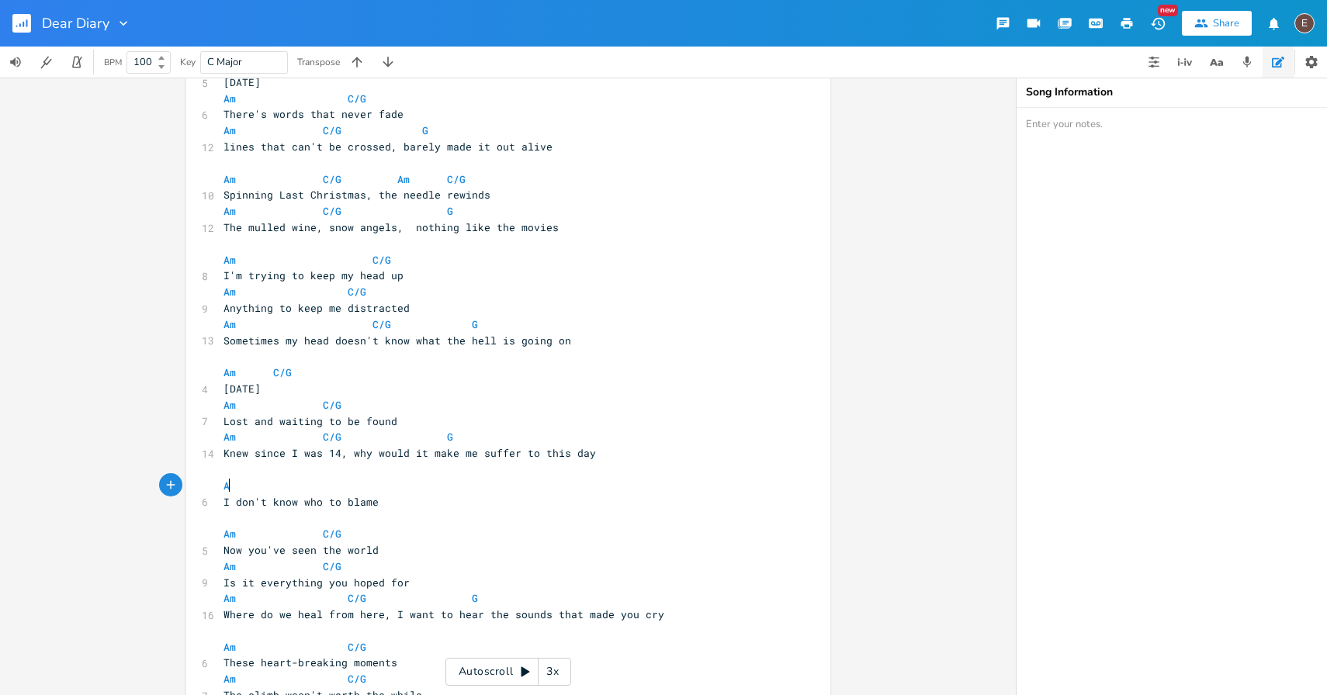
scroll to position [0, 18]
type textarea "Am"
type textarea "C/G"
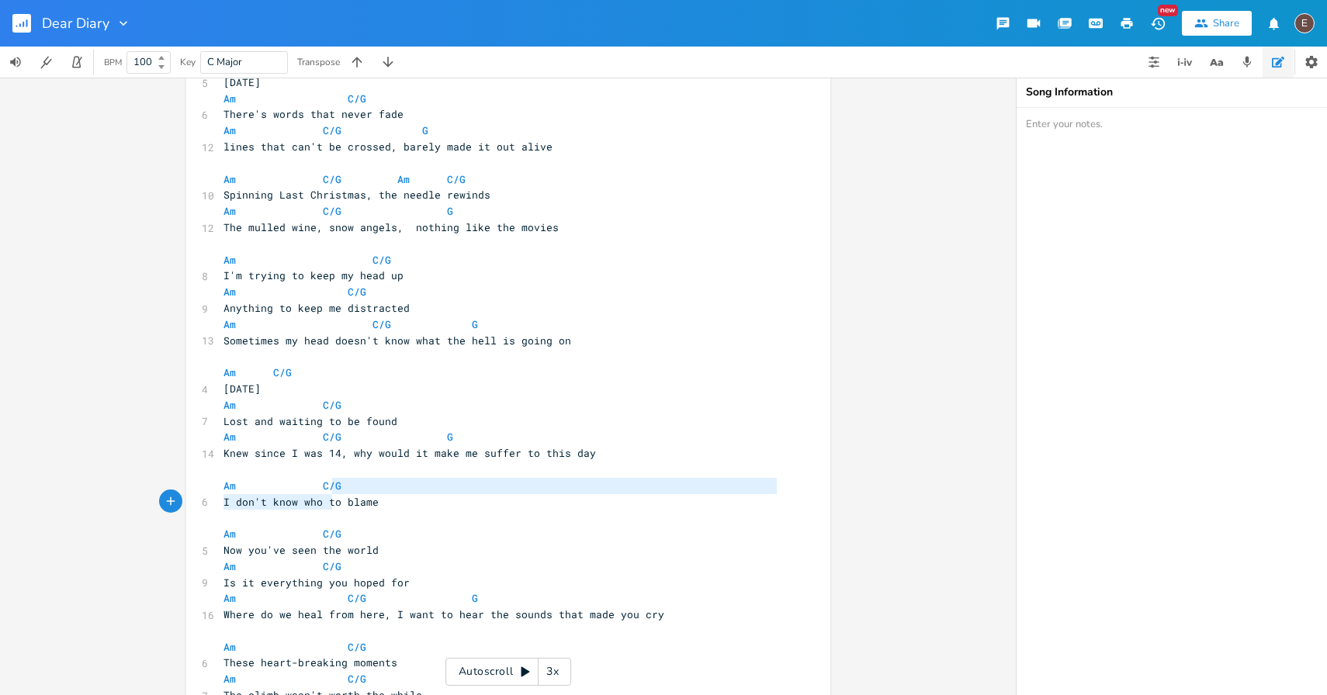
click at [326, 494] on pre "I don't know who to blame" at bounding box center [500, 502] width 560 height 16
type textarea "G I don't know who t"
click at [326, 494] on pre "I don't know who to blame" at bounding box center [500, 502] width 560 height 16
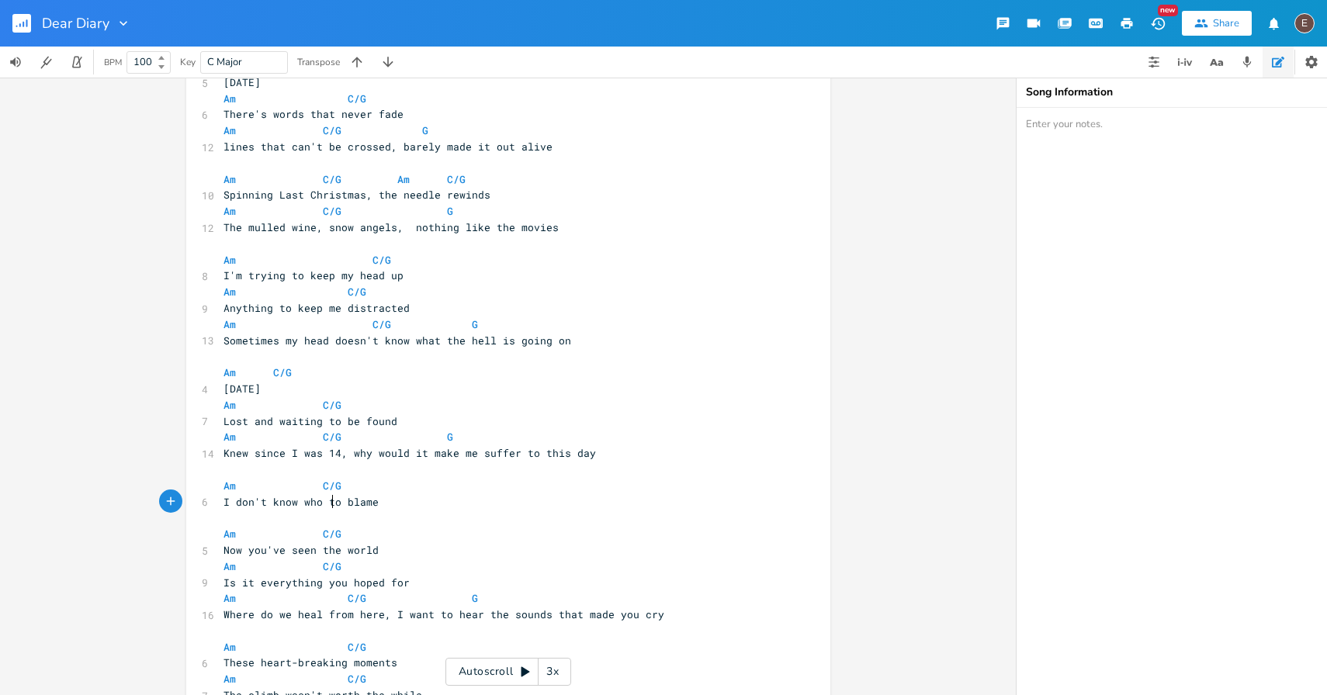
click at [326, 500] on span "I don't know who to blame" at bounding box center [301, 502] width 155 height 14
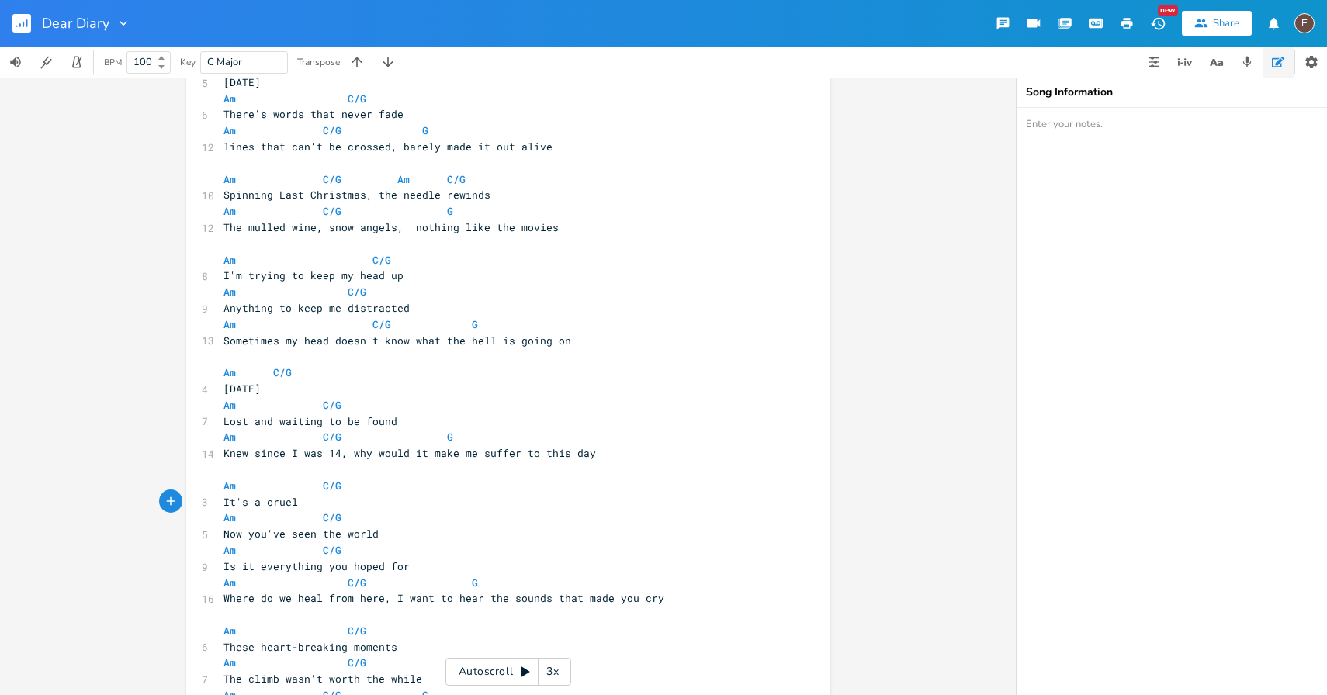
type textarea "It's a cruelm"
type textarea ", cruel world"
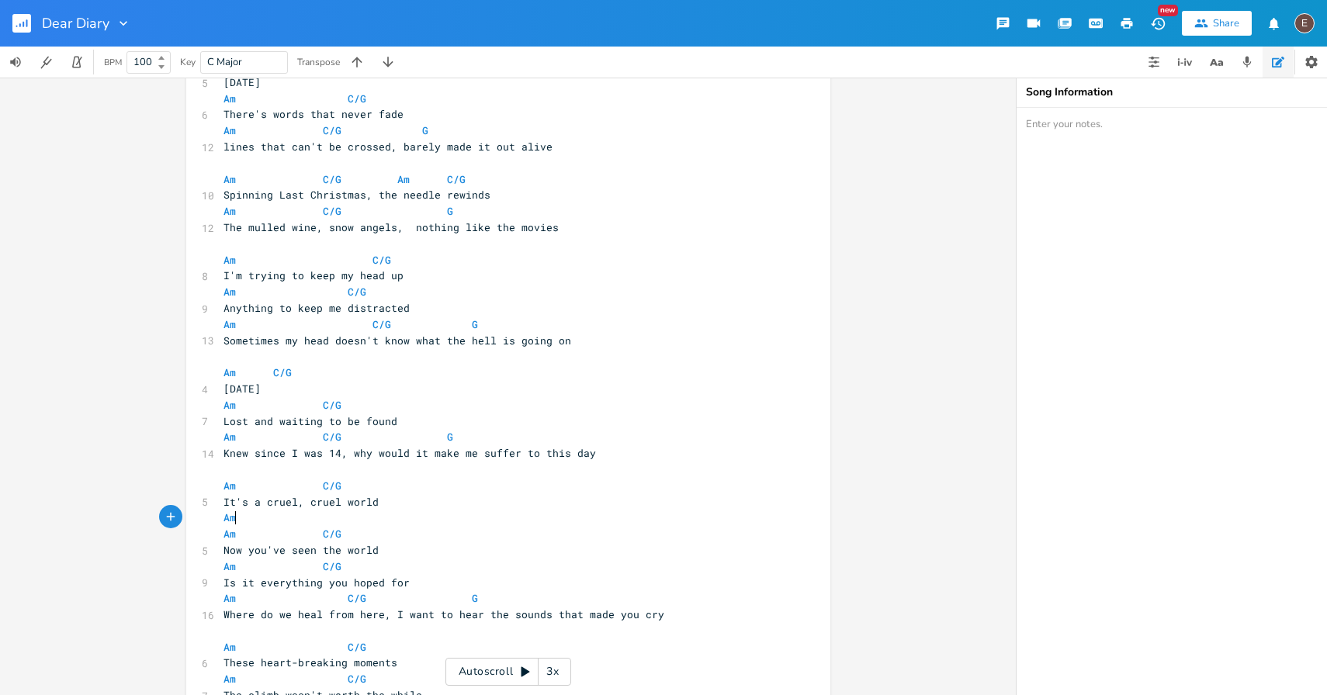
type textarea "Am"
type textarea "C/G"
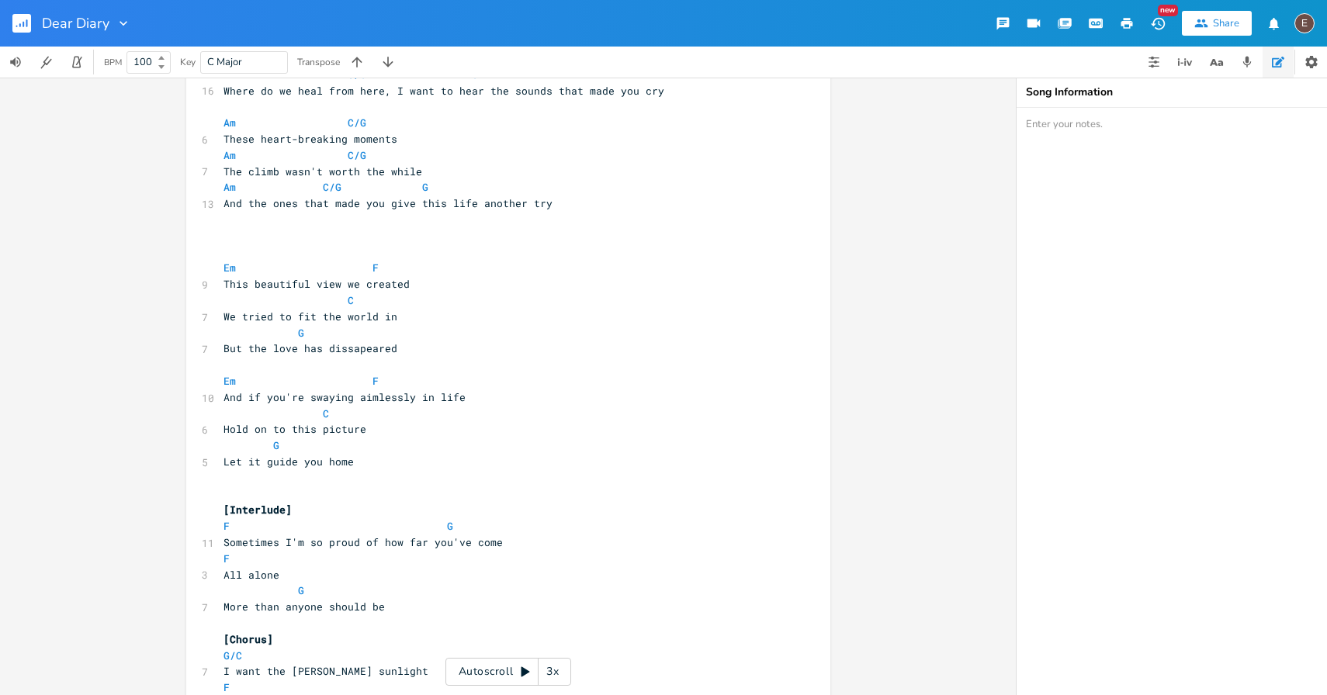
scroll to position [619, 0]
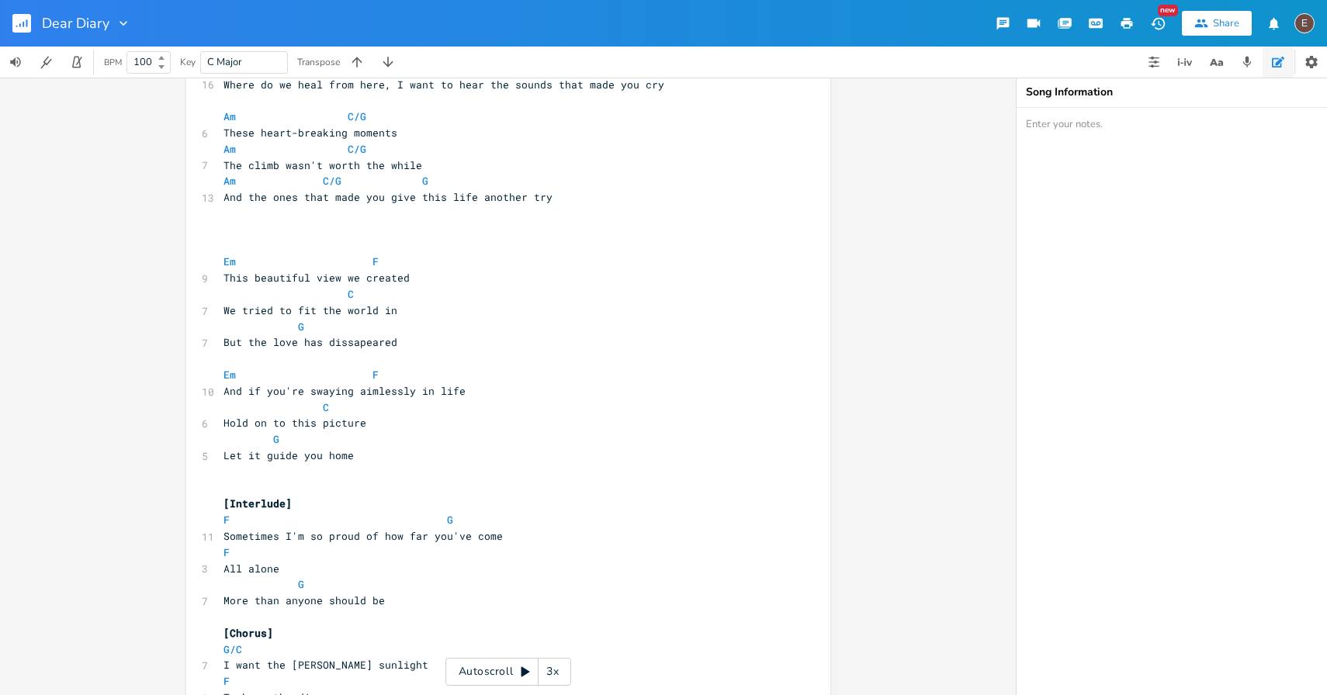
click at [421, 390] on span "And if you're swaying aimlessly in life" at bounding box center [345, 391] width 242 height 14
type textarea "this"
click at [360, 373] on span at bounding box center [360, 375] width 25 height 16
click at [542, 397] on pre "And if you're swaying aimlessly in this life" at bounding box center [500, 391] width 560 height 16
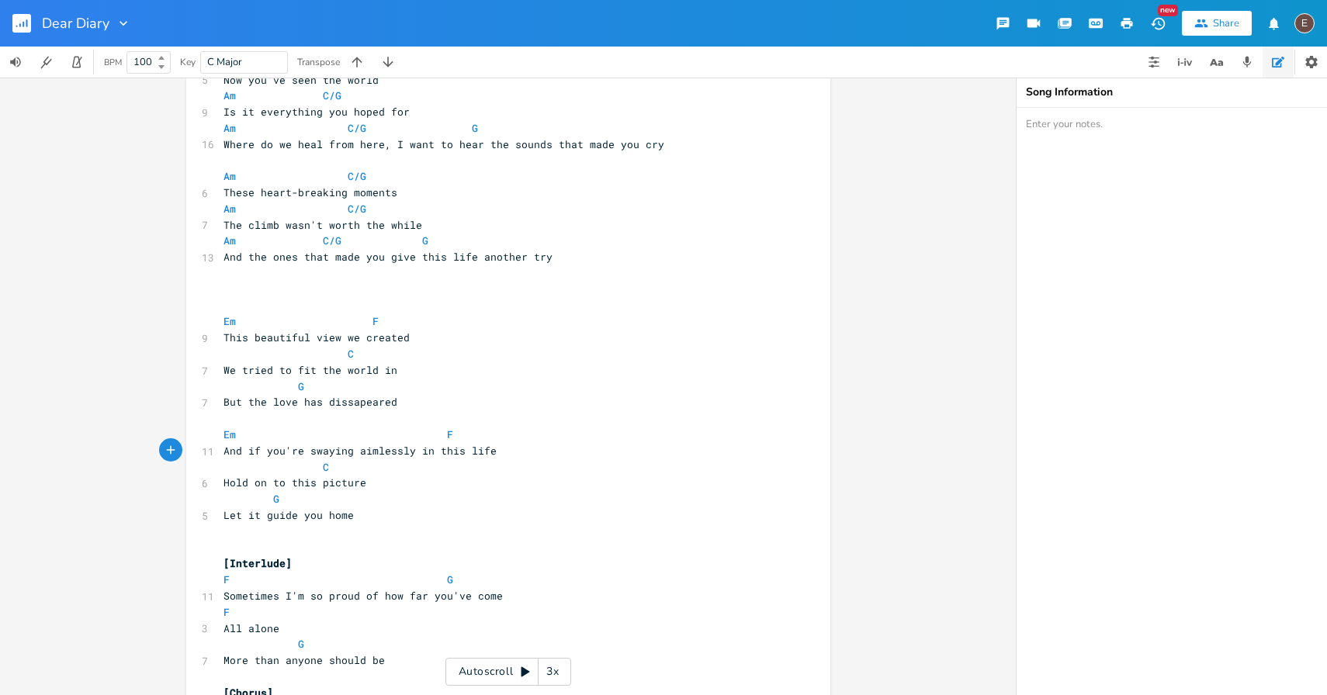
scroll to position [549, 0]
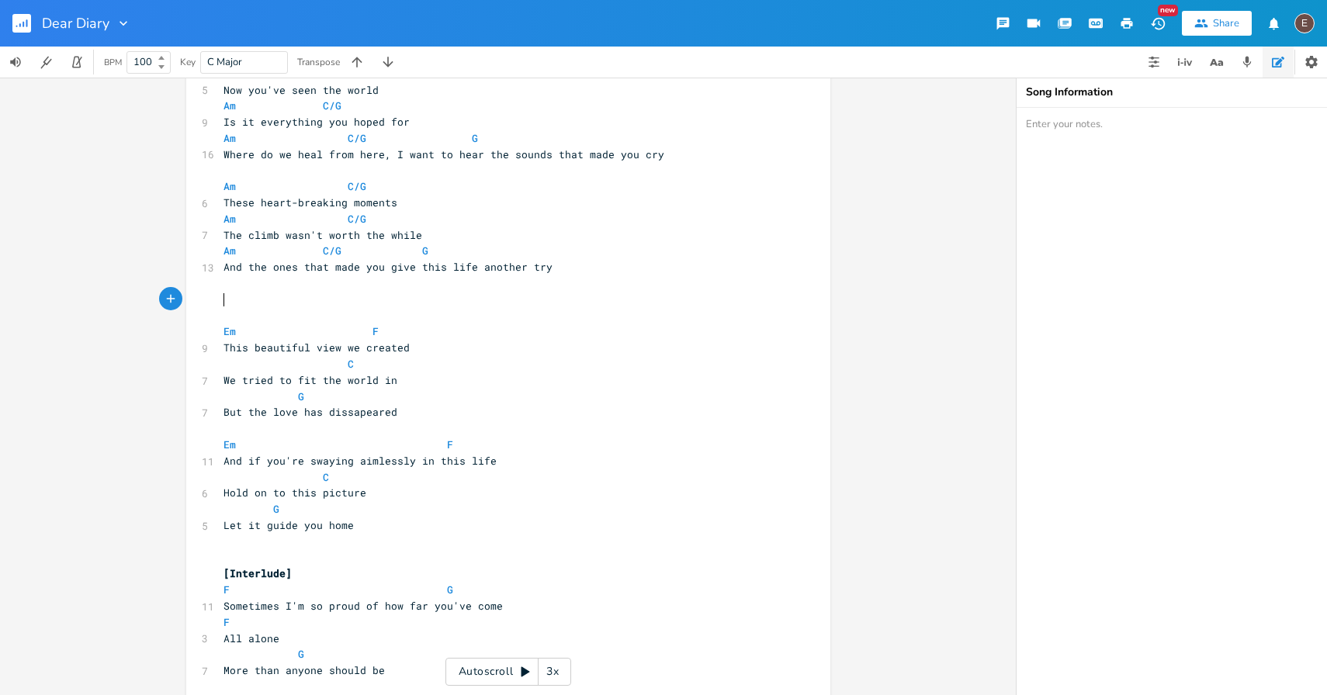
click at [387, 303] on pre "​" at bounding box center [500, 300] width 560 height 16
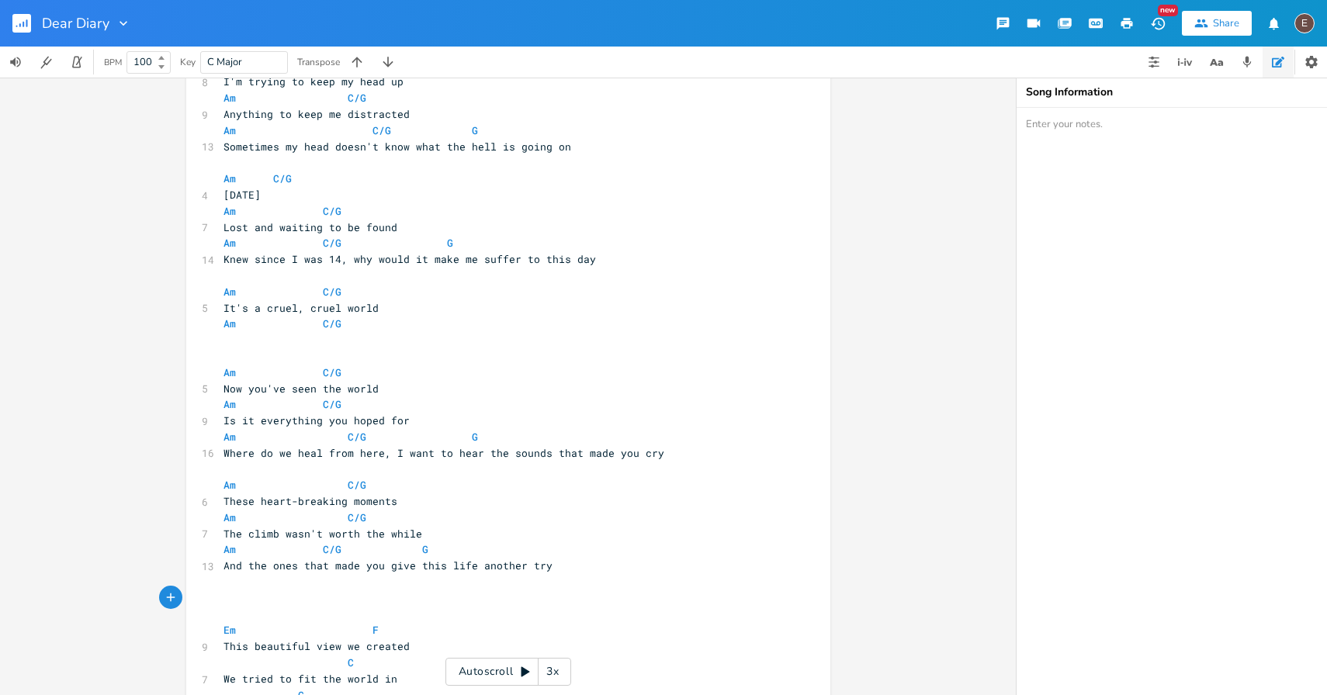
scroll to position [254, 0]
click at [522, 309] on pre "It's a cruel, cruel world" at bounding box center [500, 305] width 560 height 16
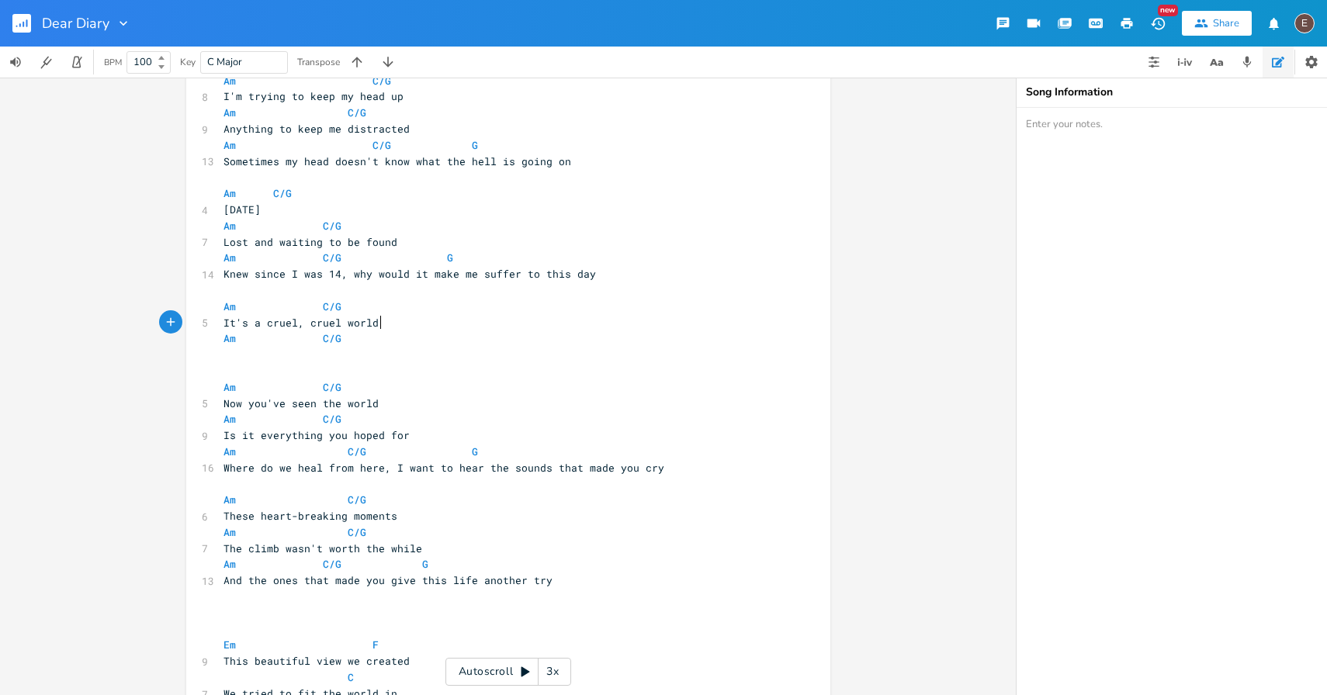
scroll to position [237, 0]
click at [511, 331] on pre "Am C/G" at bounding box center [500, 337] width 560 height 16
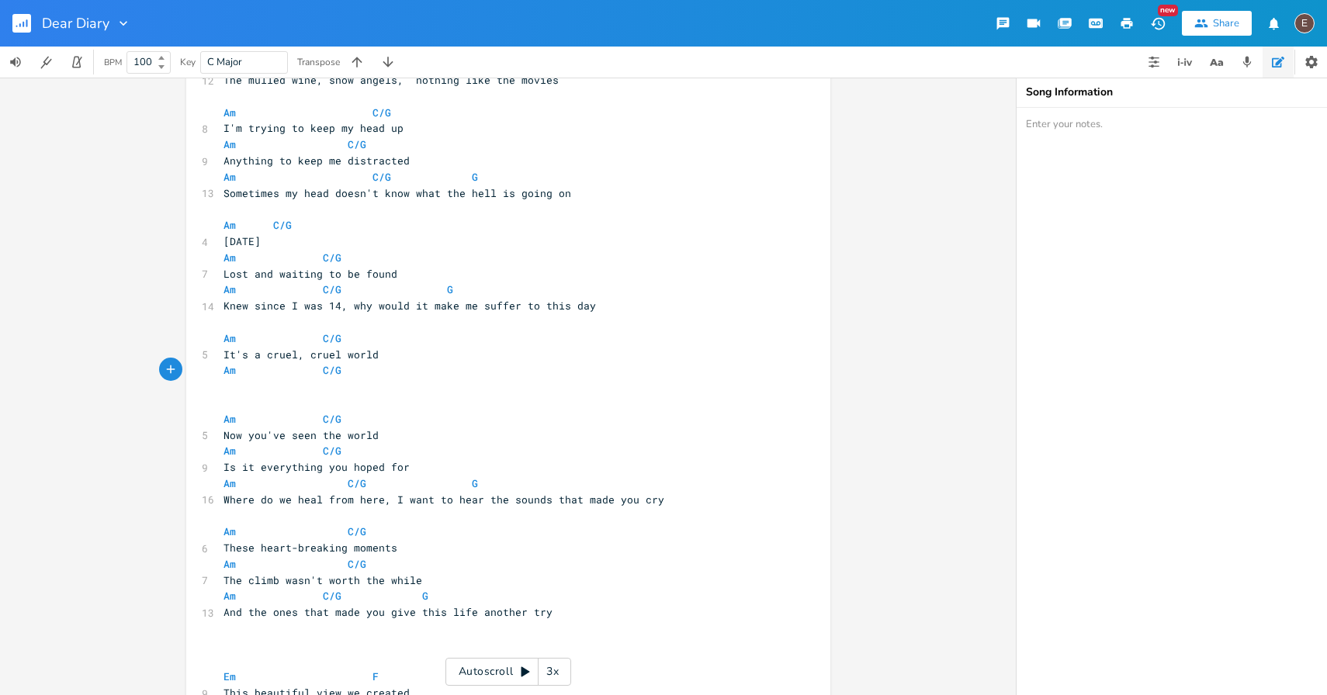
scroll to position [202, 0]
click at [512, 402] on pre "​" at bounding box center [500, 405] width 560 height 16
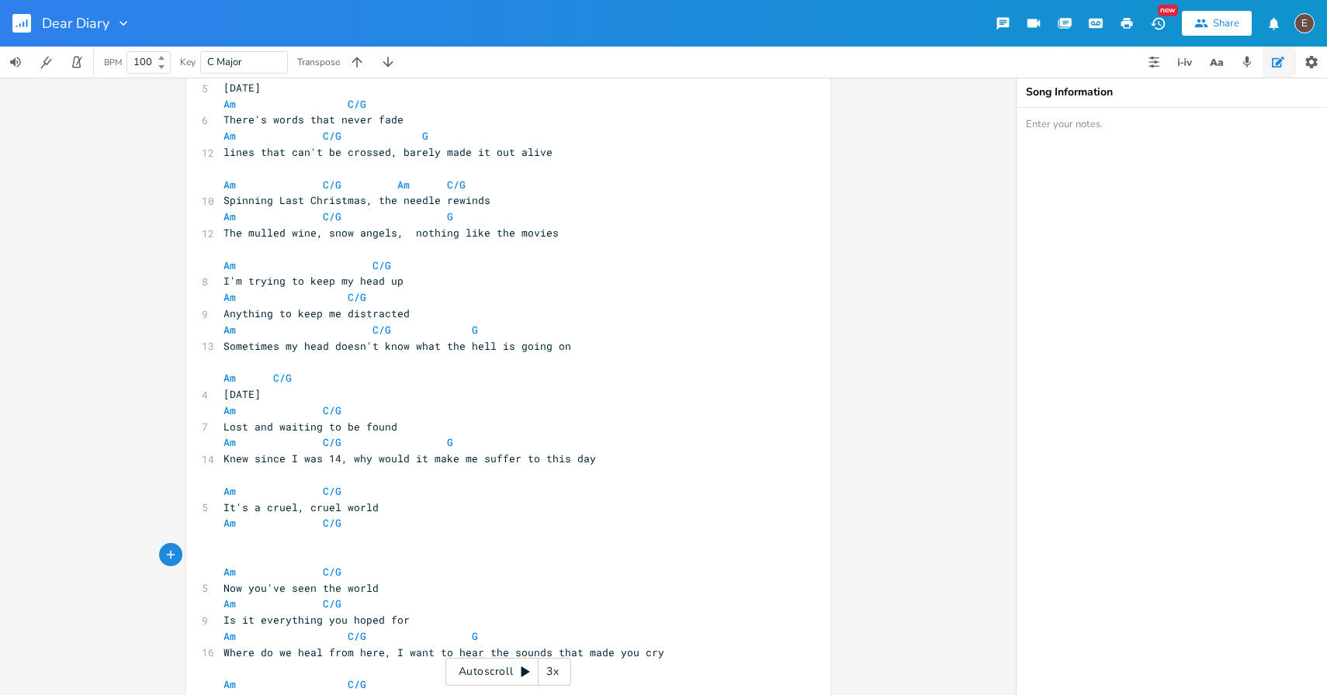
scroll to position [0, 0]
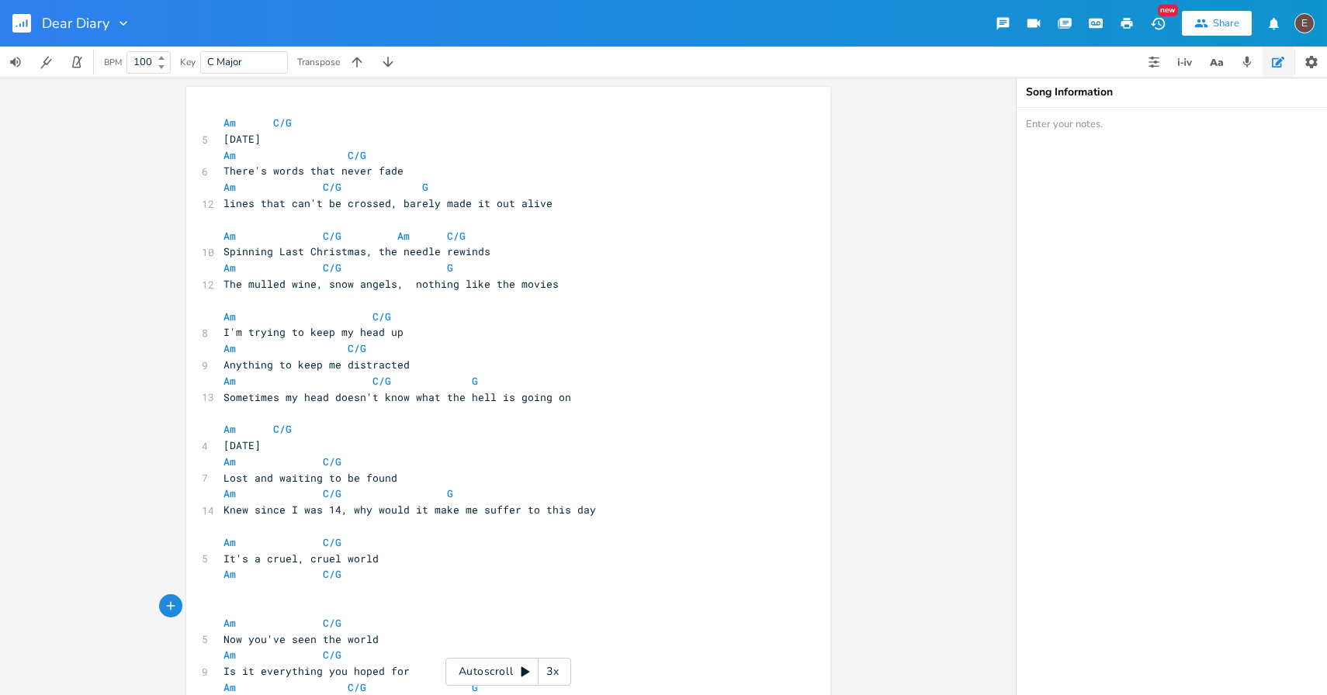
click at [220, 119] on pre "Am C/G" at bounding box center [500, 123] width 560 height 16
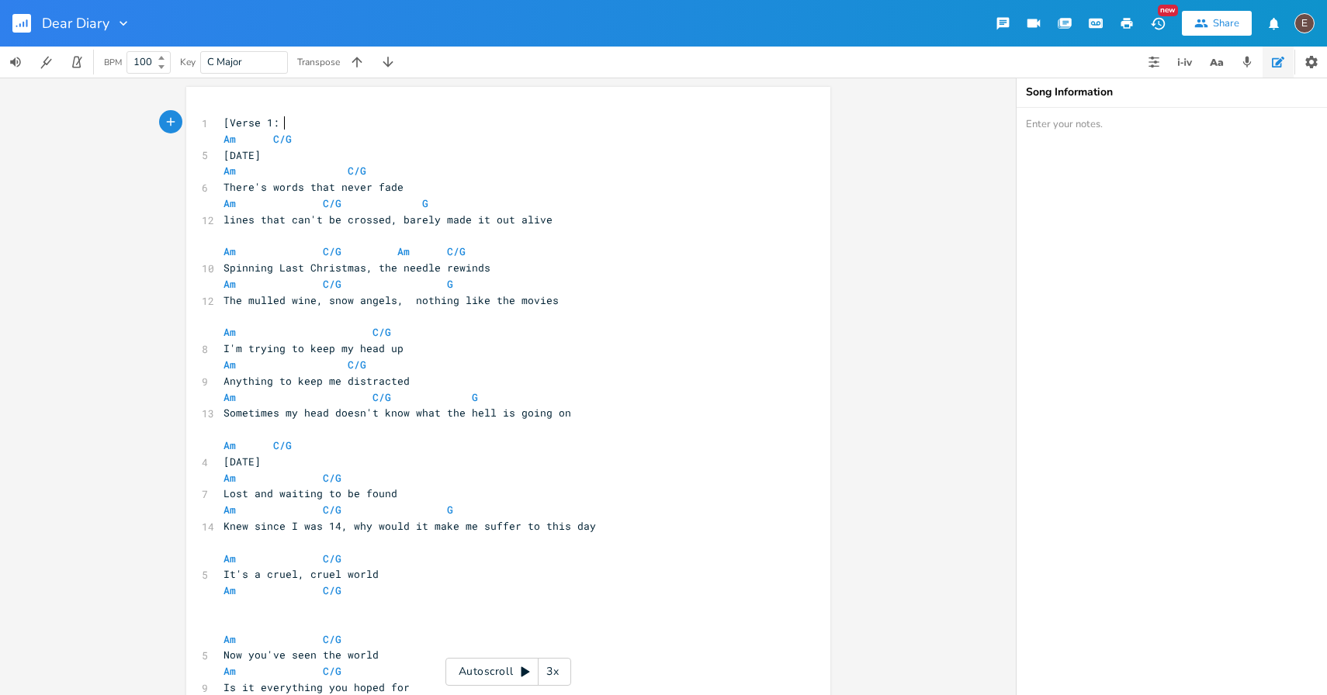
type textarea "[Verse 1: S"
type textarea "D"
type textarea "Winter]"
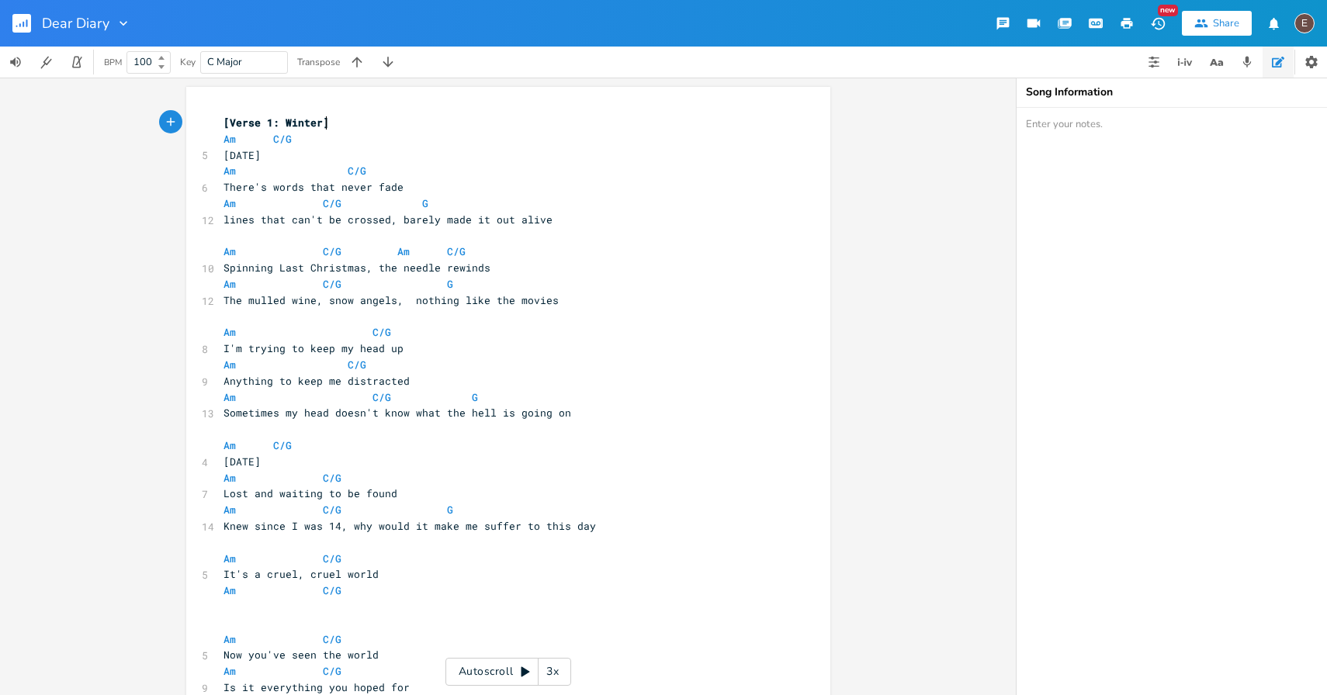
scroll to position [4, 0]
click at [293, 418] on pre "​" at bounding box center [500, 426] width 560 height 16
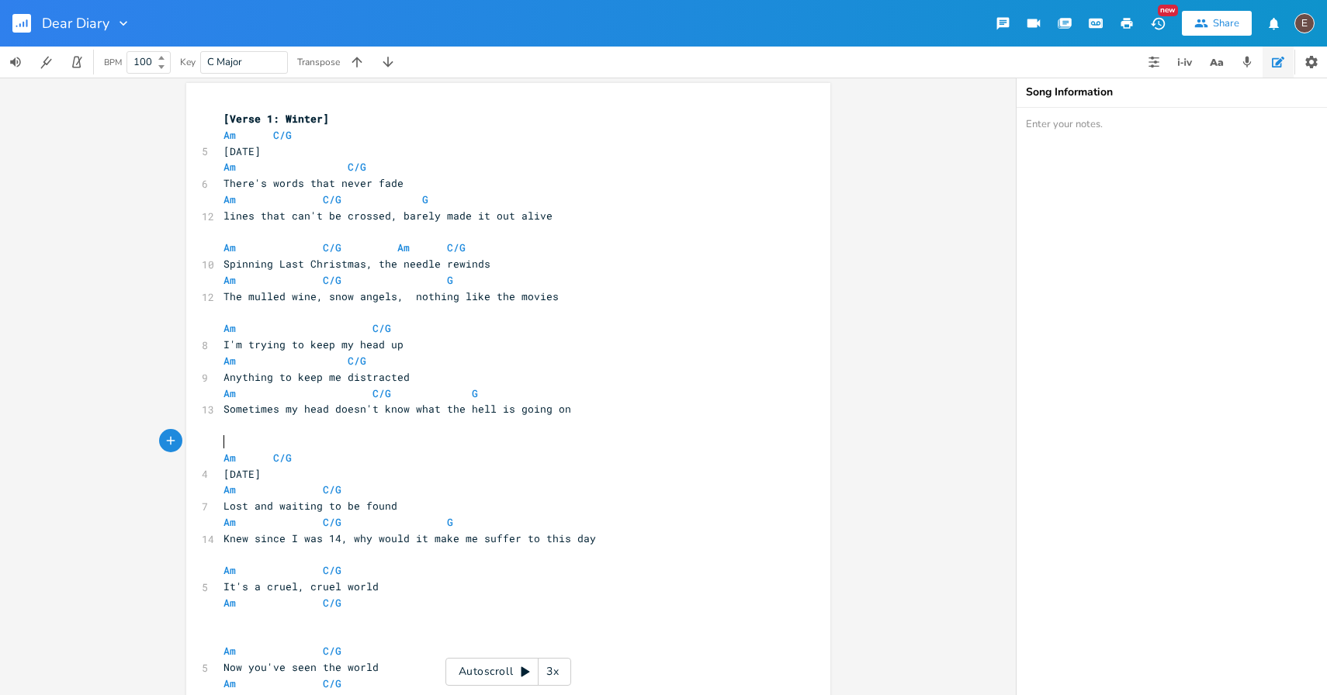
type textarea "{"
type textarea "[Verse 2: Spring]"
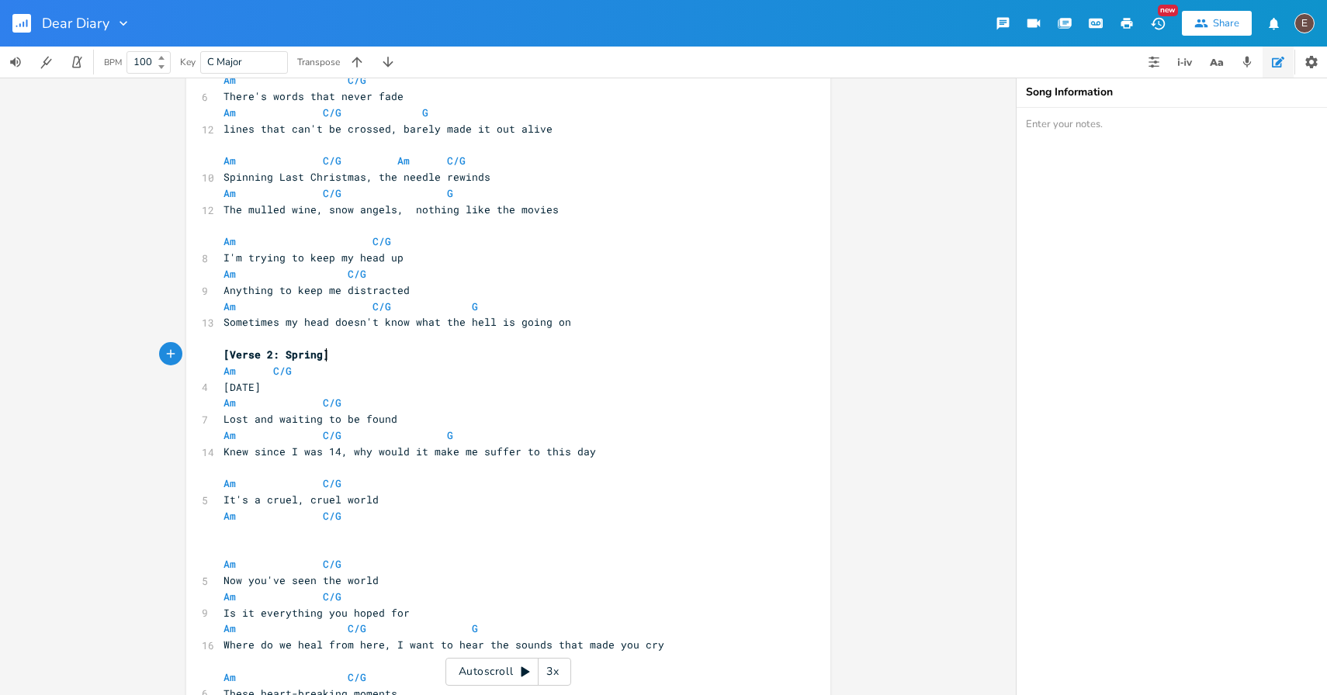
scroll to position [93, 0]
click at [330, 542] on pre "​" at bounding box center [500, 547] width 560 height 16
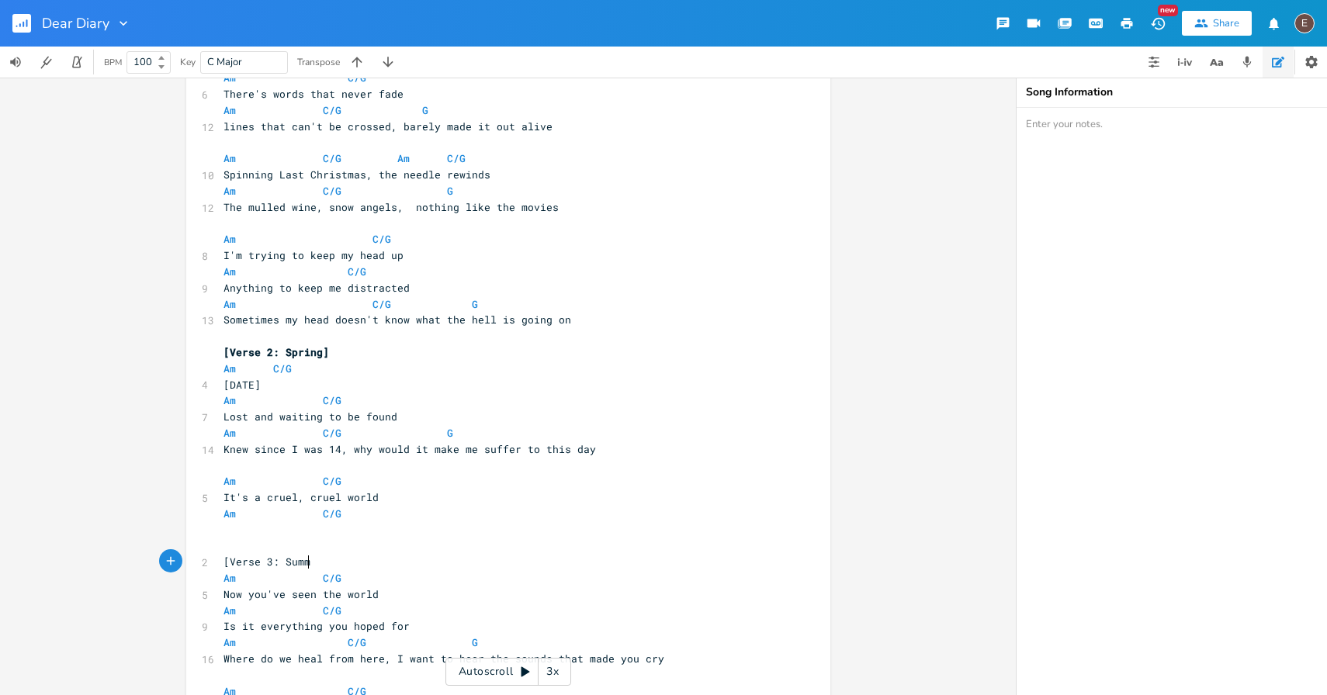
type textarea "[Verse 3: Summer]"
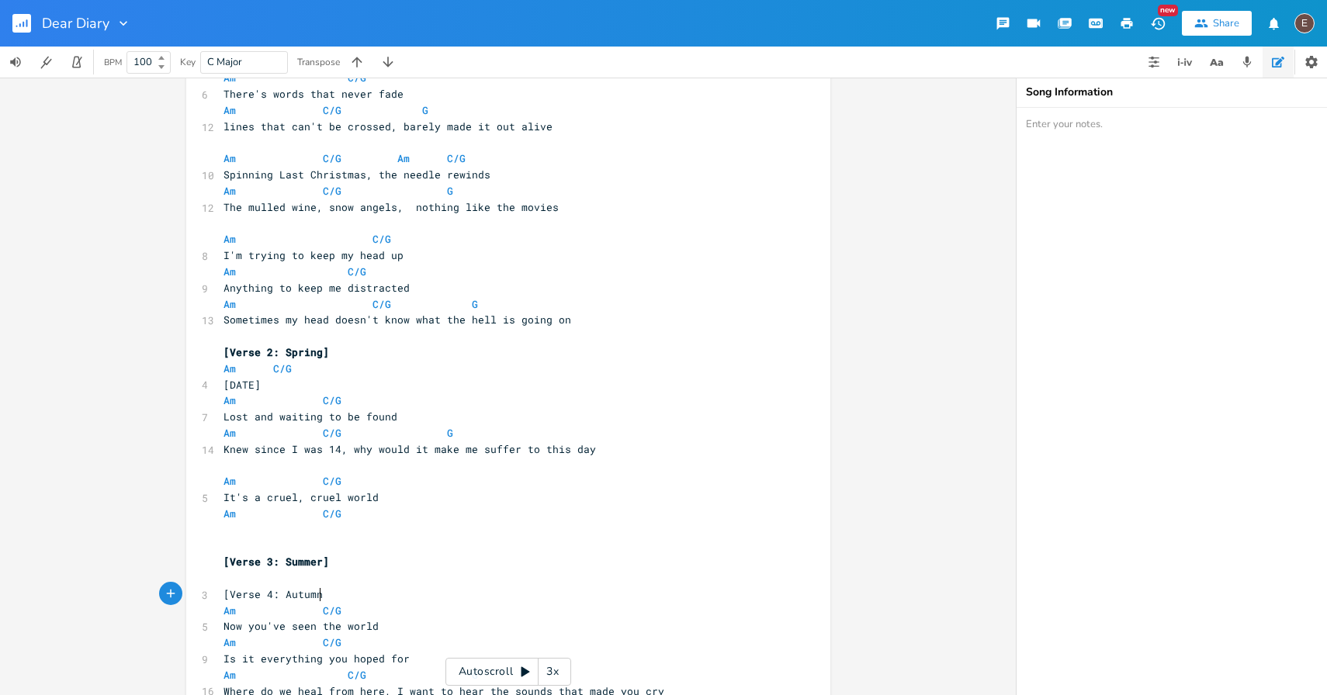
type textarea "[Verse 4: Autumn]"
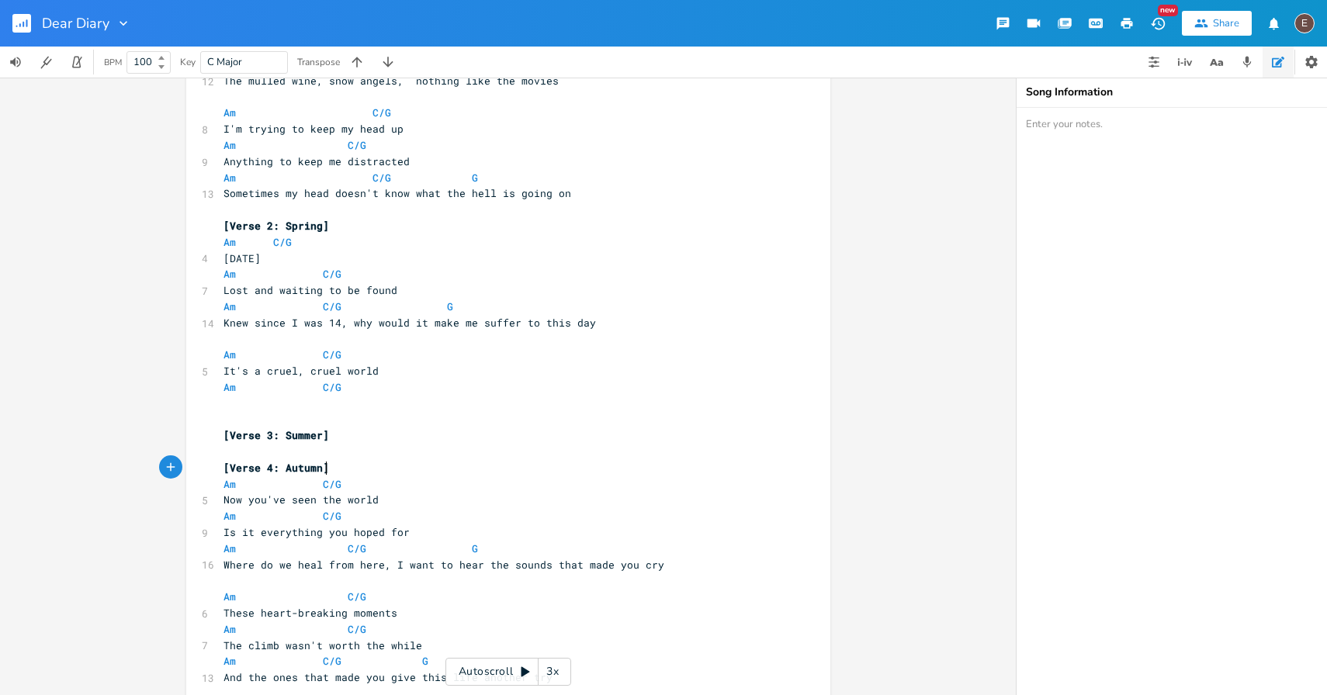
scroll to position [317, 0]
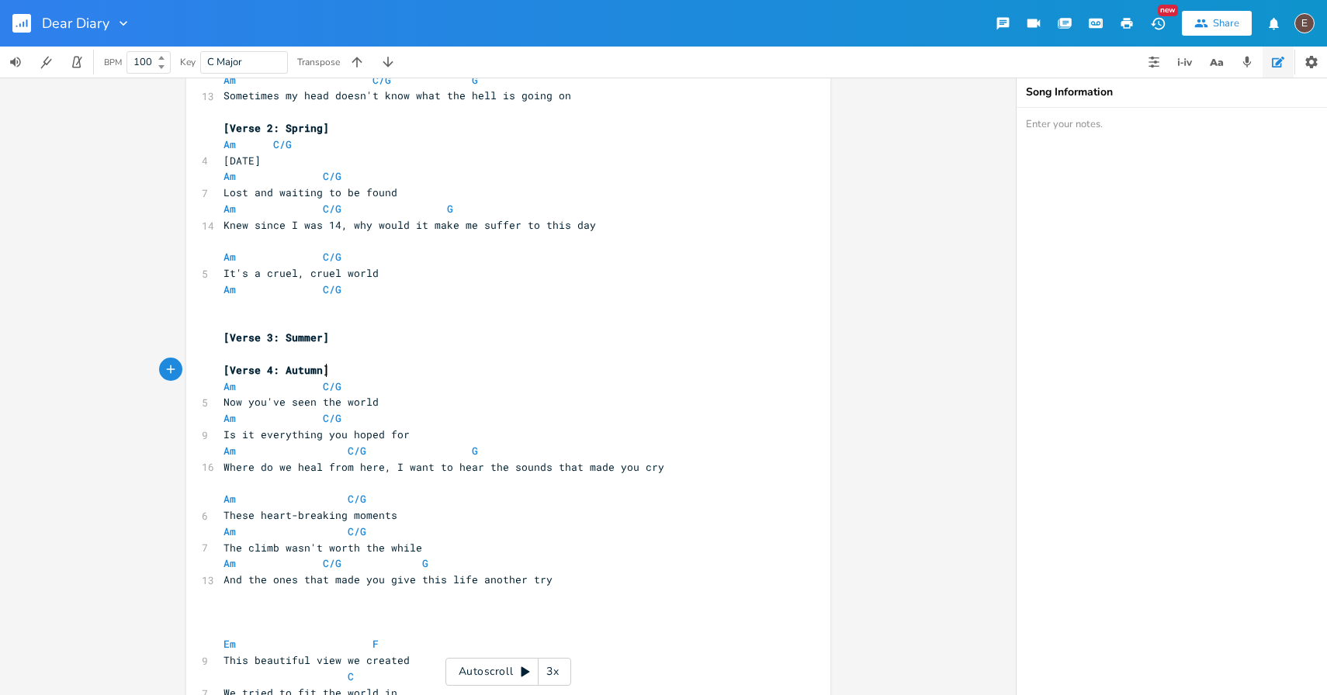
click at [435, 362] on pre "[Verse 4: Autumn]" at bounding box center [500, 370] width 560 height 16
click at [435, 360] on pre "​" at bounding box center [500, 354] width 560 height 16
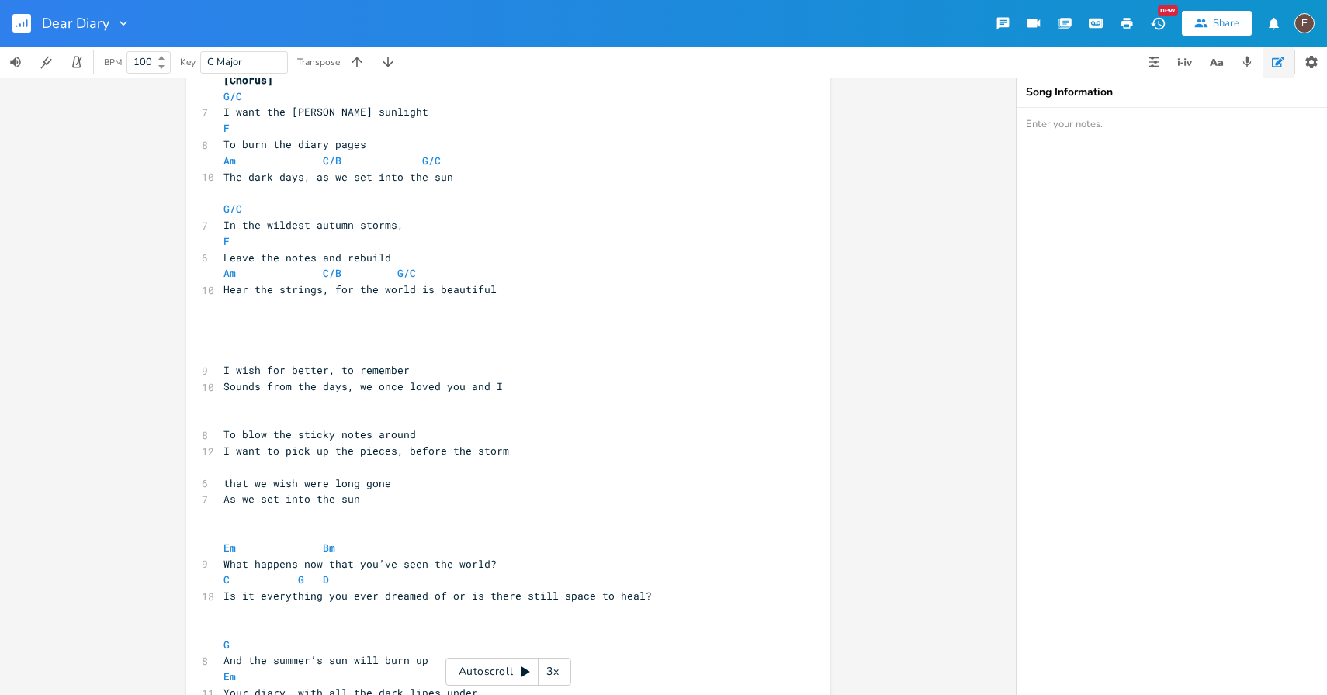
scroll to position [1238, 0]
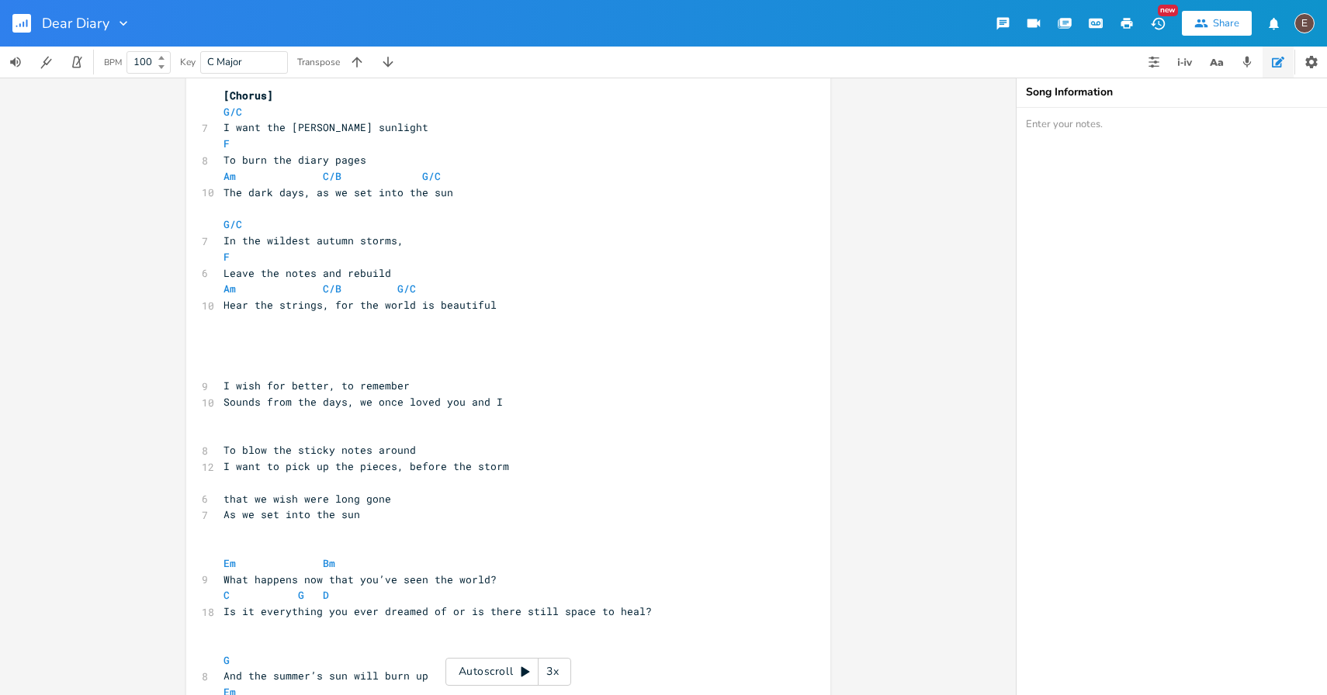
click at [336, 247] on span "In the wildest autumn storms," at bounding box center [314, 241] width 180 height 14
type textarea "autumn"
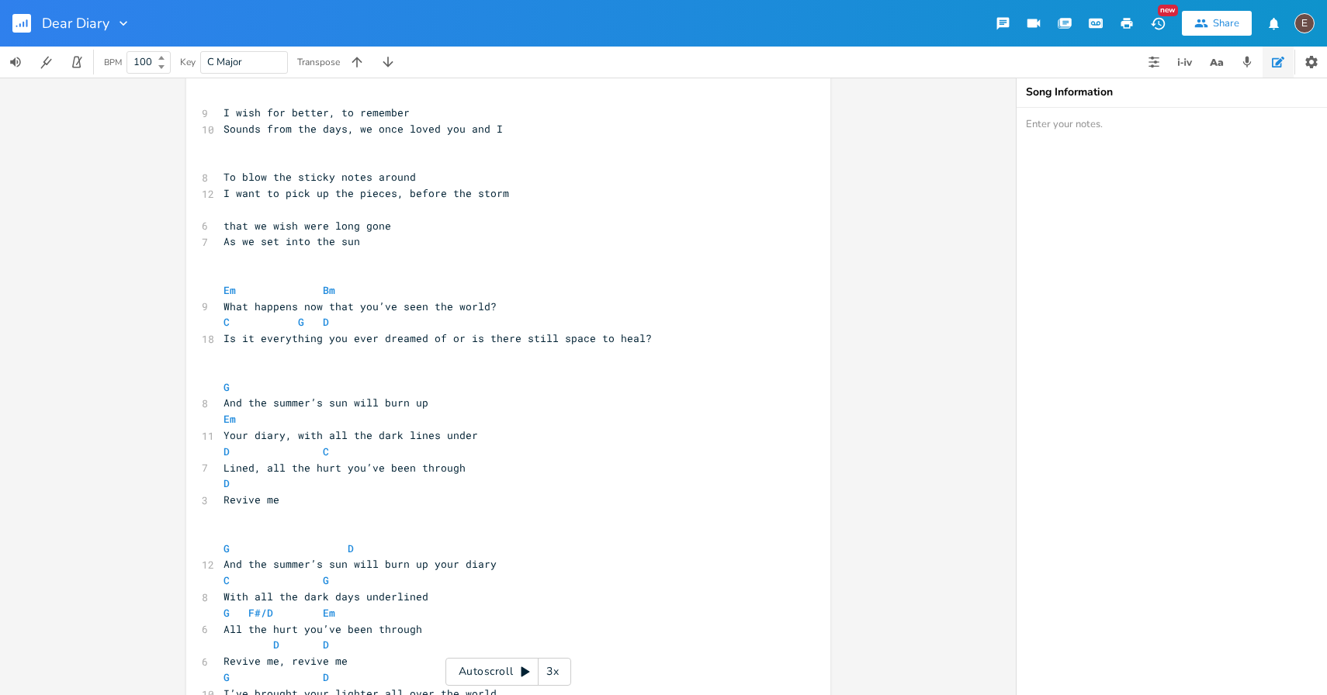
scroll to position [1357, 0]
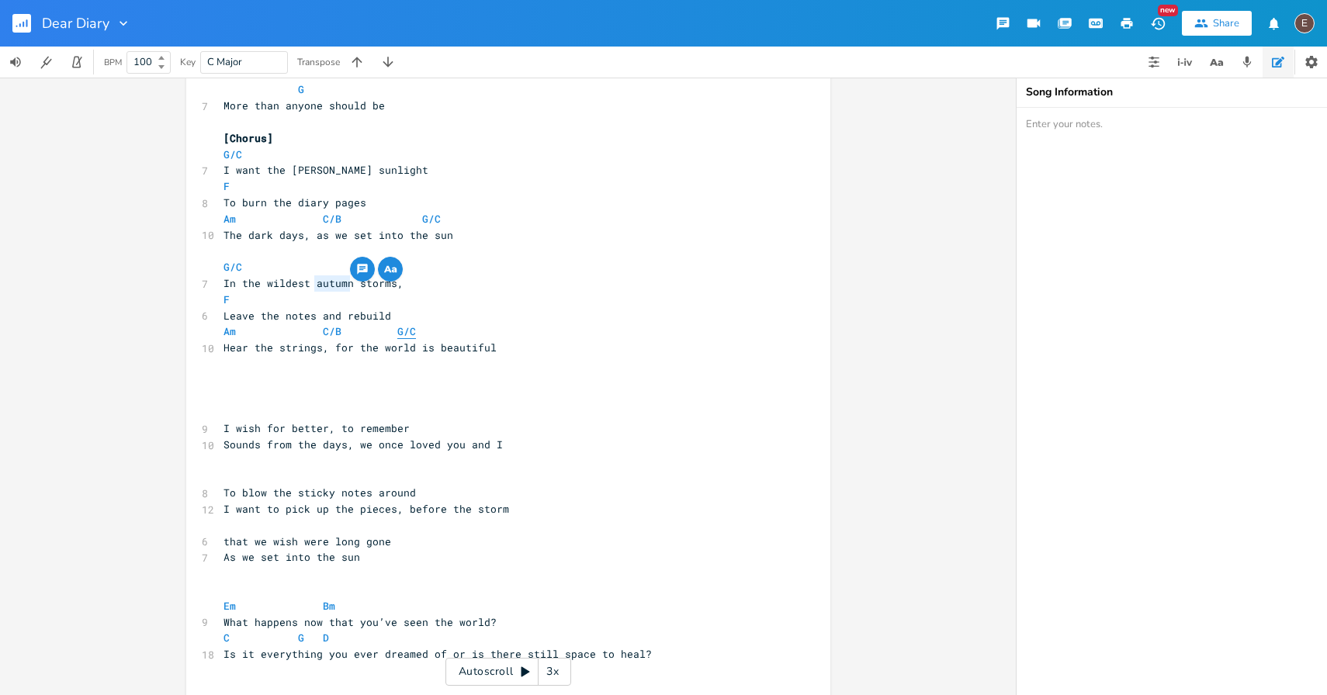
click at [397, 336] on span "G/C" at bounding box center [406, 331] width 19 height 15
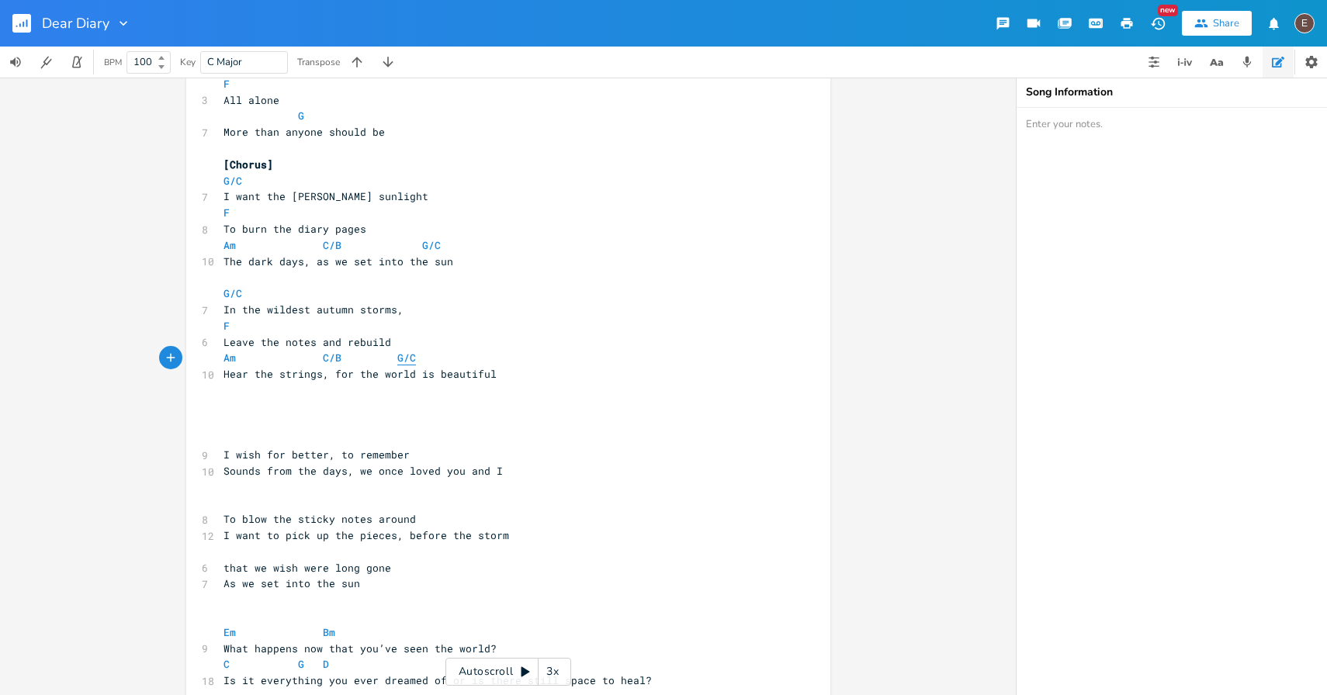
scroll to position [1167, 0]
click at [328, 315] on span "In the wildest autumn storms," at bounding box center [314, 311] width 180 height 14
type textarea "autumn"
click at [328, 315] on span "In the wildest autumn storms," at bounding box center [314, 311] width 180 height 14
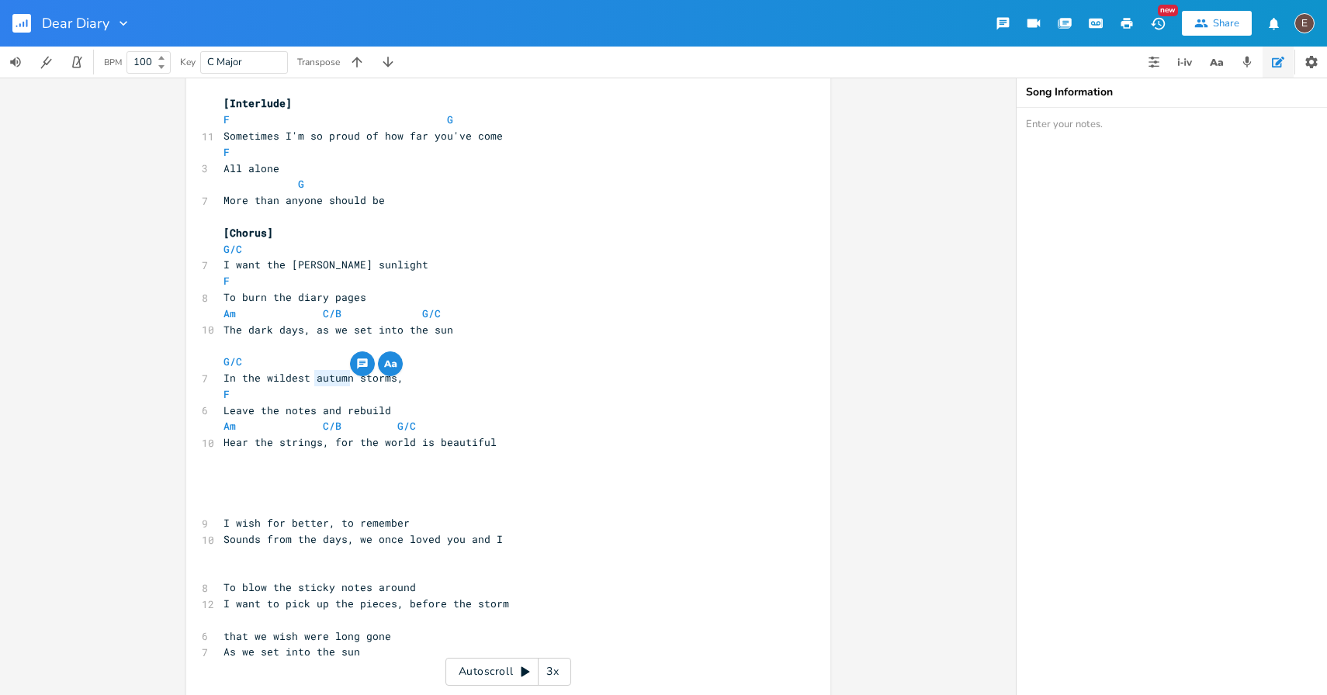
scroll to position [1096, 0]
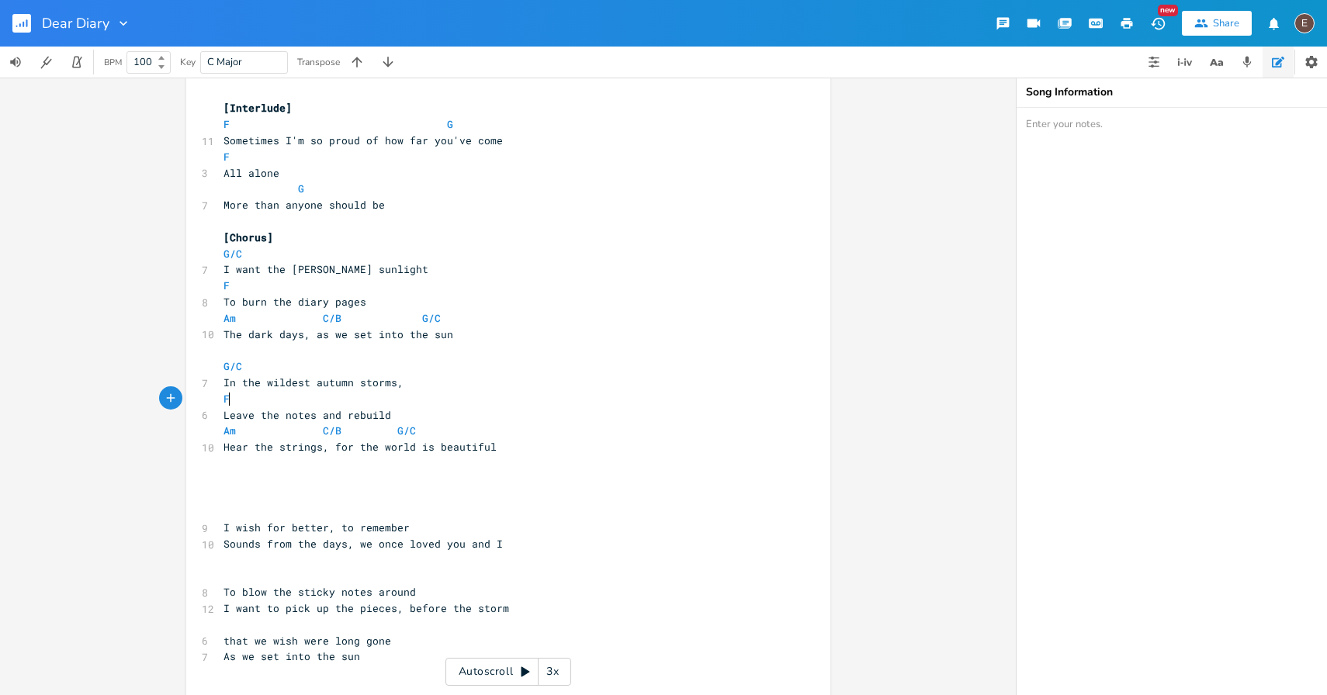
click at [497, 407] on pre "Leave the notes and rebuild" at bounding box center [500, 415] width 560 height 16
click at [319, 377] on span "In the wildest autumn storms," at bounding box center [314, 383] width 180 height 14
type textarea "autumn"
click at [319, 377] on span "In the wildest autumn storms," at bounding box center [314, 383] width 180 height 14
click at [1201, 60] on button "button" at bounding box center [1216, 62] width 31 height 31
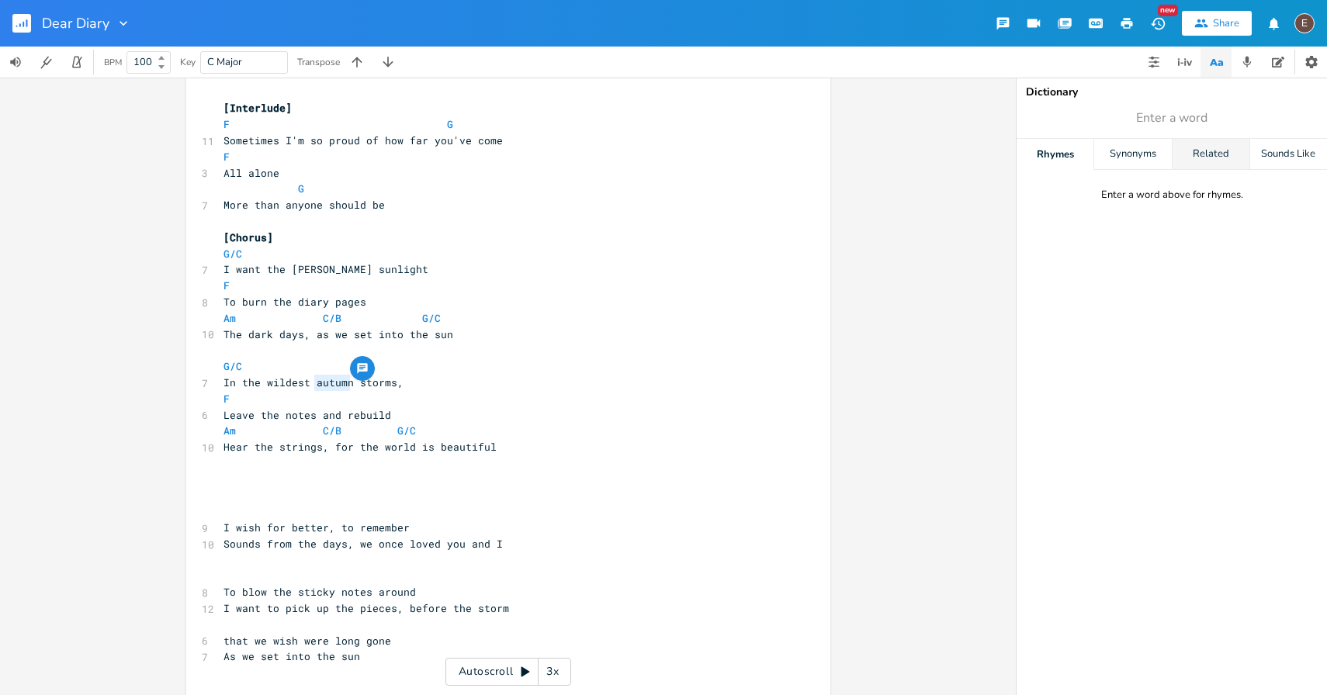
click at [1173, 147] on div "Related" at bounding box center [1211, 154] width 77 height 31
type input "wildest"
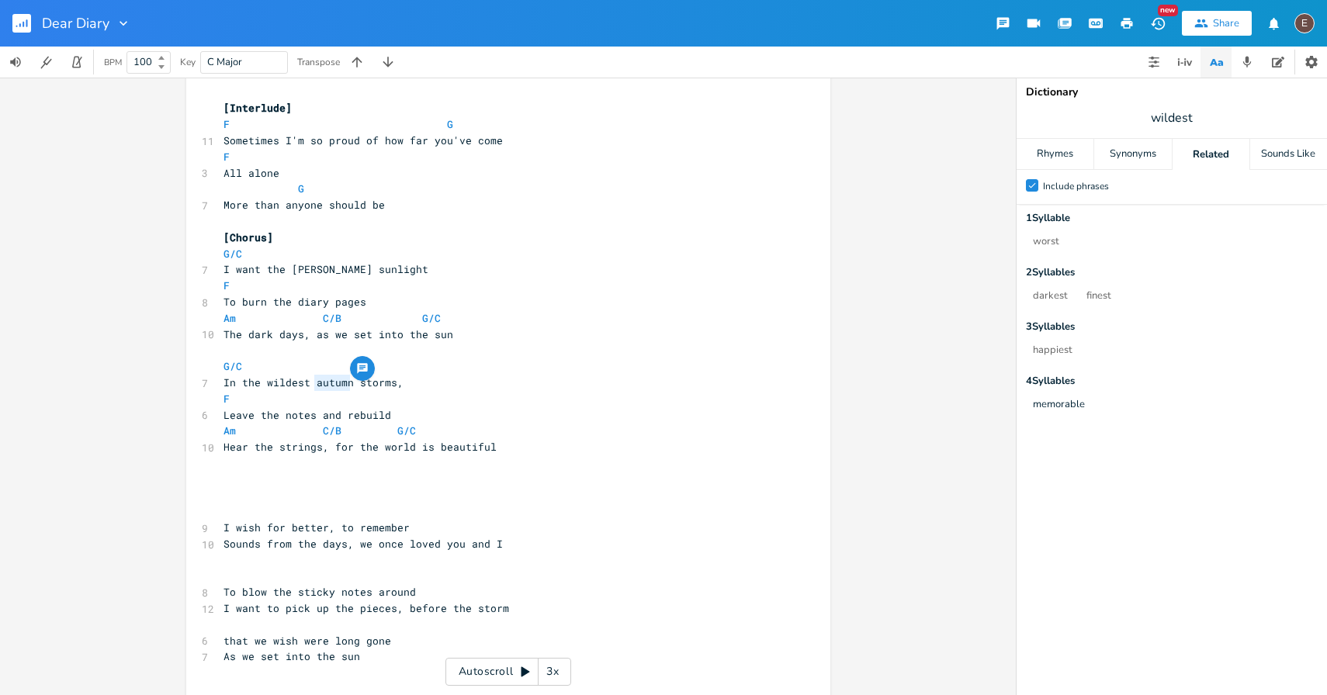
click at [337, 386] on span "In the wildest autumn storms," at bounding box center [314, 383] width 180 height 14
click at [331, 386] on span "In the wildest autumn storms," at bounding box center [314, 383] width 180 height 14
type textarea "autumn"
click at [331, 386] on span "In the wildest autumn storms," at bounding box center [314, 383] width 180 height 14
paste textarea
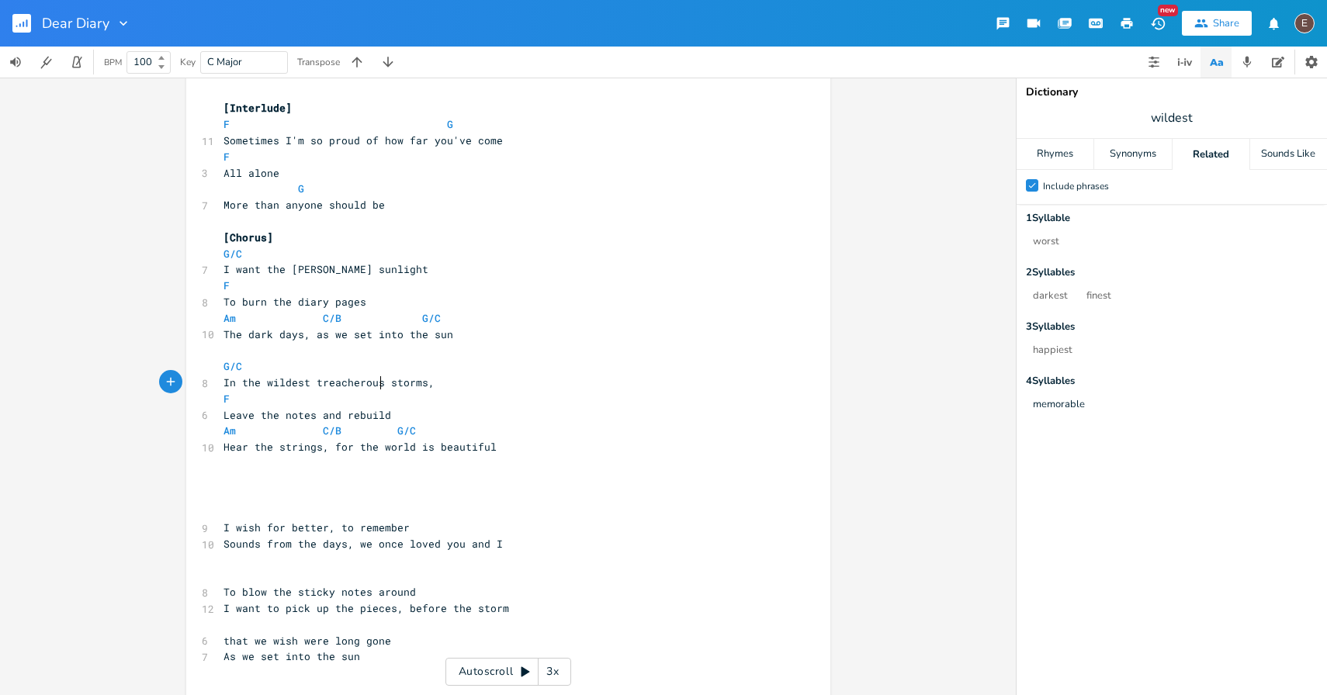
click at [439, 419] on pre "Leave the notes and rebuild" at bounding box center [500, 415] width 560 height 16
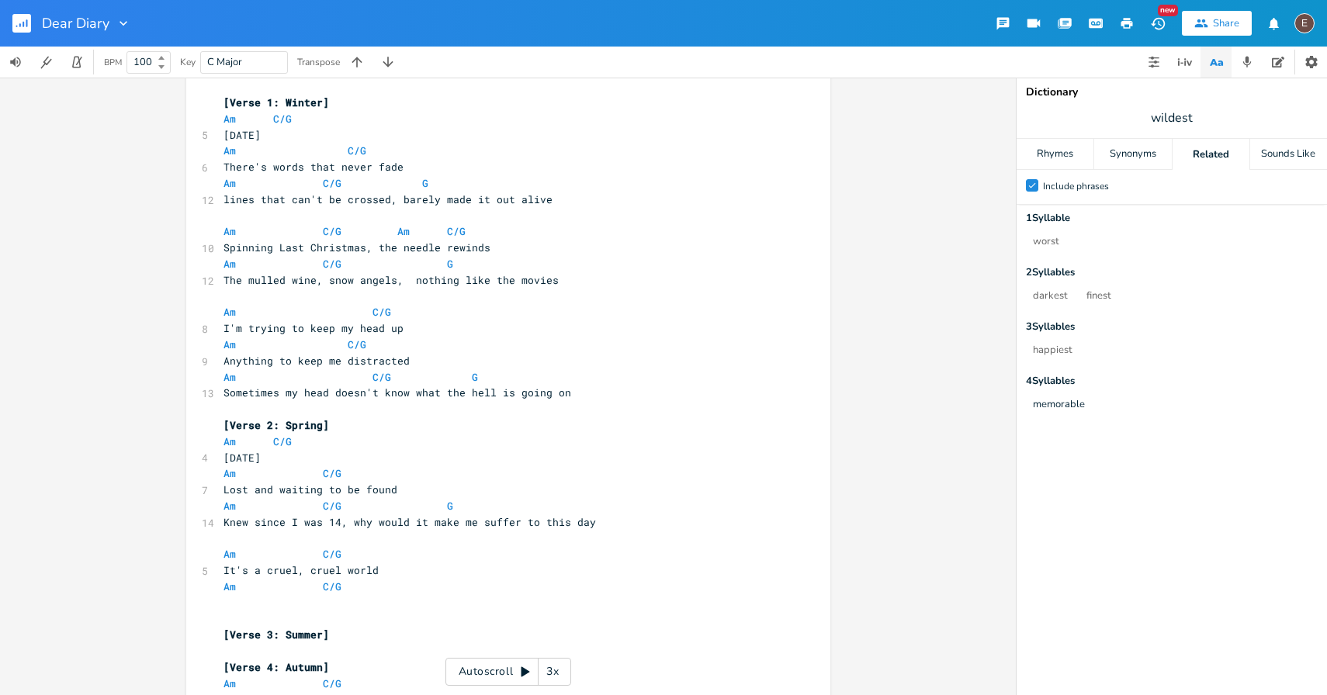
scroll to position [862, 0]
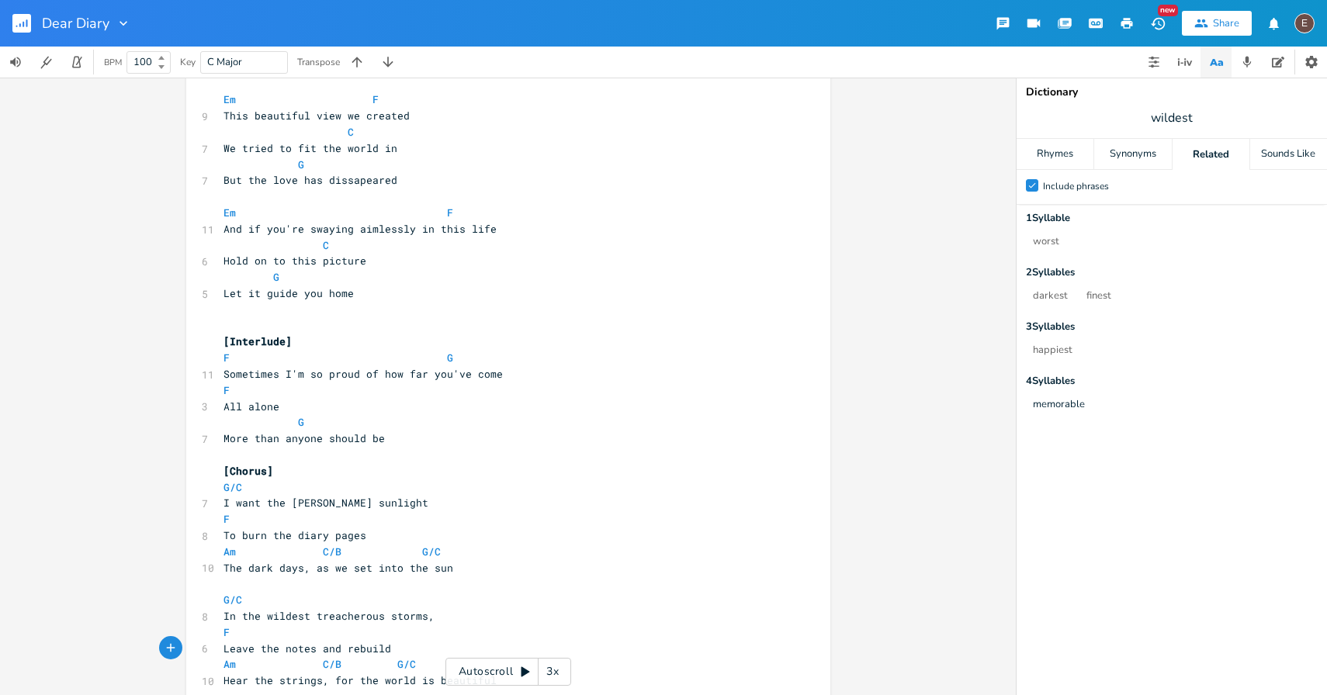
click at [379, 393] on pre "F" at bounding box center [500, 391] width 560 height 16
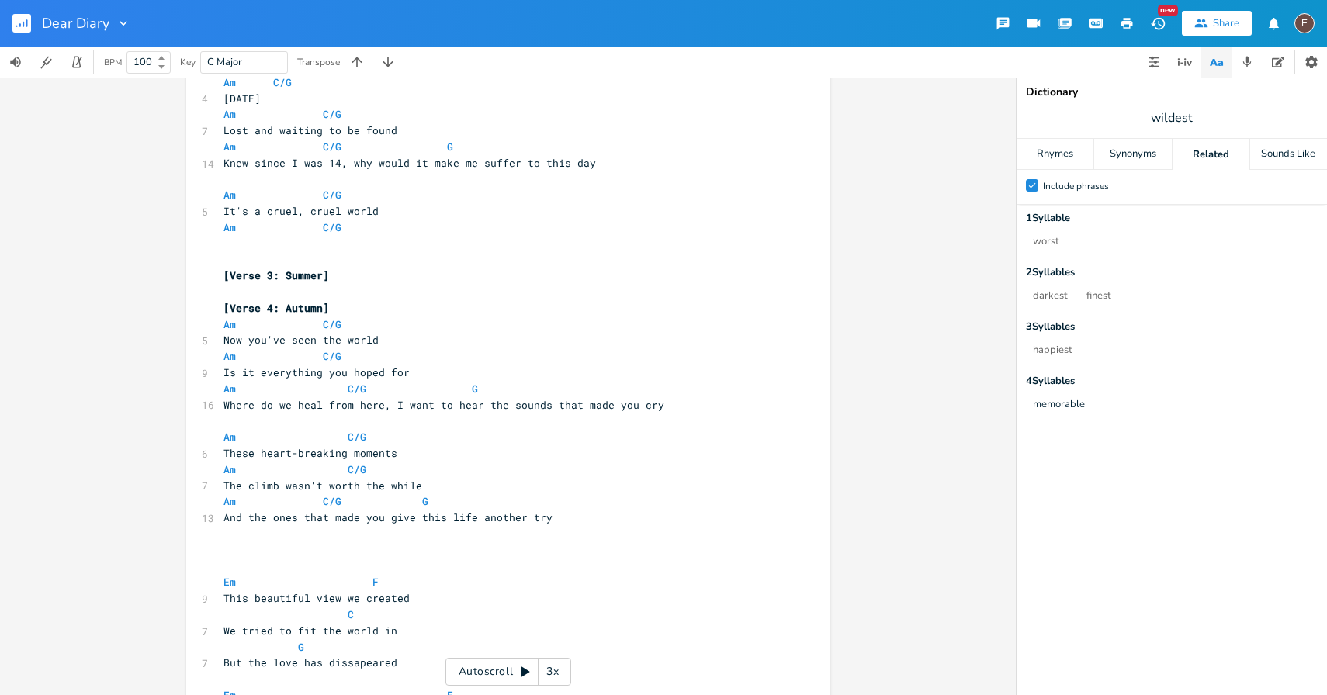
scroll to position [345, 0]
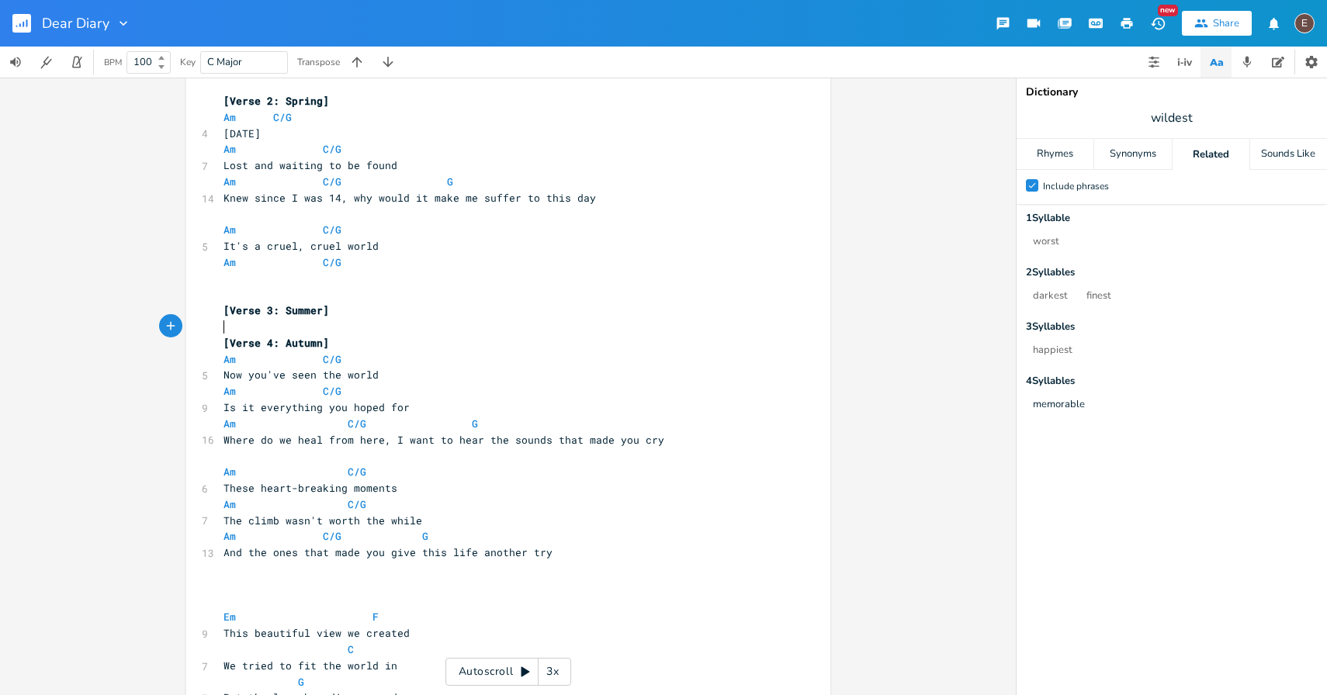
click at [390, 331] on pre "​" at bounding box center [500, 327] width 560 height 16
click at [563, 557] on pre "And the ones that made you give this life another try" at bounding box center [500, 553] width 560 height 16
type textarea "The one song, that stays mine"
click at [297, 589] on span "The one song, that stays mine" at bounding box center [314, 585] width 180 height 14
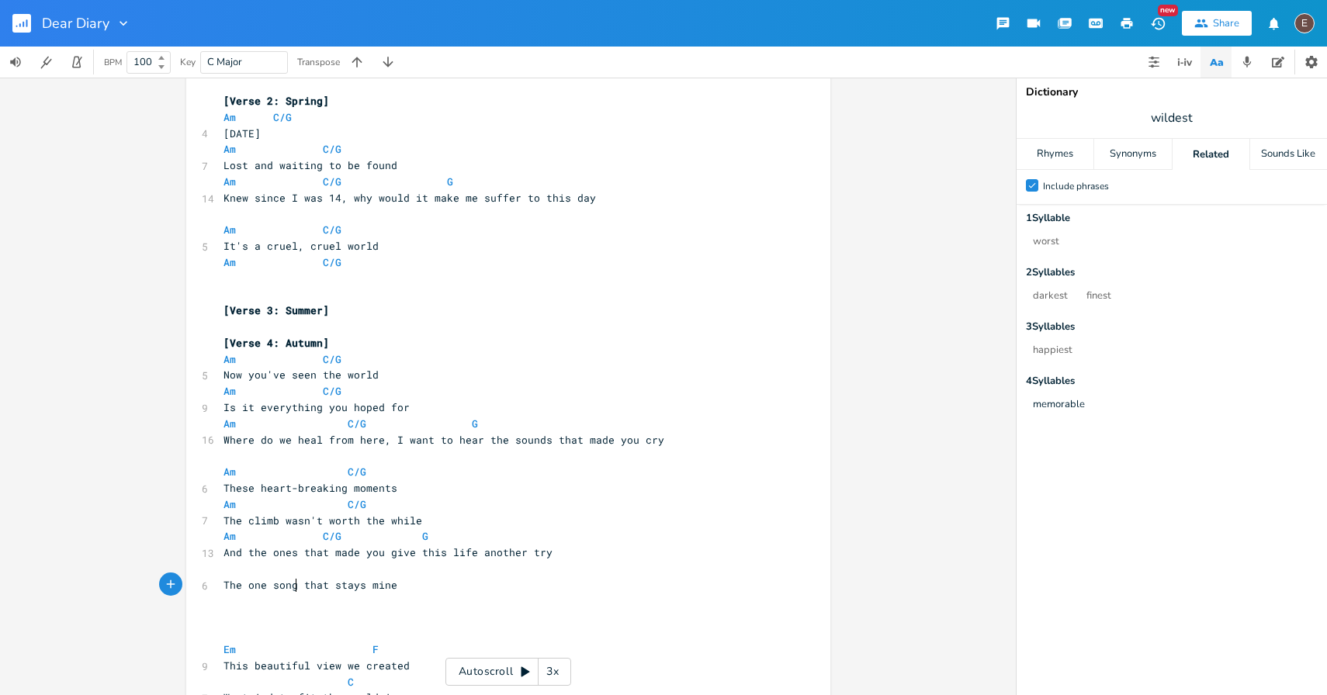
click at [313, 562] on pre "​" at bounding box center [500, 569] width 560 height 16
type textarea "G"
click at [414, 620] on pre "​" at bounding box center [500, 617] width 560 height 16
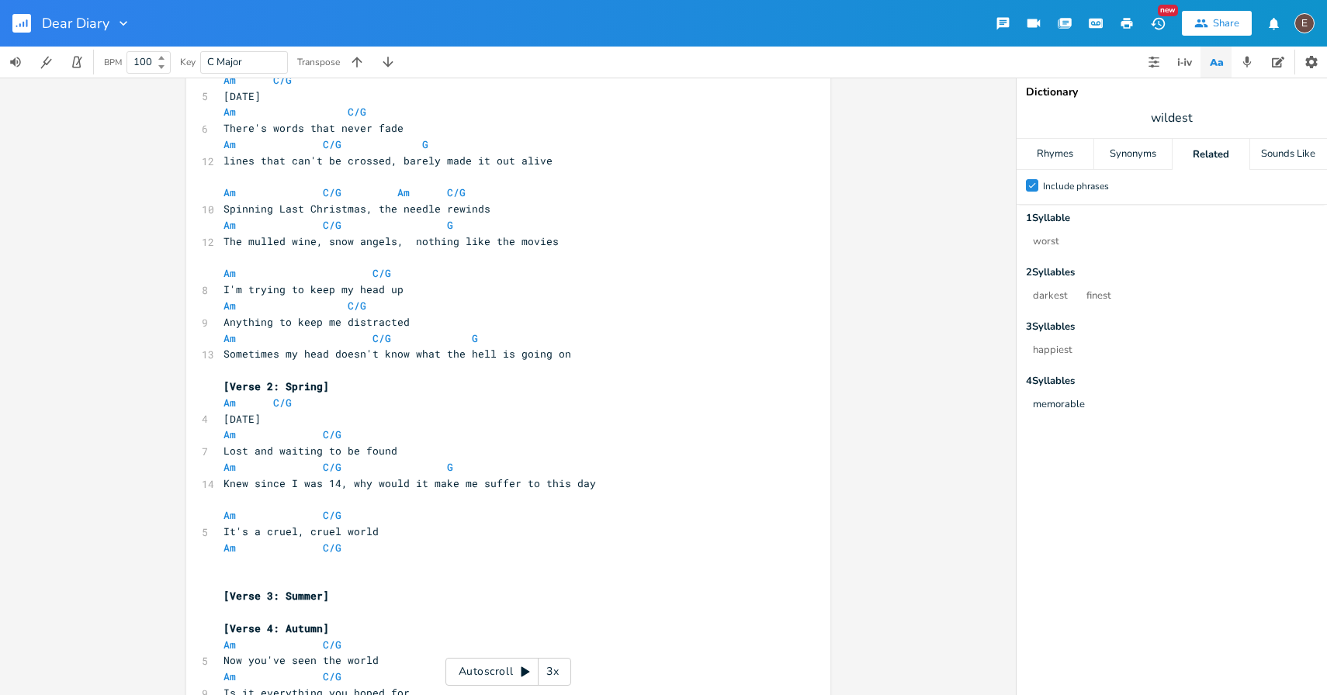
scroll to position [61, 0]
click at [431, 544] on pre "Am C/G" at bounding box center [500, 547] width 560 height 16
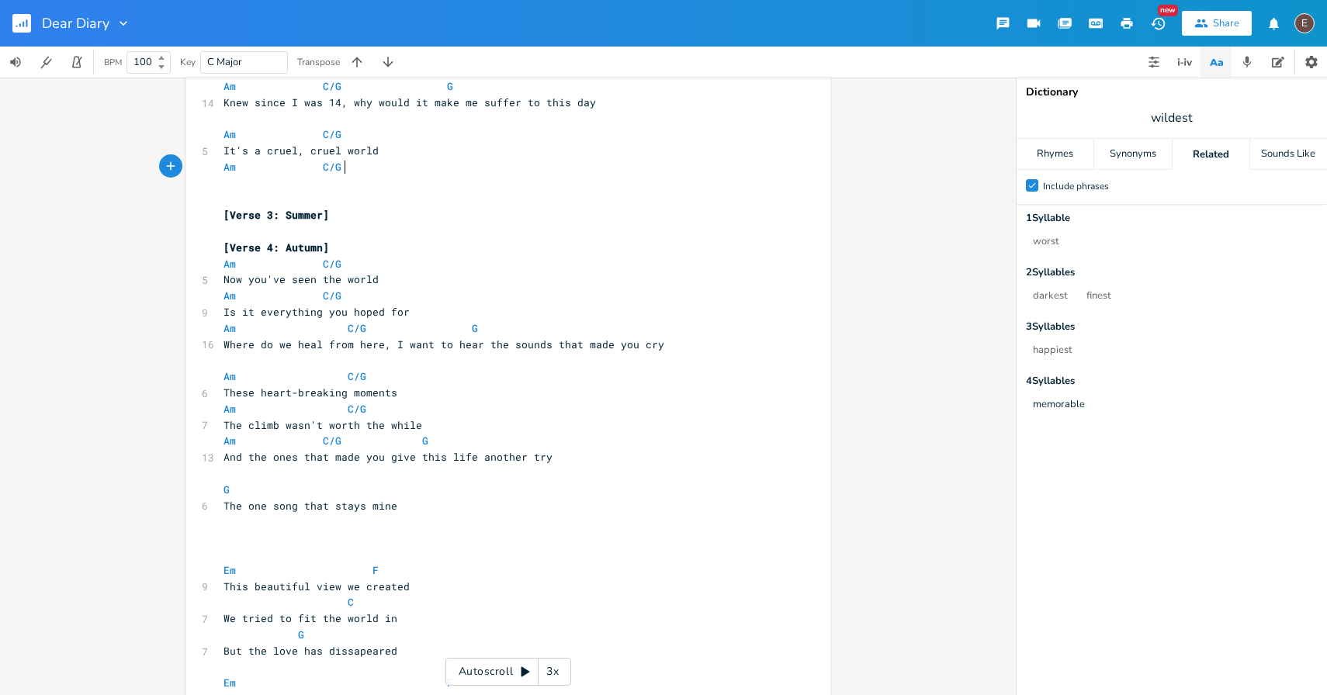
scroll to position [450, 0]
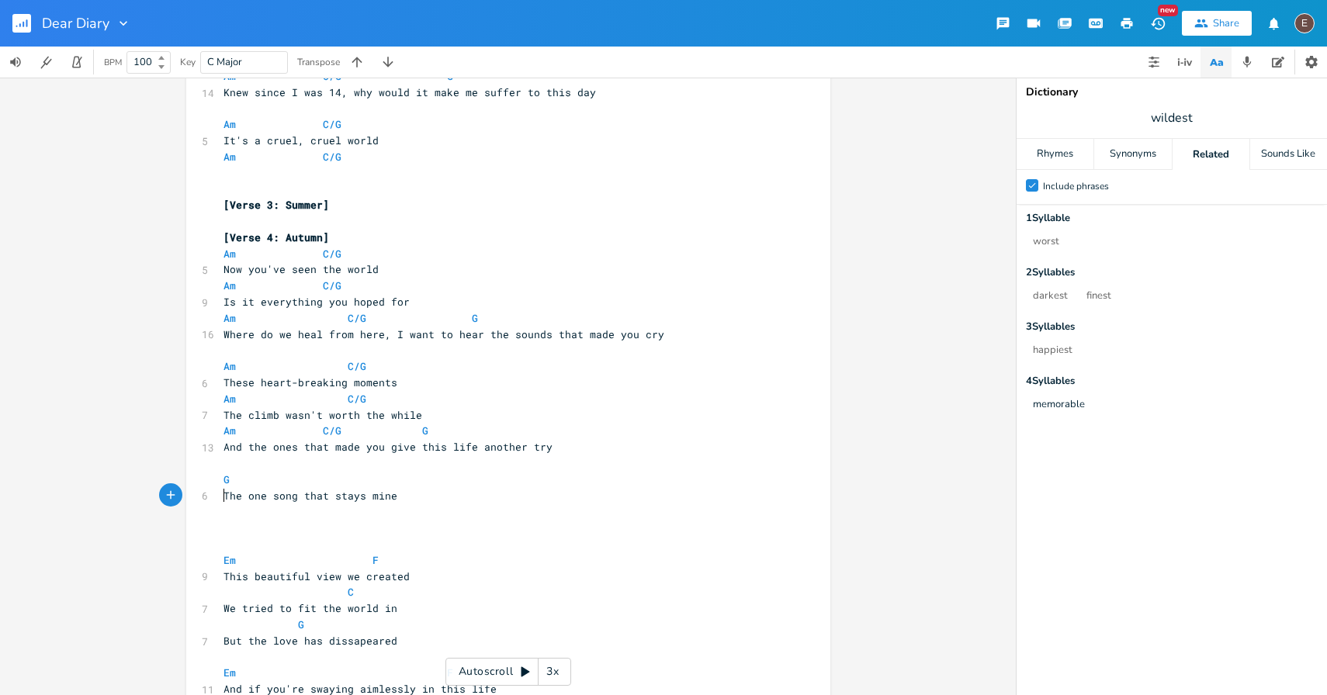
click at [224, 493] on span "The one song that stays mine" at bounding box center [311, 496] width 174 height 14
type textarea "Is this the"
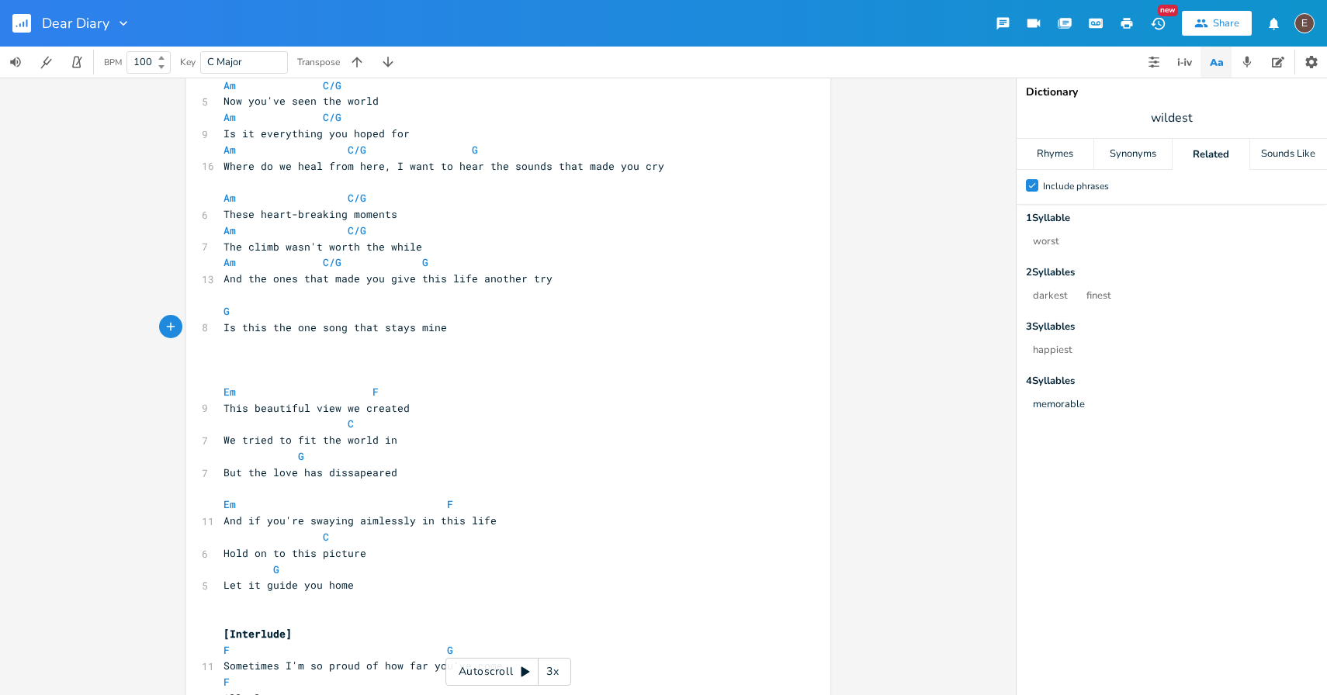
scroll to position [570, 0]
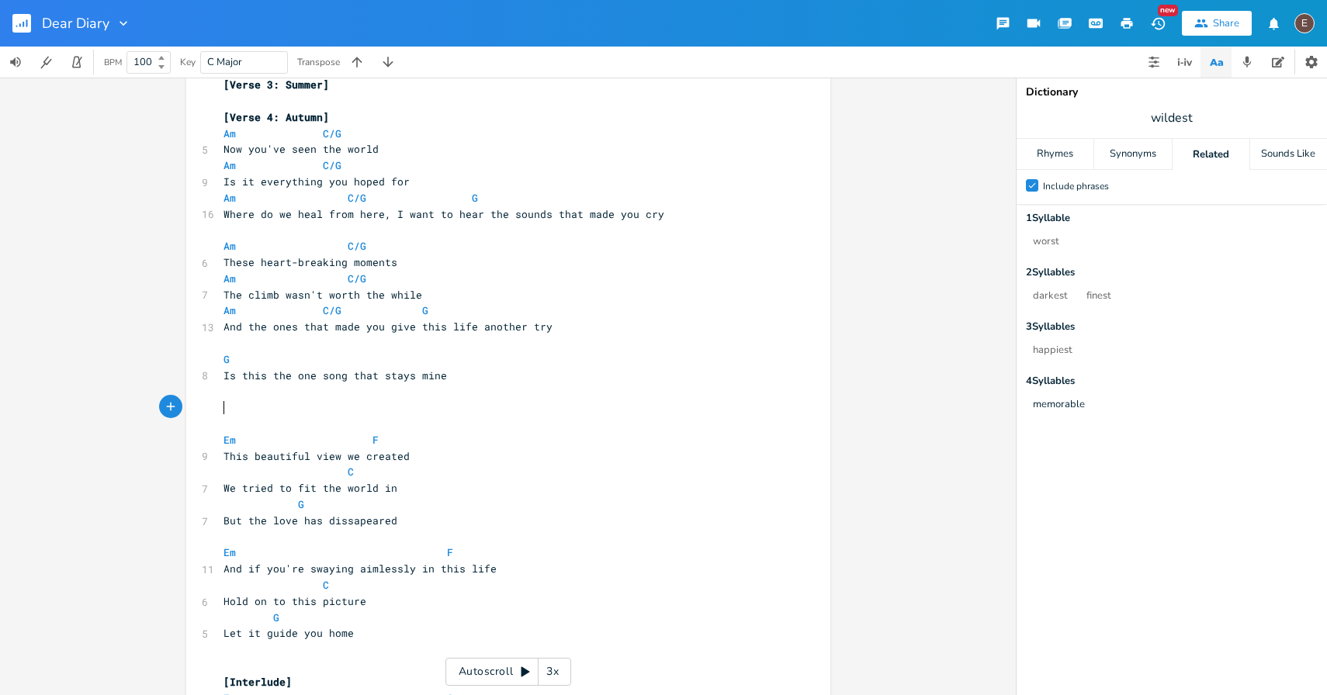
click at [296, 412] on pre "​" at bounding box center [500, 408] width 560 height 16
type textarea "[Inter"
type textarea "Em - F - C - G"
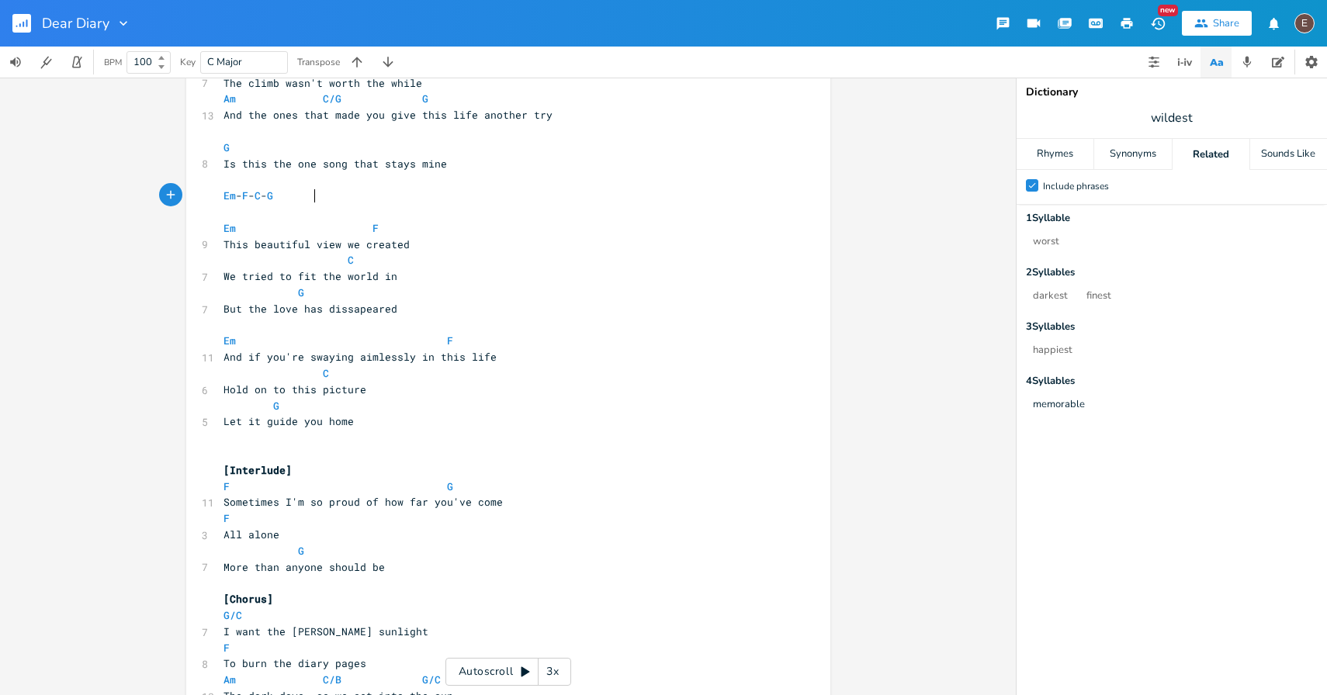
scroll to position [784, 0]
type textarea "[Interlude] F G Sometimes I'm so proud of how far you've come F All alone G Mor…"
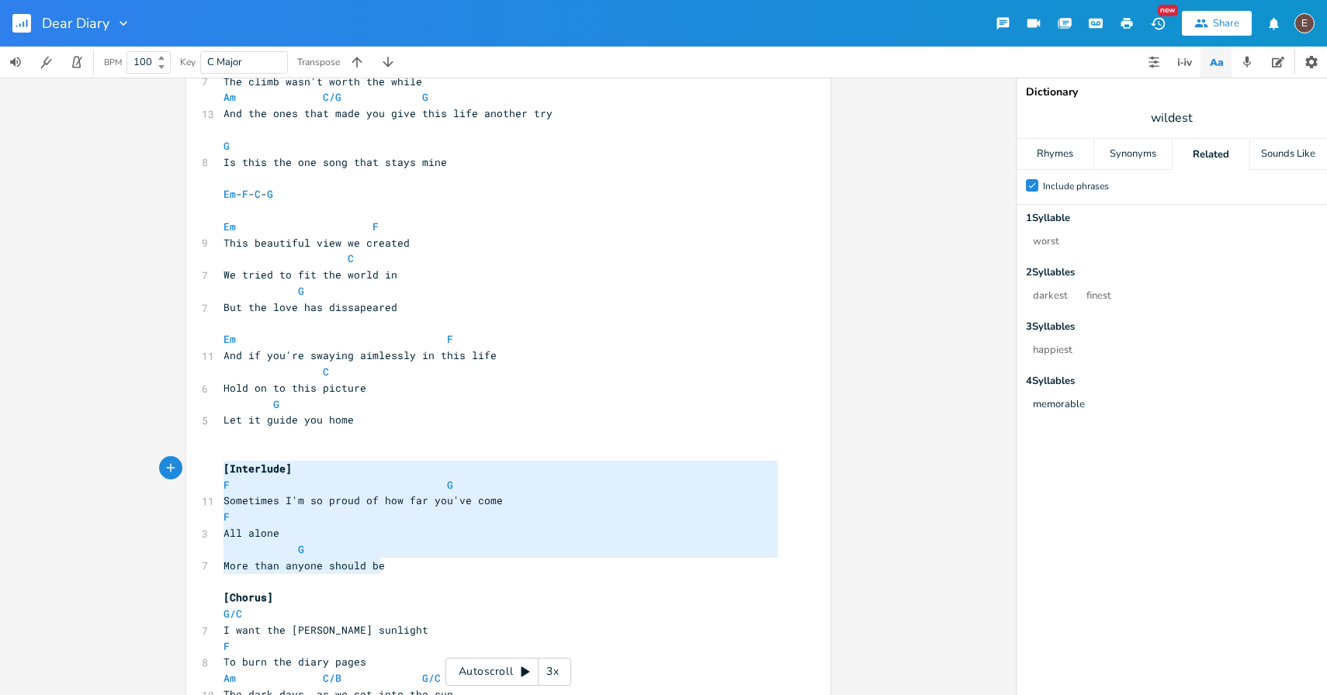
drag, startPoint x: 396, startPoint y: 571, endPoint x: 195, endPoint y: 469, distance: 225.6
click at [195, 469] on div "[Interlude] F G Sometimes I'm so proud of how far you've come F All alone G Mor…" at bounding box center [508, 498] width 644 height 2390
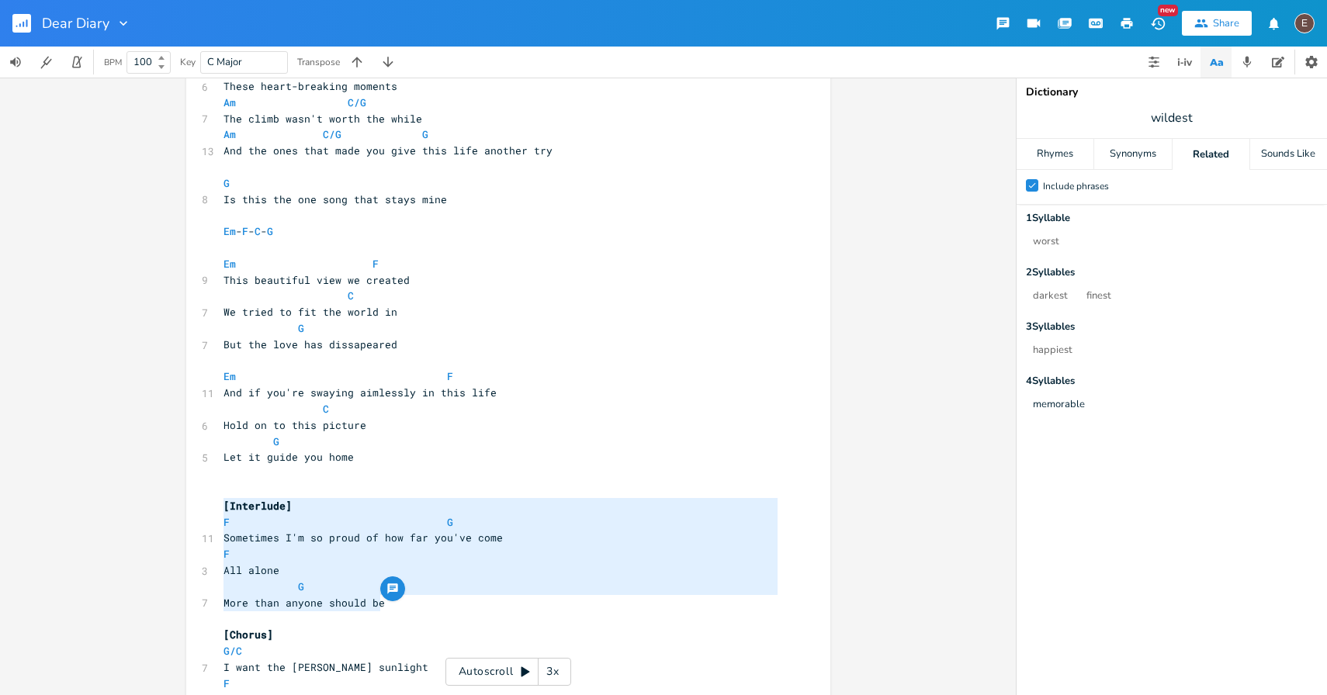
scroll to position [726, 0]
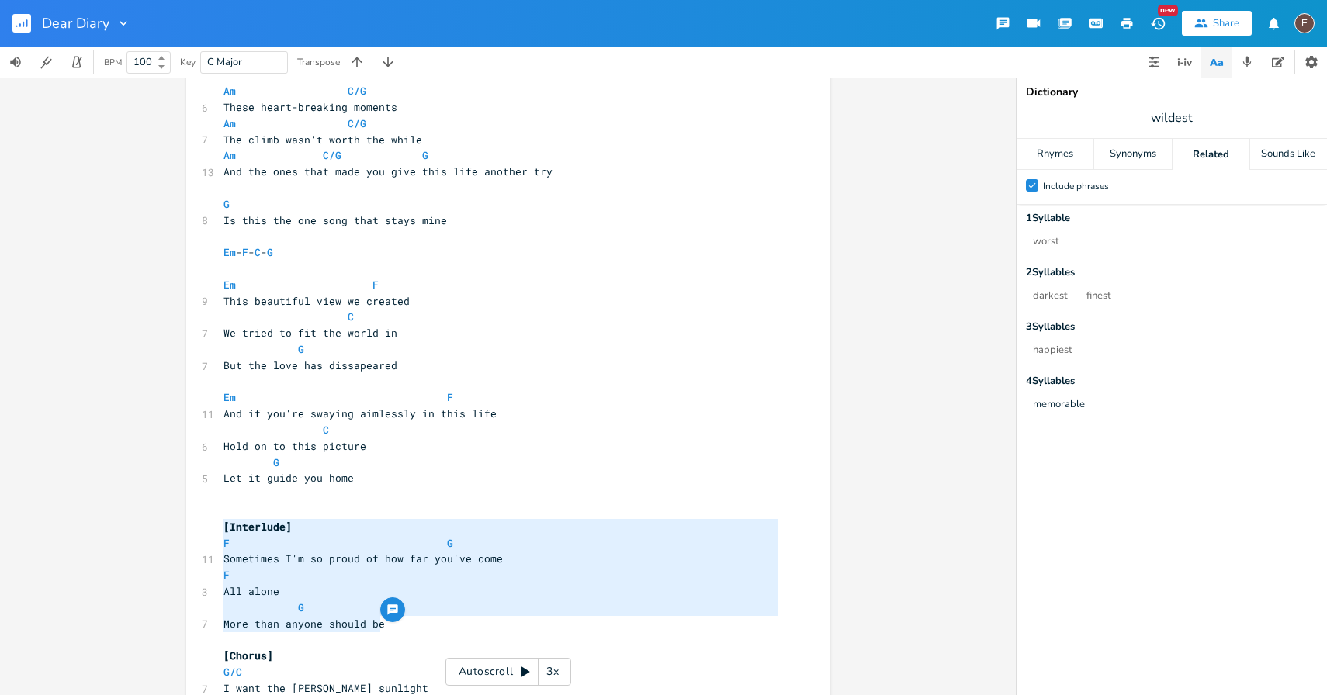
click at [462, 237] on pre "​" at bounding box center [500, 236] width 560 height 16
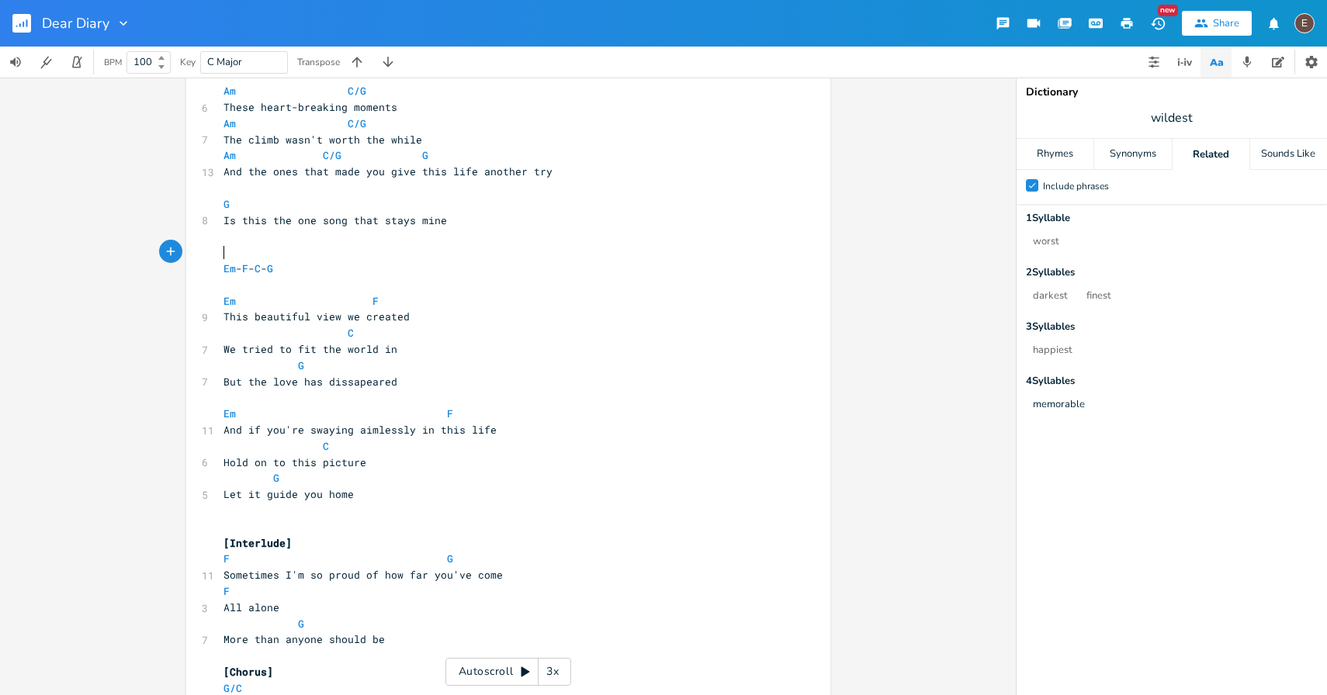
paste textarea "["
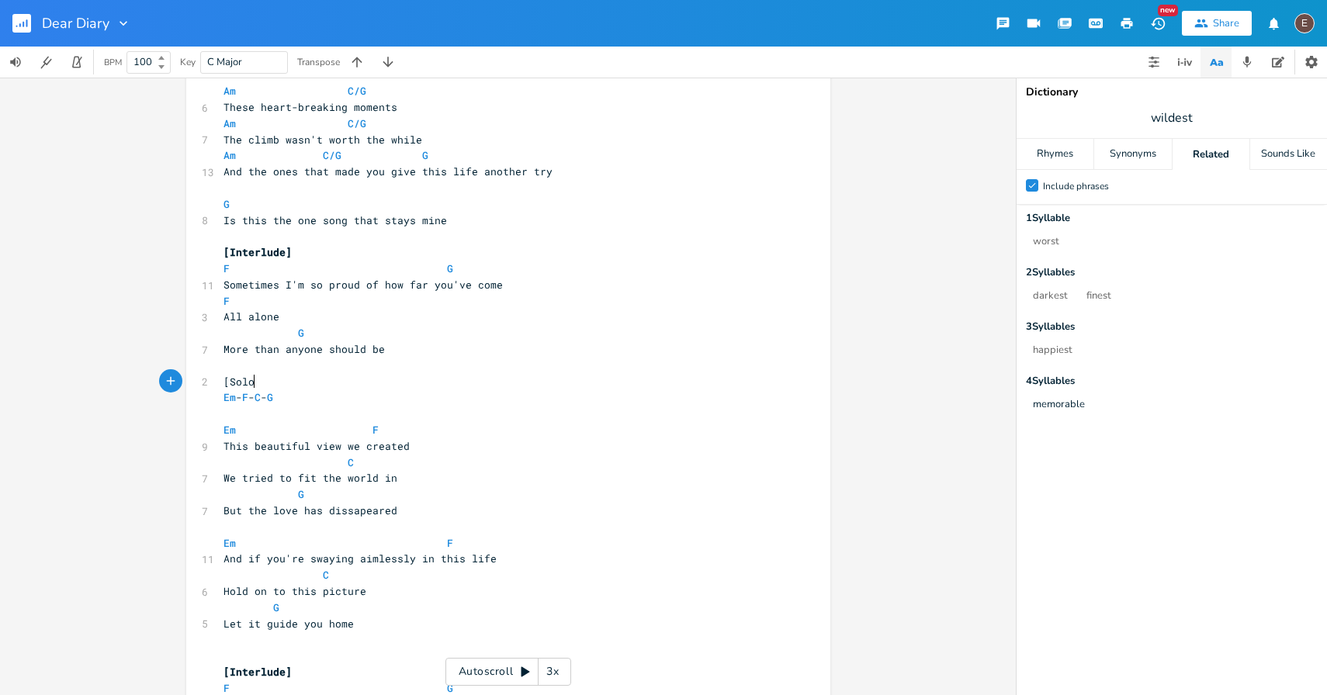
type textarea "[Solo]"
click at [407, 400] on pre "Em - F - C - G" at bounding box center [500, 398] width 560 height 16
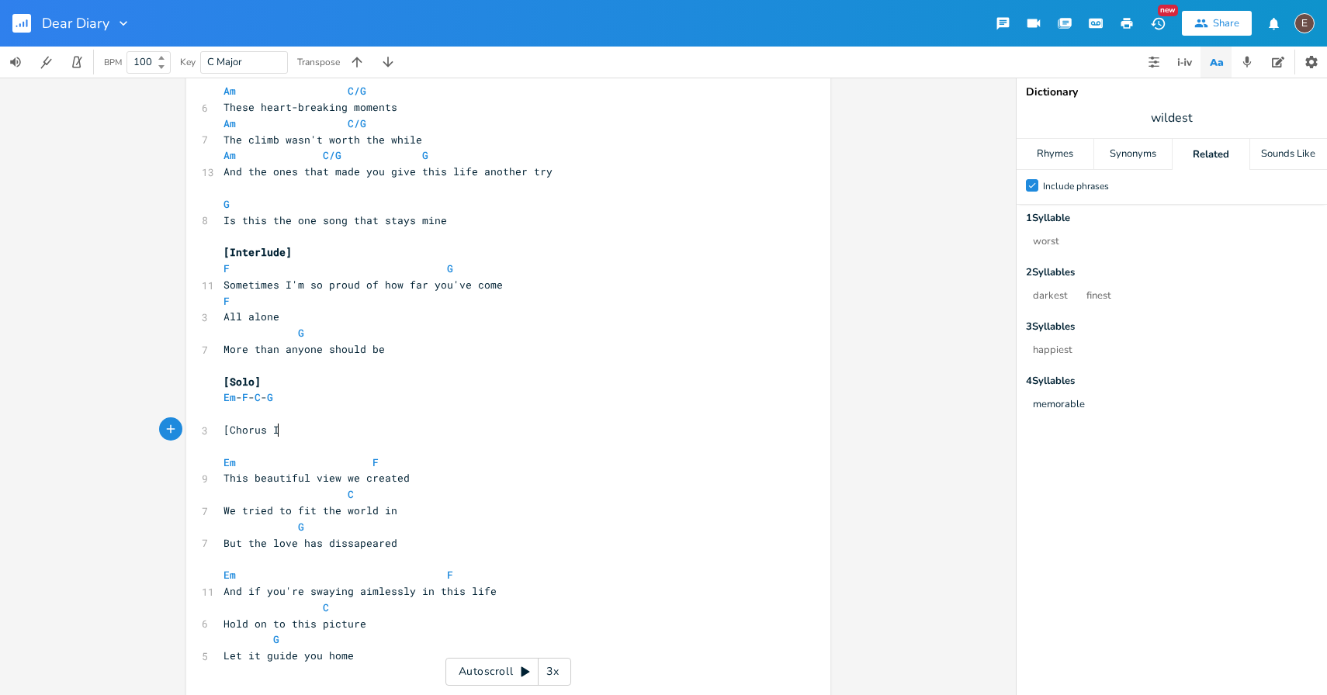
type textarea "[Chorus I]"
click at [358, 436] on pre "[Chorus I]" at bounding box center [500, 430] width 560 height 16
click at [348, 445] on pre "​" at bounding box center [500, 446] width 560 height 16
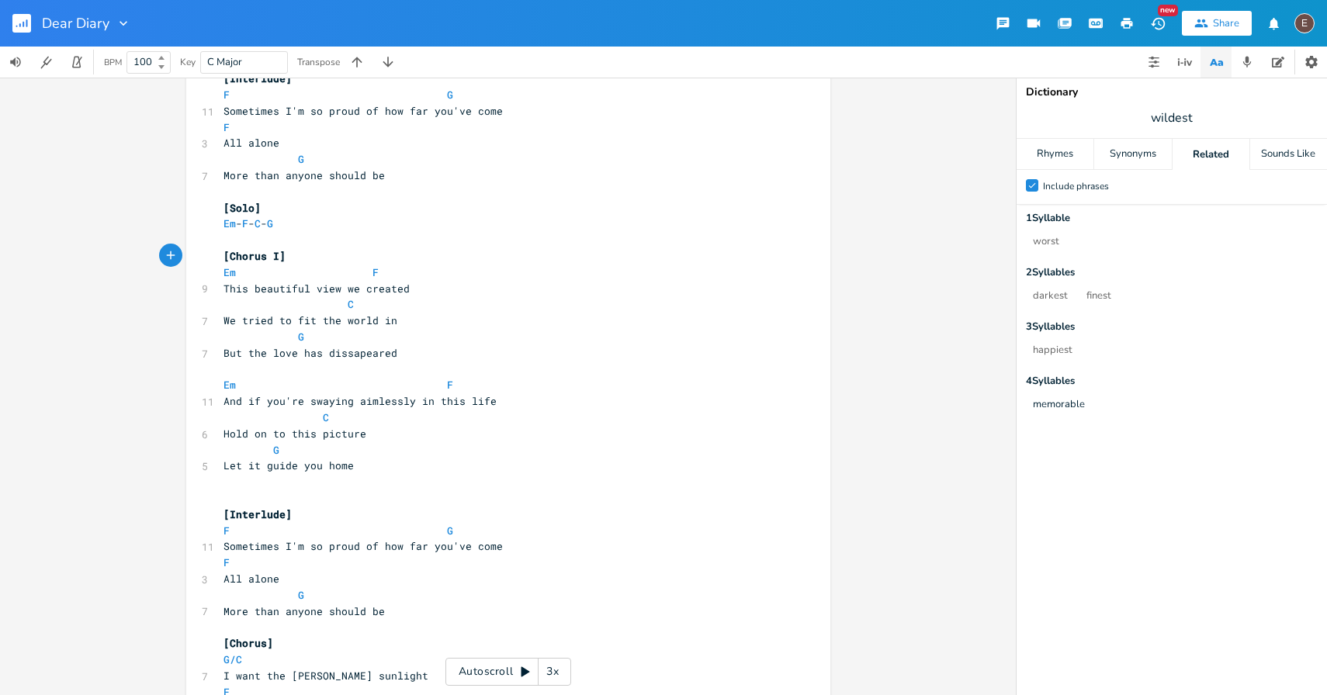
scroll to position [924, 0]
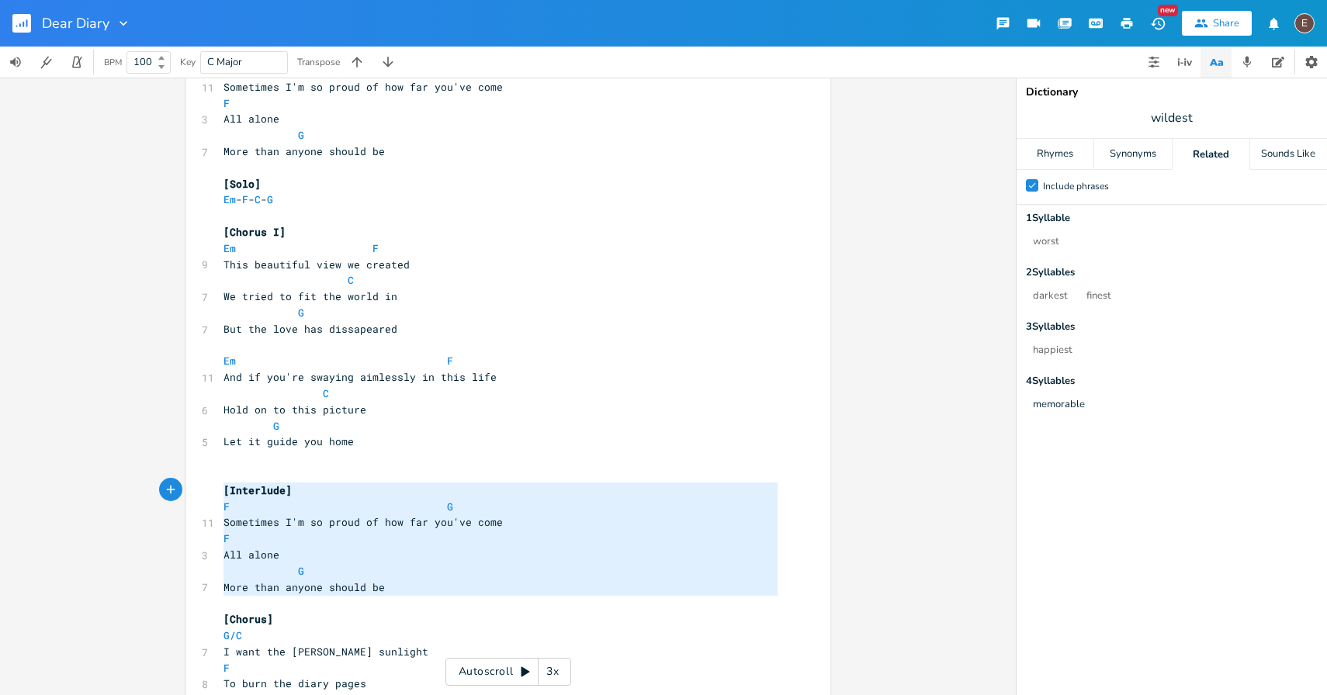
type textarea "[Interlude] F G Sometimes I'm so proud of how far you've come F All alone G Mor…"
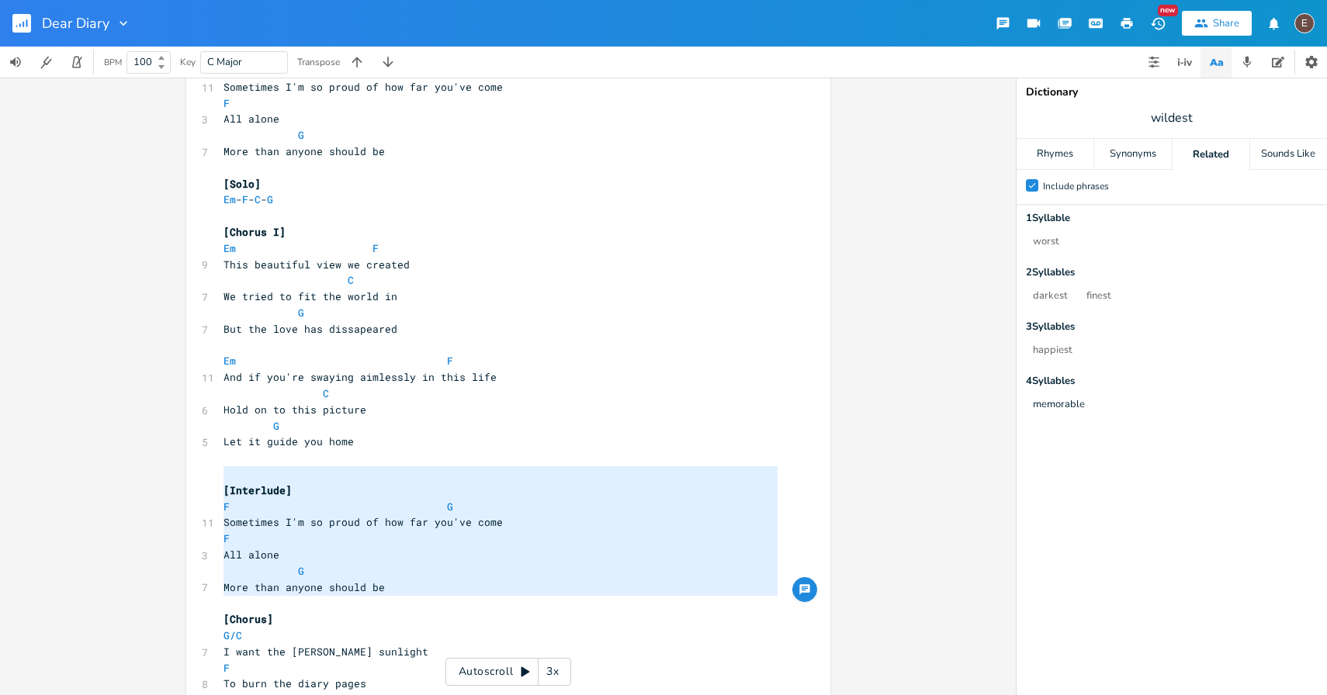
drag, startPoint x: 413, startPoint y: 597, endPoint x: 210, endPoint y: 477, distance: 236.2
click at [210, 477] on div "[Interlude] F G Sometimes I'm so proud of how far you've come F All alone G Mor…" at bounding box center [508, 439] width 644 height 2552
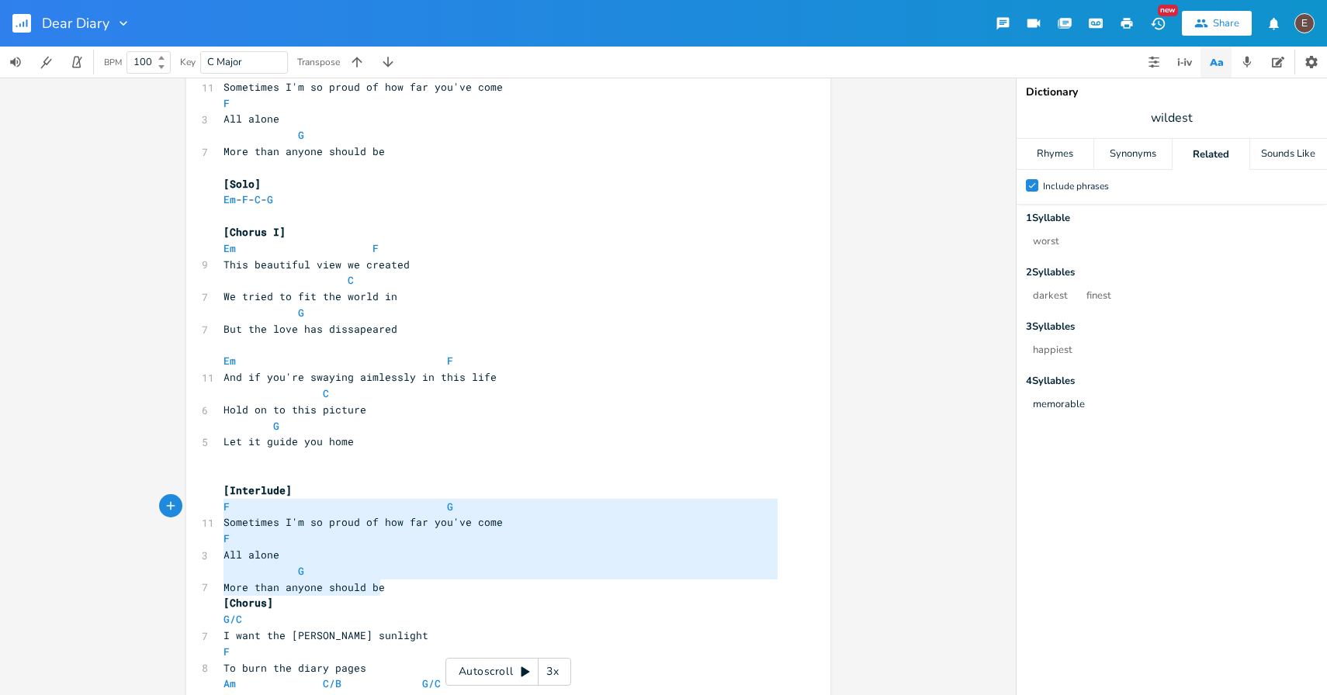
type textarea "[Interlude] F G Sometimes I'm so proud of how far you've come F All alone G Mor…"
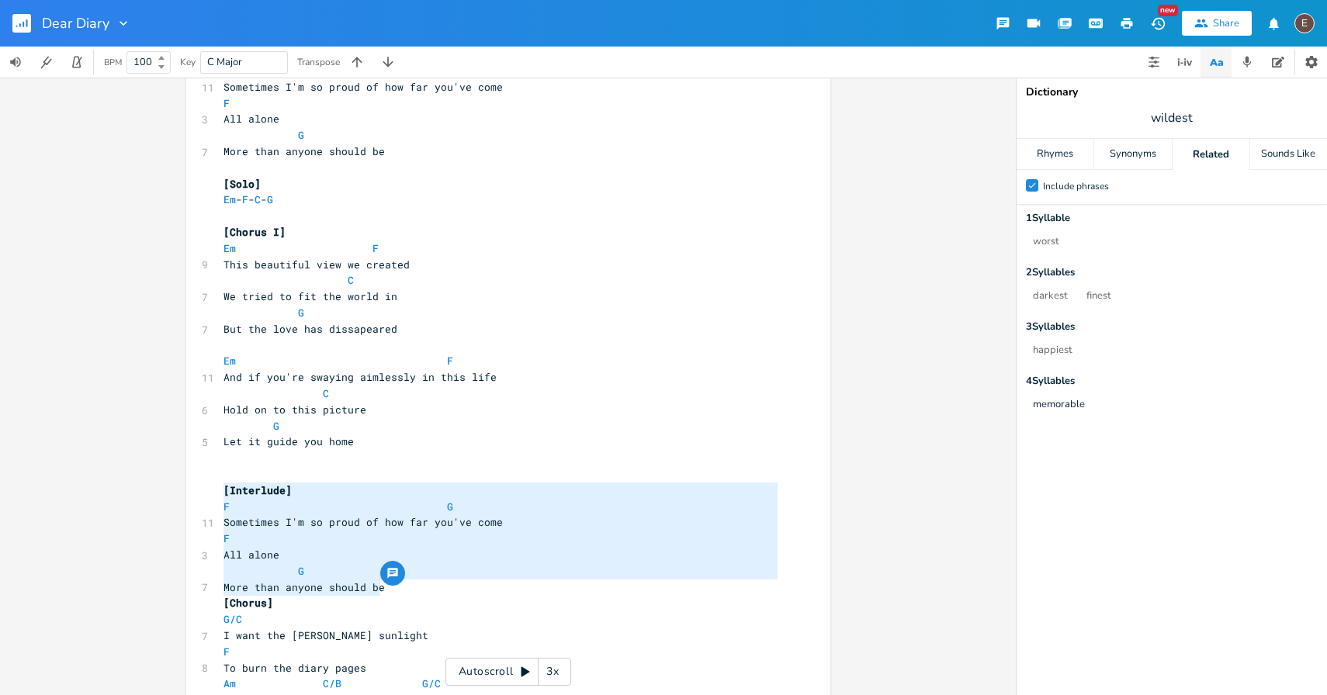
drag, startPoint x: 377, startPoint y: 584, endPoint x: 176, endPoint y: 493, distance: 220.6
click at [176, 493] on div "[Interlude] F G Sometimes I'm so proud of how far you've come F All alone G Mor…" at bounding box center [508, 387] width 1016 height 618
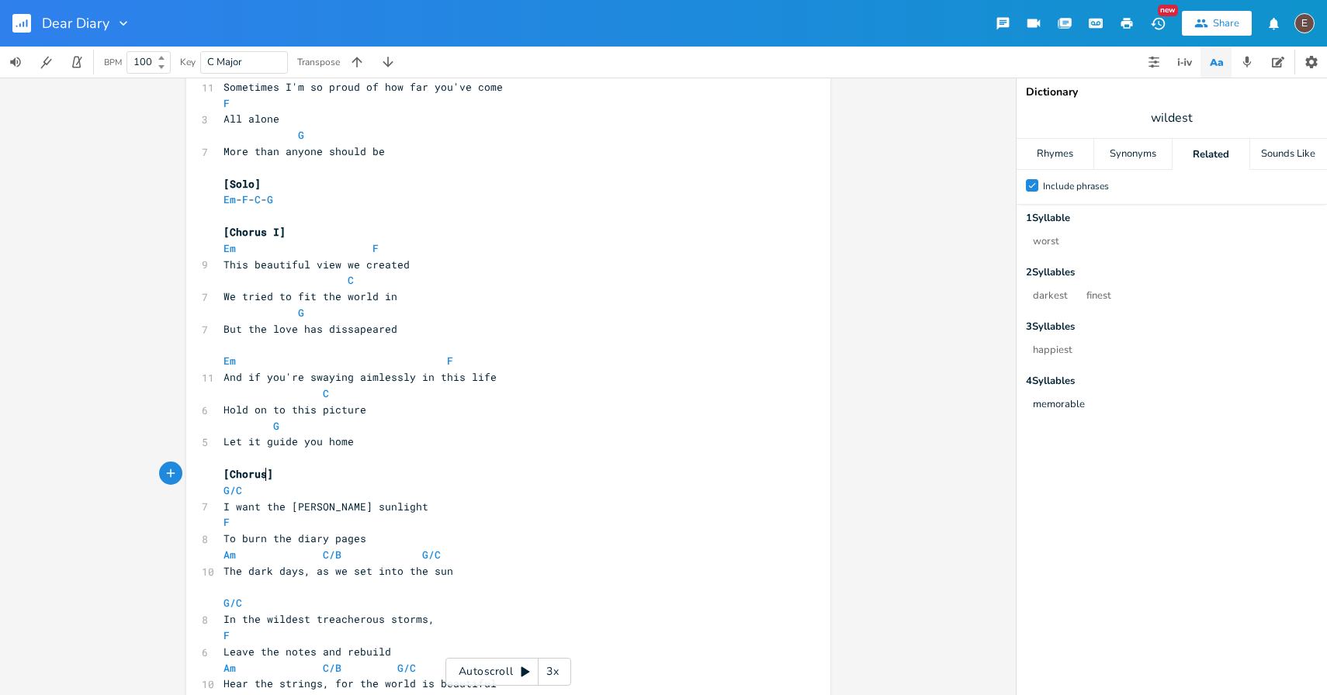
click at [263, 475] on span "[Chorus]" at bounding box center [249, 474] width 50 height 14
type textarea "II"
click at [324, 470] on pre "[Chorus II]" at bounding box center [500, 474] width 560 height 16
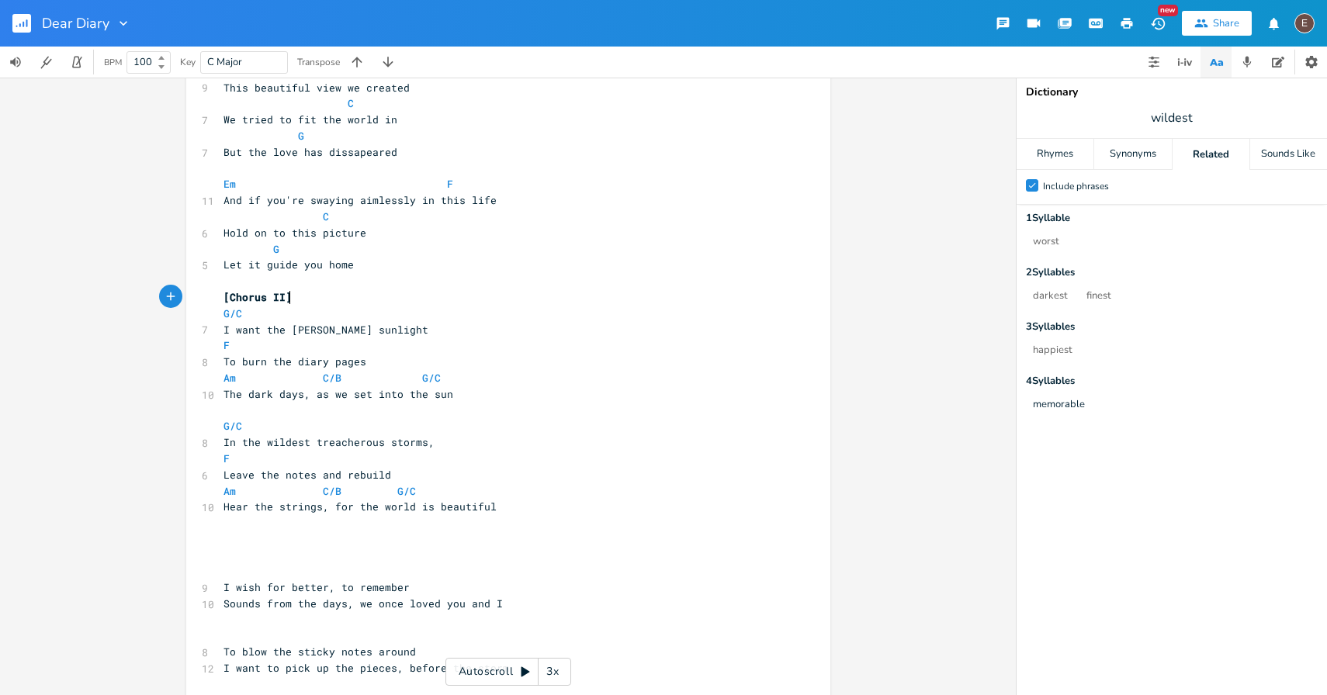
scroll to position [1108, 0]
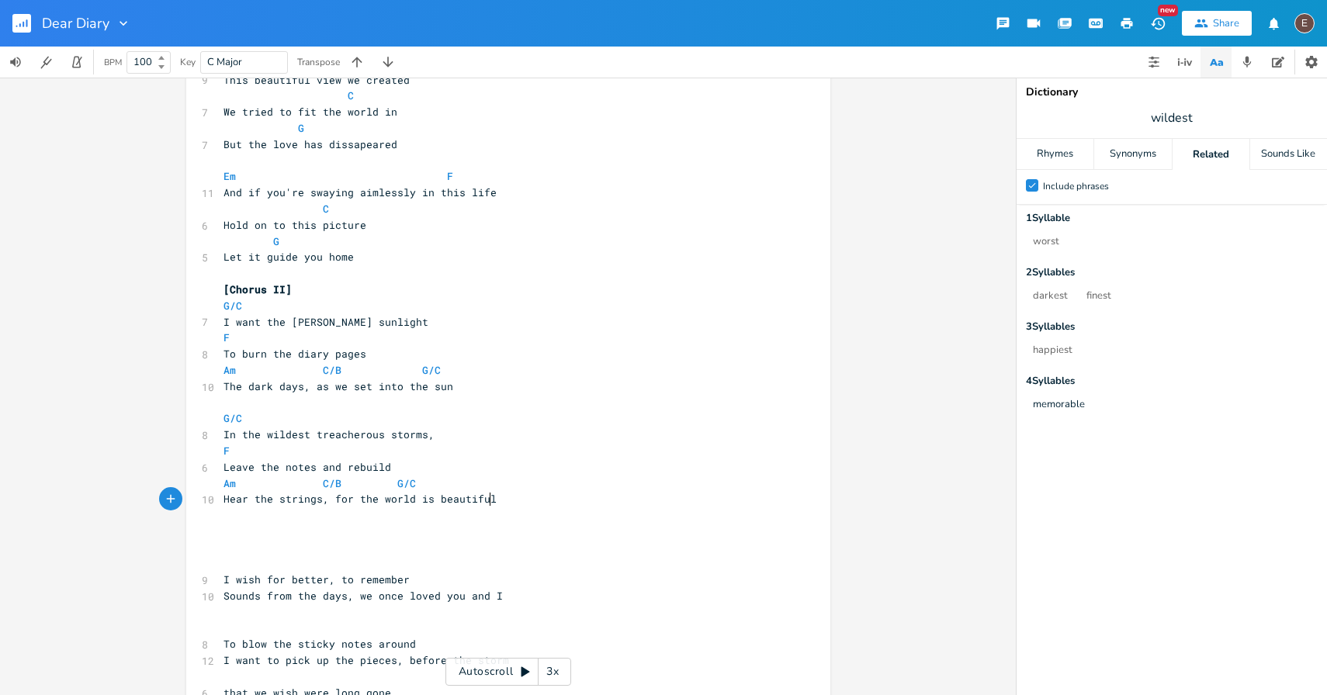
click at [521, 504] on pre "Hear the strings, for the world is beautiful" at bounding box center [500, 499] width 560 height 16
click at [511, 535] on pre "​" at bounding box center [500, 532] width 560 height 16
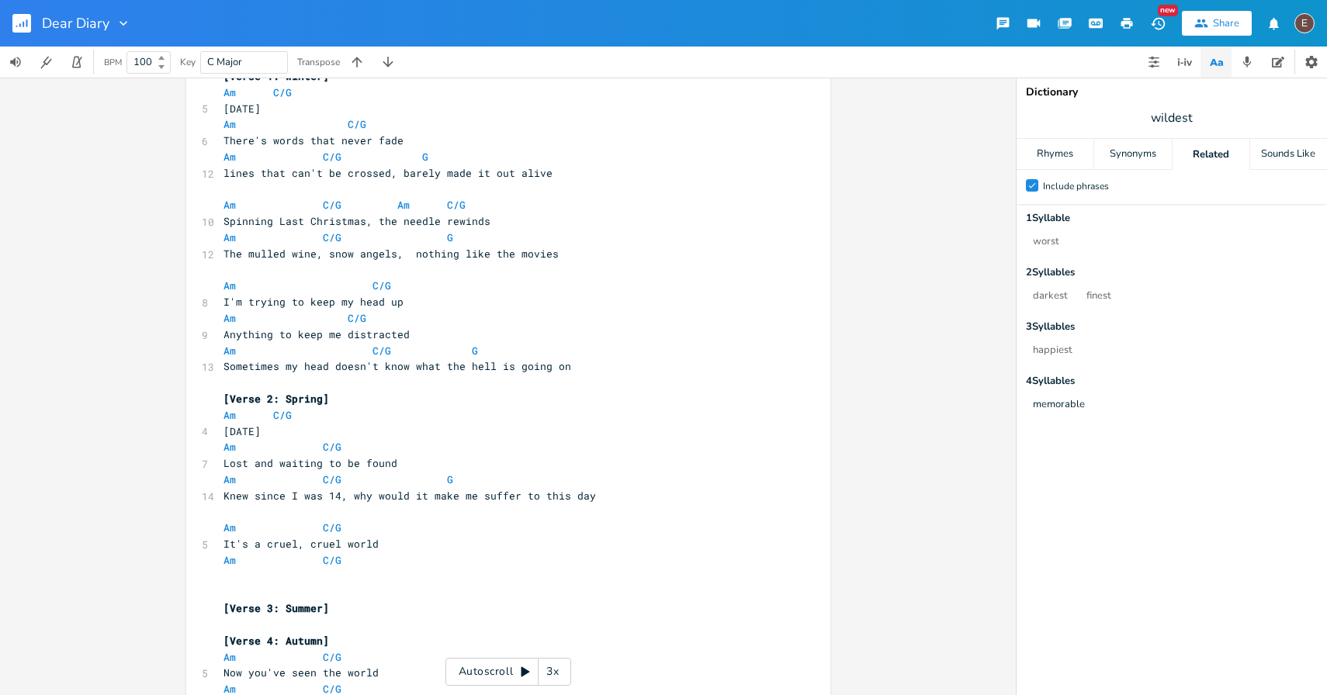
scroll to position [51, 0]
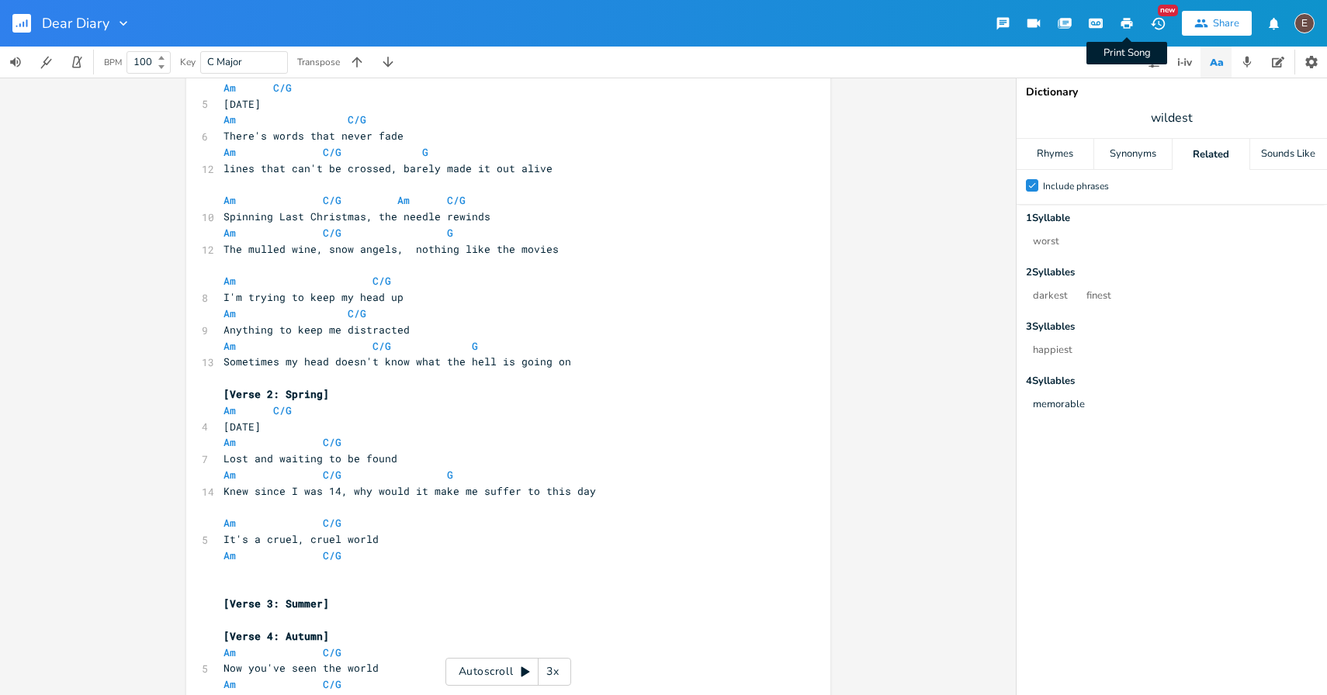
click at [1137, 26] on button "Print Song" at bounding box center [1126, 23] width 31 height 28
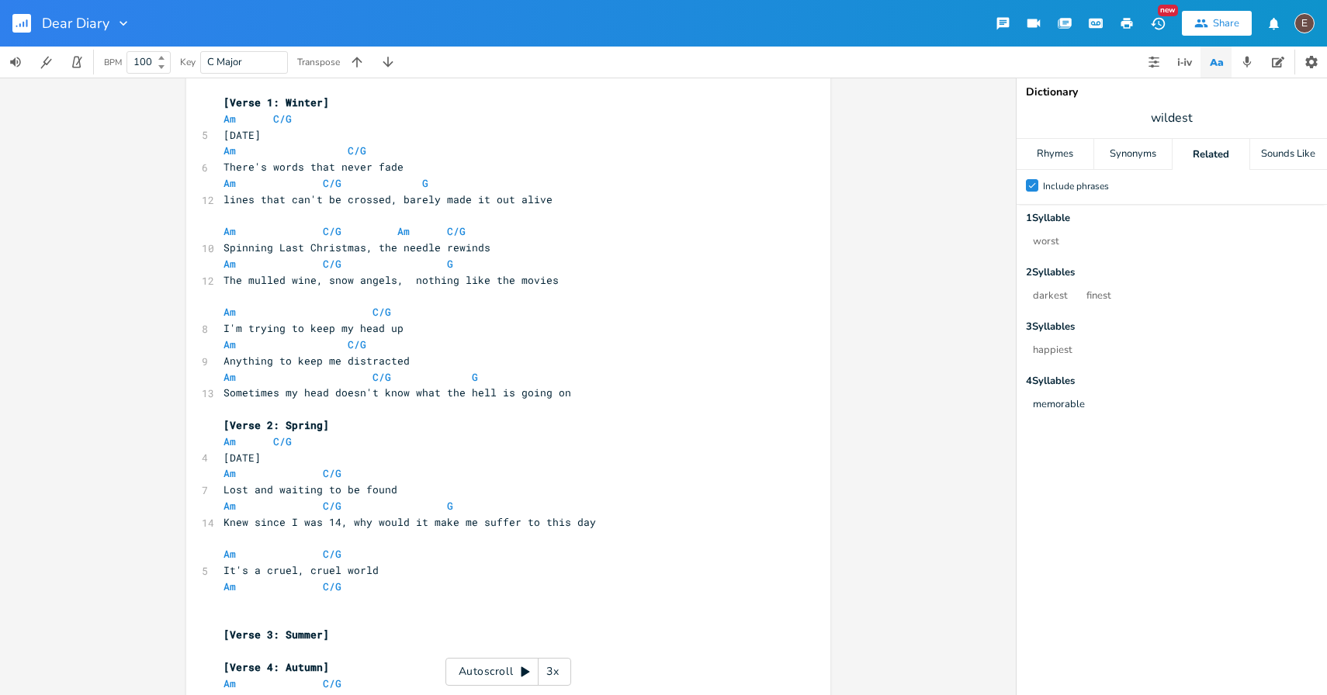
scroll to position [0, 0]
click at [365, 362] on span "Anything to keep me distracted" at bounding box center [317, 361] width 186 height 14
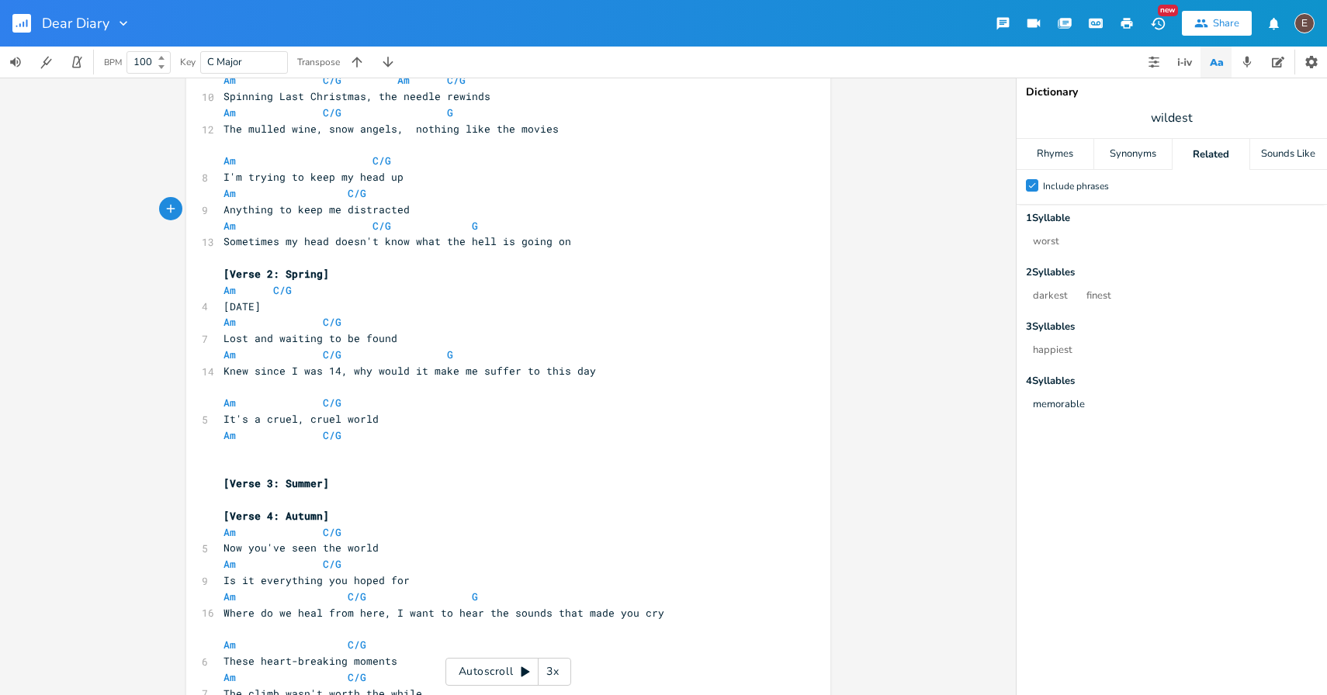
scroll to position [172, 0]
click at [277, 462] on pre "​" at bounding box center [500, 467] width 560 height 16
click at [278, 450] on pre "​" at bounding box center [500, 451] width 560 height 16
type textarea "We're c re"
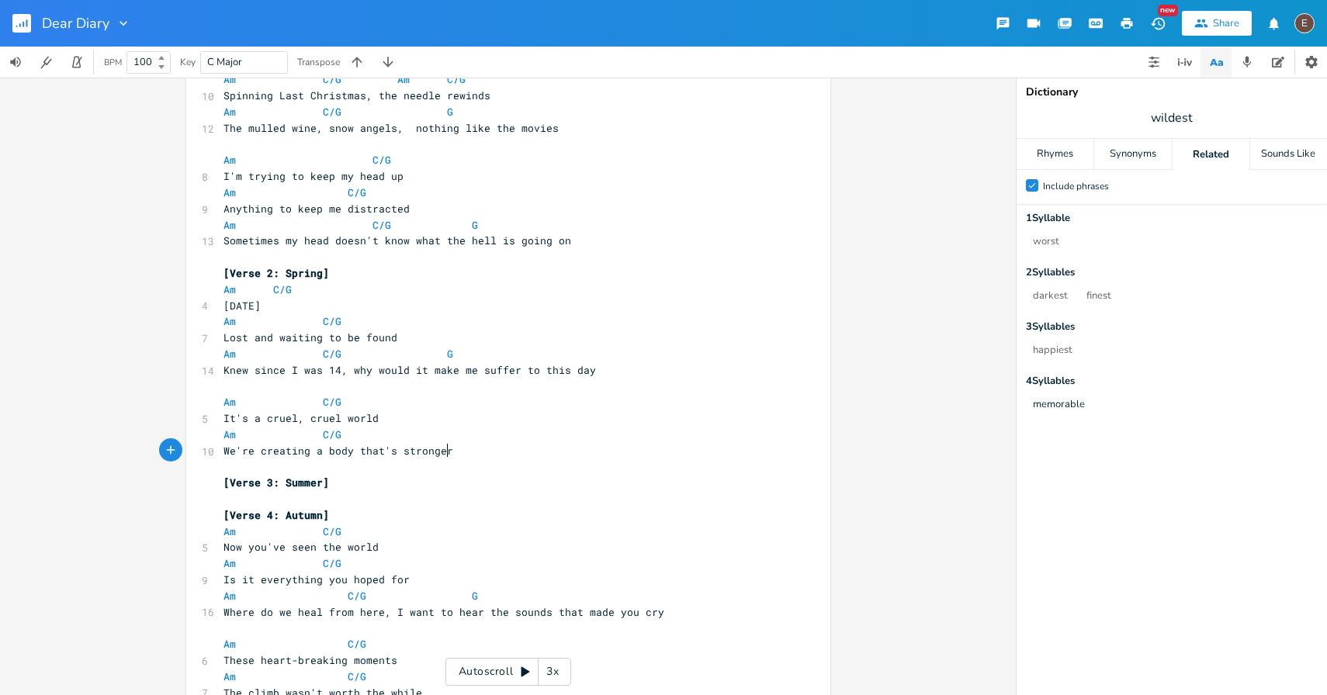
type textarea "creating a body that's stronger"
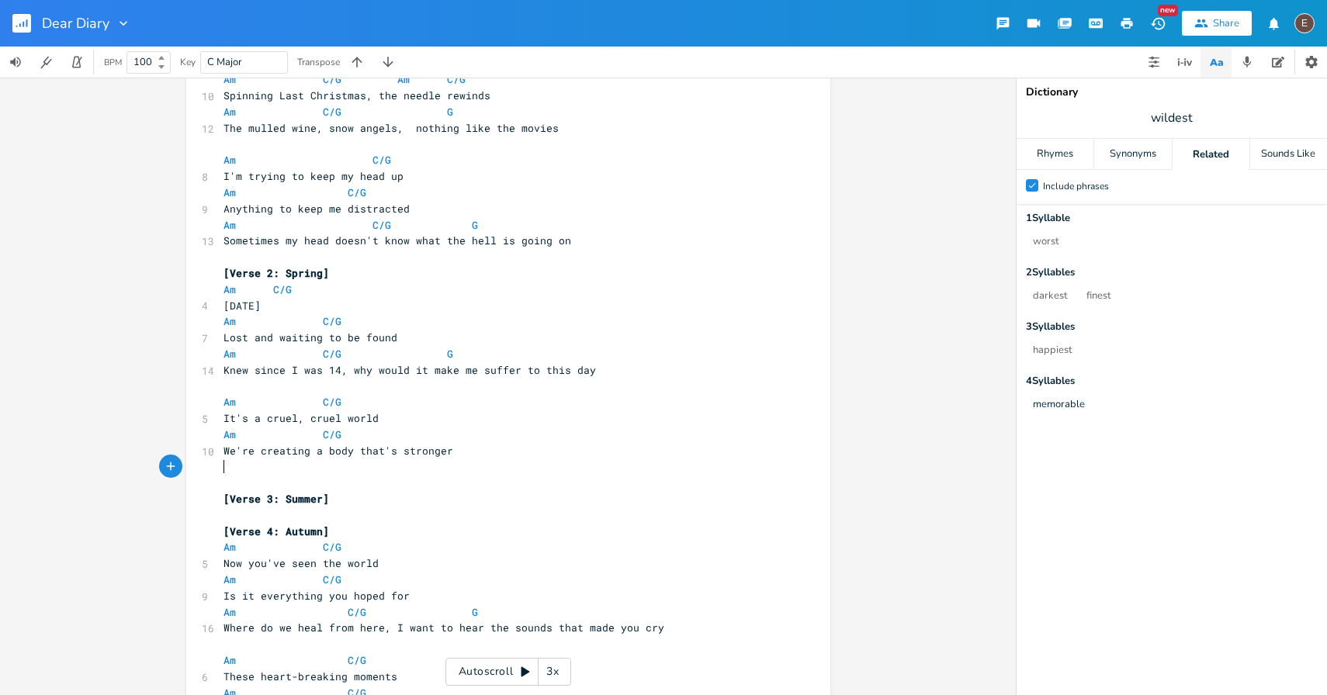
type textarea "A"
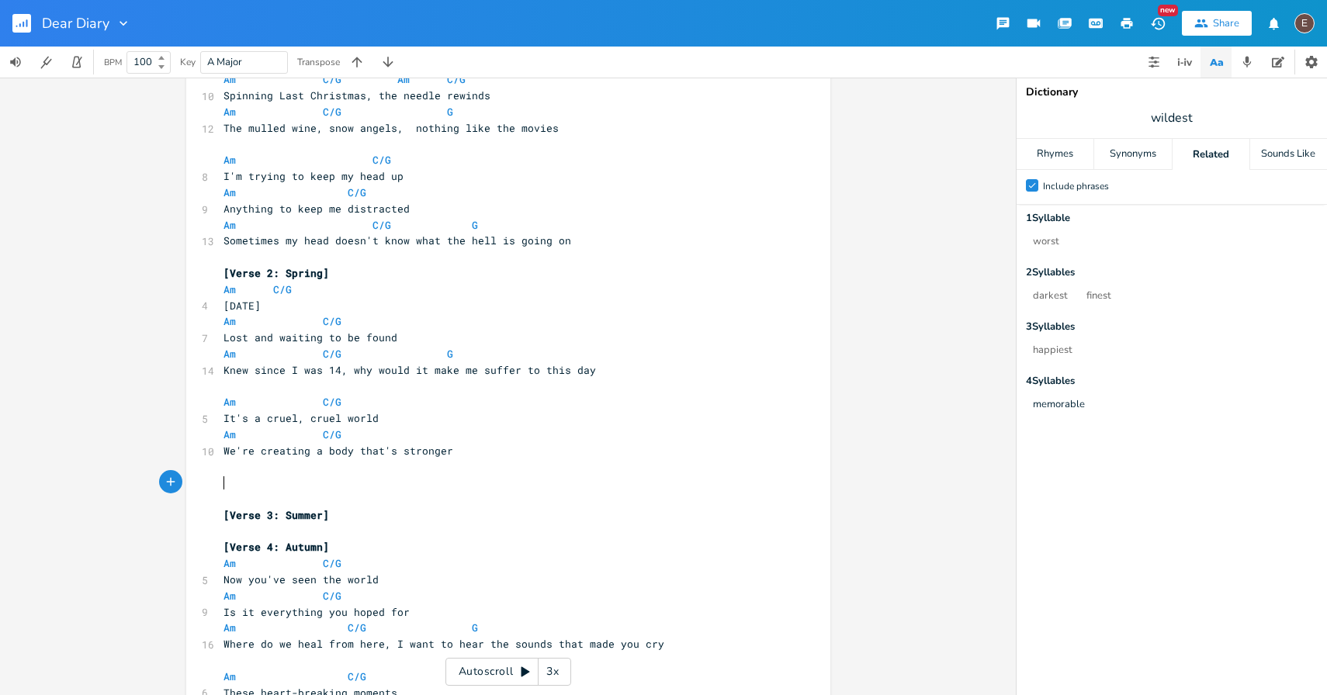
type textarea "Am"
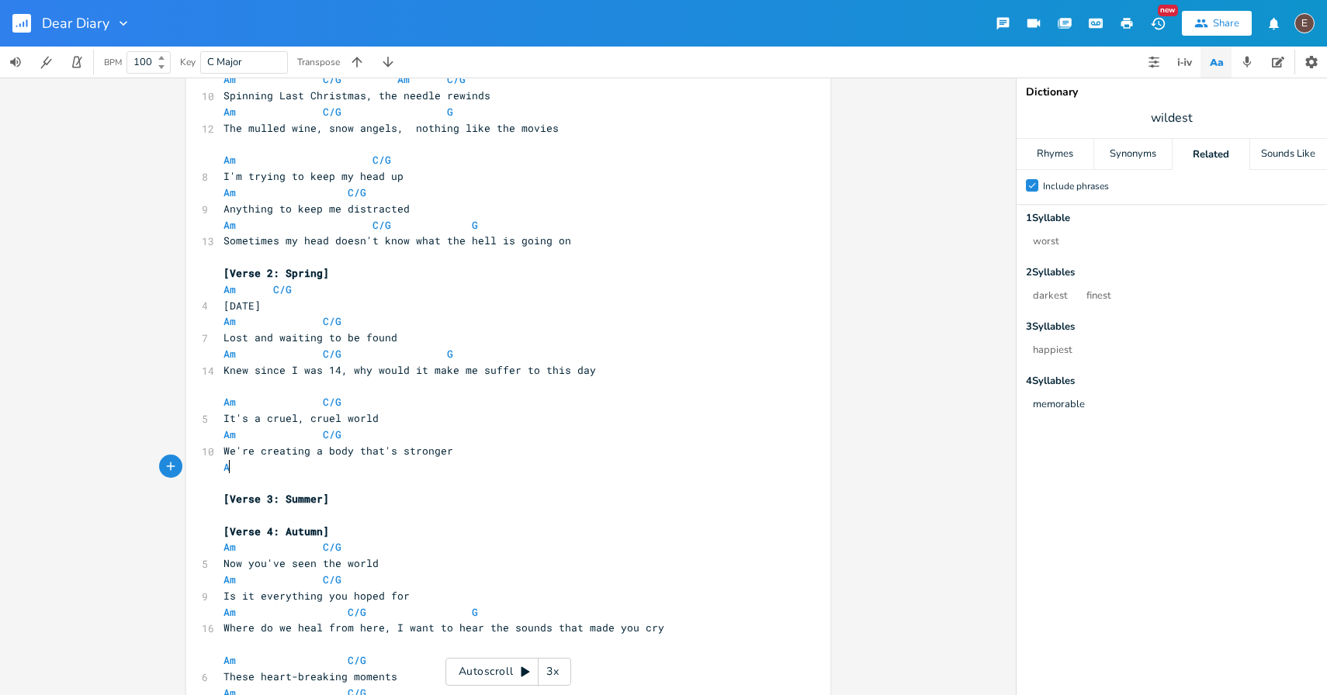
type textarea "Am"
type textarea "C/G"
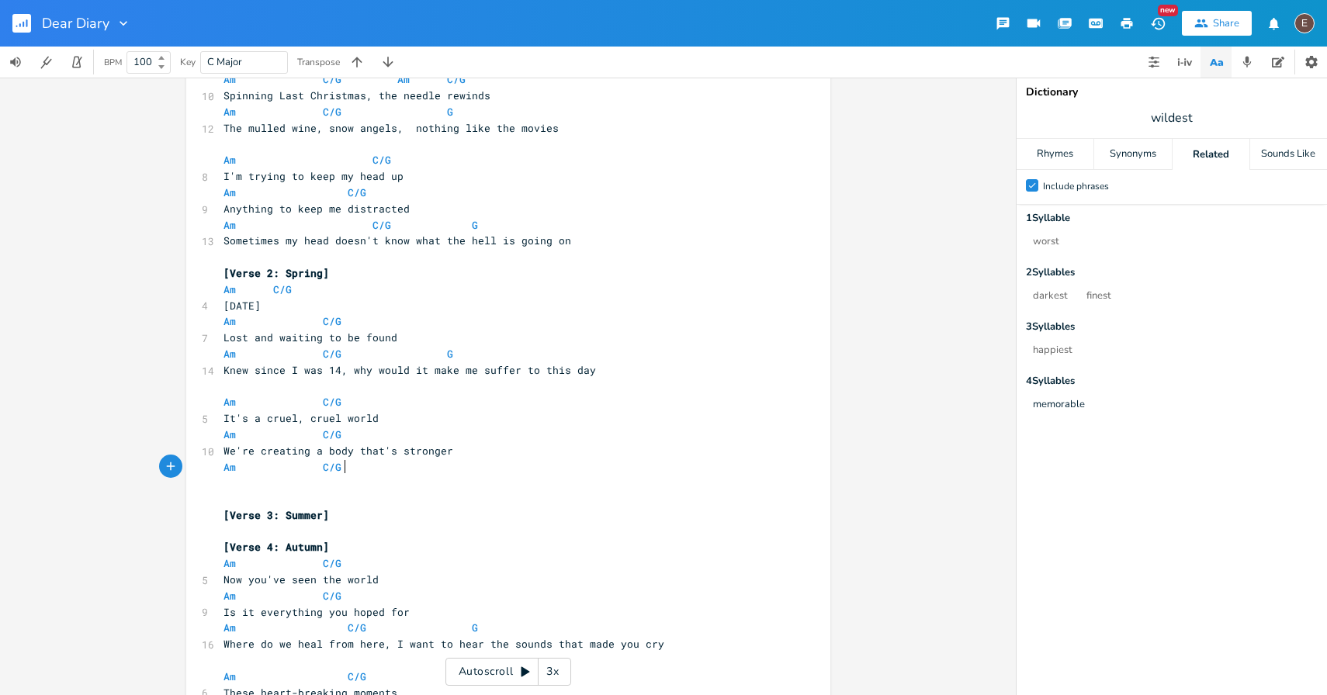
click at [374, 473] on pre "Am C/G" at bounding box center [500, 467] width 560 height 16
type textarea "G"
click at [322, 486] on pre "​" at bounding box center [500, 483] width 560 height 16
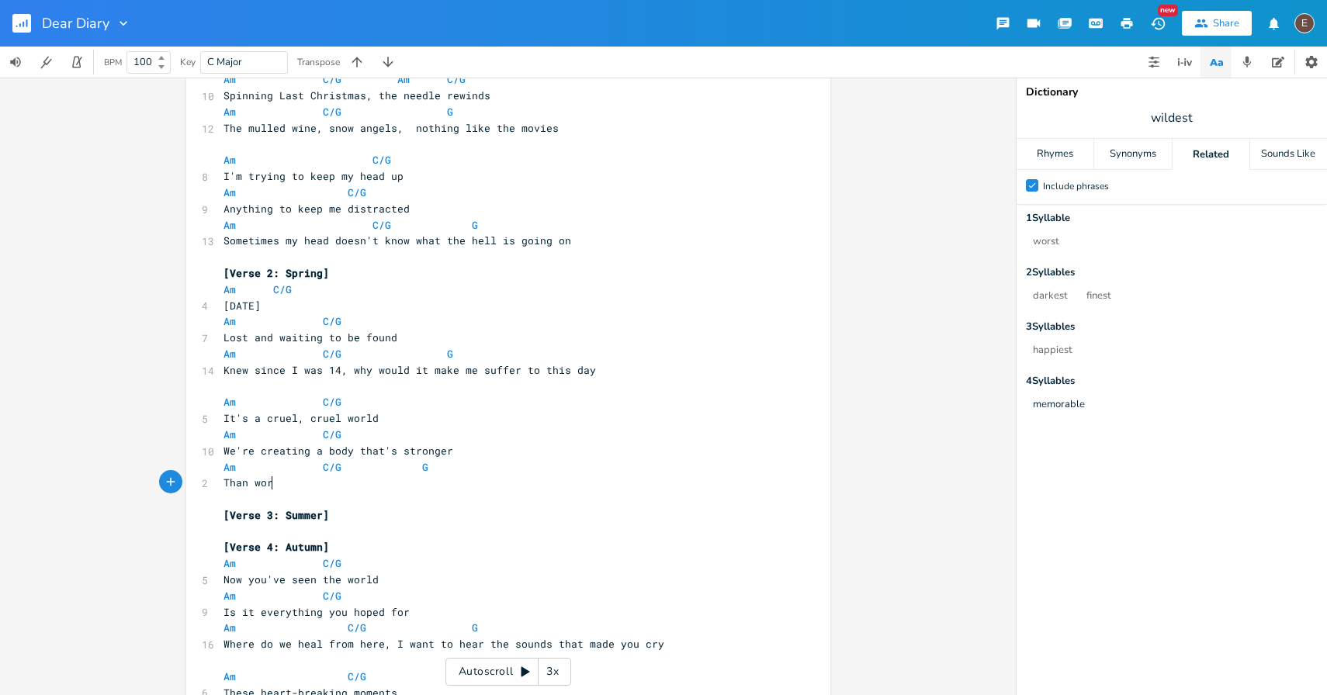
type textarea "Than worl"
type textarea "the war we"
type textarea "s we're fighting, all we want is some love"
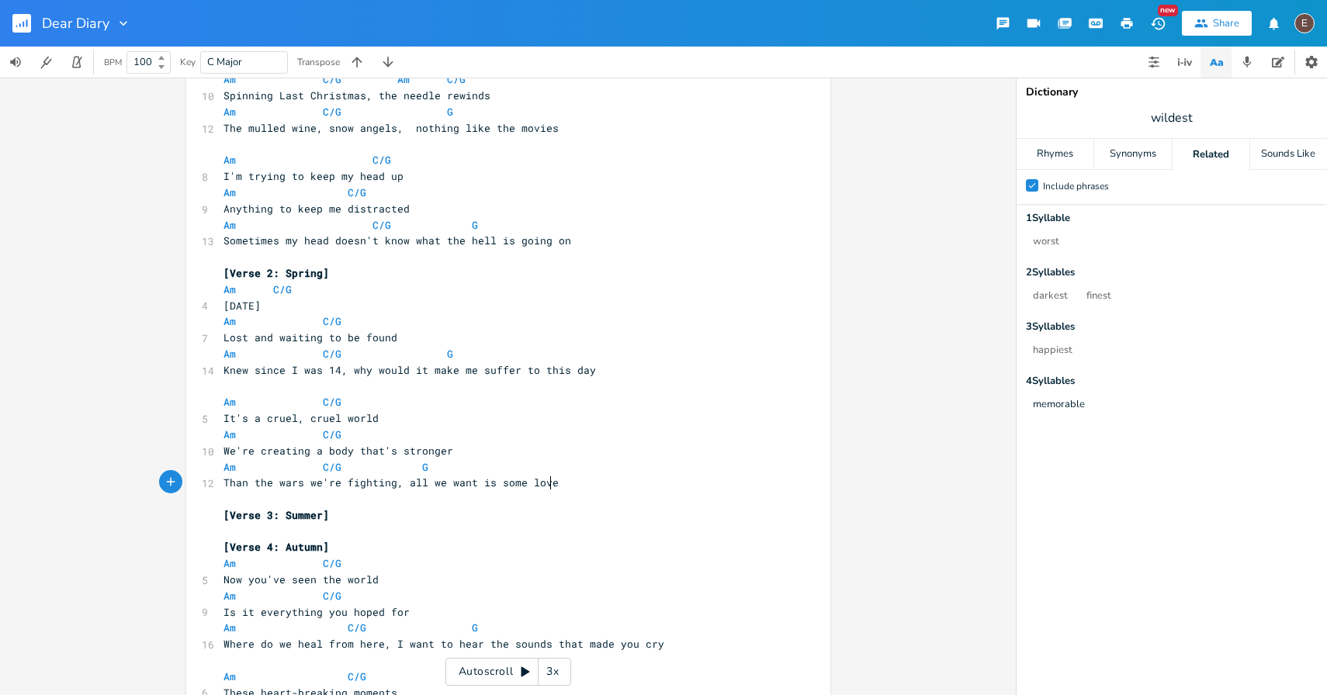
scroll to position [0, 190]
click at [407, 465] on span at bounding box center [409, 467] width 25 height 16
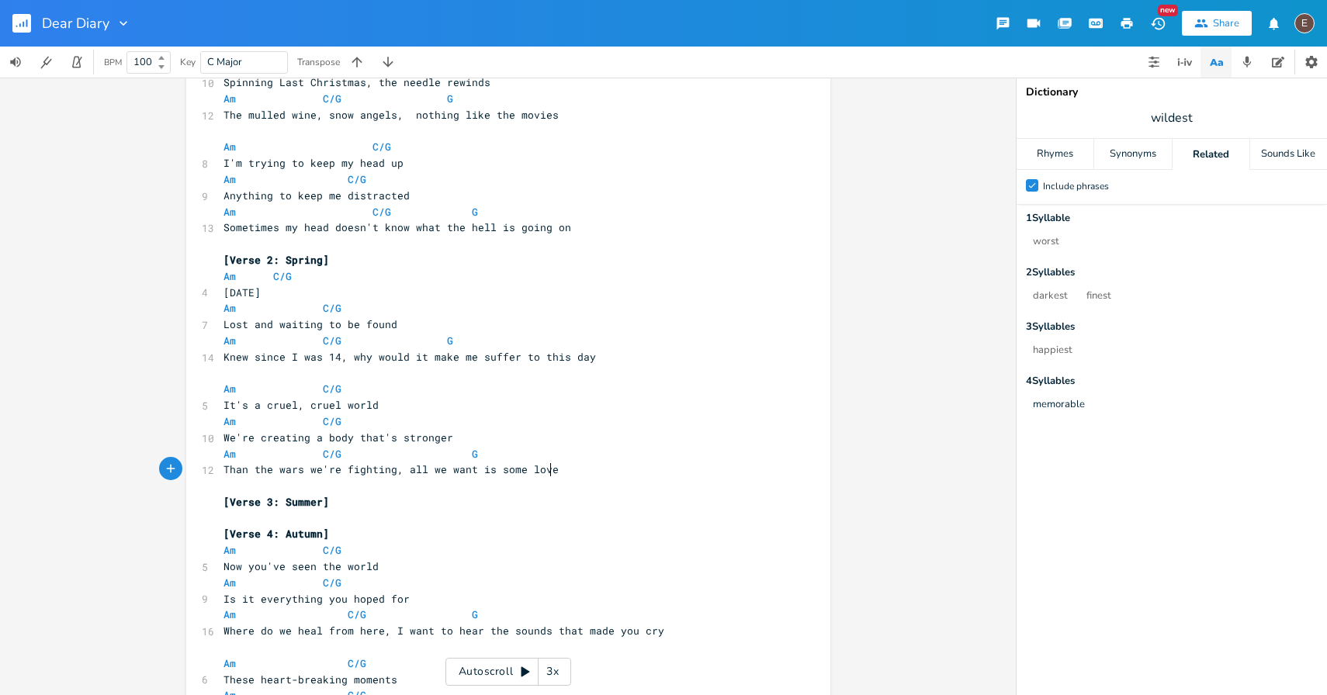
click at [632, 476] on pre "Than the wars we're fighting, all we want is some love" at bounding box center [500, 470] width 560 height 16
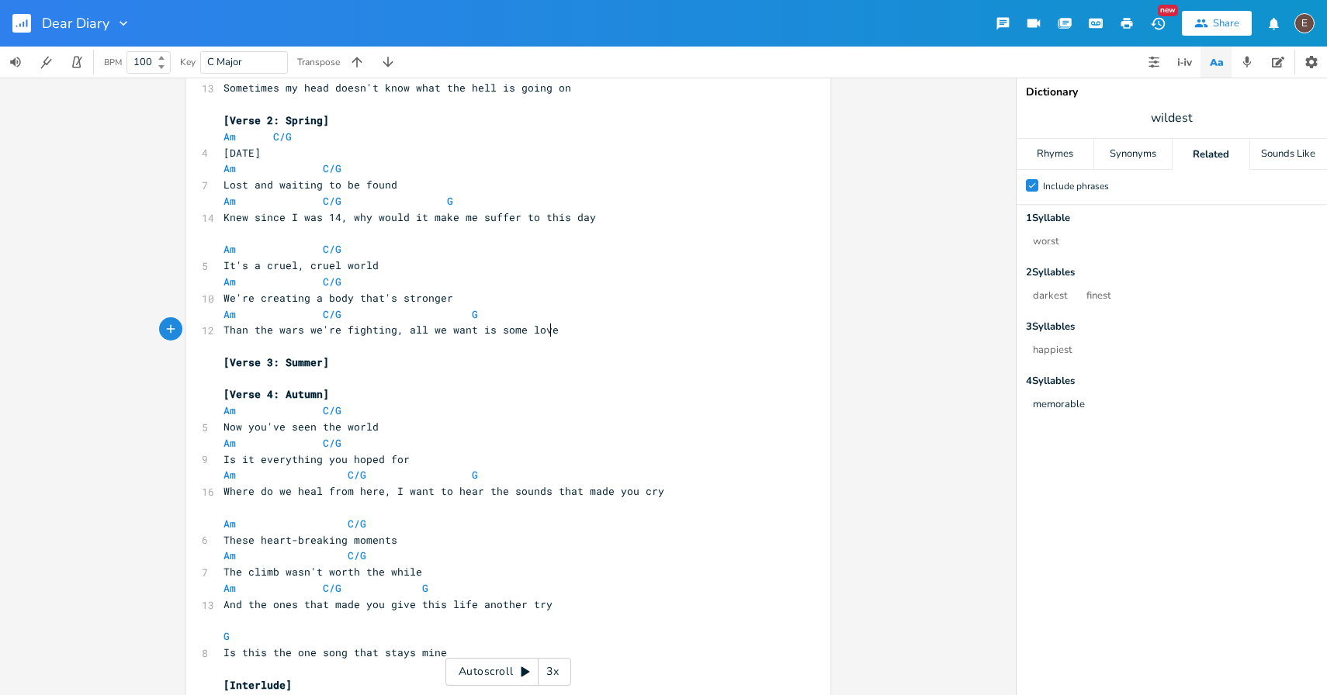
scroll to position [326, 0]
click at [670, 487] on pre "Where do we heal from here, I want to hear the sounds that made you cry" at bounding box center [500, 491] width 560 height 16
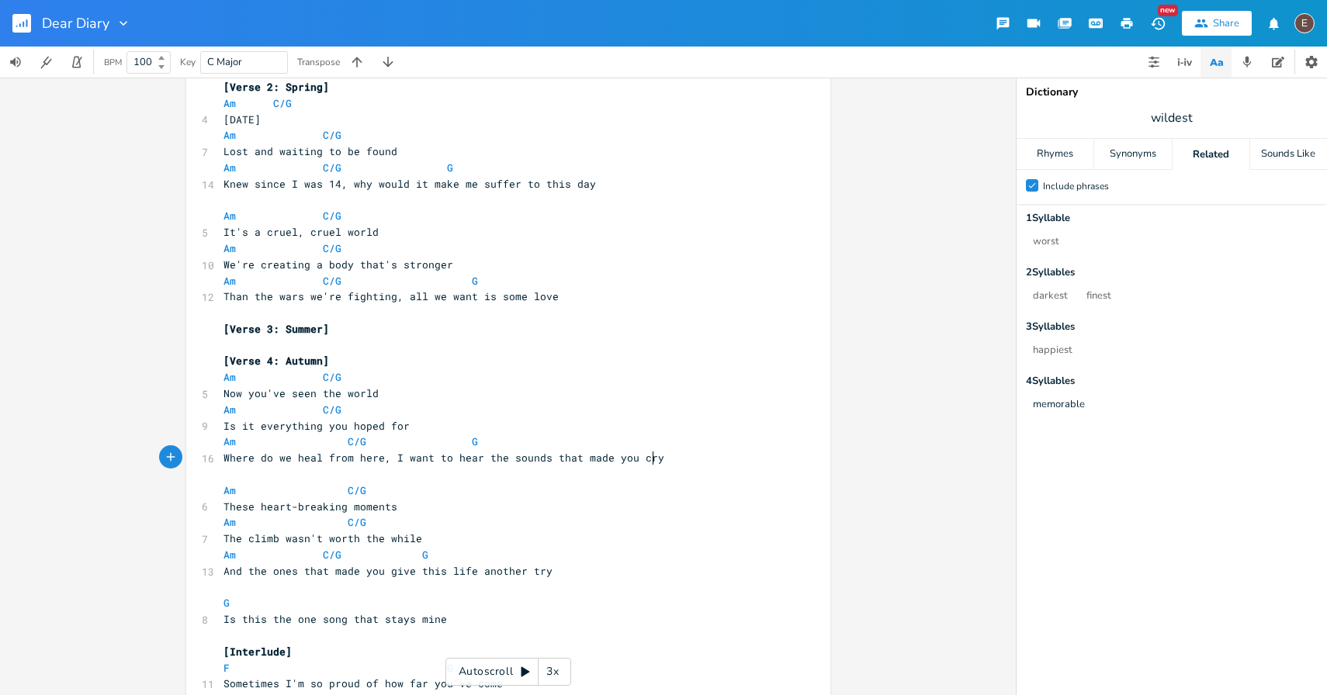
click at [224, 542] on span "The climb wasn't worth the while" at bounding box center [323, 539] width 199 height 14
type textarea "The"
click at [224, 542] on span "The climb wasn't worth the while" at bounding box center [323, 539] width 199 height 14
type textarea "All the ones that made you cru"
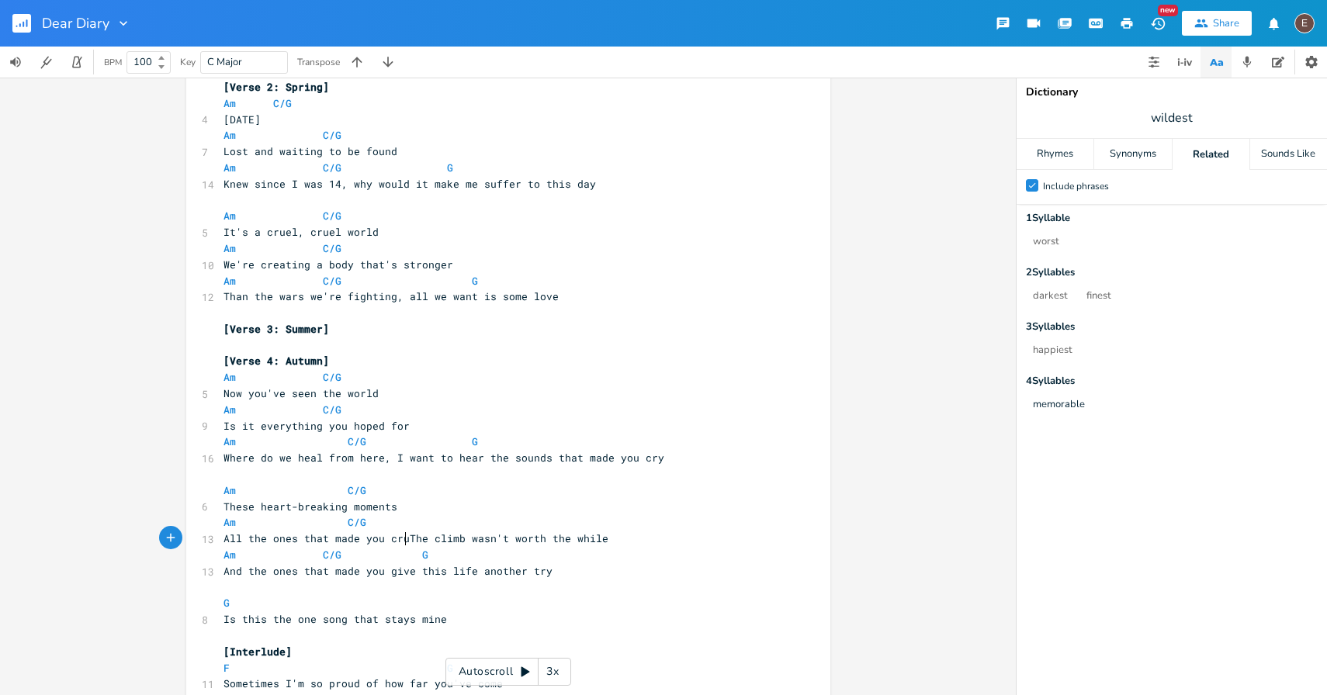
type textarea "y"
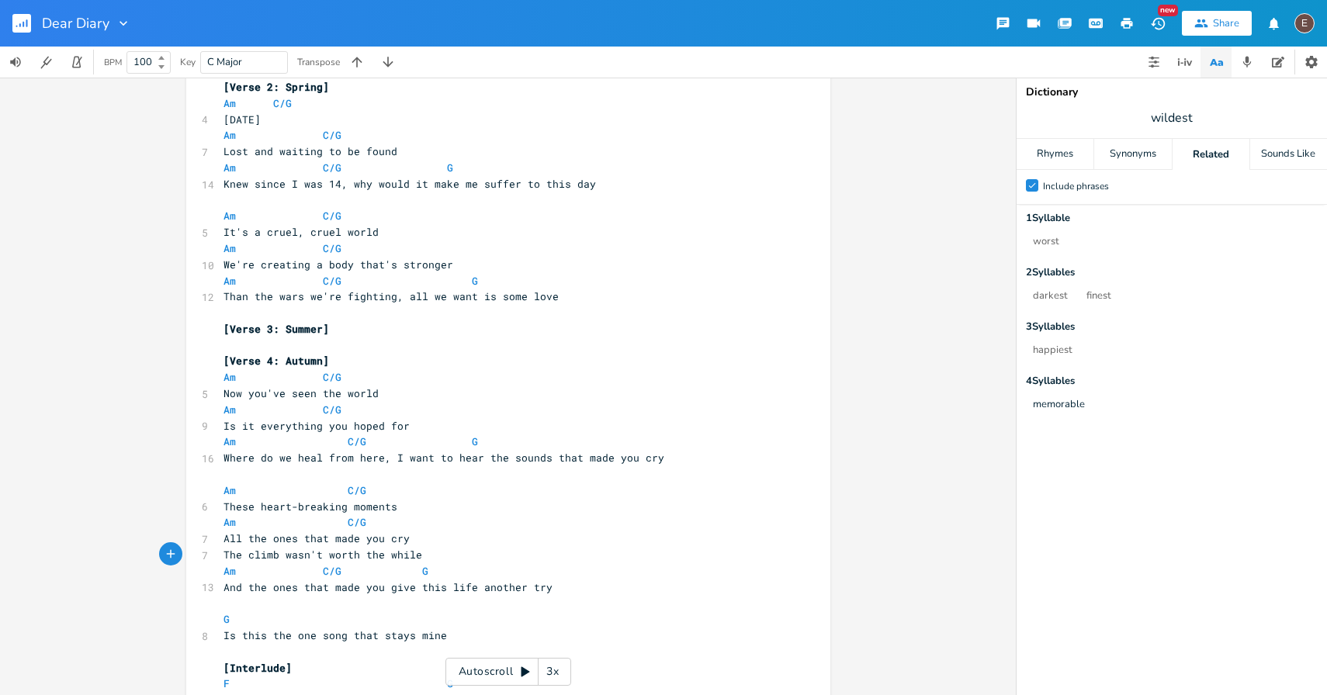
click at [423, 552] on pre "The climb wasn't worth the while" at bounding box center [500, 555] width 560 height 16
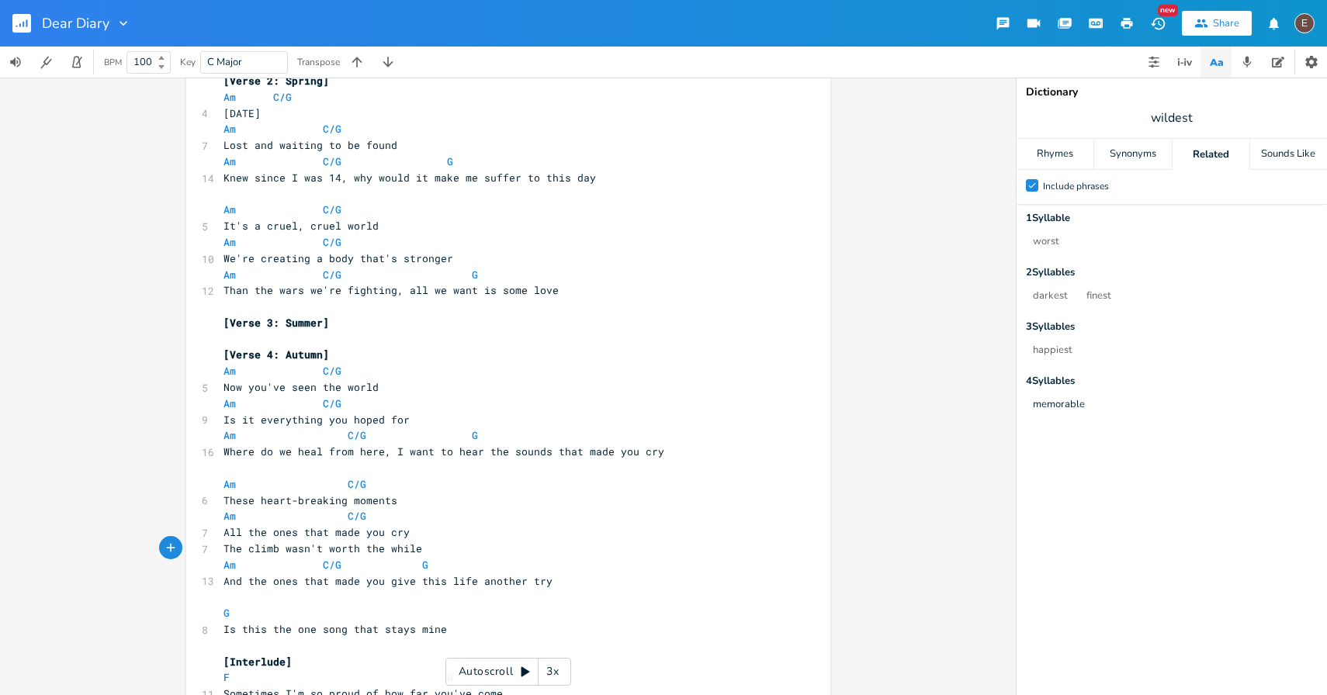
scroll to position [368, 0]
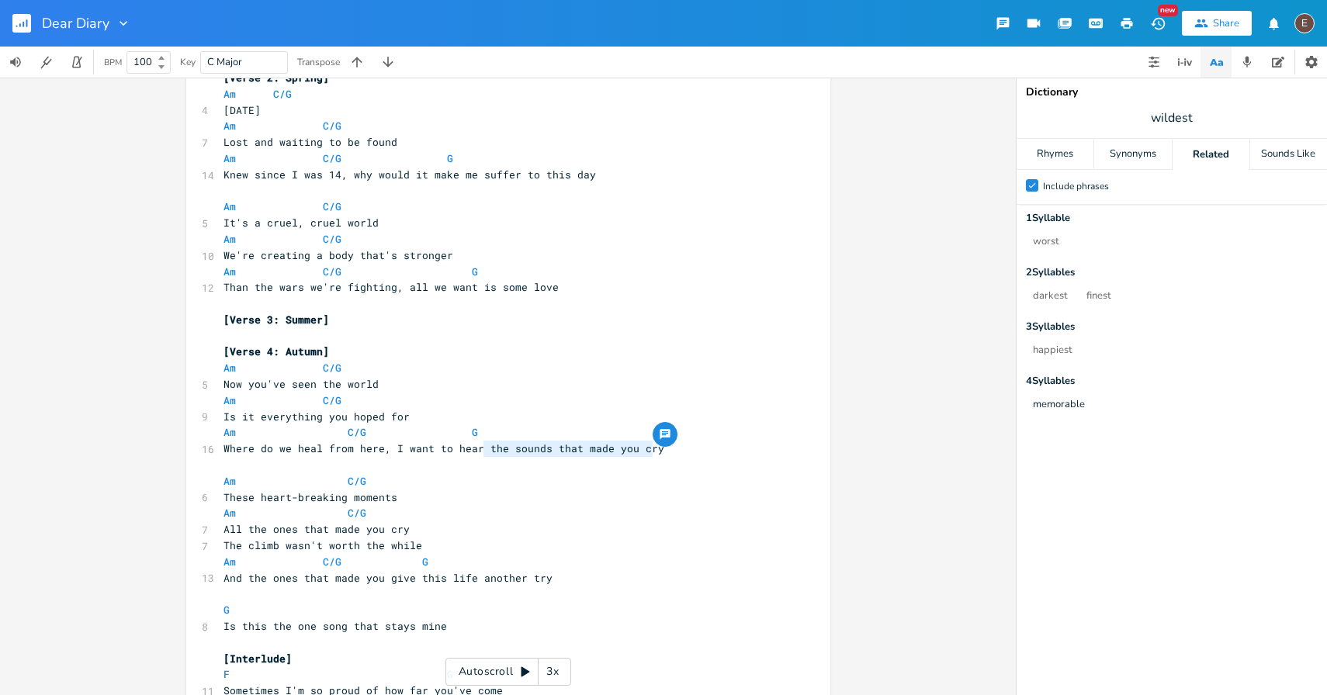
drag, startPoint x: 666, startPoint y: 449, endPoint x: 479, endPoint y: 450, distance: 187.0
click at [479, 450] on pre "Where do we heal from here, I want to hear the sounds that made you cry" at bounding box center [500, 449] width 560 height 16
type textarea "the sounds that made you cry"
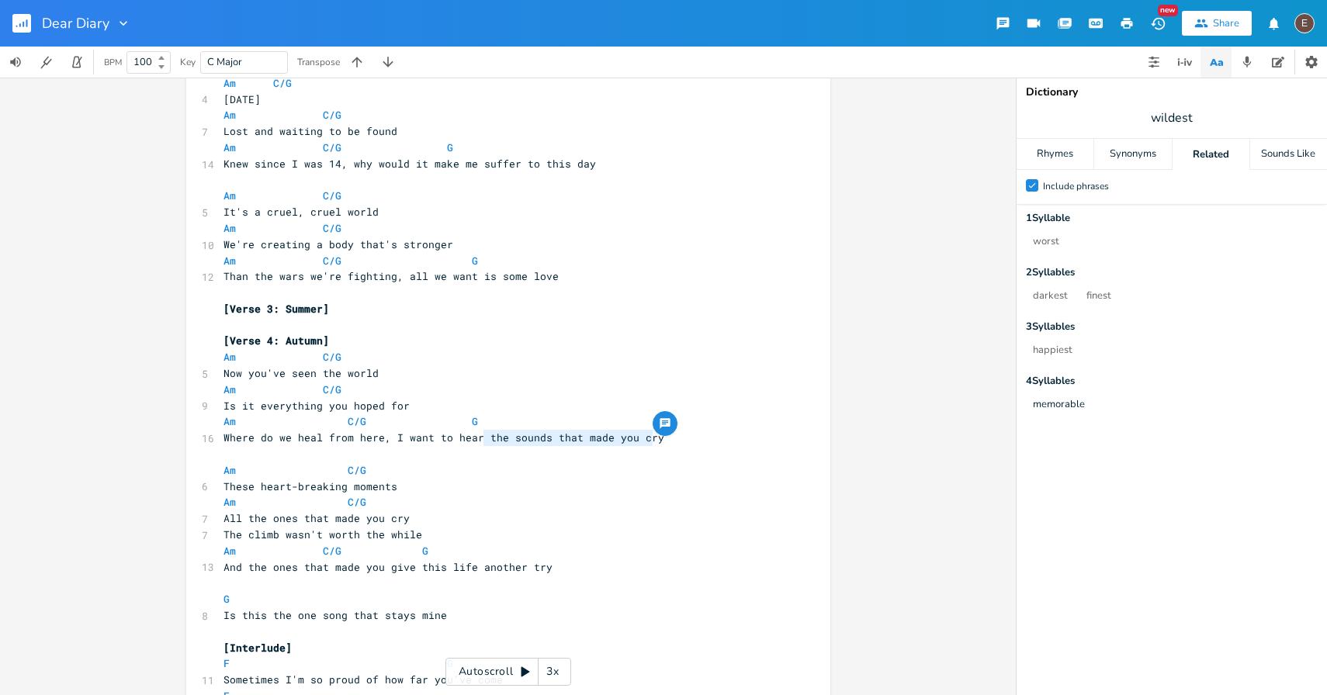
scroll to position [370, 0]
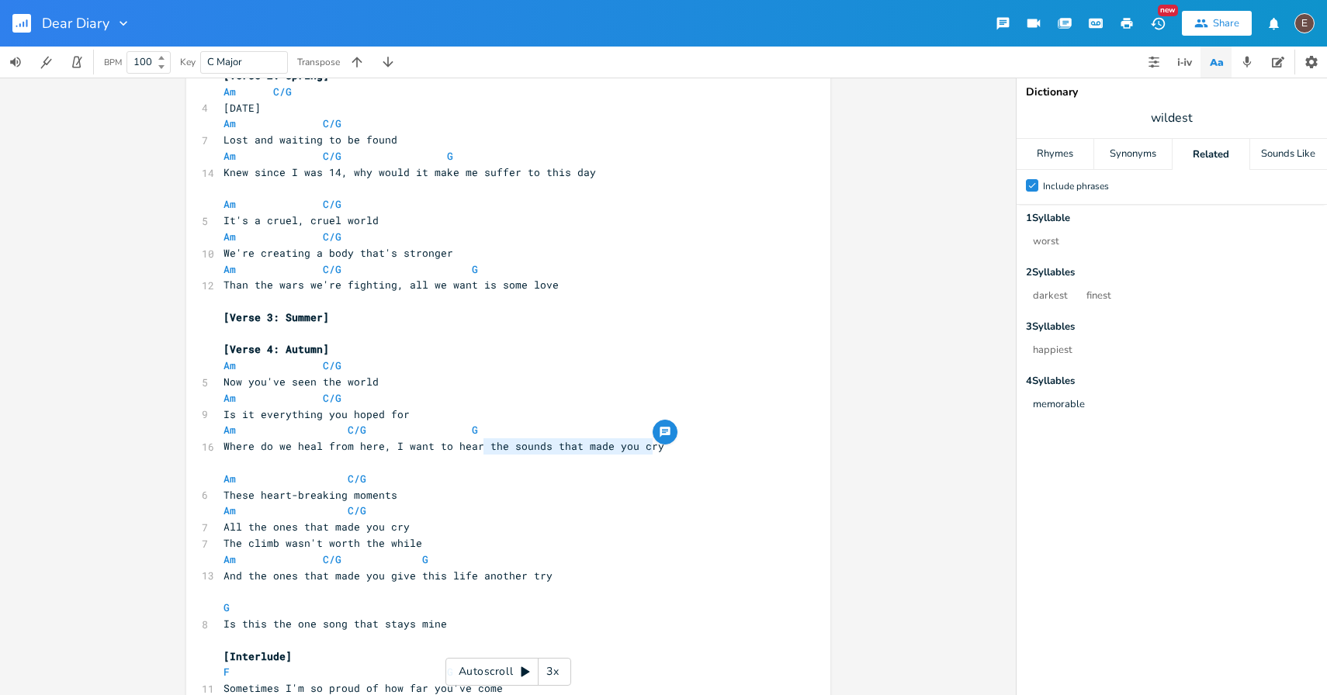
click at [391, 451] on span "Where do we heal from here, I want to hear the sounds that made you cry" at bounding box center [444, 446] width 441 height 14
click at [387, 449] on span "Where do we heal from here, I want to hear the sounds that made you cry" at bounding box center [444, 446] width 441 height 14
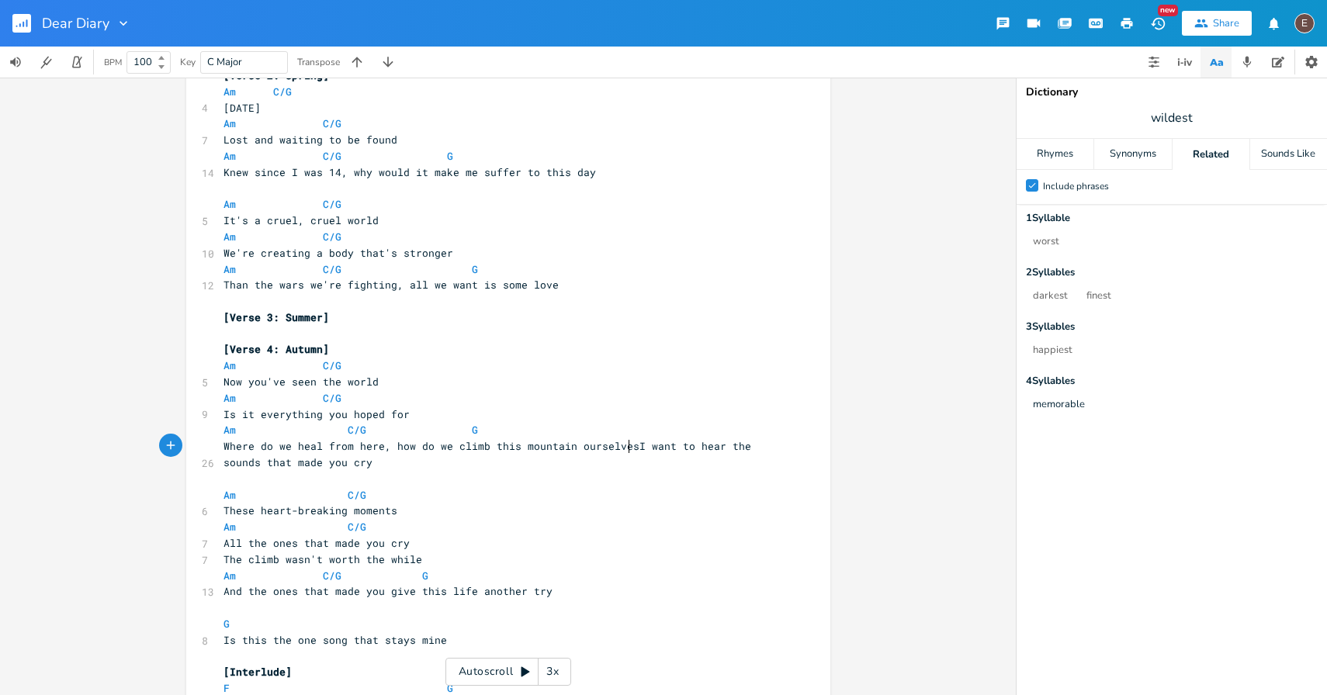
type textarea "how do we climb this mountain ourselves"
type textarea "I want to hear the sounds that made you cry"
drag, startPoint x: 684, startPoint y: 463, endPoint x: 628, endPoint y: 452, distance: 57.8
click at [628, 452] on pre "Where do we heal from here, how do we climb this mountain ourselves I want to h…" at bounding box center [500, 454] width 560 height 33
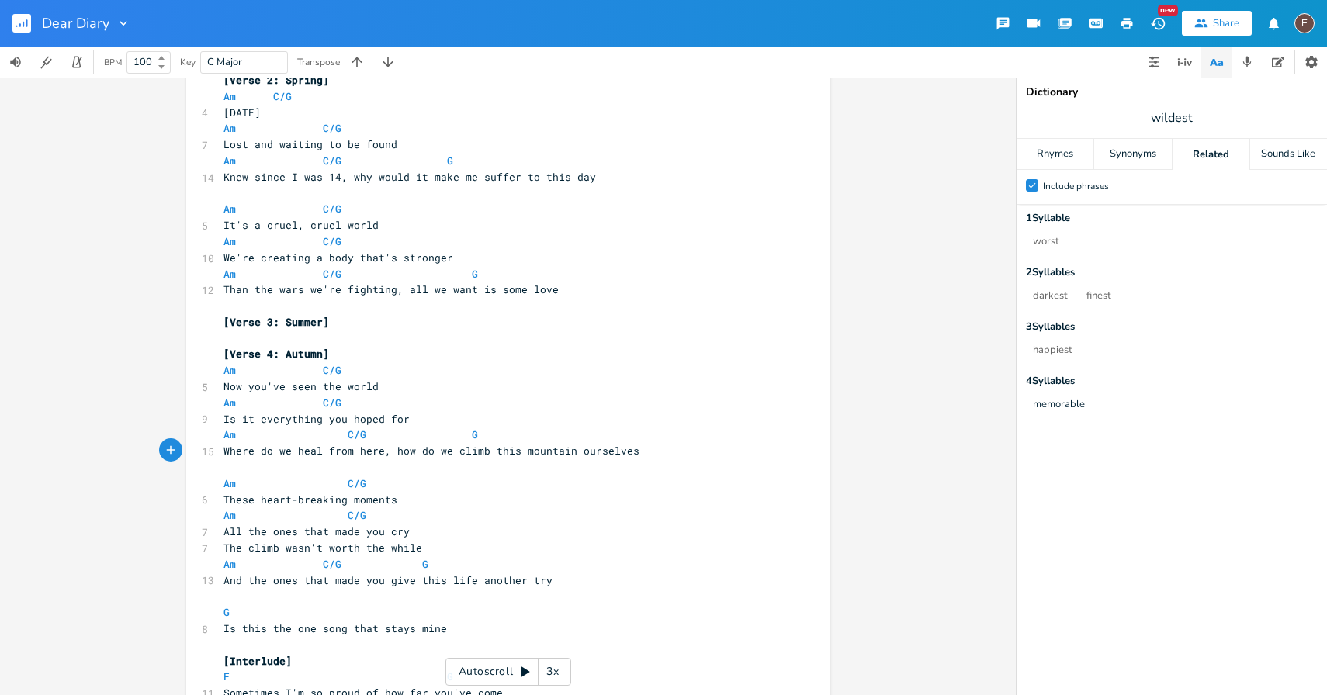
scroll to position [358, 0]
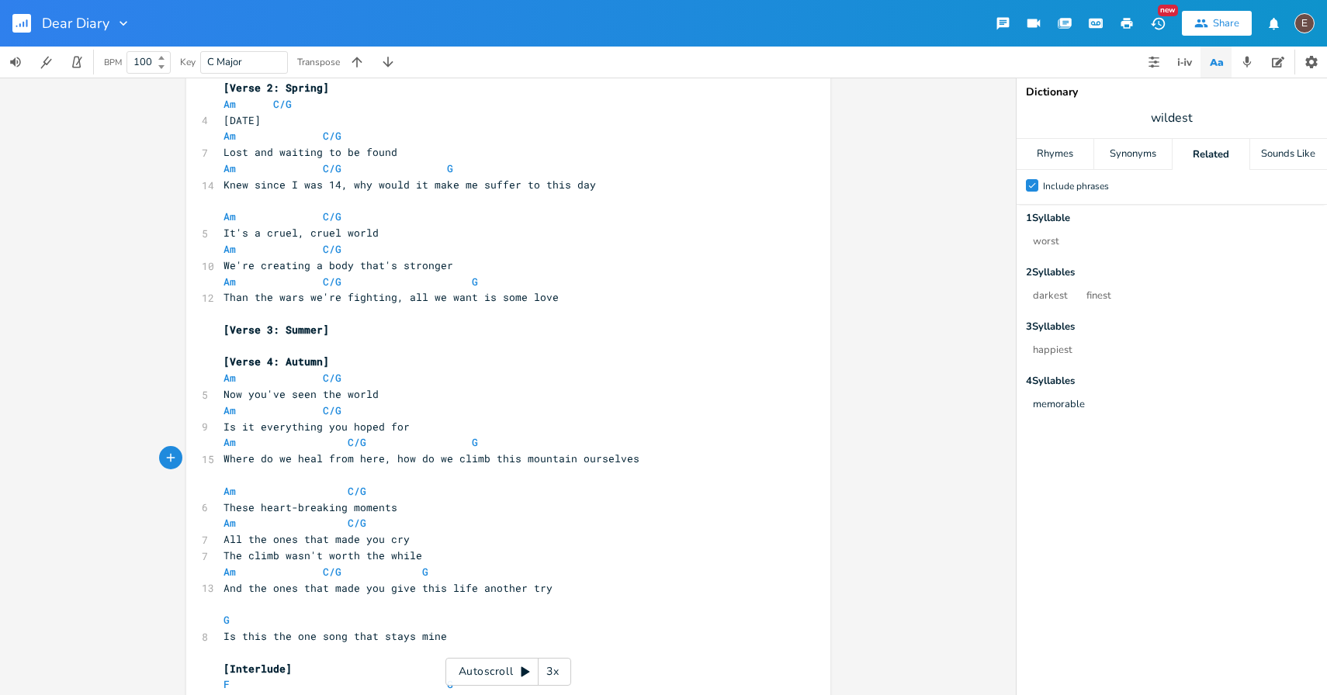
click at [224, 507] on span "These heart-breaking moments" at bounding box center [311, 508] width 174 height 14
click at [224, 539] on span "All the ones that made you cry" at bounding box center [317, 539] width 186 height 14
click at [224, 591] on span "And the ones that made you give this life another try" at bounding box center [388, 588] width 329 height 14
type textarea "Tell me about them"
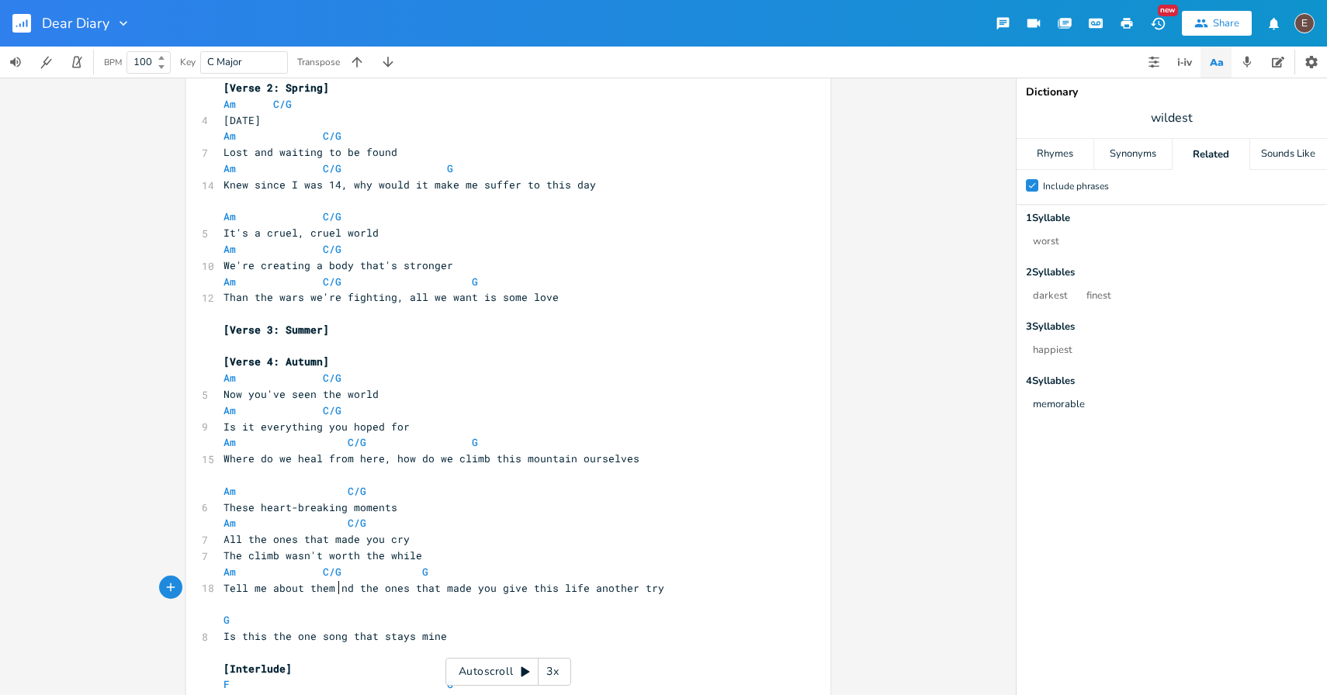
type textarea "a"
click at [314, 572] on span at bounding box center [310, 572] width 25 height 16
click at [497, 572] on span "G" at bounding box center [500, 572] width 6 height 15
click at [481, 572] on span at bounding box center [484, 572] width 25 height 16
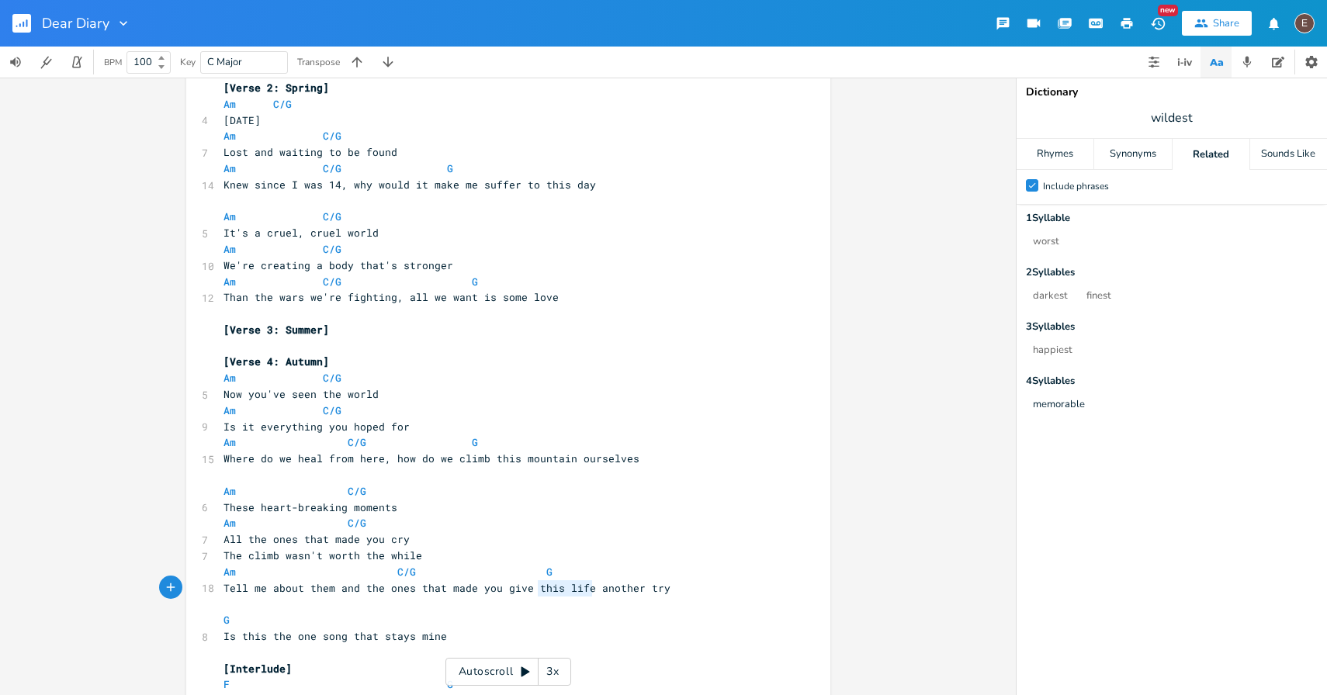
type textarea "this life"
drag, startPoint x: 586, startPoint y: 587, endPoint x: 528, endPoint y: 587, distance: 58.2
click at [528, 587] on span "Tell me about them and the ones that made you give this life another try" at bounding box center [447, 588] width 447 height 14
click at [522, 574] on span at bounding box center [534, 572] width 25 height 16
click at [522, 590] on span "Tell me about them and the ones that made you give another try" at bounding box center [416, 588] width 385 height 14
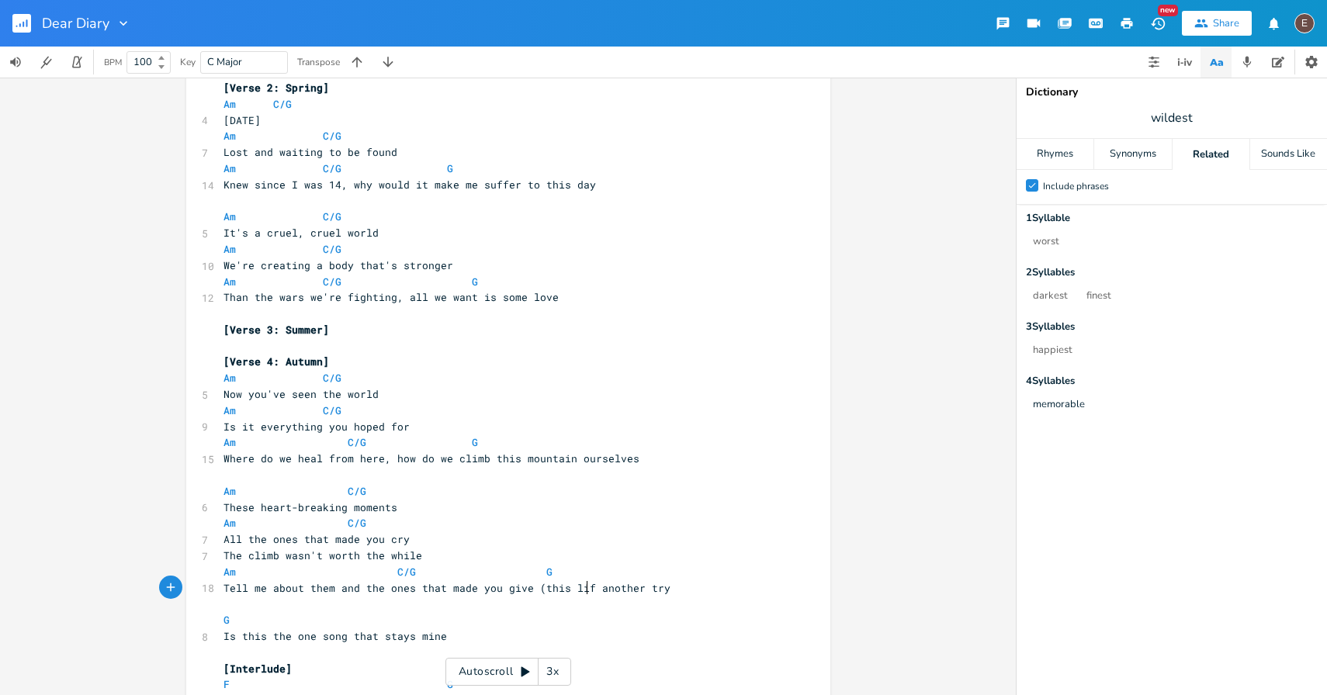
type textarea "(this life)"
click at [453, 556] on pre "The climb wasn't worth the while" at bounding box center [500, 556] width 560 height 16
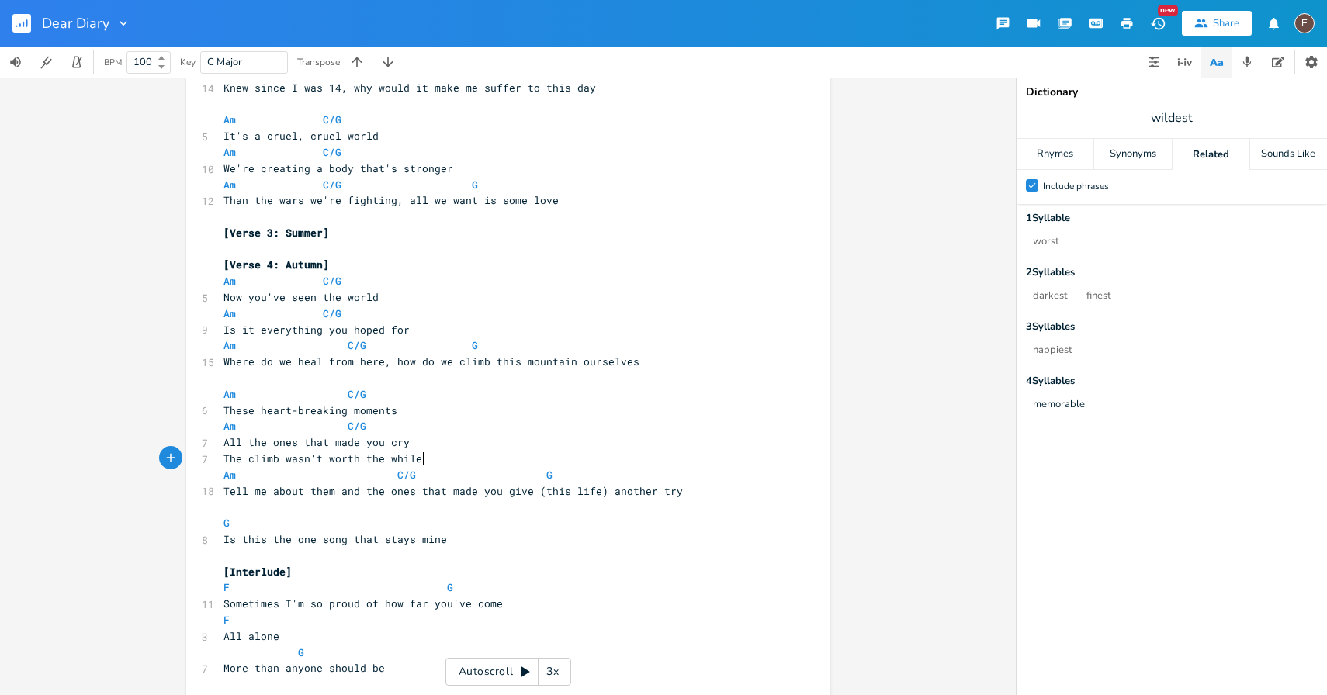
scroll to position [458, 0]
click at [394, 514] on pre "G" at bounding box center [500, 520] width 560 height 16
click at [393, 504] on pre "​" at bounding box center [500, 504] width 560 height 16
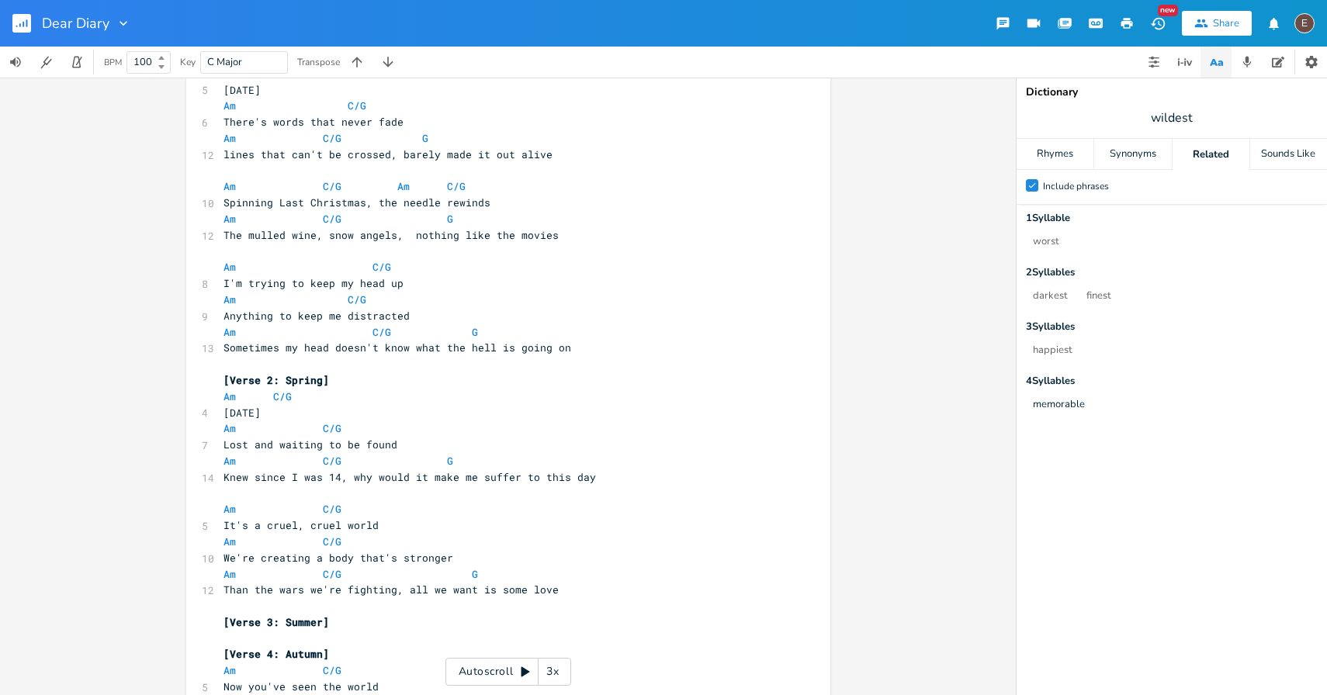
scroll to position [0, 0]
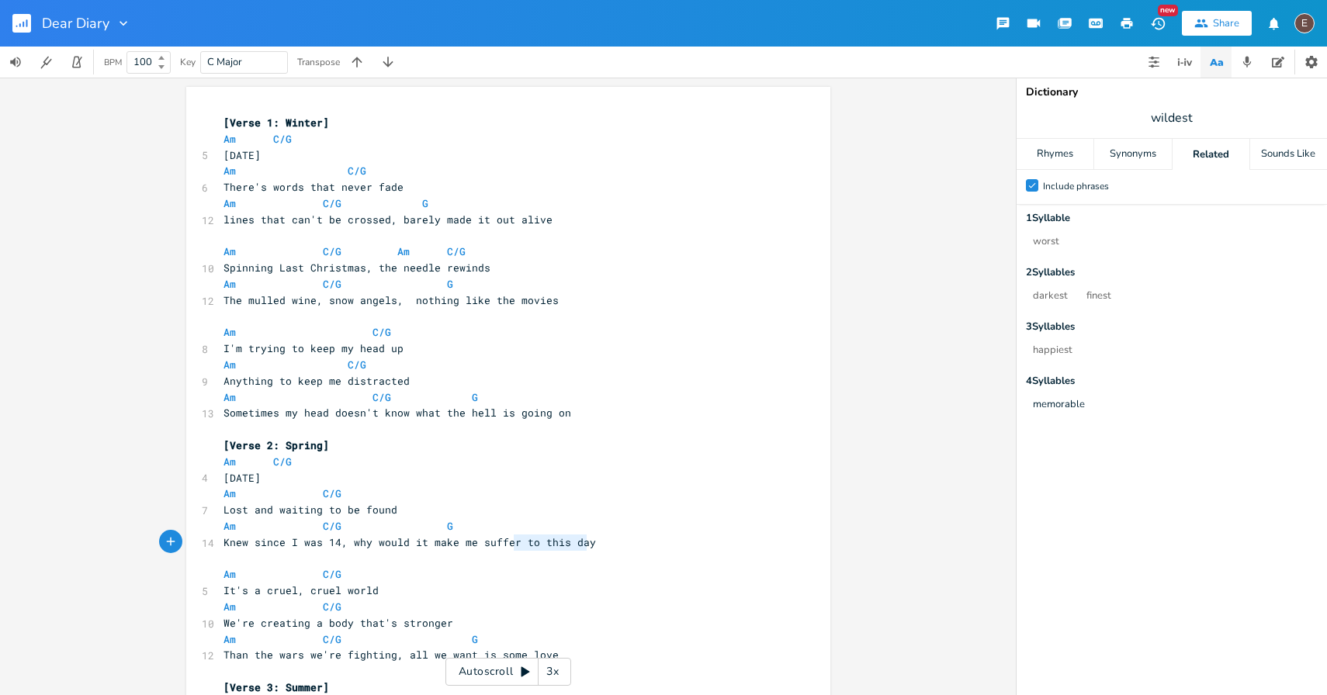
drag, startPoint x: 589, startPoint y: 539, endPoint x: 512, endPoint y: 542, distance: 76.9
click at [512, 542] on pre "Knew since I was 14, why would it make me suffer to this day" at bounding box center [500, 543] width 560 height 16
type textarea "now"
drag, startPoint x: 440, startPoint y: 624, endPoint x: 310, endPoint y: 626, distance: 129.6
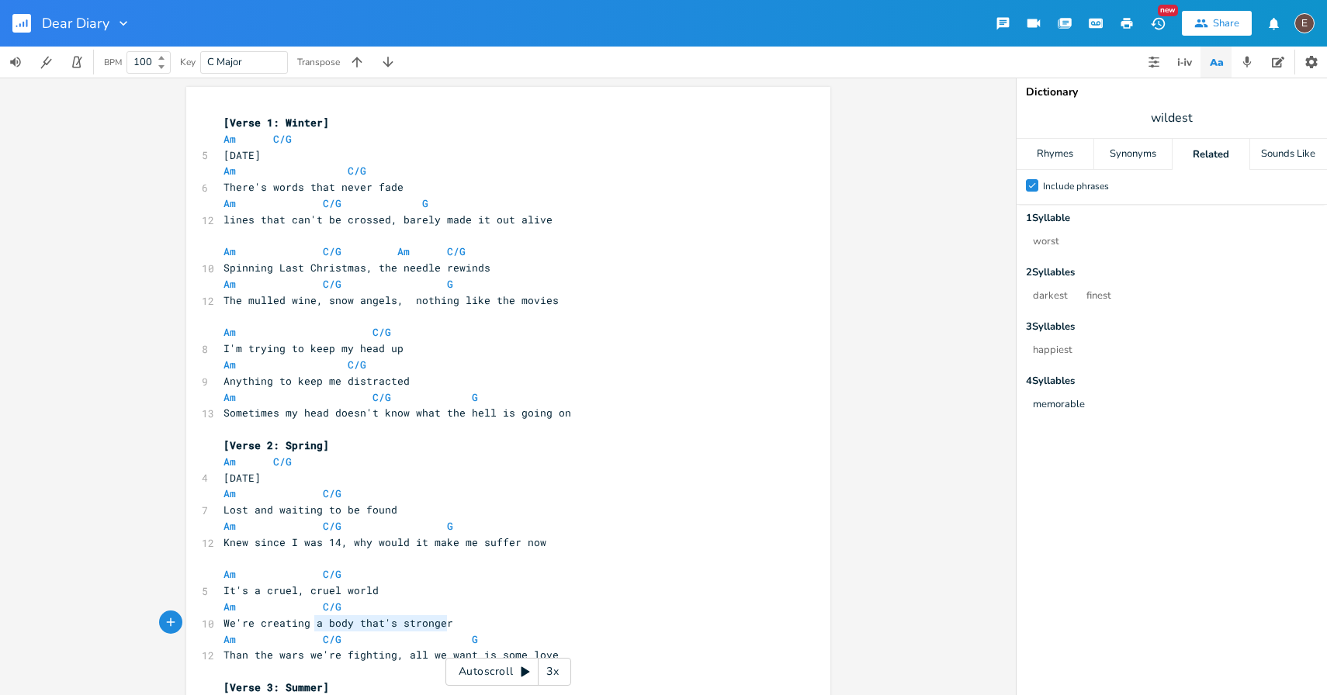
click at [310, 626] on span "We're creating a body that's stronger" at bounding box center [339, 623] width 230 height 14
type textarea "something that's stronger"
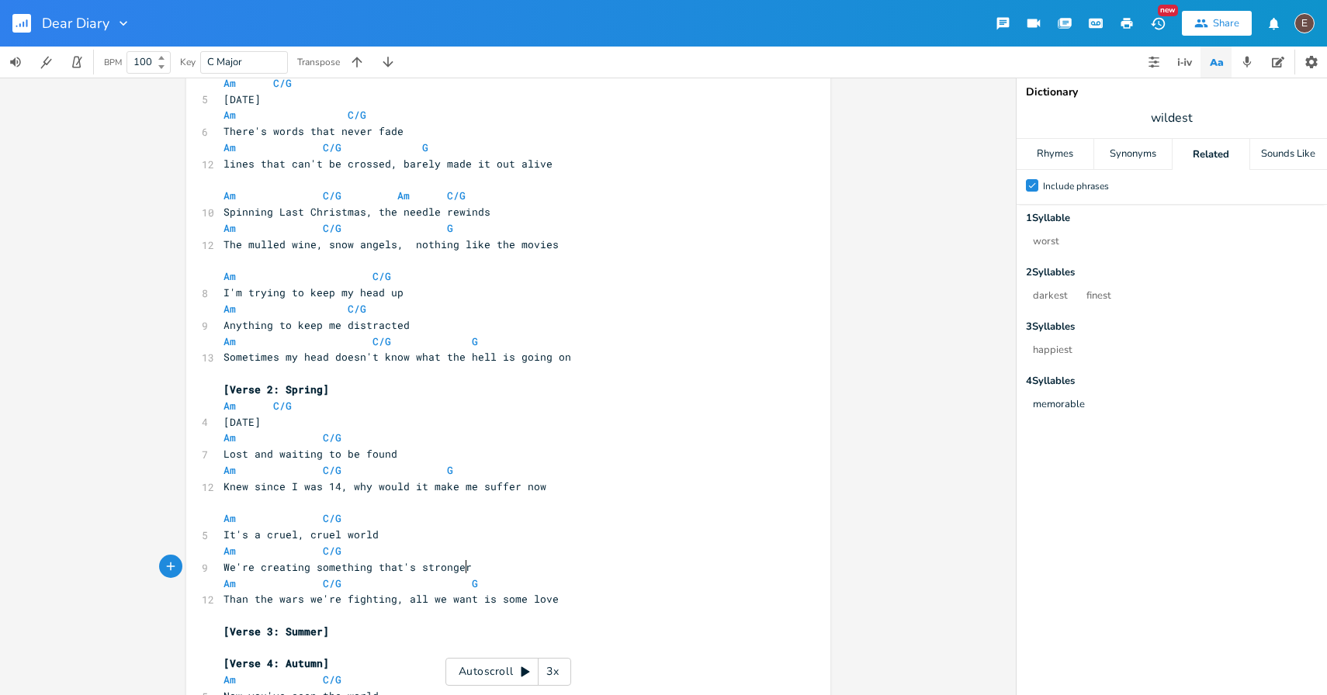
scroll to position [58, 0]
click at [456, 600] on span "Than the wars we're fighting, all we want is some love" at bounding box center [391, 597] width 335 height 14
click at [496, 600] on span "Than the wars we're fighting, all we want is some love" at bounding box center [391, 597] width 335 height 14
click at [456, 583] on span at bounding box center [459, 582] width 25 height 16
click at [554, 601] on pre "Than the wars we're fighting, all we want is some love" at bounding box center [500, 597] width 560 height 16
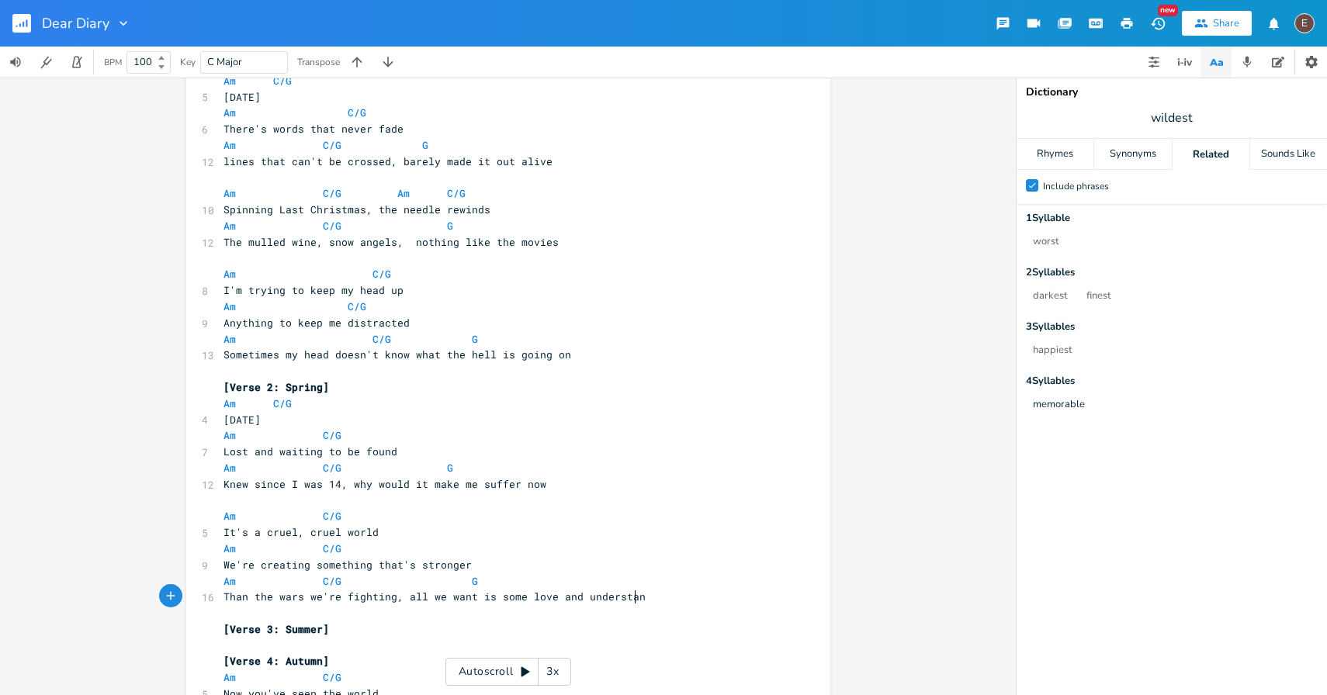
scroll to position [0, 89]
type textarea "and understanding"
click at [620, 603] on span "Than the wars we're fighting, all we want is some love and understanding" at bounding box center [447, 597] width 447 height 14
type textarea "connection"
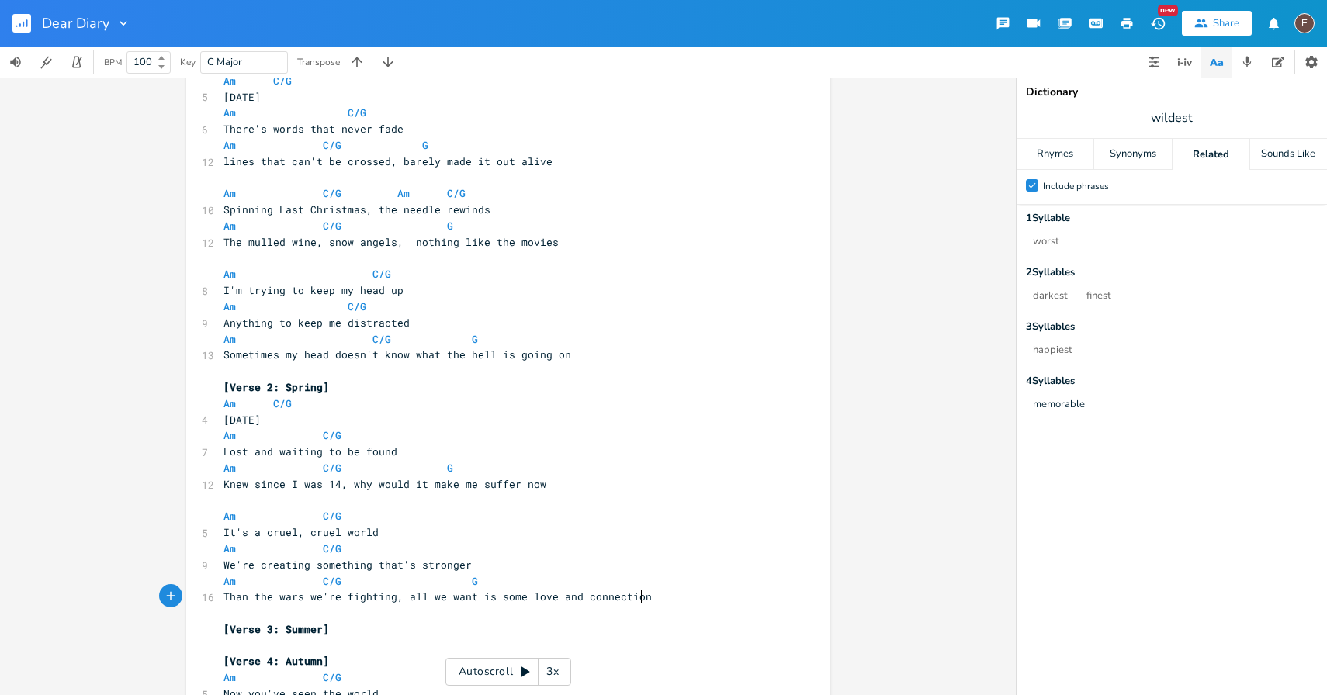
scroll to position [0, 49]
type textarea "ng"
type textarea "on"
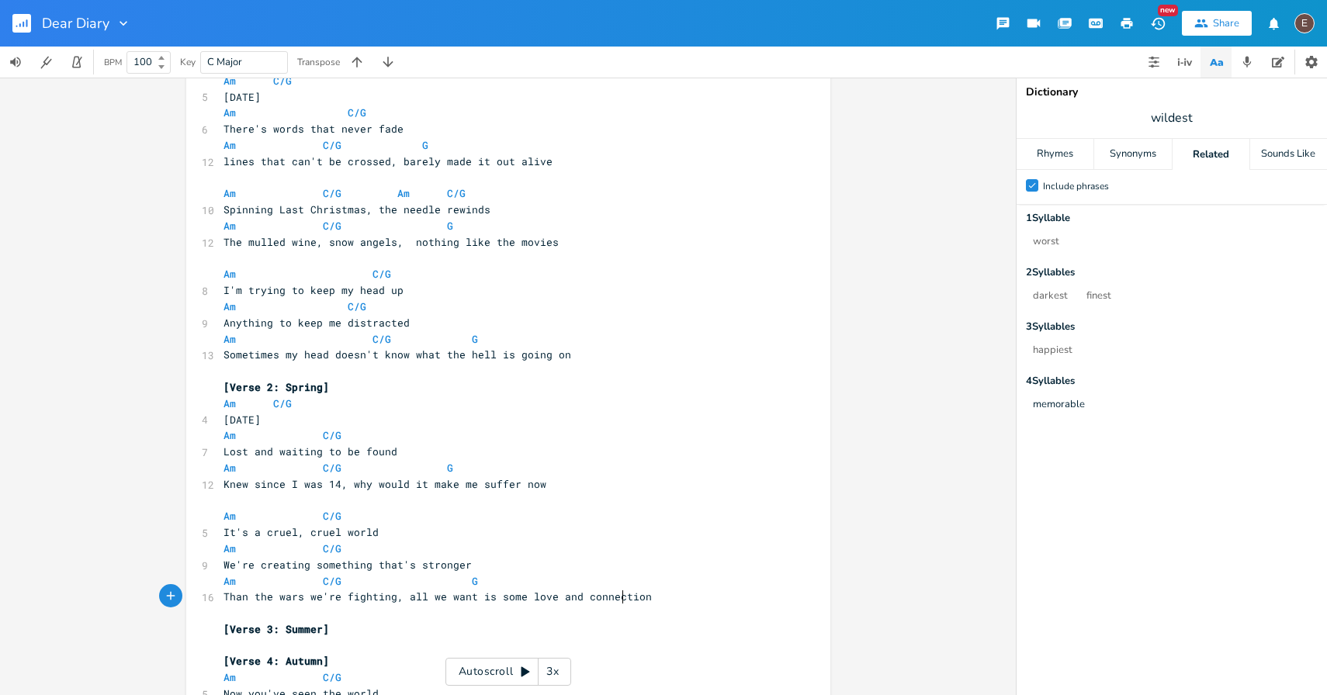
click at [620, 601] on span "Than the wars we're fighting, all we want is some love and connection" at bounding box center [438, 597] width 428 height 14
type textarea "some more"
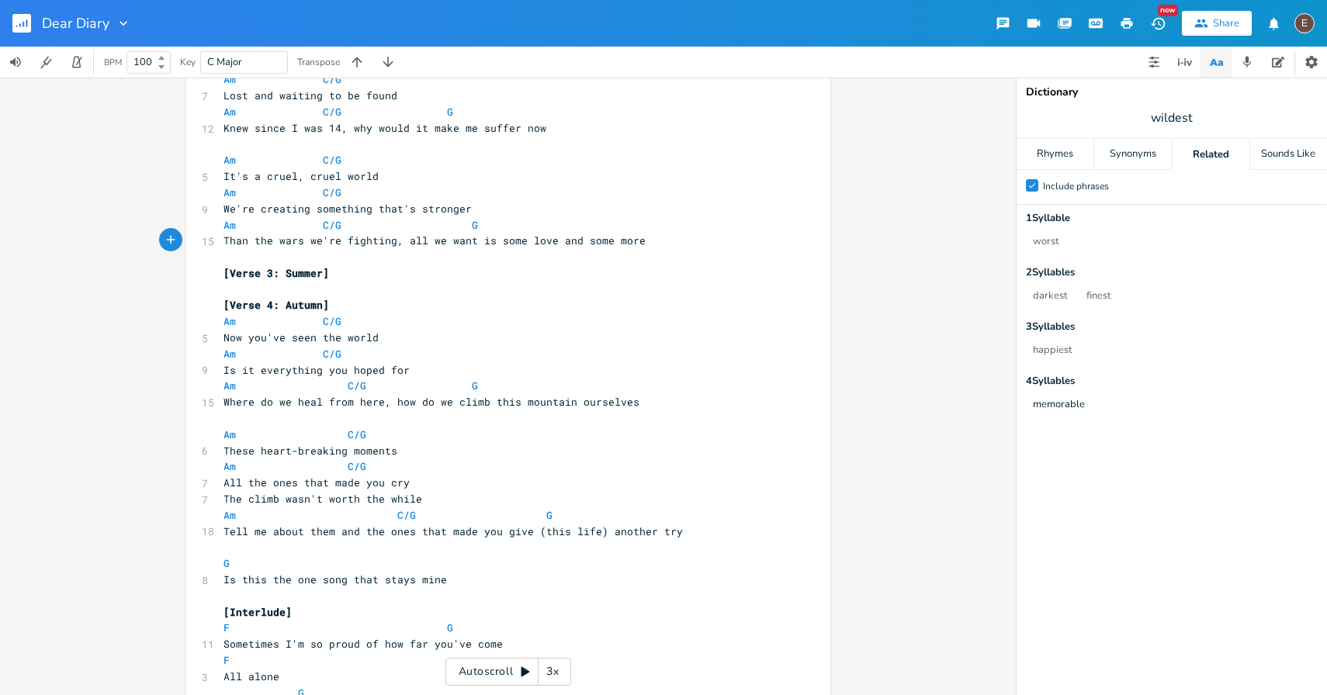
scroll to position [418, 0]
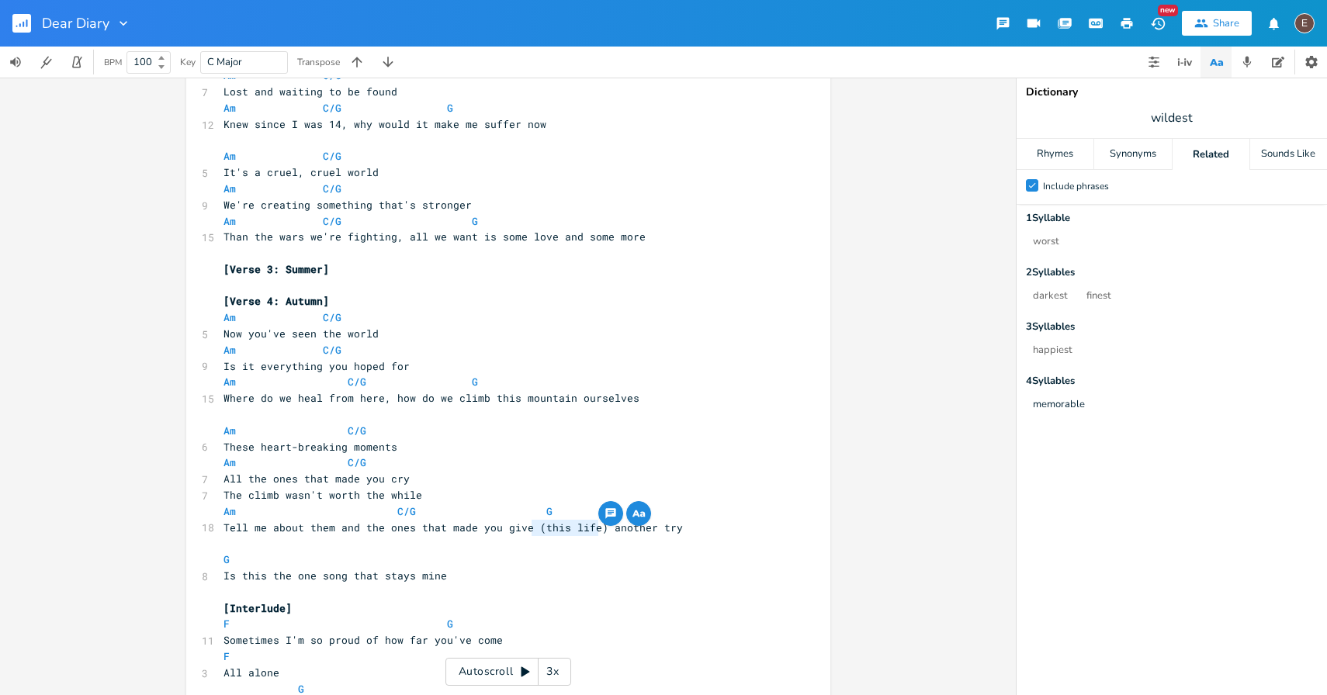
type textarea "this life)"
drag, startPoint x: 597, startPoint y: 525, endPoint x: 531, endPoint y: 529, distance: 66.1
click at [531, 529] on span "Tell me about them and the ones that made you give (this life) another try" at bounding box center [453, 528] width 459 height 14
click at [400, 494] on span "The climb wasn't worth the while" at bounding box center [323, 495] width 199 height 14
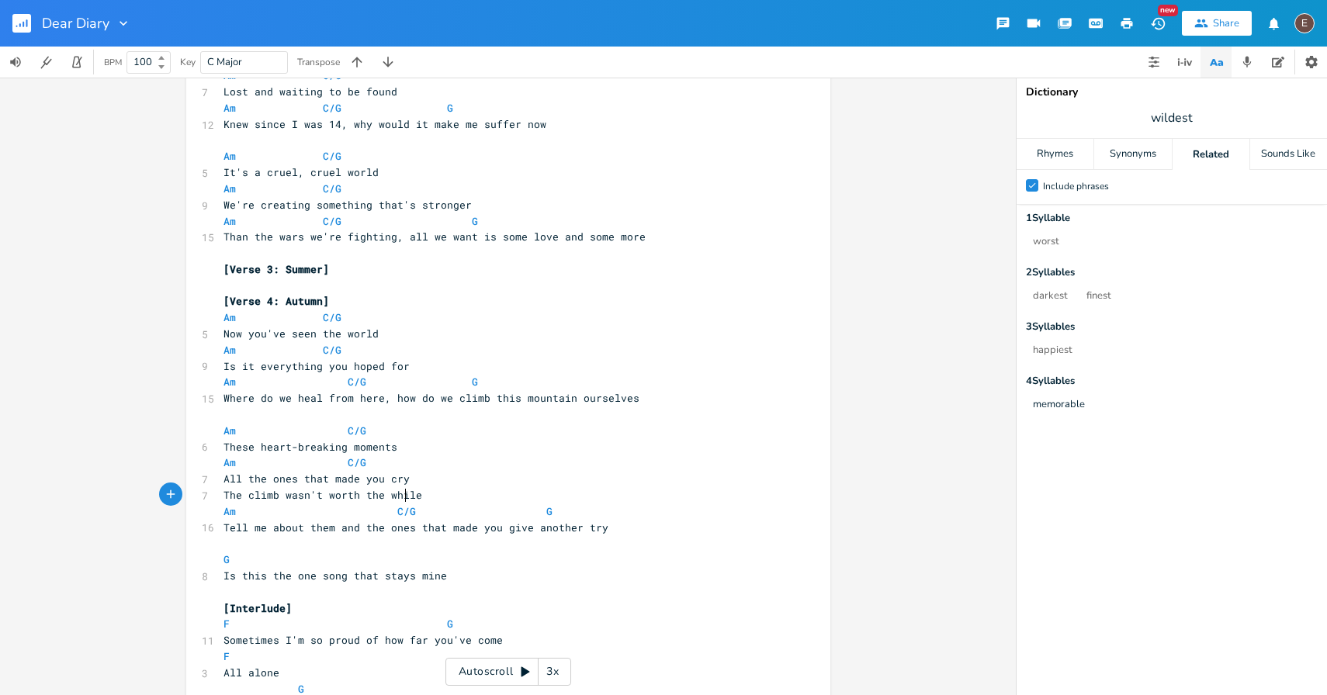
type textarea "The climb wasn't worth the while"
click at [400, 494] on span "The climb wasn't worth the while" at bounding box center [323, 495] width 199 height 14
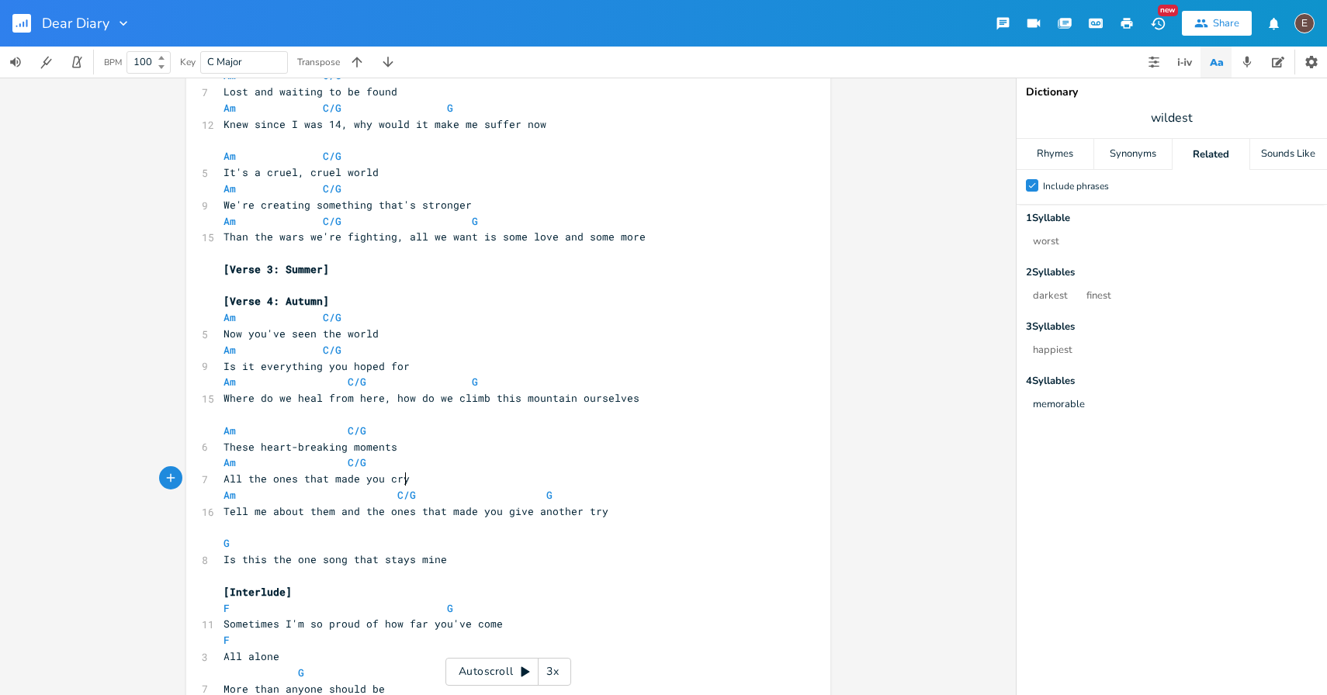
click at [531, 480] on pre "All the ones that made you cry" at bounding box center [500, 479] width 560 height 16
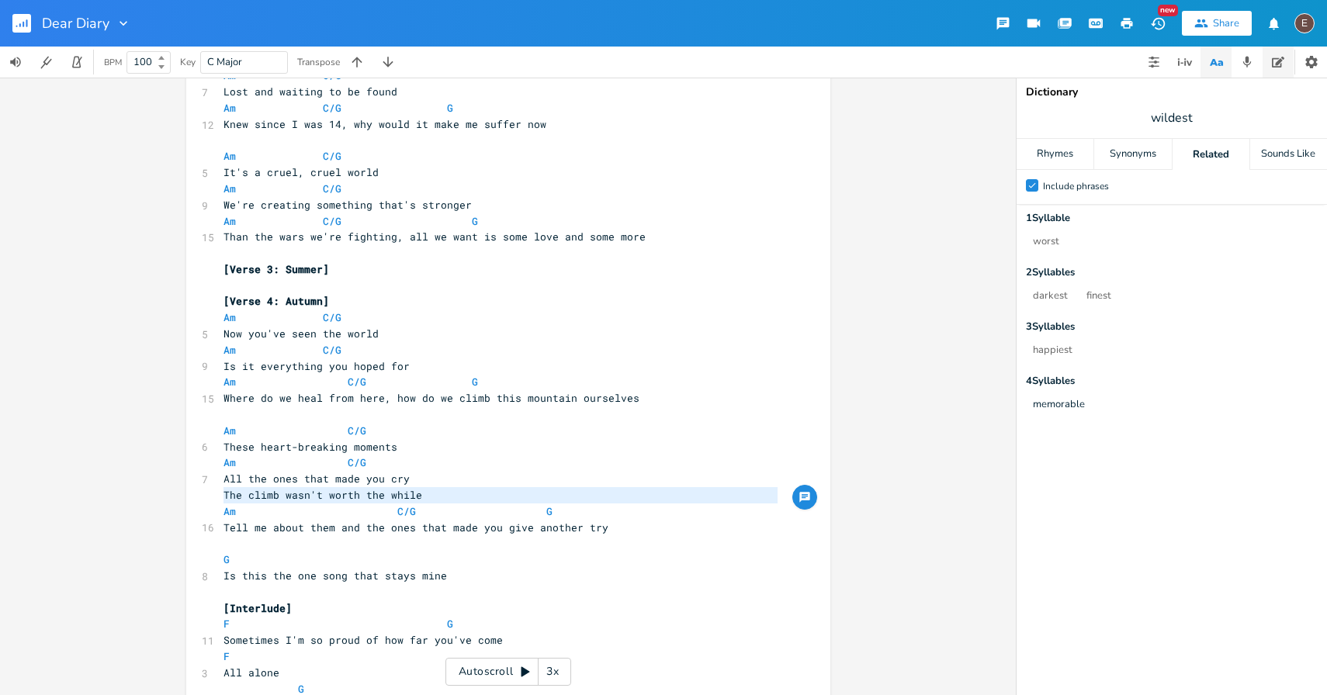
type textarea "The climb wasn't worth the while"
click at [1281, 60] on icon "button" at bounding box center [1278, 62] width 12 height 11
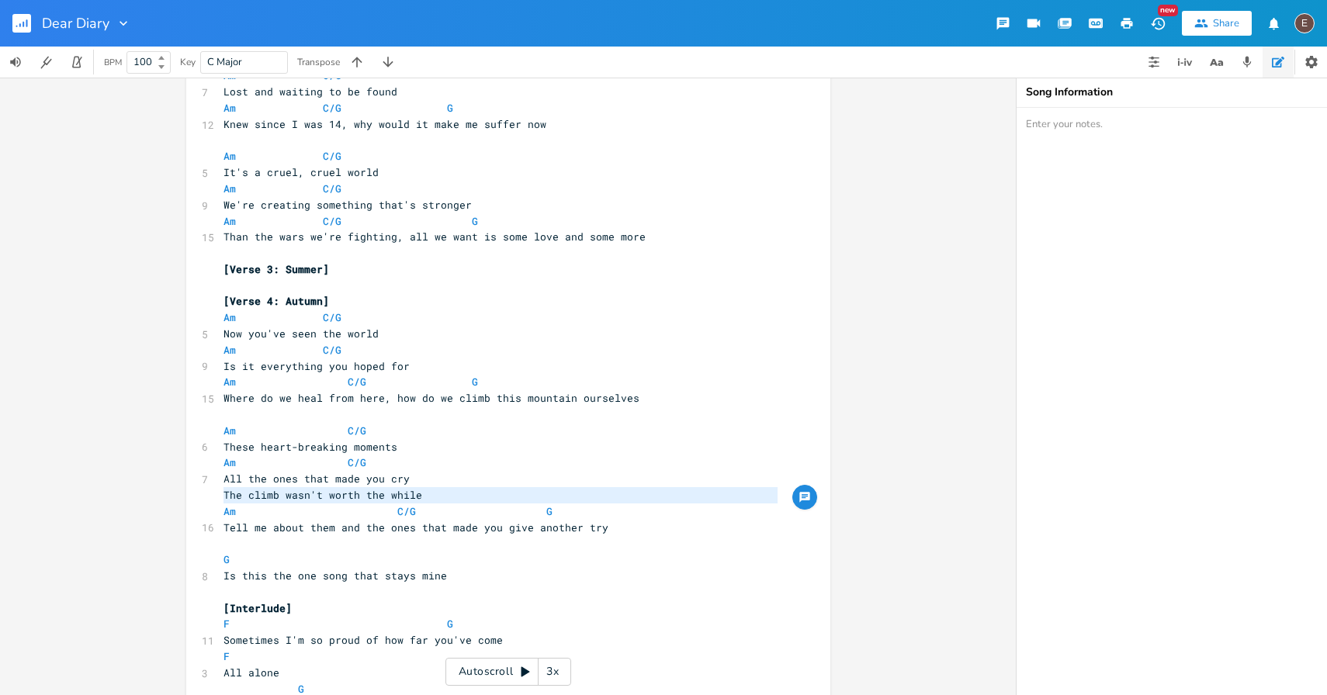
click at [1190, 152] on textarea at bounding box center [1172, 401] width 310 height 587
paste textarea "The climb wasn't worth the while"
type textarea "The climb wasn't worth the while"
click at [542, 515] on span "Am C/G G" at bounding box center [391, 511] width 335 height 14
click at [447, 493] on pre "The climb wasn't worth the while" at bounding box center [500, 495] width 560 height 16
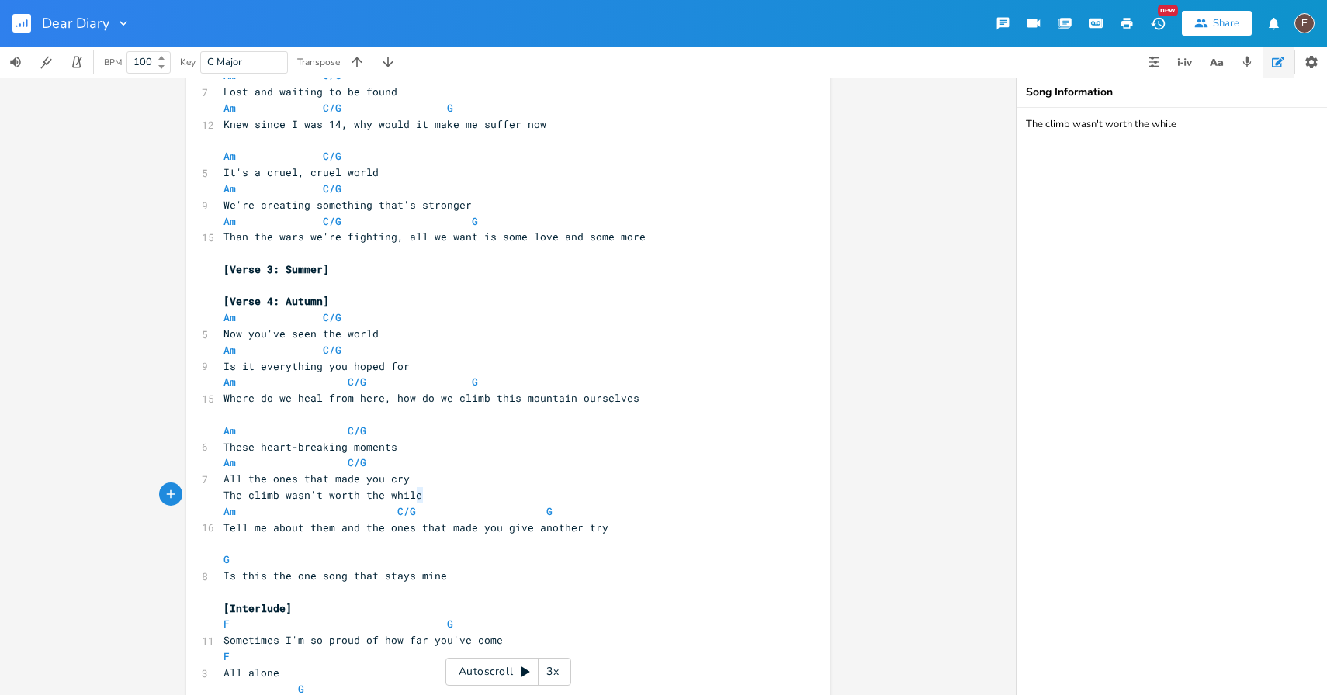
click at [447, 493] on pre "The climb wasn't worth the while" at bounding box center [500, 495] width 560 height 16
type textarea "The climb wasn't worth the while"
click at [447, 493] on pre "The climb wasn't worth the while" at bounding box center [500, 495] width 560 height 16
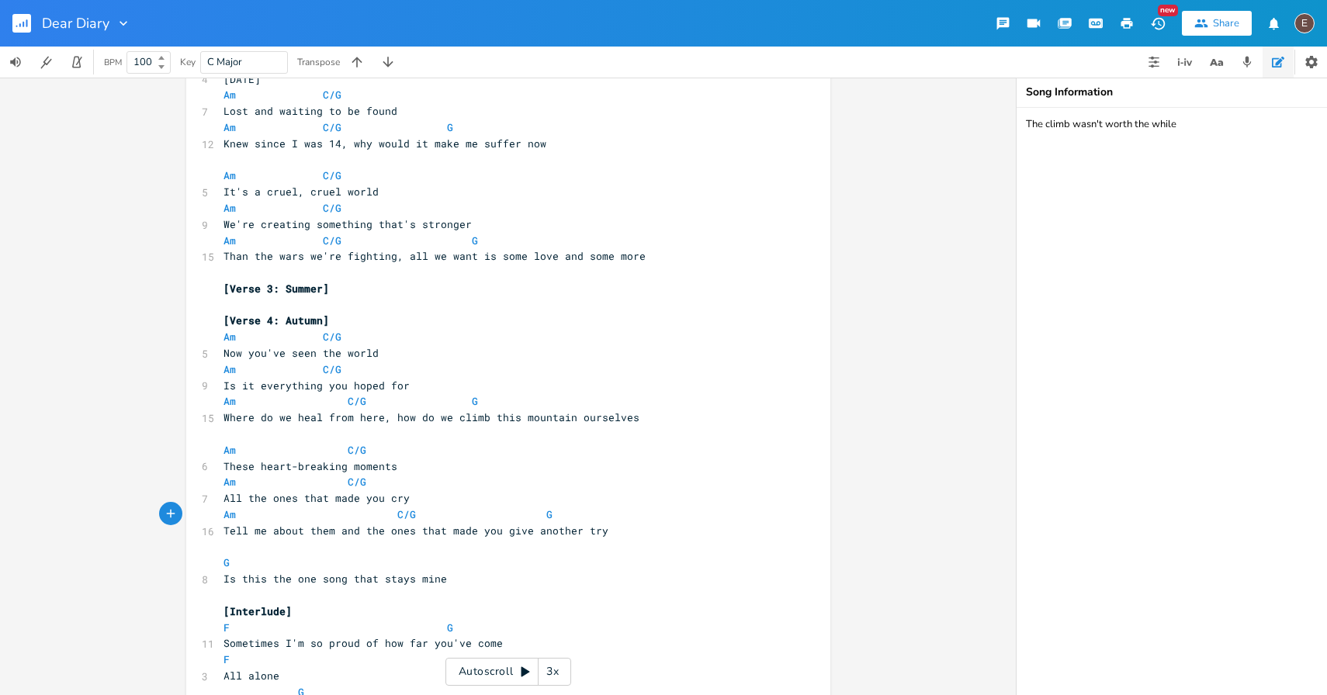
scroll to position [397, 0]
drag, startPoint x: 634, startPoint y: 419, endPoint x: 483, endPoint y: 421, distance: 150.6
click at [483, 421] on pre "Where do we heal from here, how do we climb this mountain ourselves" at bounding box center [500, 419] width 560 height 16
type textarea "up."
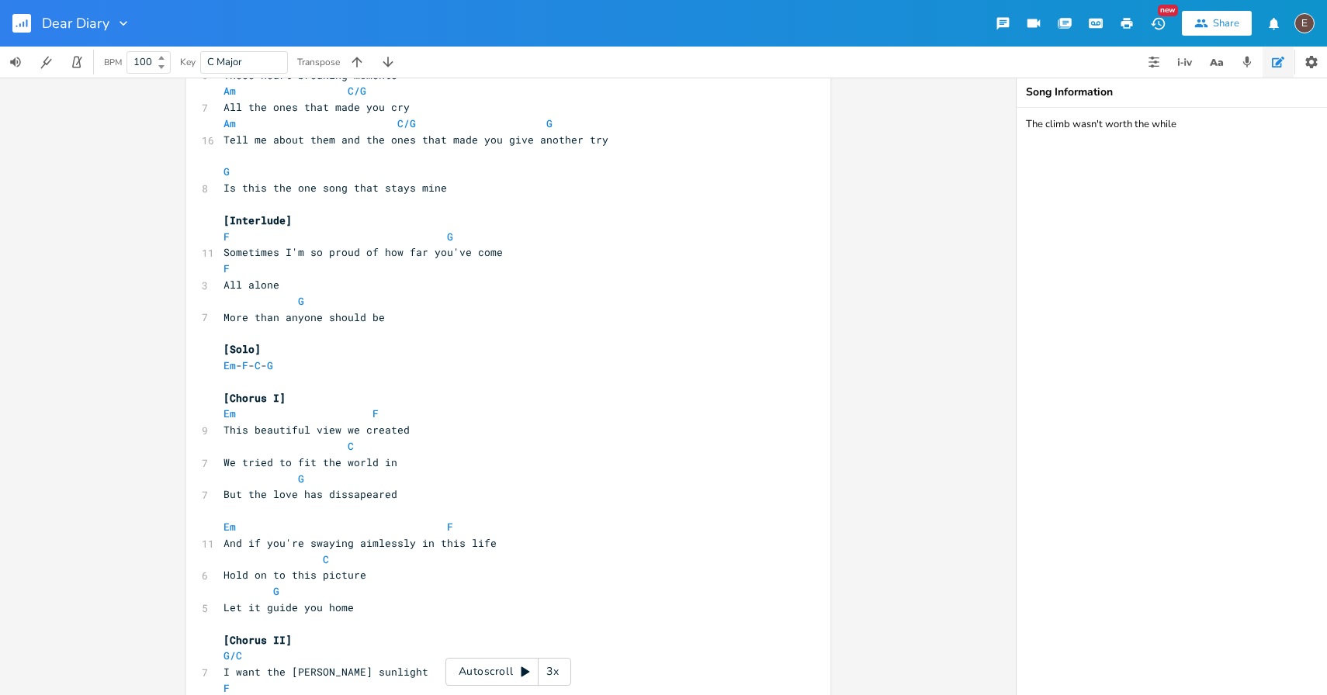
scroll to position [794, 0]
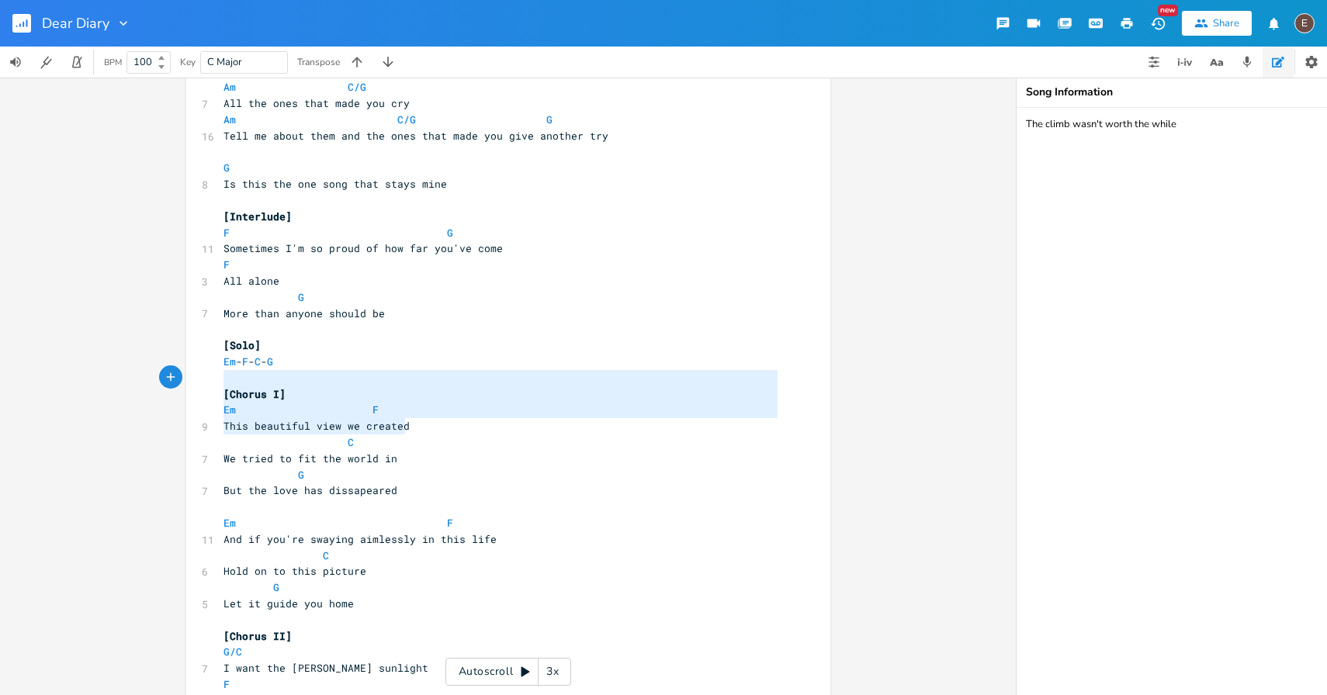
drag, startPoint x: 400, startPoint y: 430, endPoint x: 401, endPoint y: 371, distance: 59.0
click at [400, 371] on div "[Verse 1: Winter] Am C/G 5 [DATE] Am C/G 6 There's words that never fade Am C/G…" at bounding box center [500, 523] width 560 height 2405
type textarea "[Chorus I] Em F This beautiful view we created"
click at [401, 371] on pre "​" at bounding box center [500, 378] width 560 height 16
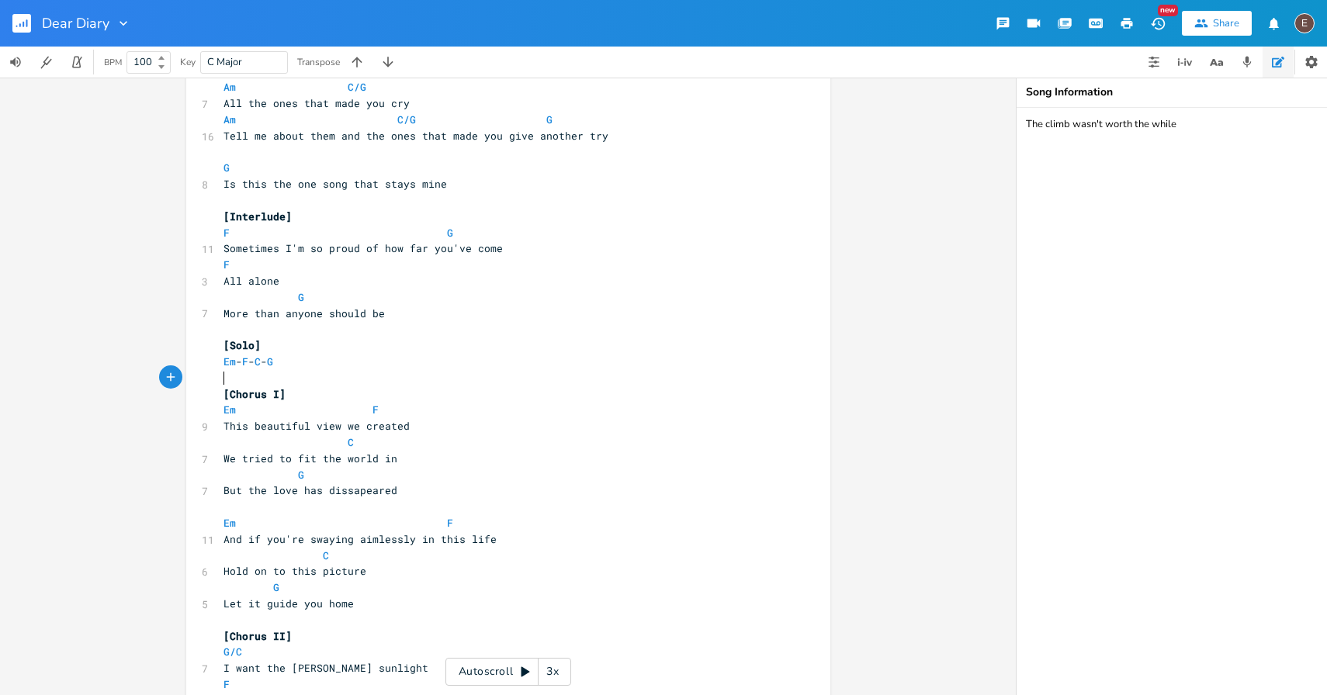
click at [362, 348] on pre "[Solo]" at bounding box center [500, 346] width 560 height 16
type textarea "]"
click at [362, 348] on pre "[Solo]" at bounding box center [500, 346] width 560 height 16
click at [341, 358] on pre "Em - F - C - G" at bounding box center [500, 362] width 560 height 16
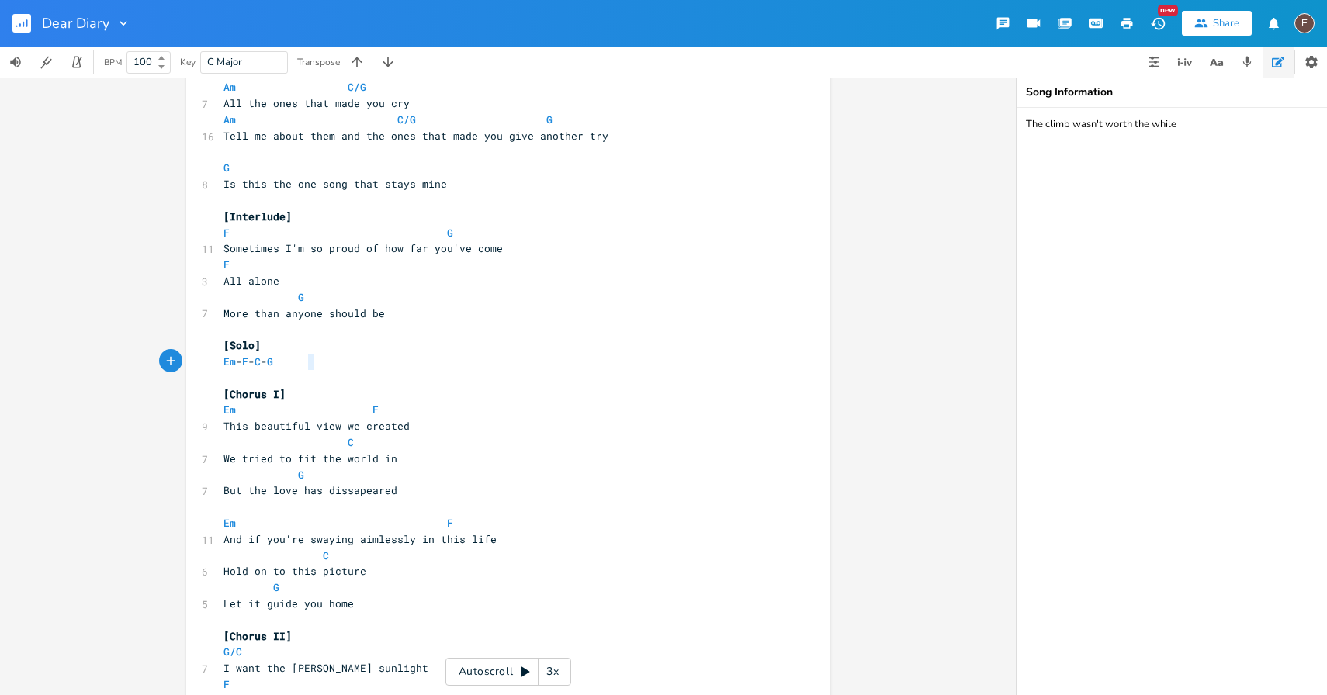
type textarea "Em - F - C - G"
click at [341, 358] on pre "Em - F - C - G" at bounding box center [500, 362] width 560 height 16
click at [314, 377] on pre "​" at bounding box center [500, 378] width 560 height 16
type textarea "Whew wh"
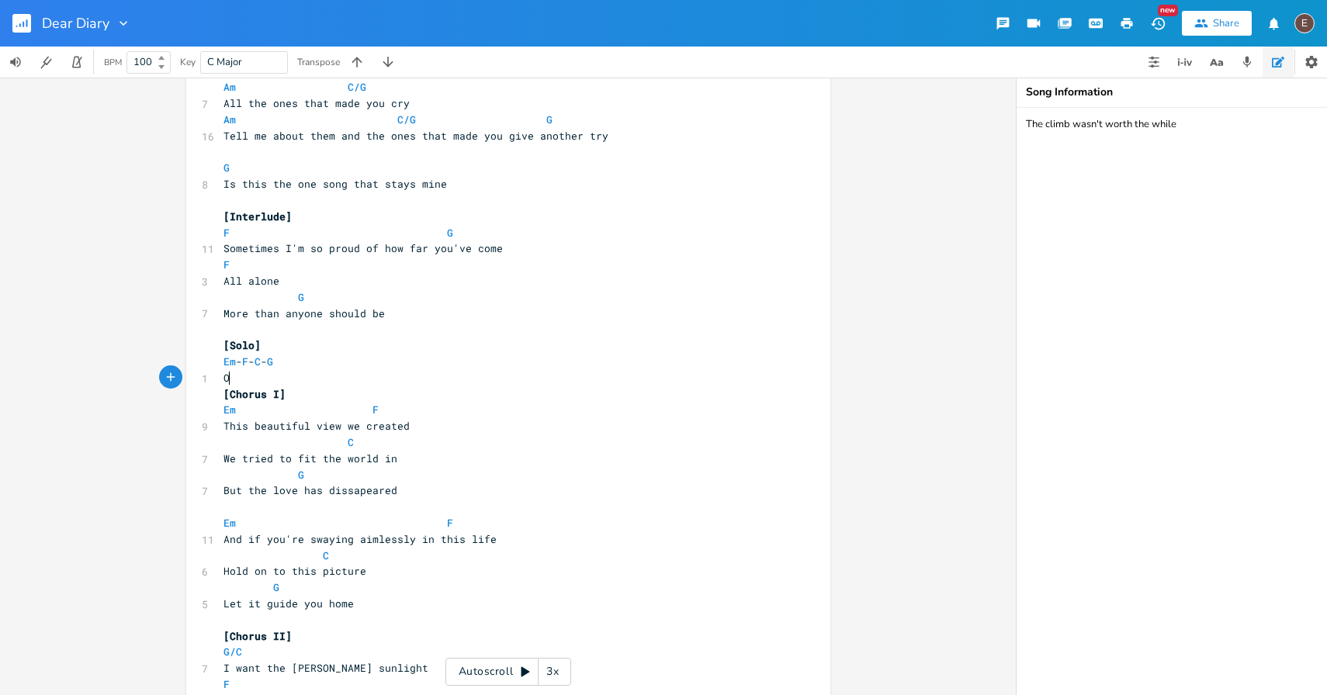
type textarea "Oo"
type textarea "Whooo - oooh - ooh"
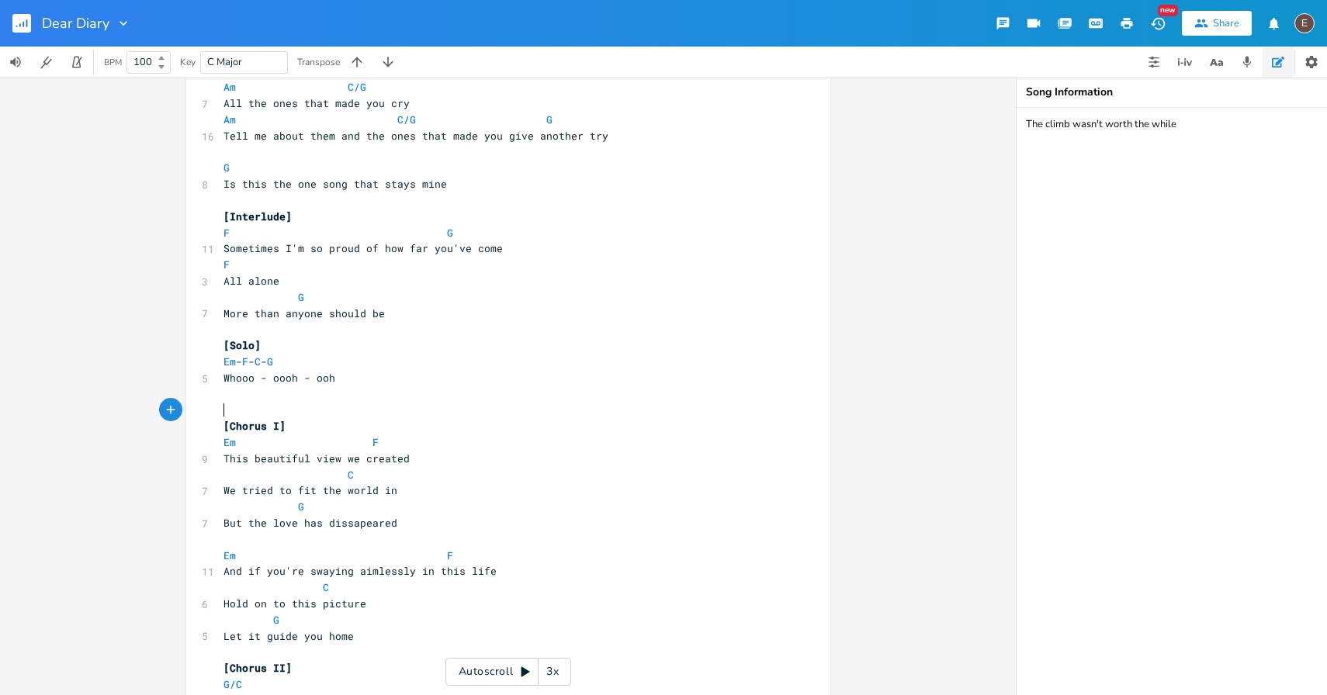
paste textarea
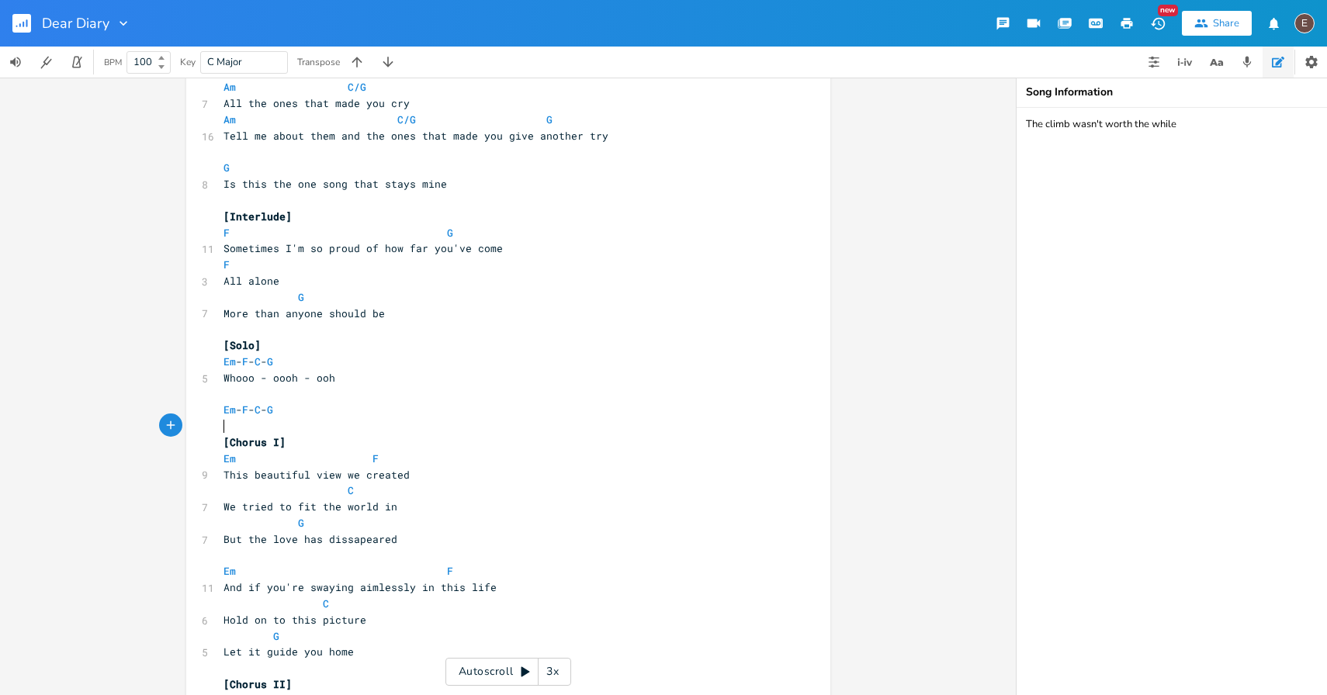
scroll to position [0, 2]
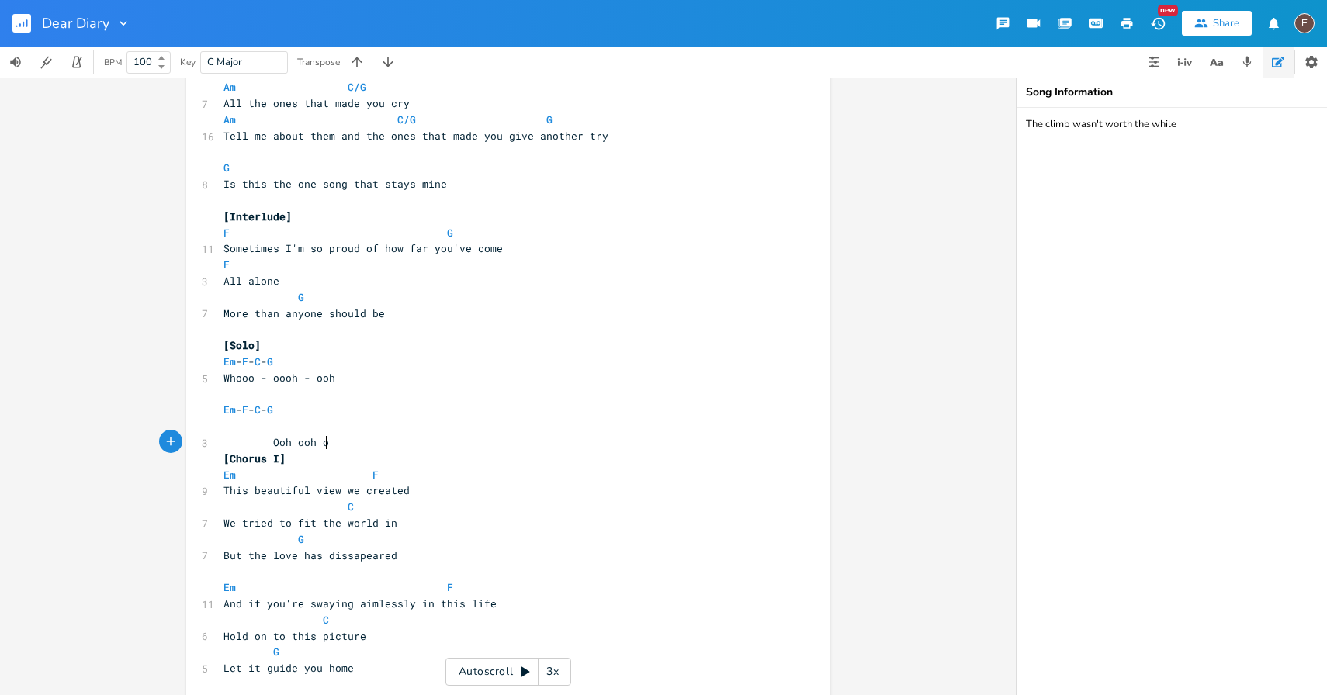
type textarea "Ooh ooh ooh"
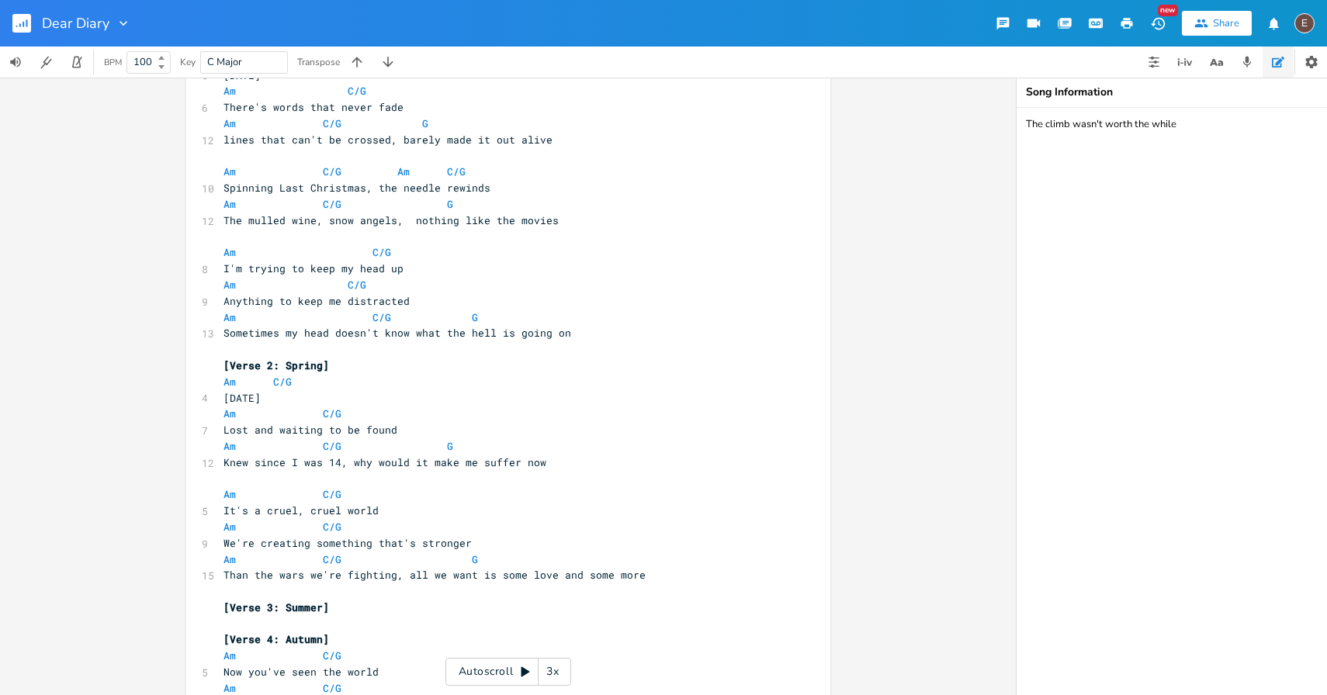
scroll to position [0, 0]
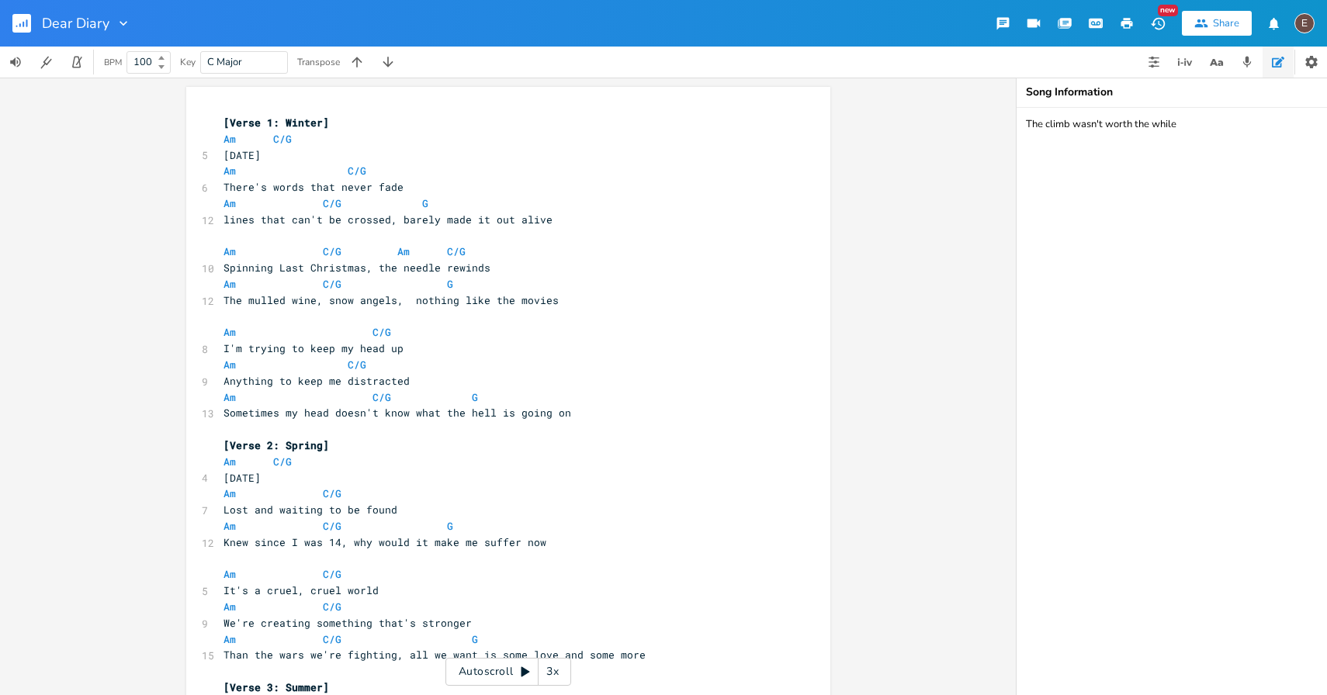
click at [708, 23] on div "Dear Diary New Share E" at bounding box center [663, 23] width 1327 height 47
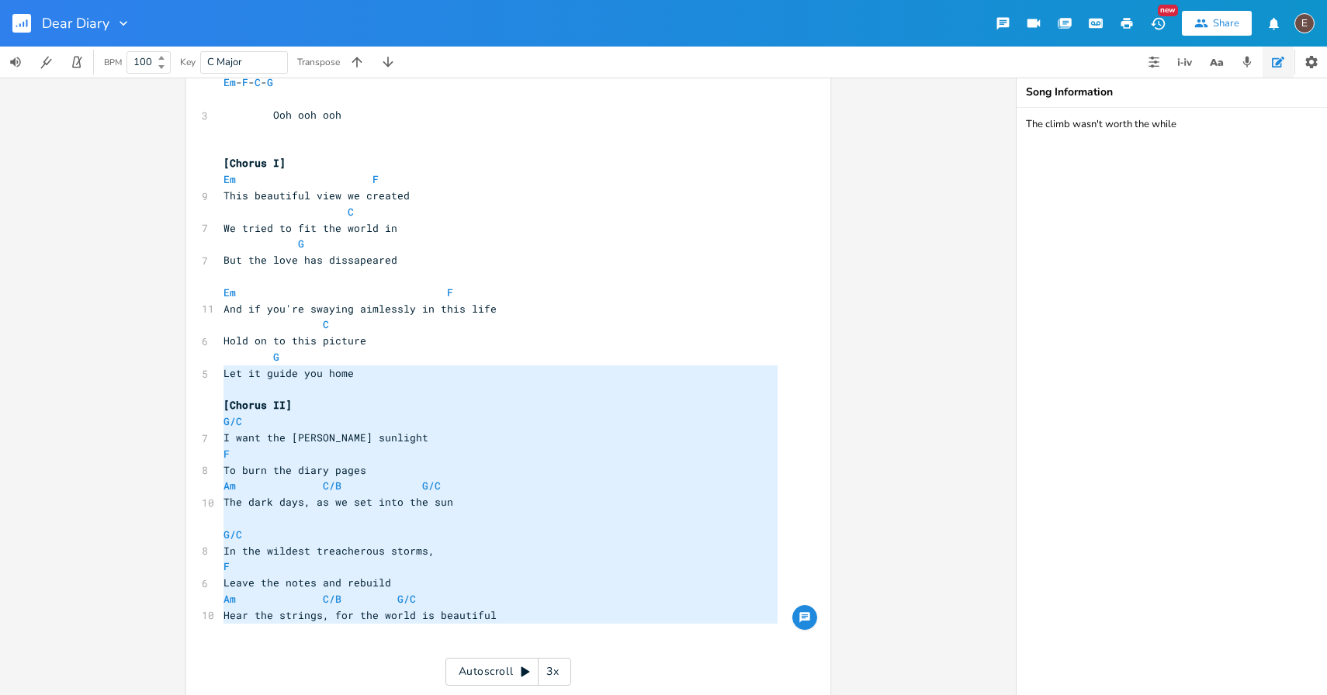
type textarea "[Chorus II] G/C I want the [PERSON_NAME] sunlight F To burn the diary pages Am …"
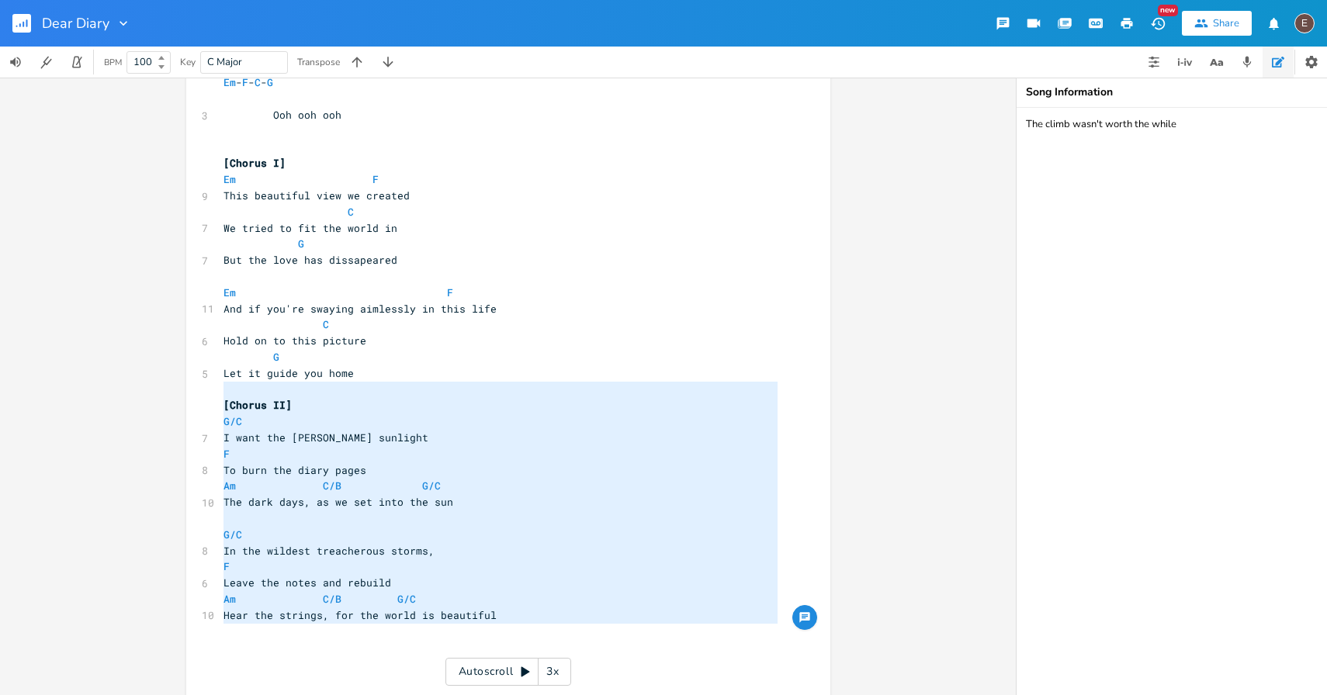
drag, startPoint x: 551, startPoint y: 627, endPoint x: 204, endPoint y: 383, distance: 424.4
click at [204, 383] on div "[Chorus II] G/C I want the [PERSON_NAME] sunlight F To burn the diary pages Am …" at bounding box center [508, 241] width 644 height 2552
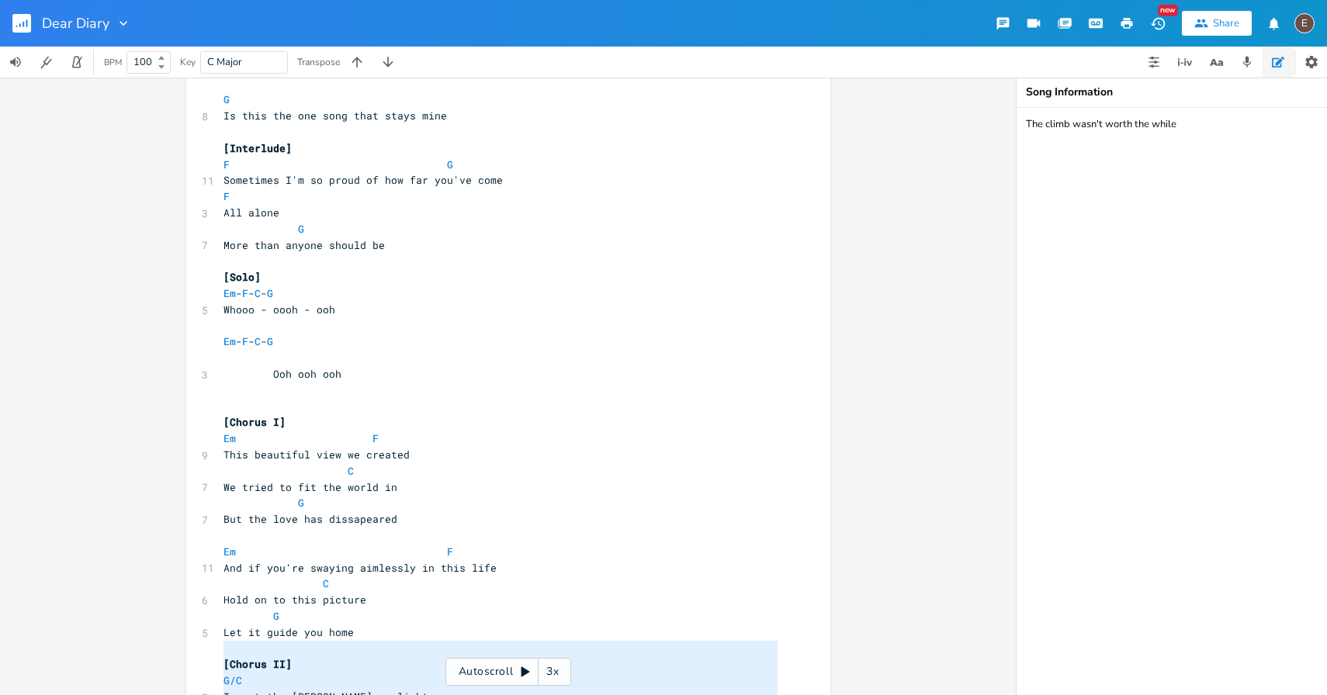
scroll to position [851, 0]
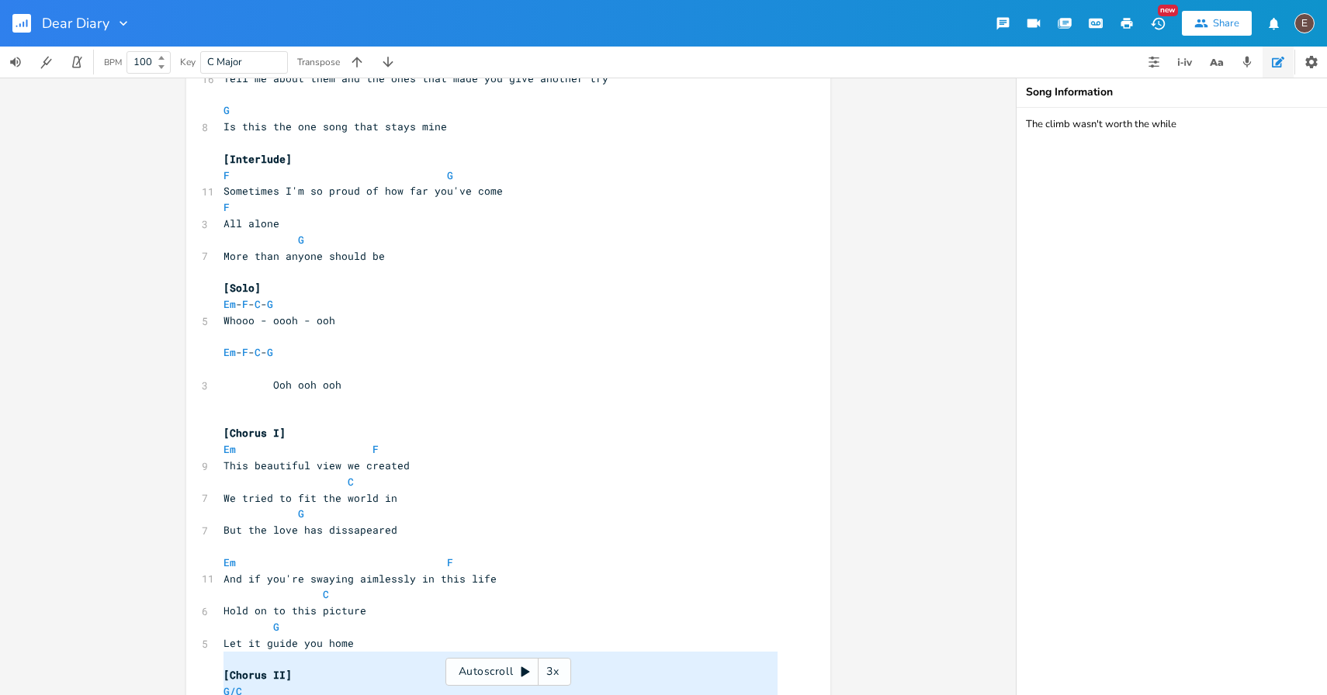
click at [471, 315] on pre "Whooo - oooh - ooh" at bounding box center [500, 321] width 560 height 16
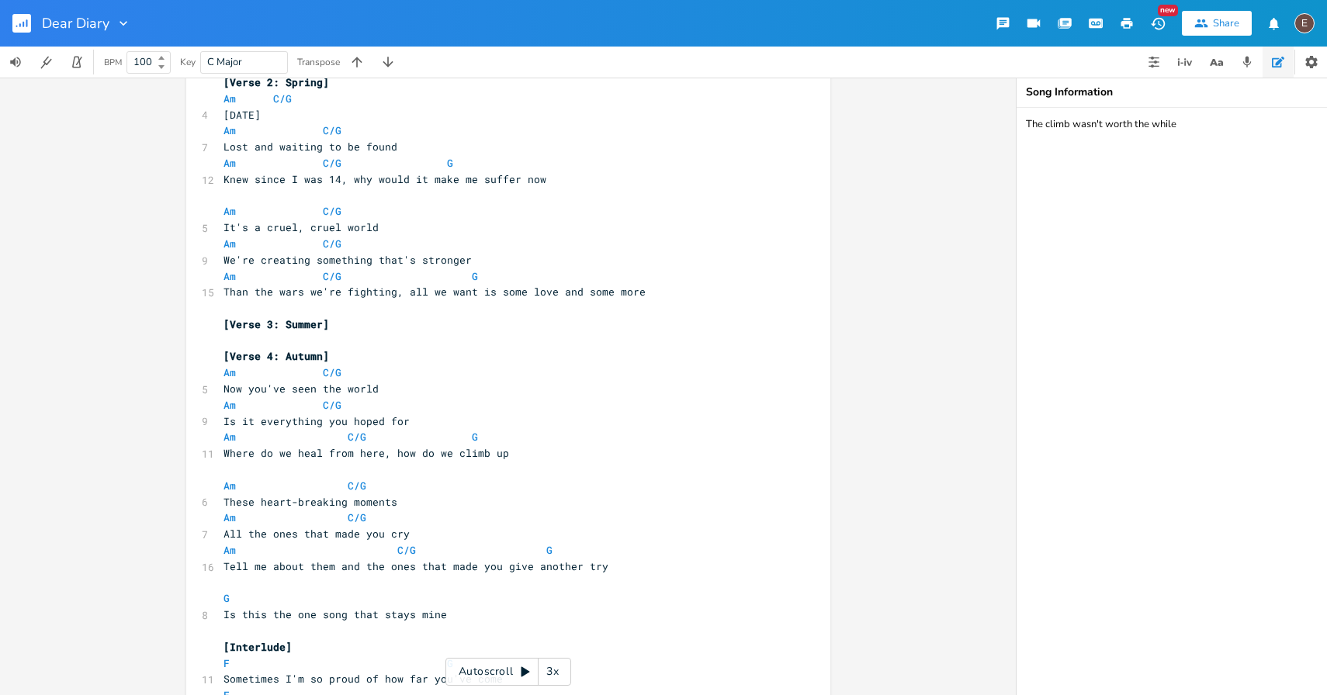
scroll to position [359, 0]
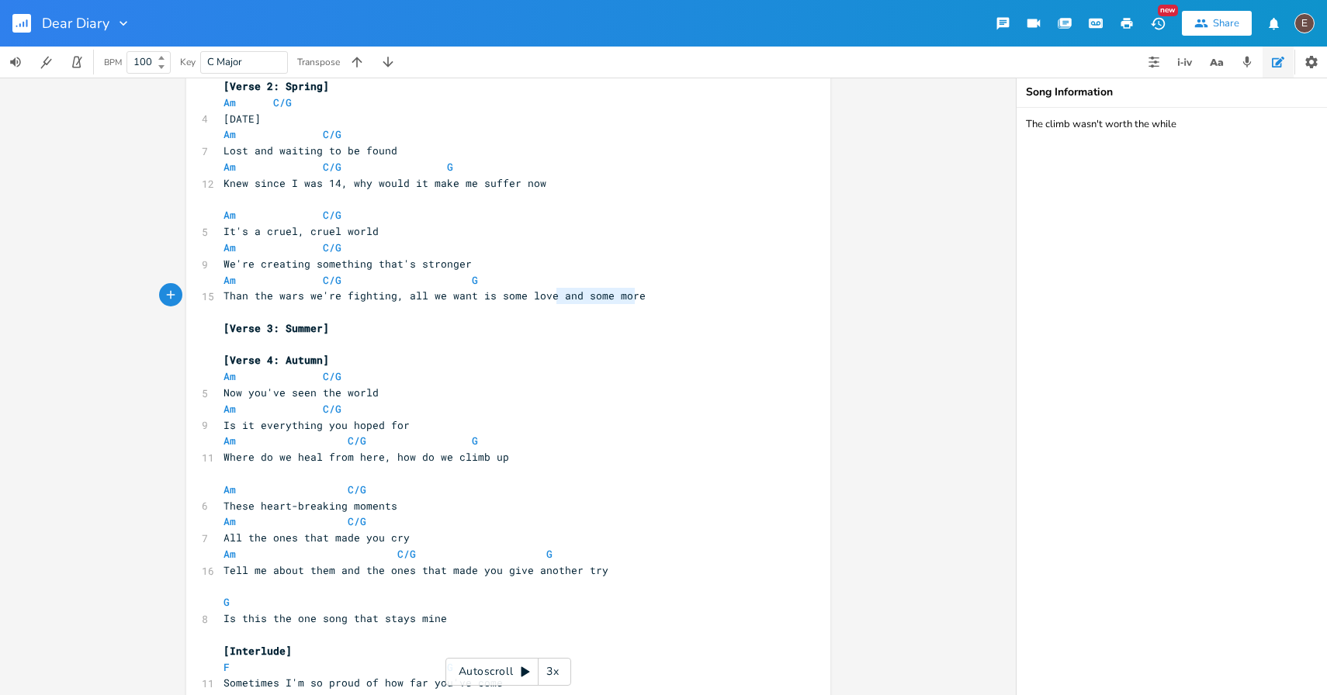
type textarea "and some more"
drag, startPoint x: 632, startPoint y: 296, endPoint x: 550, endPoint y: 300, distance: 82.3
click at [550, 300] on pre "Than the wars we're fighting, all we want is some love and some more" at bounding box center [500, 296] width 560 height 16
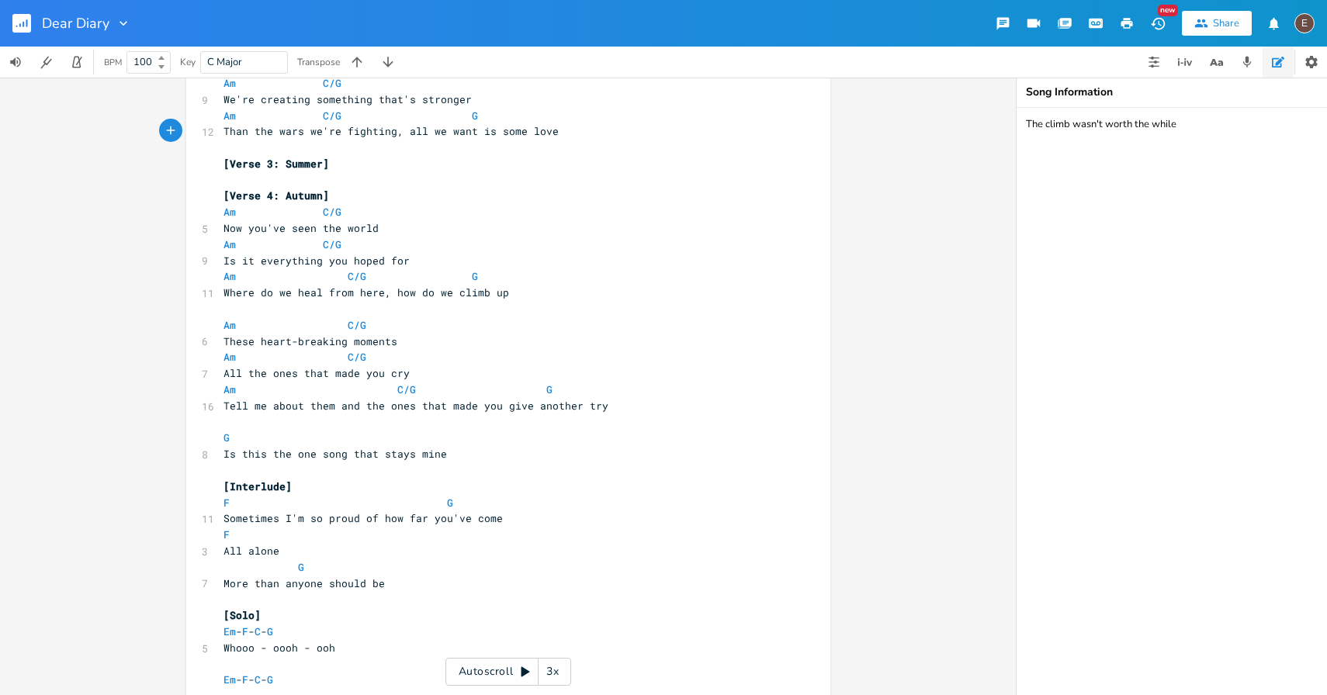
scroll to position [529, 0]
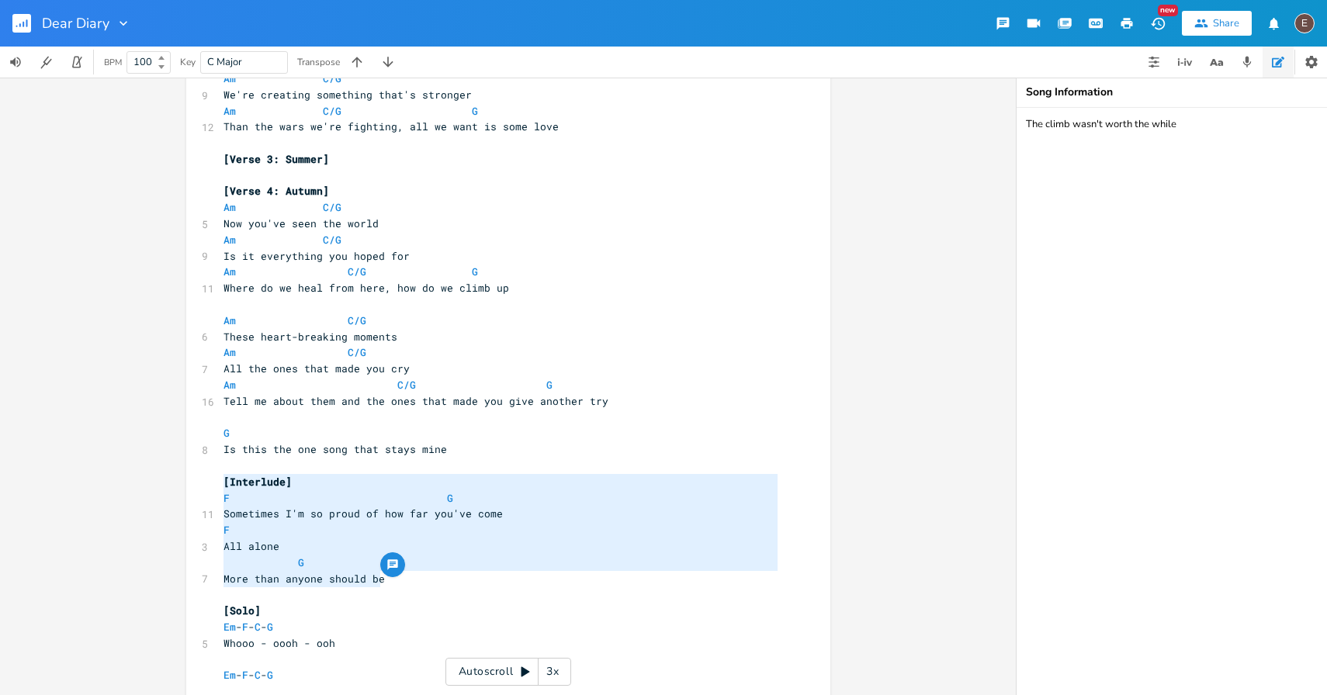
type textarea "[Interlude] F G Sometimes I'm so proud of how far you've come F All alone G Mor…"
drag, startPoint x: 399, startPoint y: 584, endPoint x: 194, endPoint y: 471, distance: 234.1
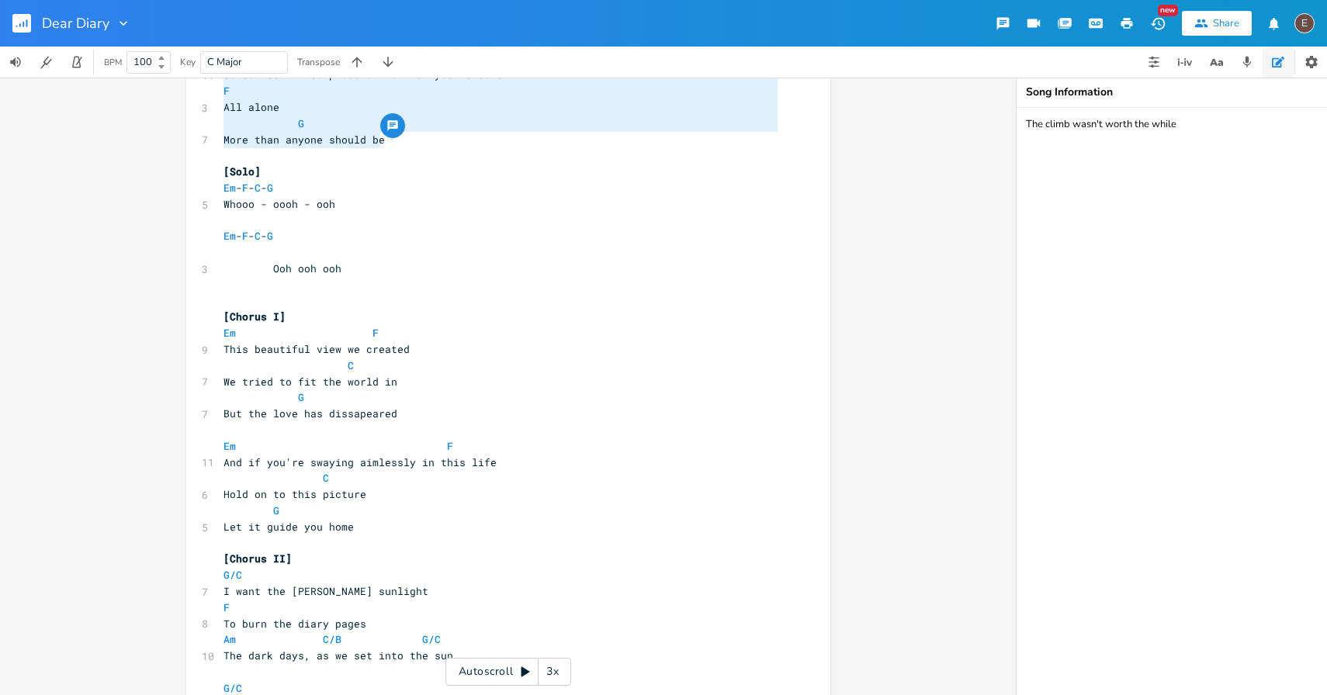
scroll to position [950, 0]
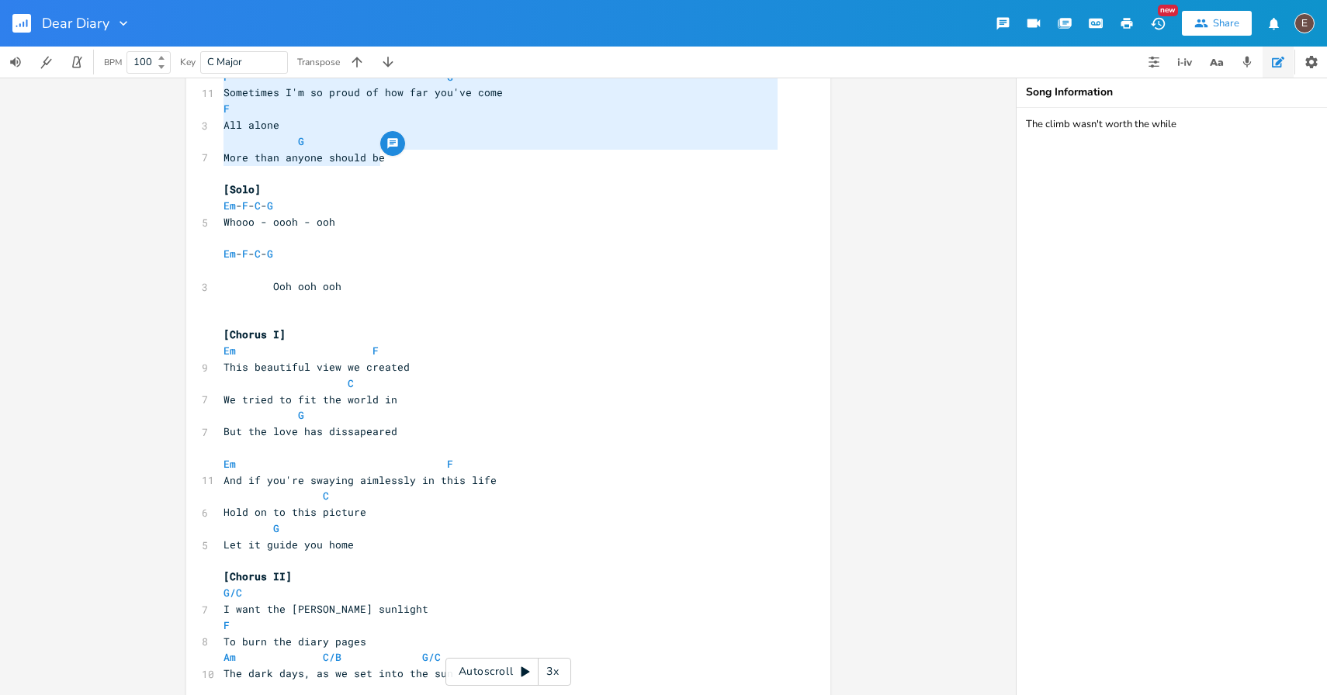
click at [231, 209] on span "Em - F - C - G" at bounding box center [252, 206] width 56 height 14
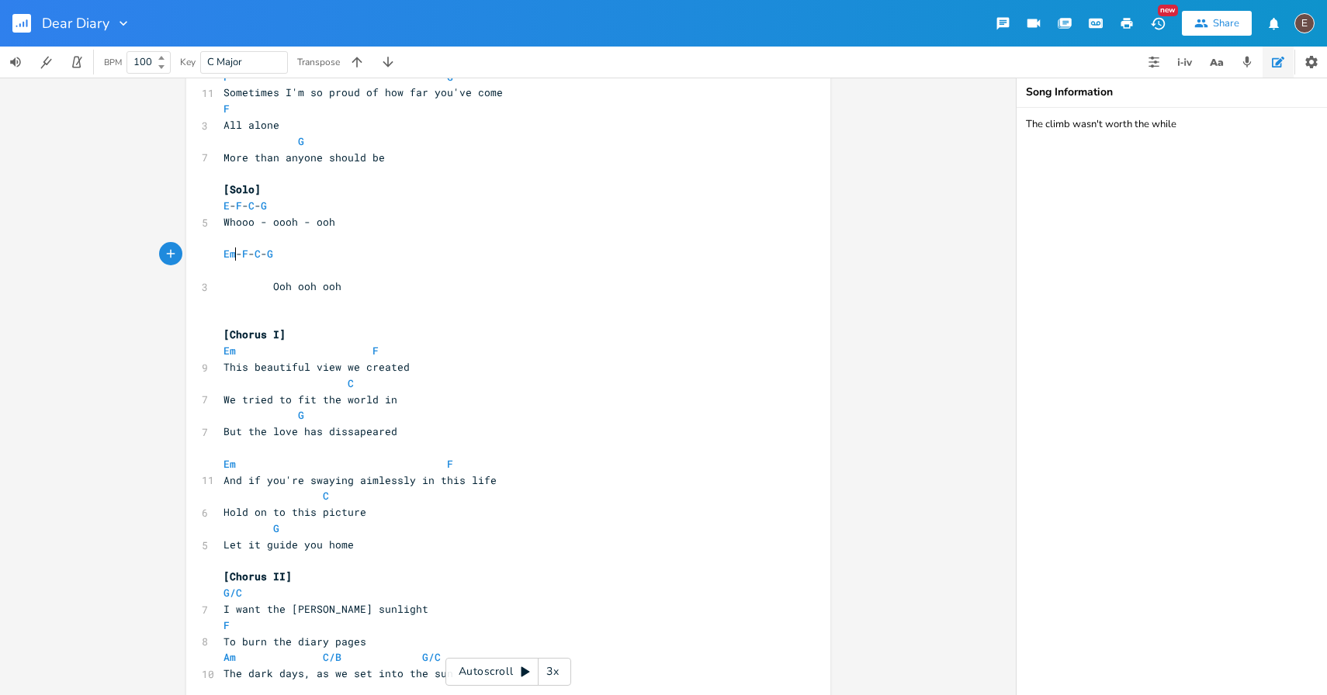
click at [231, 255] on span "Em - F - C - G" at bounding box center [252, 254] width 56 height 14
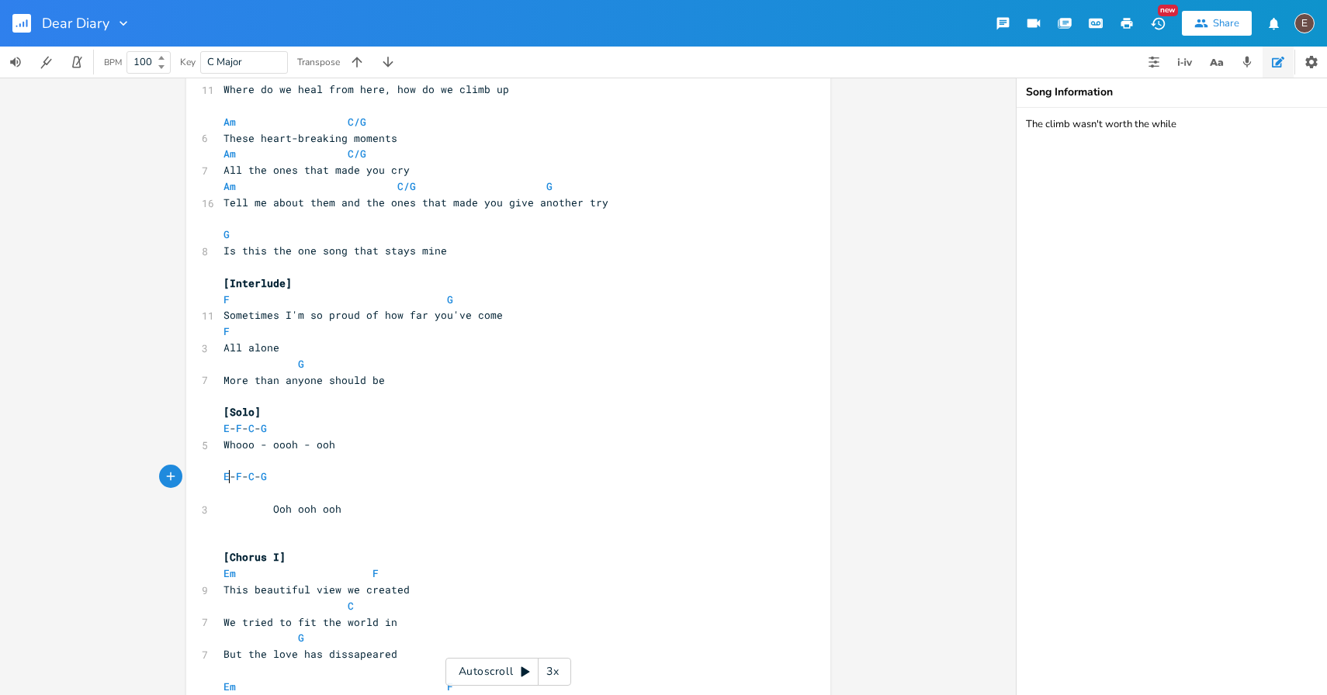
scroll to position [757, 0]
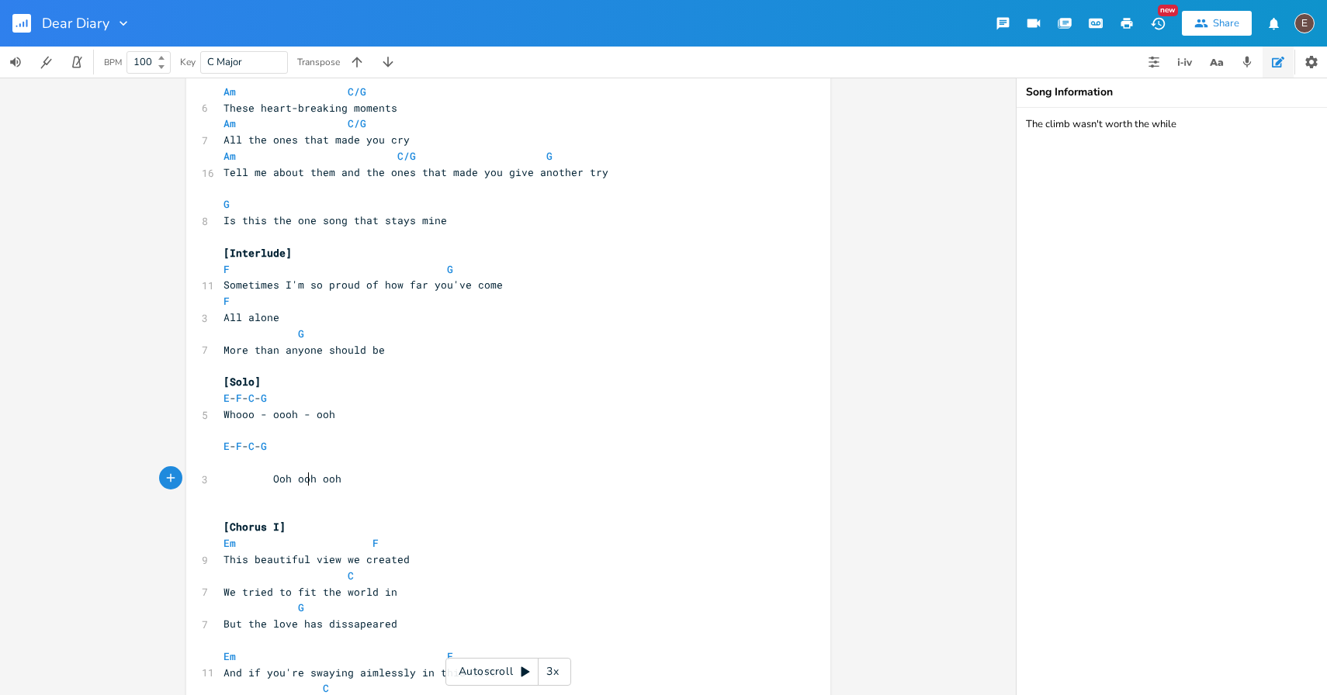
click at [304, 477] on span "Ooh ooh ooh" at bounding box center [283, 479] width 118 height 14
type textarea "Ooh ooh ooh"
click at [304, 477] on span "Ooh ooh ooh" at bounding box center [283, 479] width 118 height 14
drag, startPoint x: 337, startPoint y: 415, endPoint x: 299, endPoint y: 416, distance: 38.0
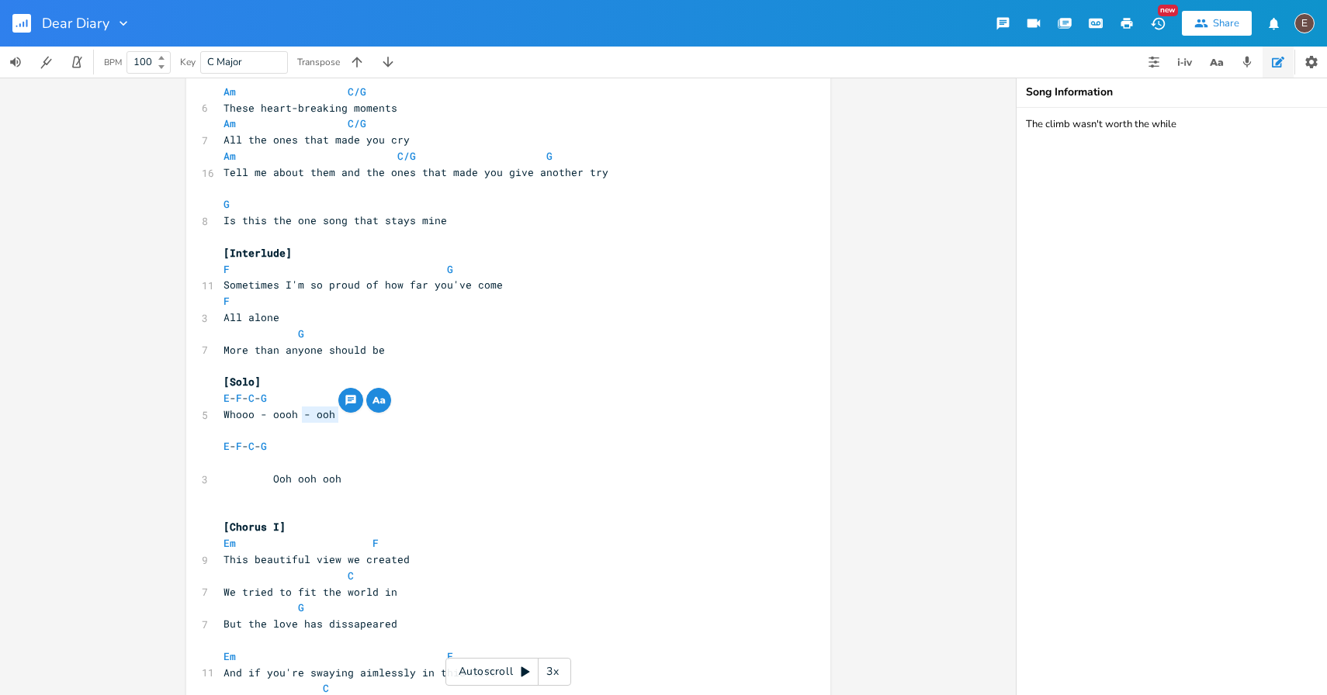
click at [299, 416] on pre "Whooo - oooh - ooh" at bounding box center [500, 415] width 560 height 16
type textarea "hmm hmm"
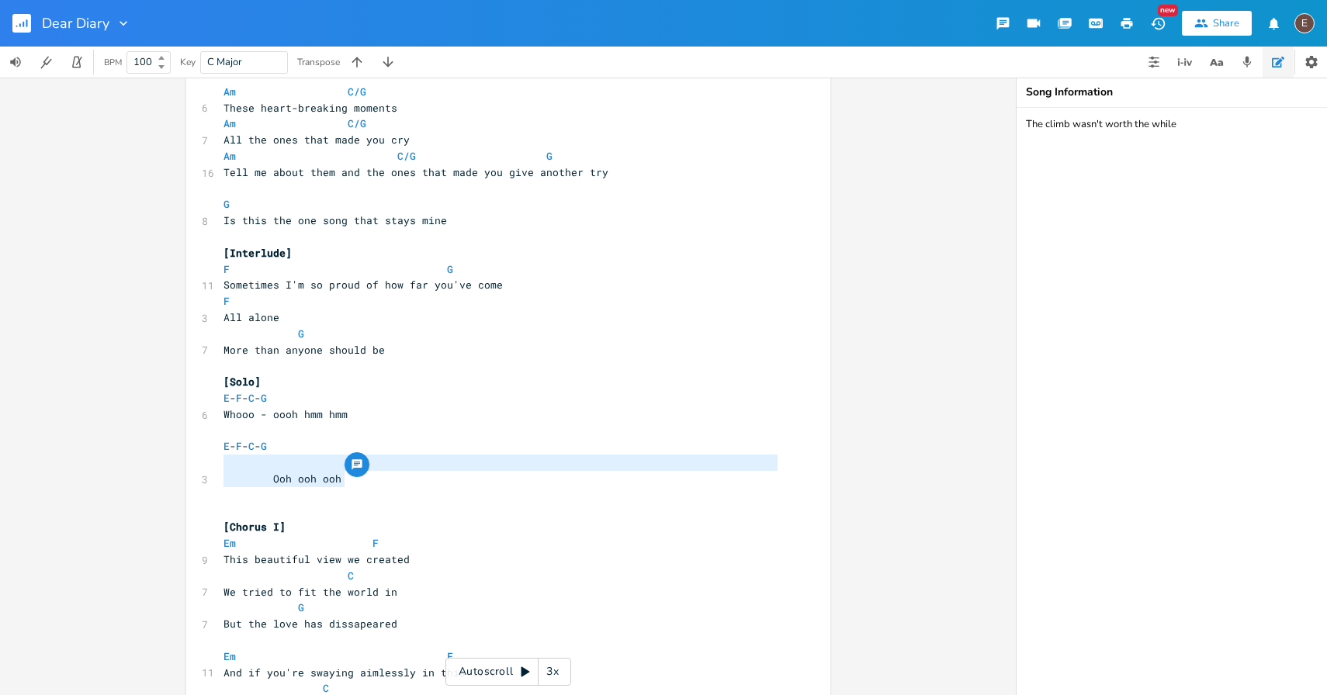
drag, startPoint x: 338, startPoint y: 477, endPoint x: 217, endPoint y: 466, distance: 121.6
click at [220, 466] on div "[Verse 1: Winter] Am C/G 5 [DATE] Am C/G 6 There's words that never fade Am C/G…" at bounding box center [500, 608] width 560 height 2502
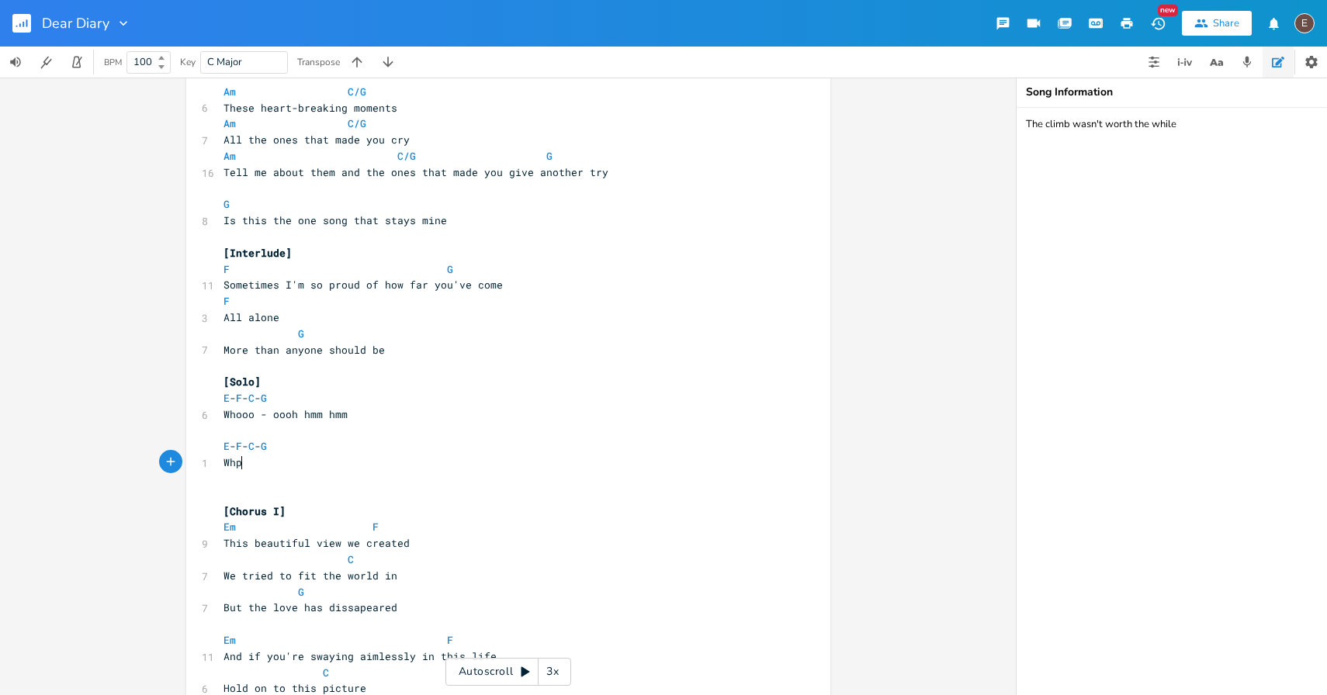
type textarea "Whpo"
type textarea "ooo ooooh hmm mhmm"
type textarea "hmm"
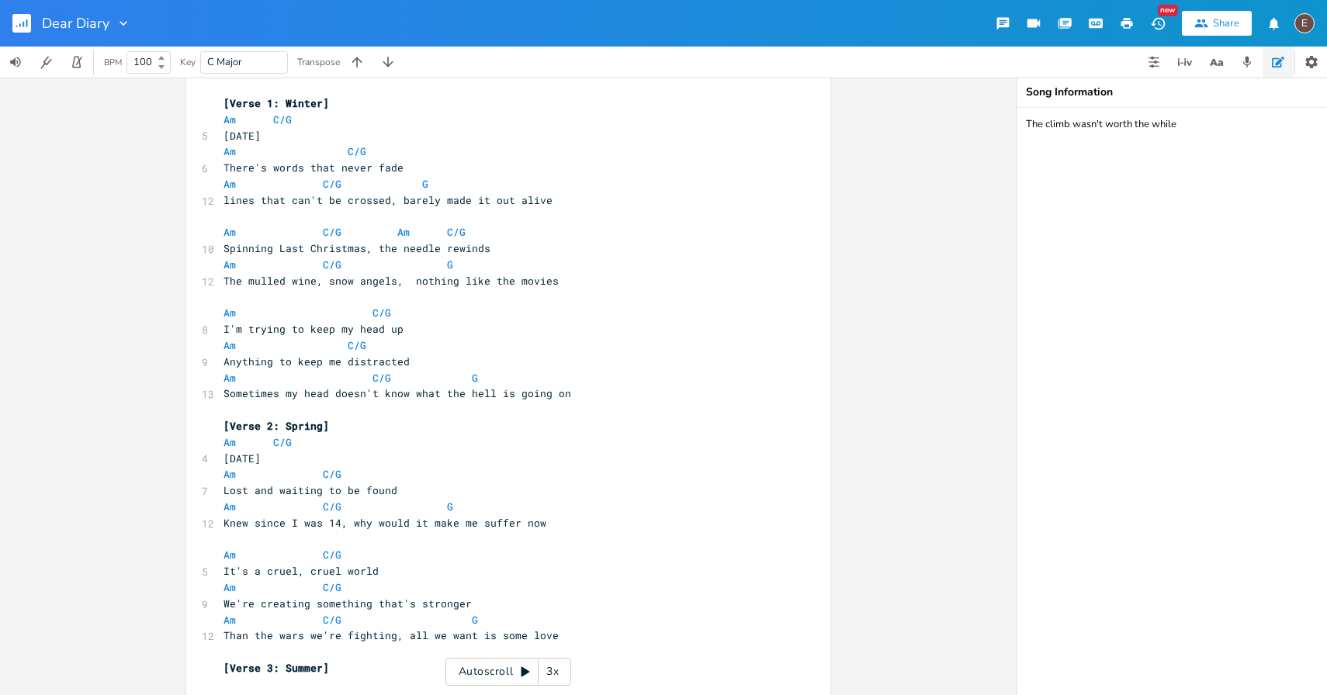
scroll to position [0, 0]
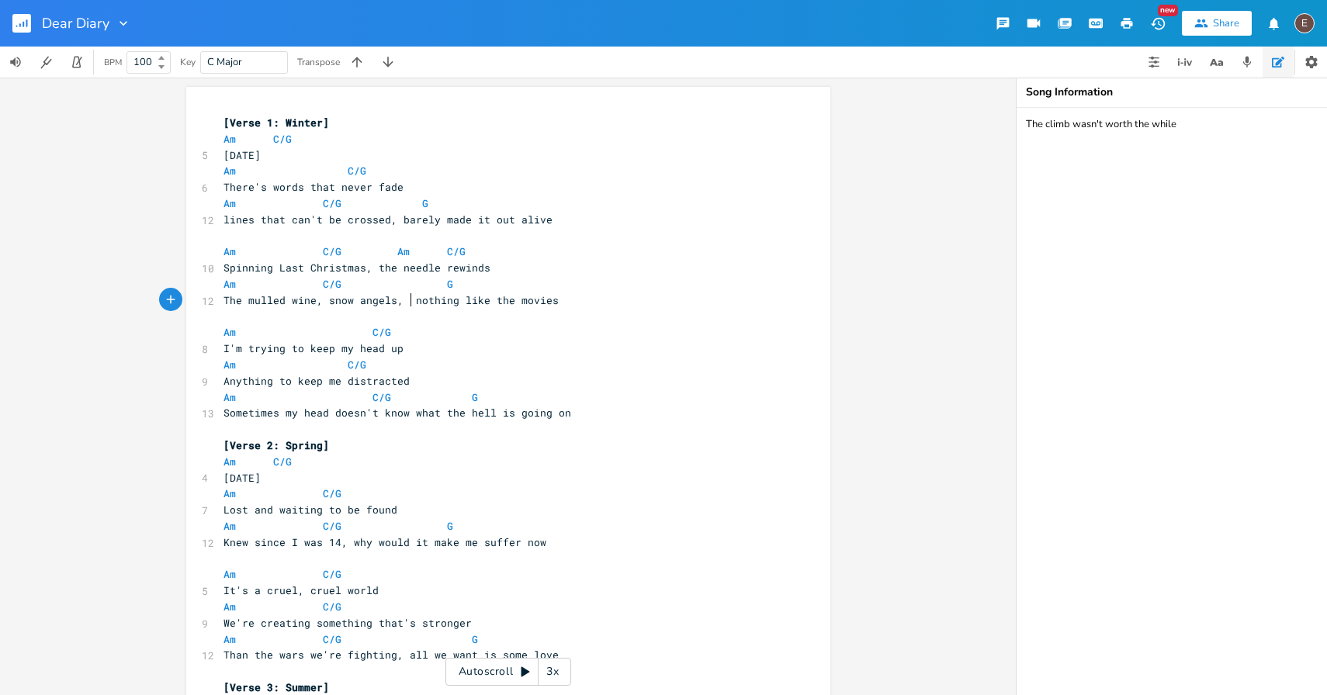
click at [407, 303] on span "The mulled wine, snow angels, nothing like the movies" at bounding box center [391, 300] width 335 height 14
click at [498, 487] on pre "Am C/G" at bounding box center [500, 494] width 560 height 16
click at [653, 27] on div "Dear Diary New Share E" at bounding box center [663, 23] width 1327 height 47
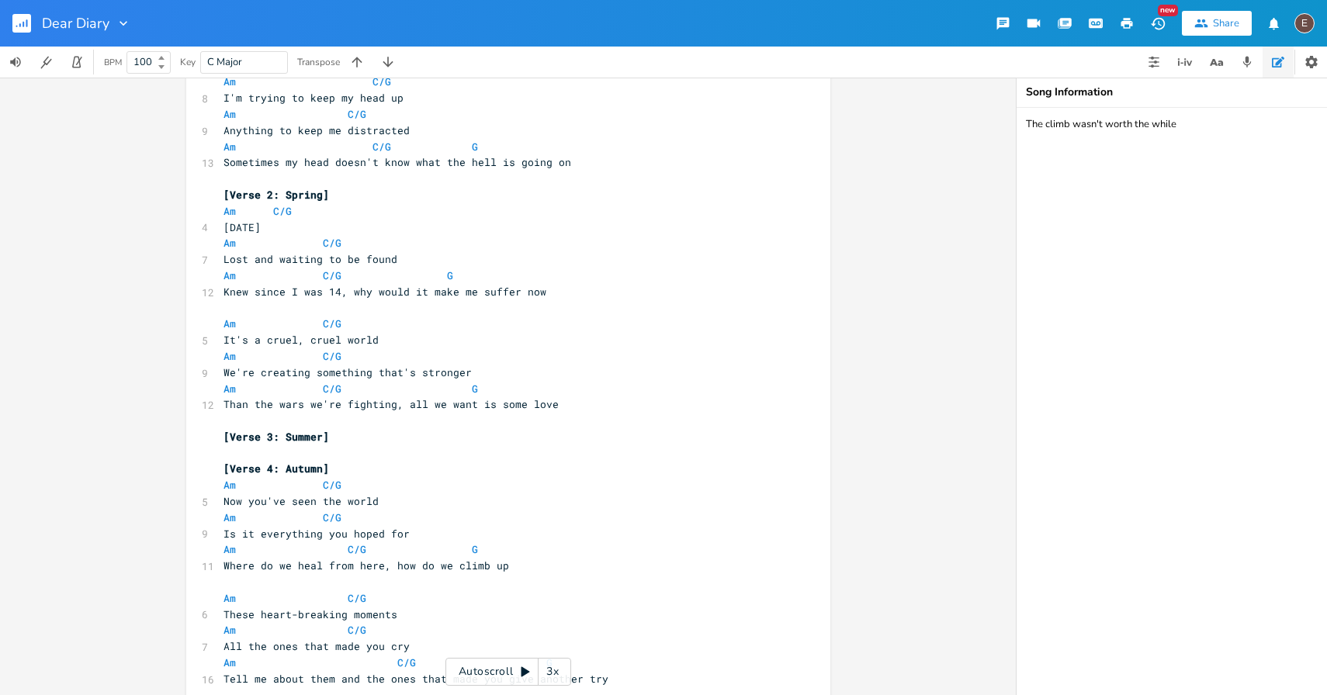
scroll to position [254, 0]
